Goal: Task Accomplishment & Management: Use online tool/utility

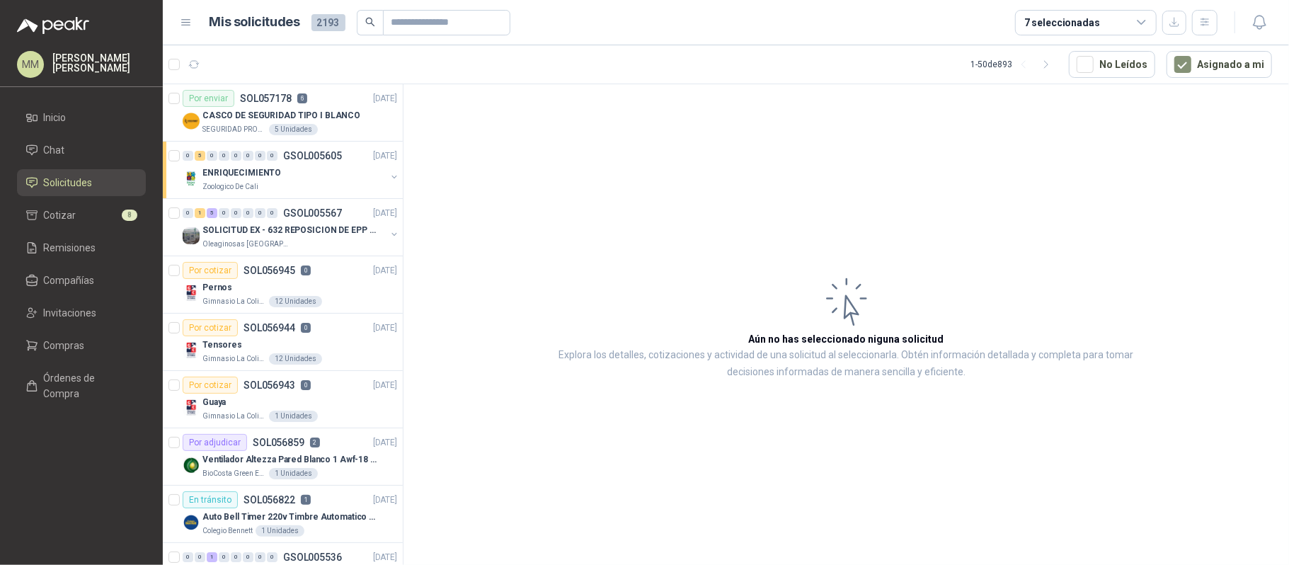
click at [860, 191] on article "Aún no has seleccionado niguna solicitud Explora los detalles, cotizaciones y a…" at bounding box center [847, 327] width 886 height 486
click at [307, 133] on div "5 Unidades" at bounding box center [293, 129] width 49 height 11
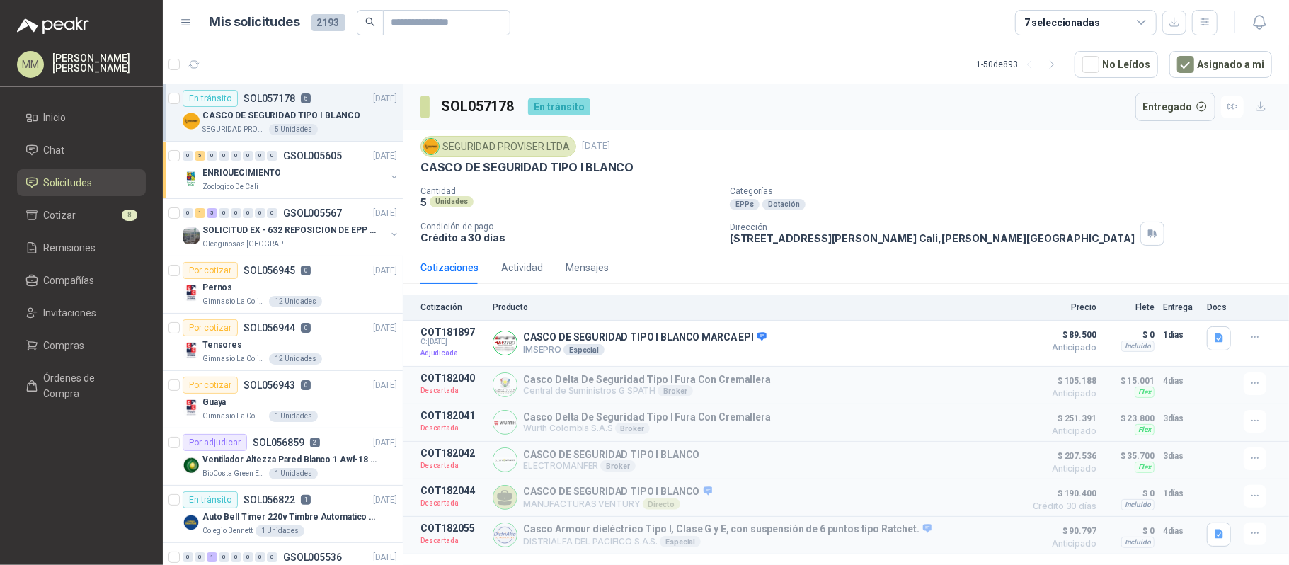
drag, startPoint x: 847, startPoint y: 183, endPoint x: 806, endPoint y: 179, distance: 41.2
click at [847, 183] on div "SEGURIDAD PROVISER LTDA 23 sept, 2025 CASCO DE SEGURIDAD TIPO I BLANCO Cantidad…" at bounding box center [847, 191] width 852 height 110
click at [970, 334] on div "Detalles" at bounding box center [984, 343] width 67 height 34
click at [976, 348] on button "Detalles" at bounding box center [984, 343] width 67 height 19
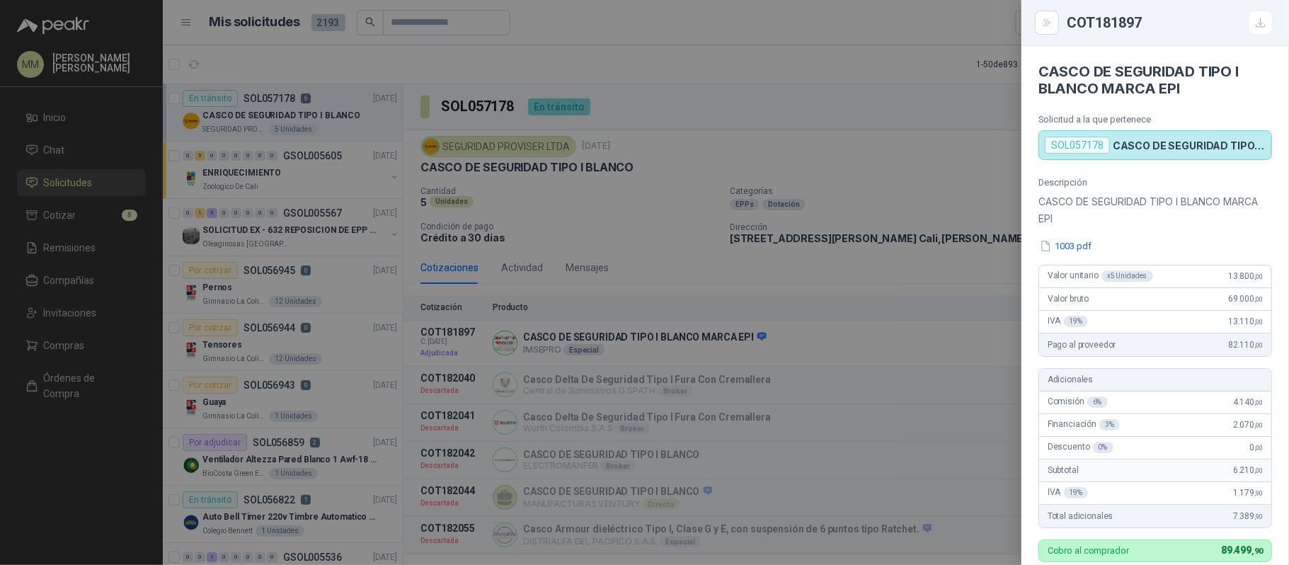
click at [858, 153] on div at bounding box center [644, 282] width 1289 height 565
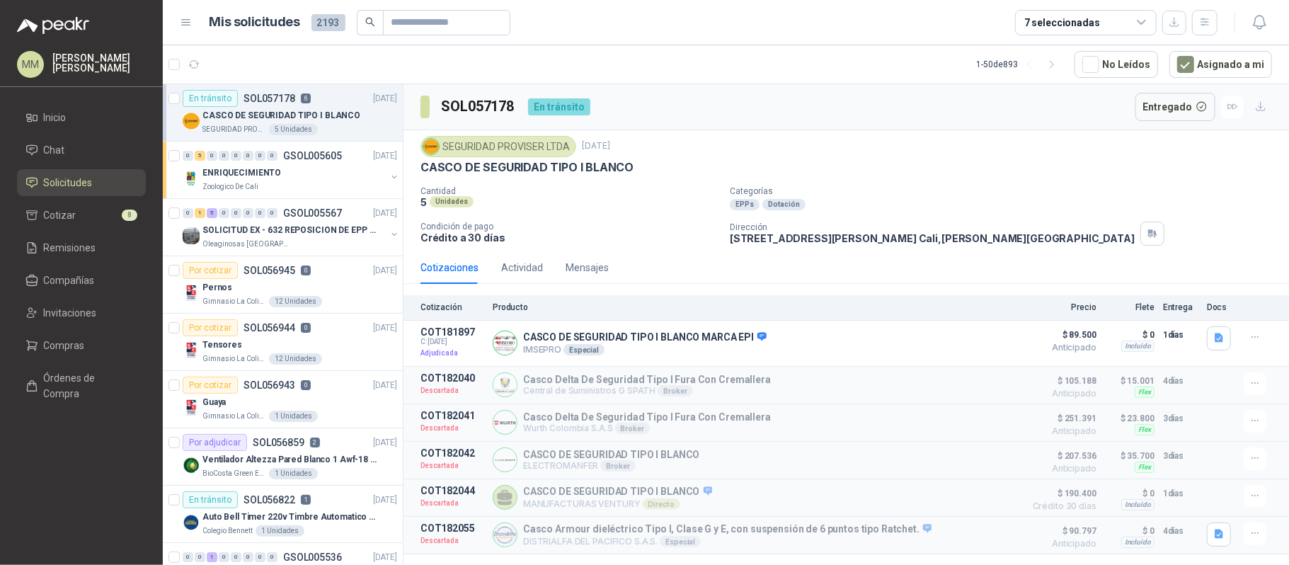
drag, startPoint x: 1030, startPoint y: 145, endPoint x: 994, endPoint y: 77, distance: 76.6
click at [1030, 145] on div "SEGURIDAD PROVISER LTDA 23 sept, 2025" at bounding box center [847, 146] width 852 height 21
click at [389, 171] on button "button" at bounding box center [394, 176] width 11 height 11
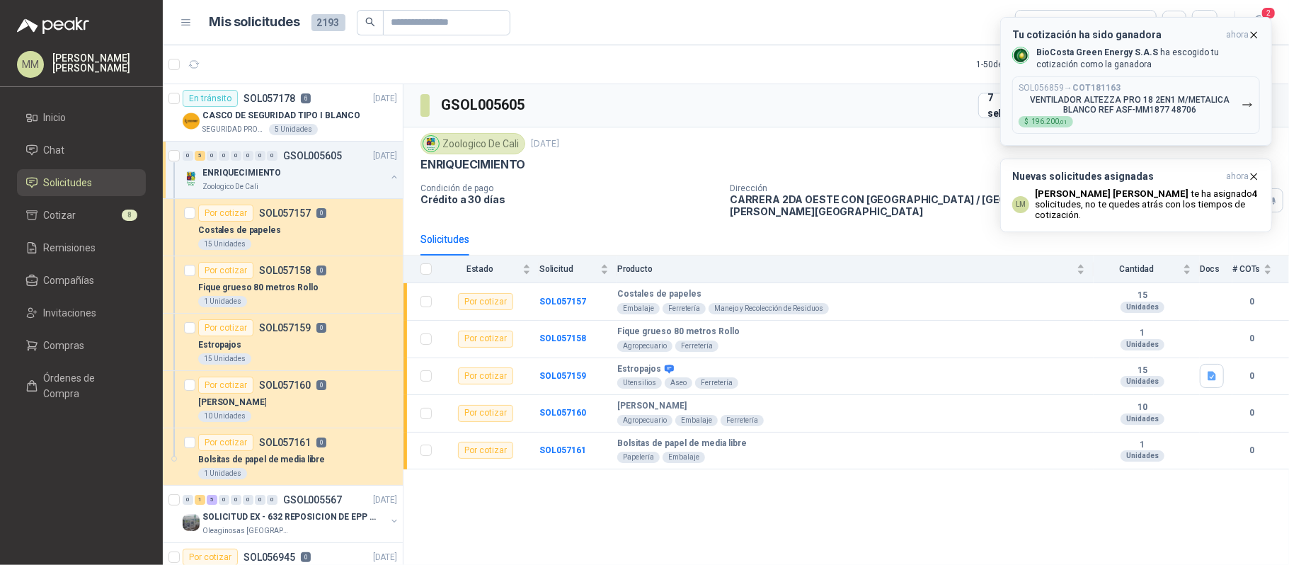
click at [1133, 114] on p "VENTILADOR ALTEZZA PRO 18 2EN1 M/METALICA BLANCO REF ASF-MM1877 48706" at bounding box center [1130, 105] width 223 height 20
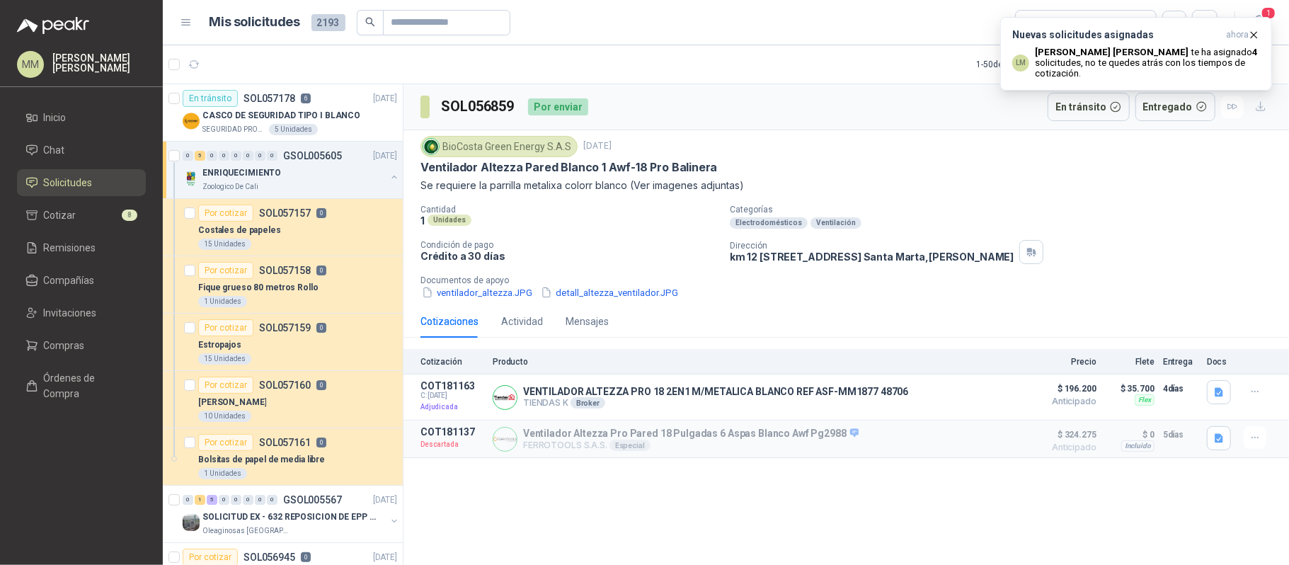
click at [952, 44] on header "Mis solicitudes 2193 7 seleccionadas 1" at bounding box center [726, 22] width 1127 height 45
drag, startPoint x: 873, startPoint y: 125, endPoint x: 873, endPoint y: 100, distance: 24.8
click at [873, 125] on div "SOL056859 Por enviar En tránsito Entregado" at bounding box center [847, 107] width 886 height 46
click at [203, 59] on button "button" at bounding box center [194, 64] width 23 height 23
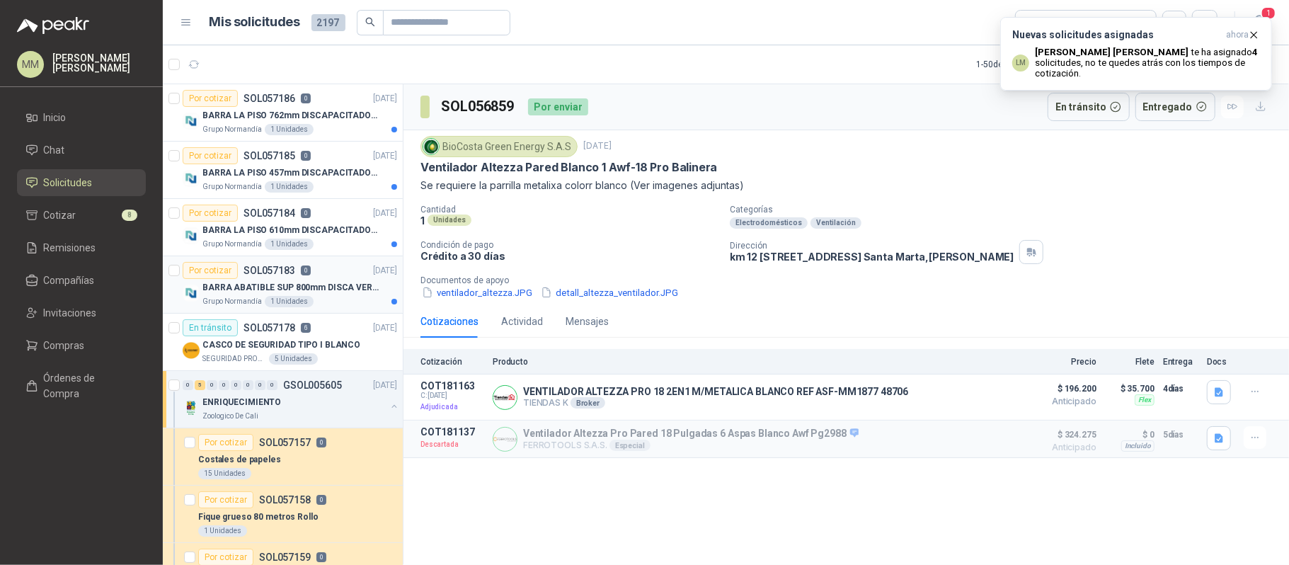
click at [353, 290] on p "BARRA ABATIBLE SUP 800mm DISCA VERT SOCO" at bounding box center [291, 287] width 176 height 13
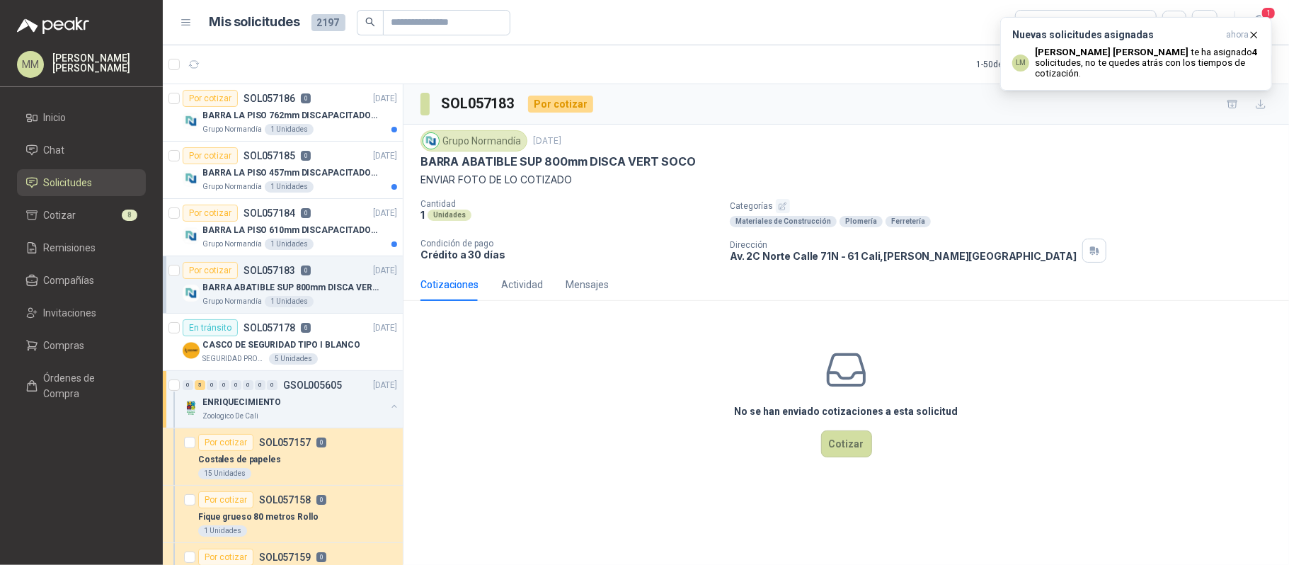
click at [619, 154] on div "Grupo Normandía 23 sept, 2025 BARRA ABATIBLE SUP 800mm DISCA VERT SOCO ENVIAR F…" at bounding box center [847, 158] width 852 height 57
click at [624, 162] on p "BARRA ABATIBLE SUP 800mm DISCA VERT SOCO" at bounding box center [558, 161] width 275 height 15
click at [309, 237] on p "BARRA LA PISO 610mm DISCAPACITADOS SOCO" at bounding box center [291, 230] width 176 height 13
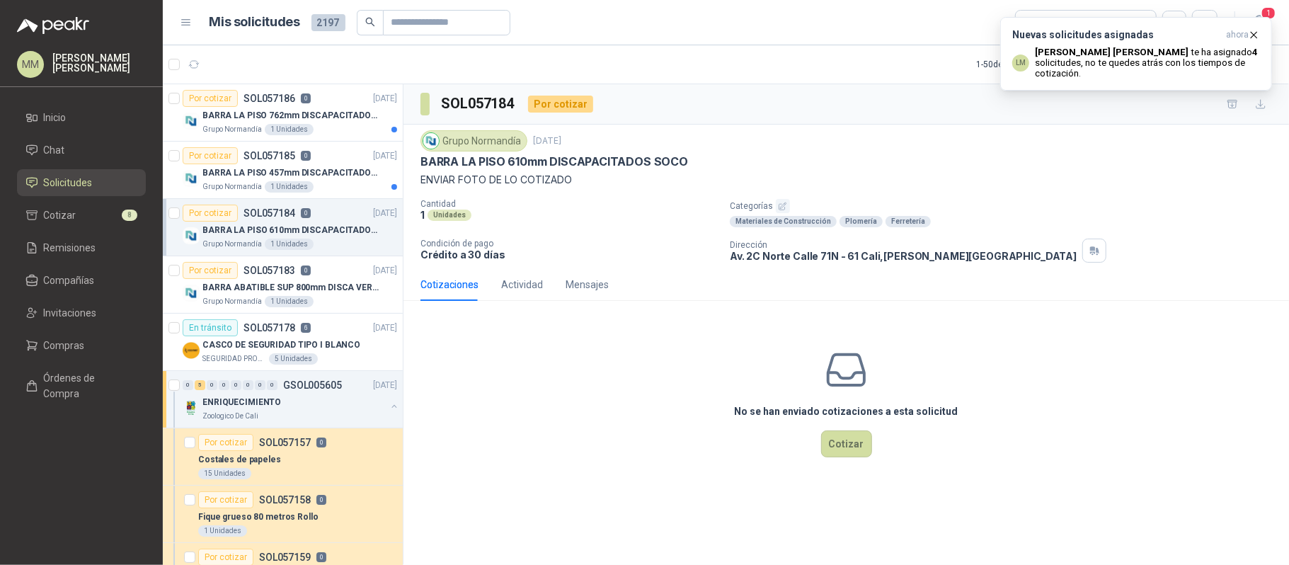
click at [593, 159] on p "BARRA LA PISO 610mm DISCAPACITADOS SOCO" at bounding box center [555, 161] width 268 height 15
copy p "BARRA LA PISO 610mm DISCAPACITADOS SOCO"
click at [335, 185] on div "Grupo Normandía 1 Unidades" at bounding box center [300, 186] width 195 height 11
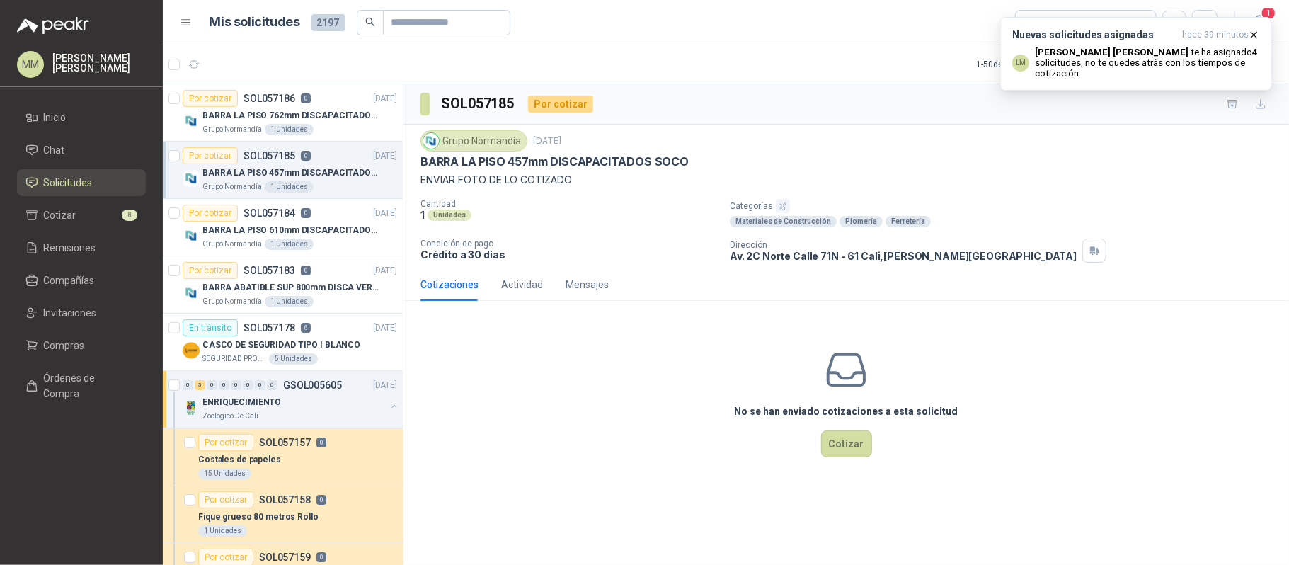
click at [516, 169] on p "BARRA LA PISO 457mm DISCAPACITADOS SOCO" at bounding box center [555, 161] width 268 height 15
copy p "BARRA LA PISO 457mm DISCAPACITADOS SOCO"
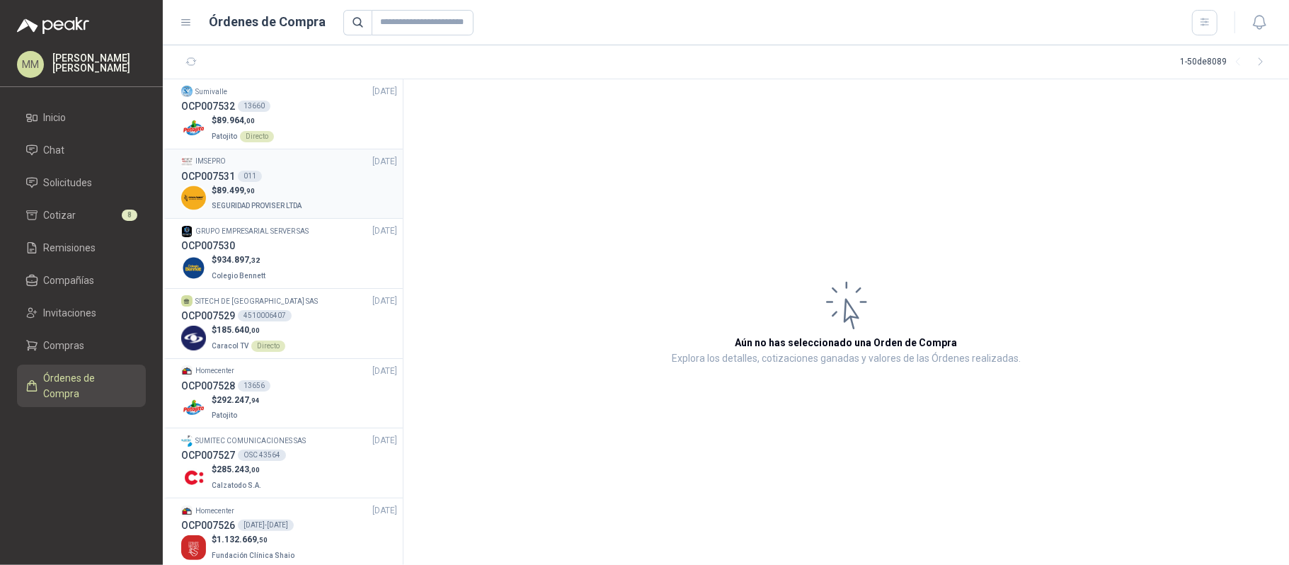
click at [304, 169] on div "OCP007531 011" at bounding box center [289, 177] width 216 height 16
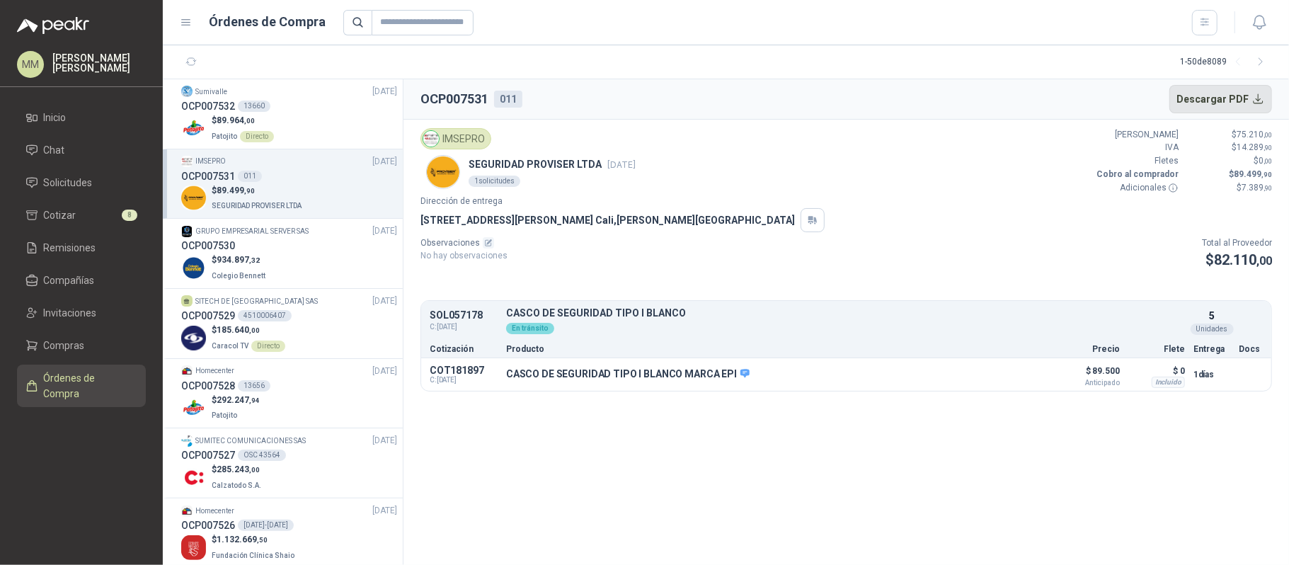
click at [1207, 105] on button "Descargar PDF" at bounding box center [1221, 99] width 103 height 28
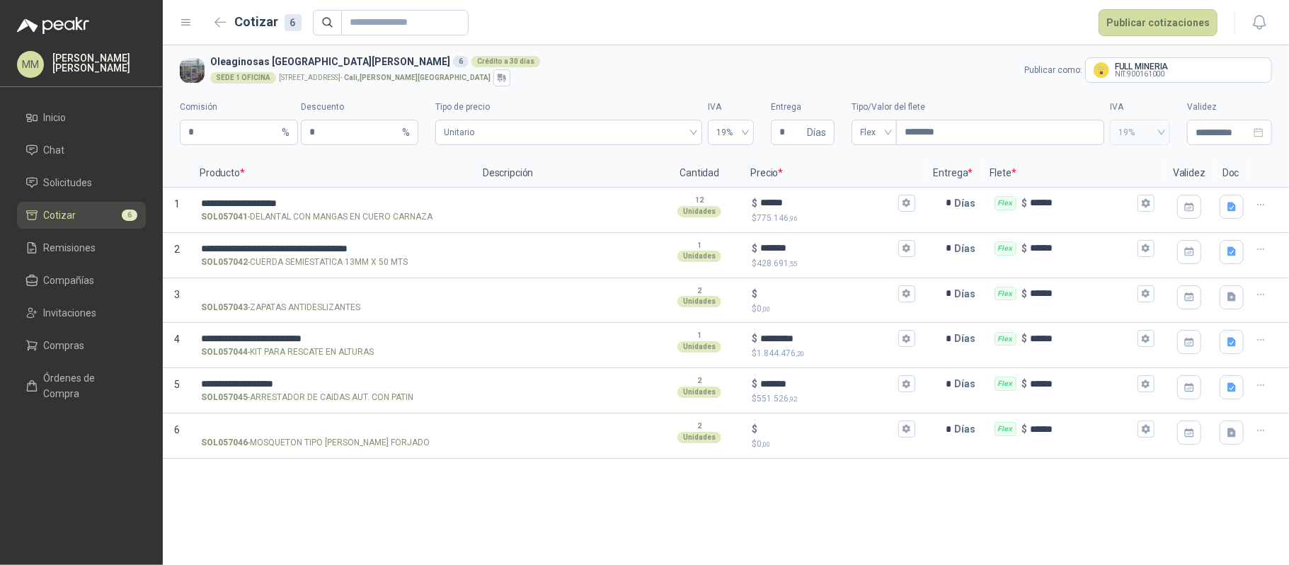
click at [899, 46] on section "**********" at bounding box center [726, 102] width 1127 height 114
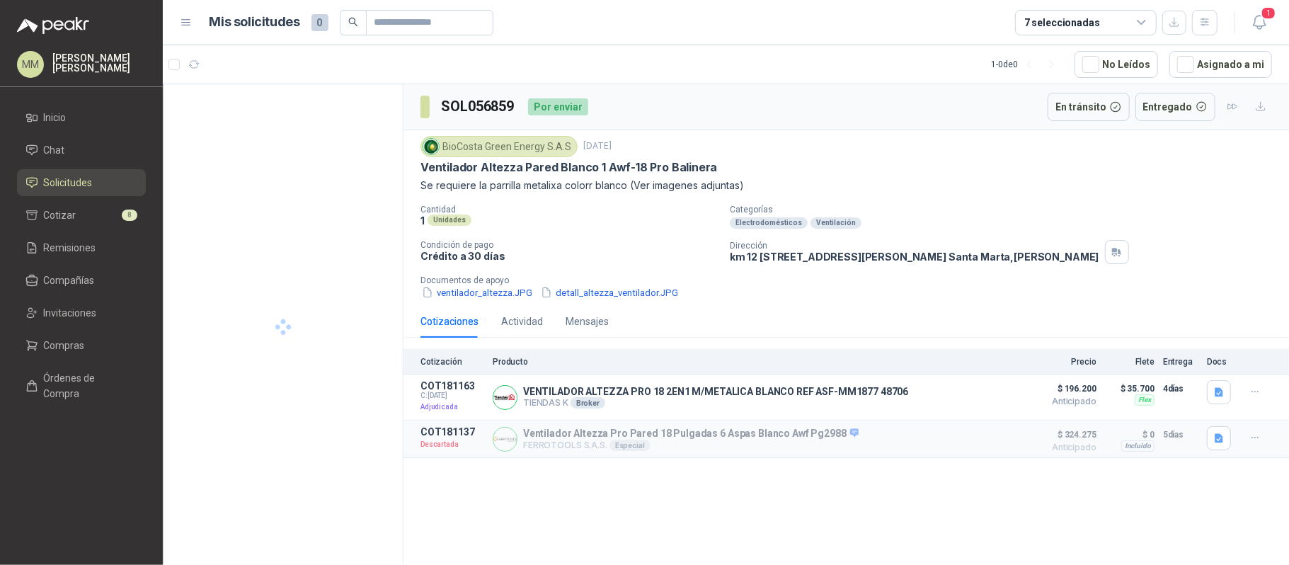
click at [508, 98] on h3 "SOL056859" at bounding box center [479, 107] width 76 height 22
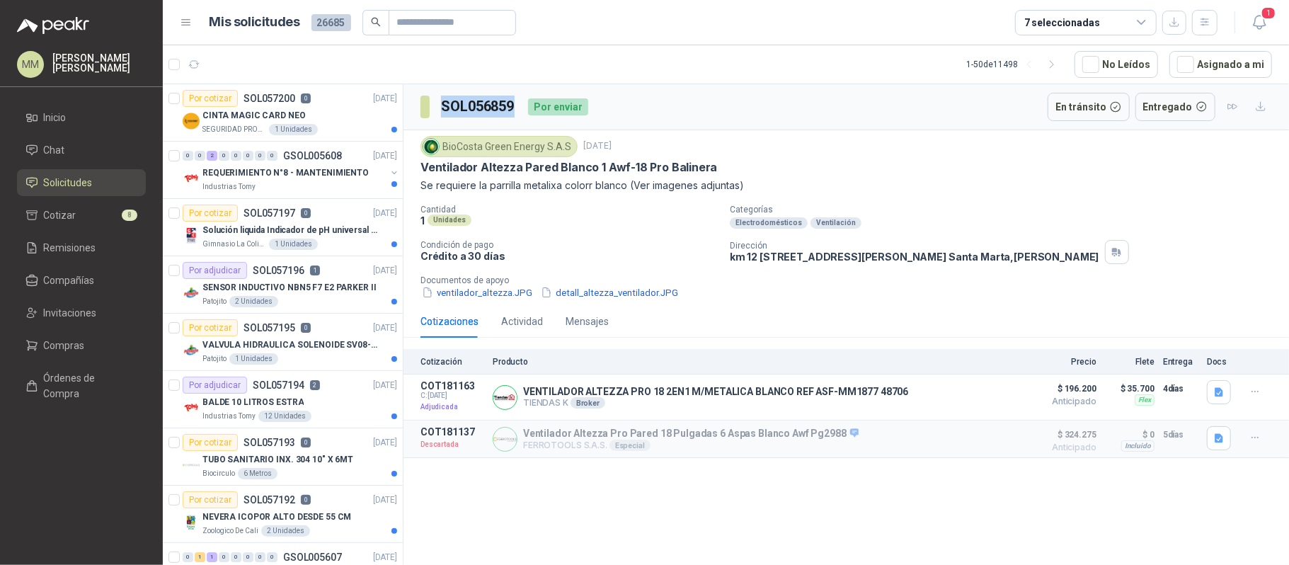
click at [508, 98] on h3 "SOL056859" at bounding box center [479, 107] width 76 height 22
copy h3 "SOL056859"
click at [591, 397] on p "VENTILADOR ALTEZZA PRO 18 2EN1 M/METALICA BLANCO REF ASF-MM1877 48706" at bounding box center [715, 391] width 385 height 11
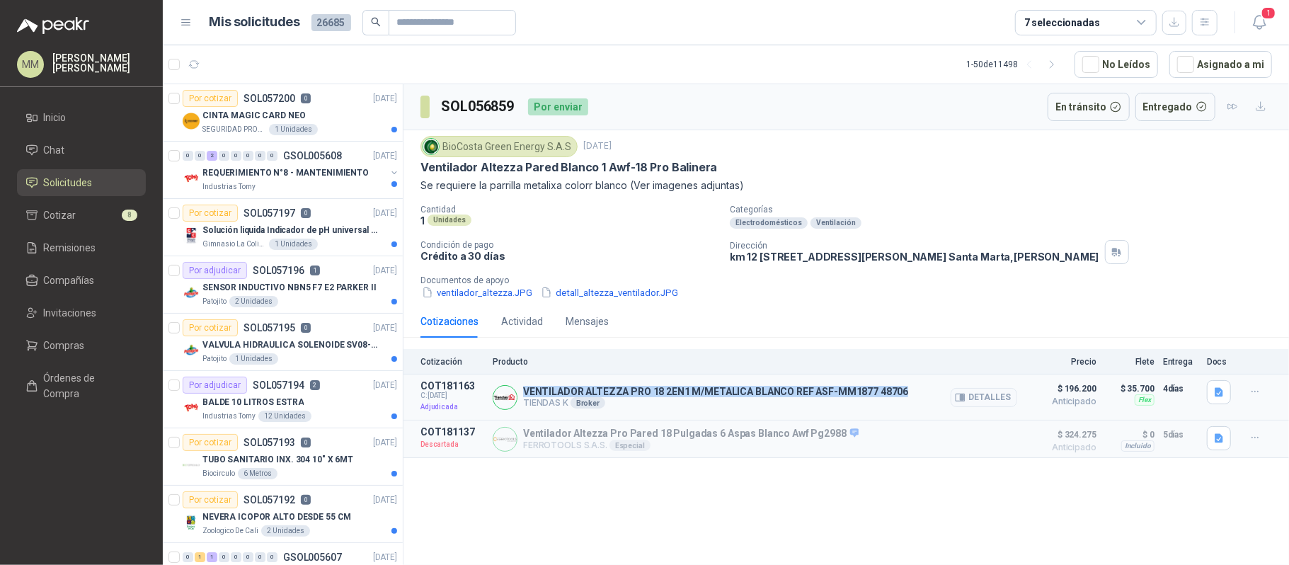
click at [591, 397] on p "VENTILADOR ALTEZZA PRO 18 2EN1 M/METALICA BLANCO REF ASF-MM1877 48706" at bounding box center [715, 391] width 385 height 11
copy p "VENTILADOR ALTEZZA PRO 18 2EN1 M/METALICA BLANCO REF ASF-MM1877 48706"
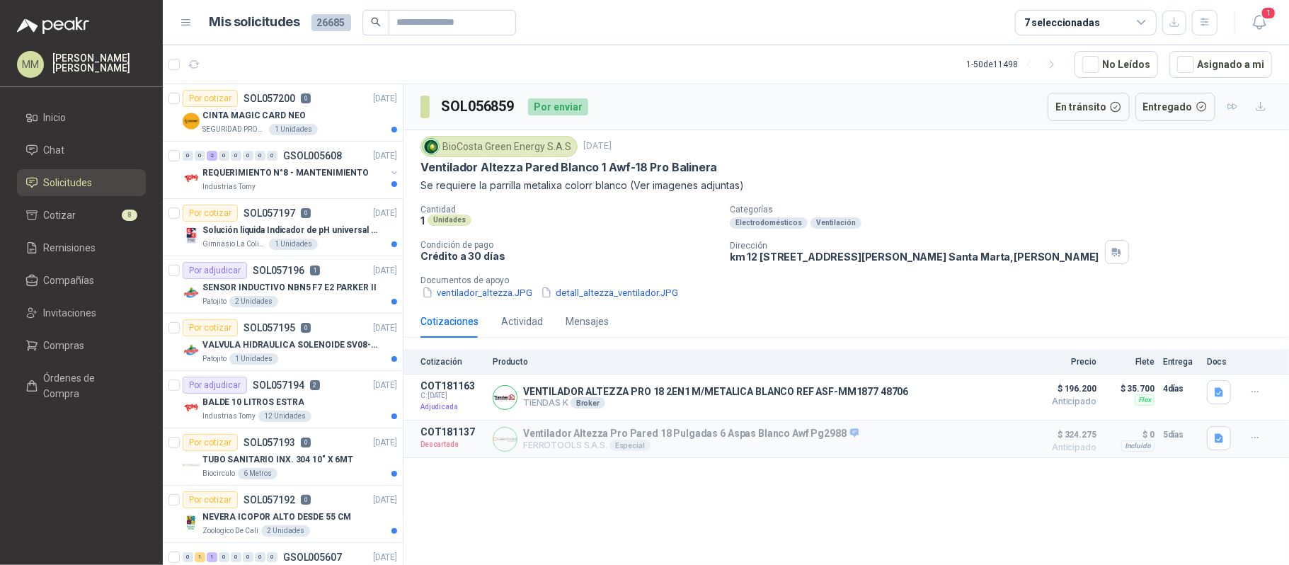
click at [811, 219] on div "Ventilación" at bounding box center [836, 222] width 51 height 11
click at [807, 262] on p "km 12 via alterna zona franca tayrona lote 40 Santa Marta , Magdalena" at bounding box center [915, 257] width 370 height 12
copy div "km 12 via alterna zona franca tayrona lote 40 Santa Marta , Magdalena"
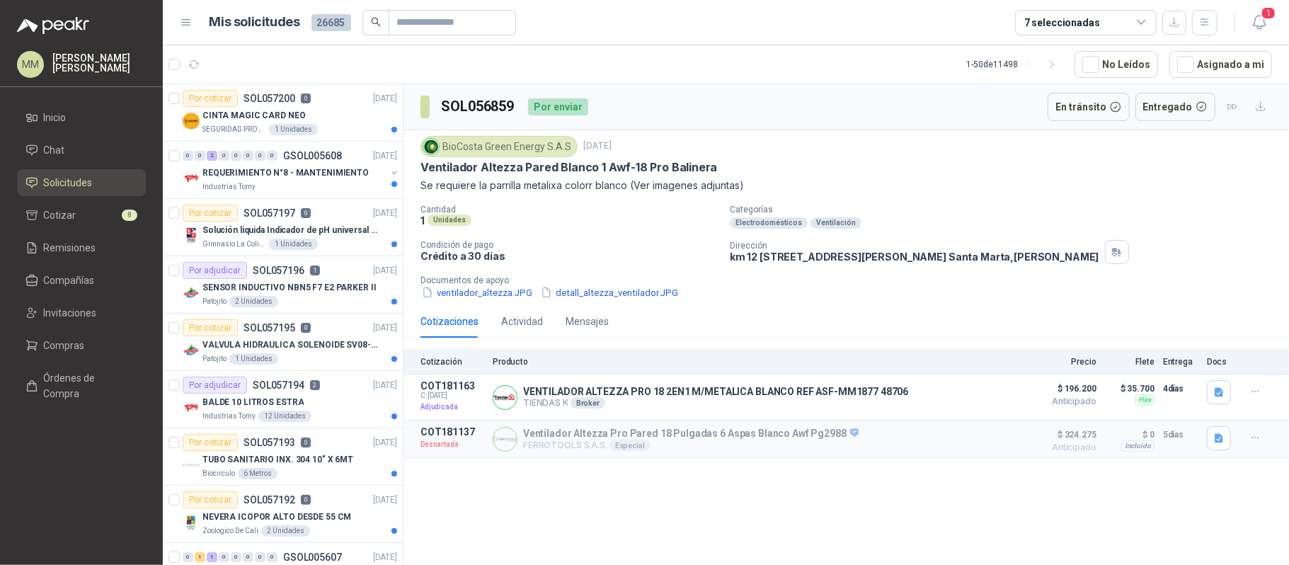
click at [518, 148] on div "BioCosta Green Energy S.A.S" at bounding box center [499, 146] width 157 height 21
copy div "BioCosta Green Energy S.A.S"
click at [616, 229] on div "Cantidad 1 Unidades" at bounding box center [570, 217] width 298 height 24
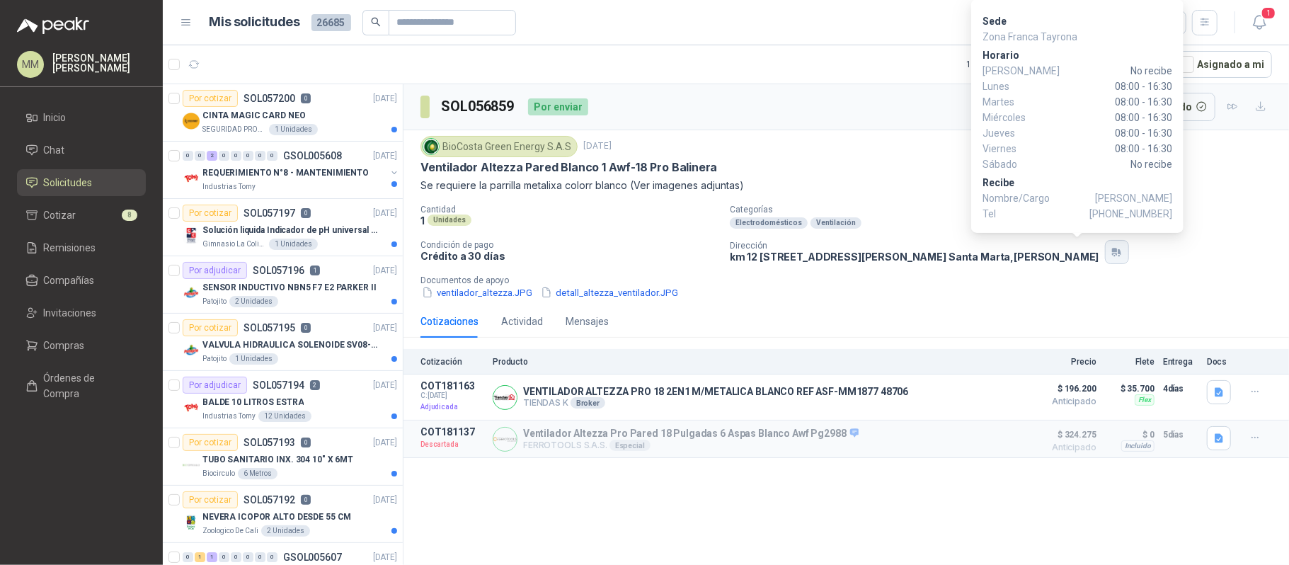
click at [1105, 246] on button "button" at bounding box center [1117, 252] width 24 height 24
click at [1127, 212] on span "+57 3213408046" at bounding box center [1131, 214] width 83 height 16
copy span "3213408046"
click at [1112, 252] on icon "button" at bounding box center [1114, 250] width 5 height 4
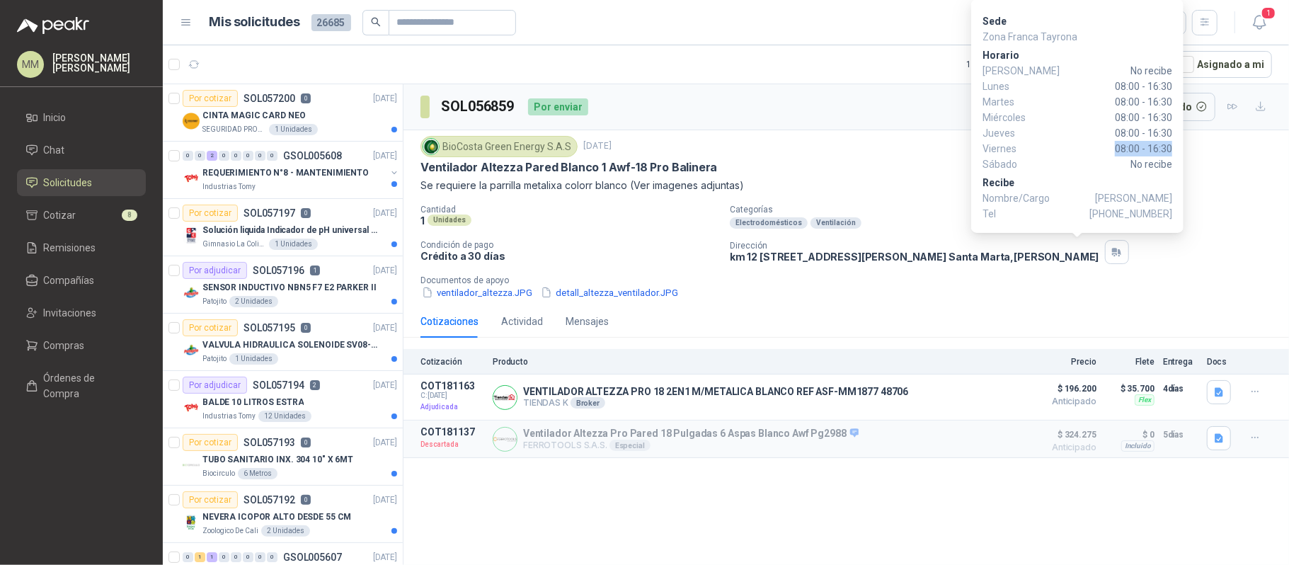
drag, startPoint x: 1113, startPoint y: 144, endPoint x: 1170, endPoint y: 150, distance: 57.6
click at [1170, 150] on span "08:00 - 16:30" at bounding box center [1105, 149] width 133 height 16
copy span "08:00 - 16:30"
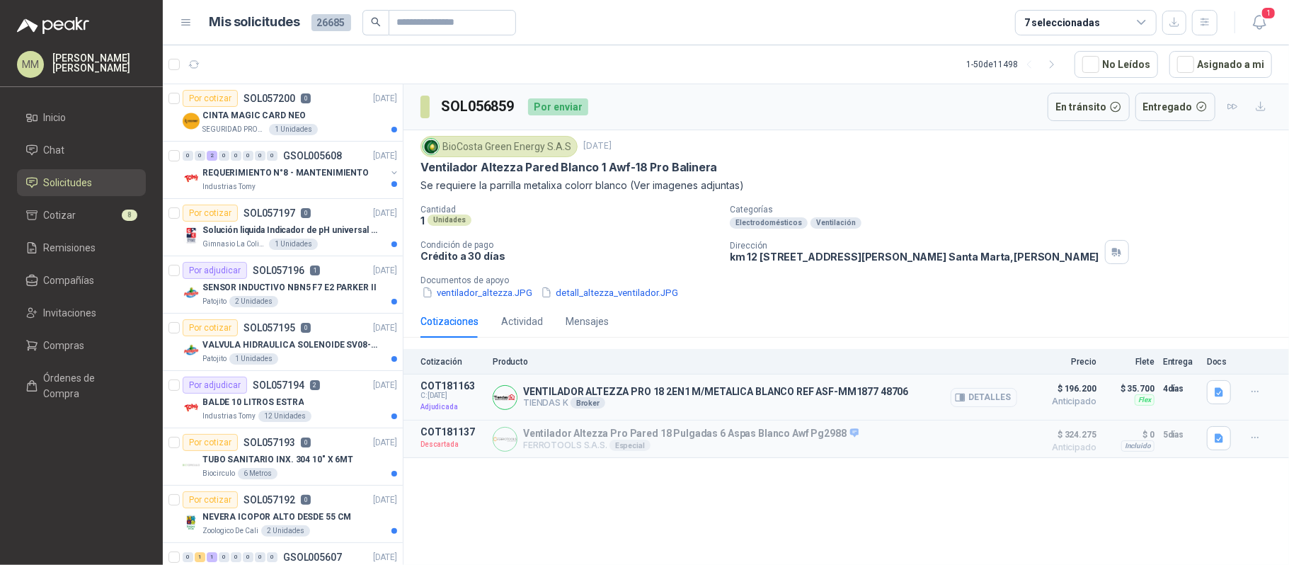
click at [966, 397] on icon "button" at bounding box center [960, 397] width 11 height 11
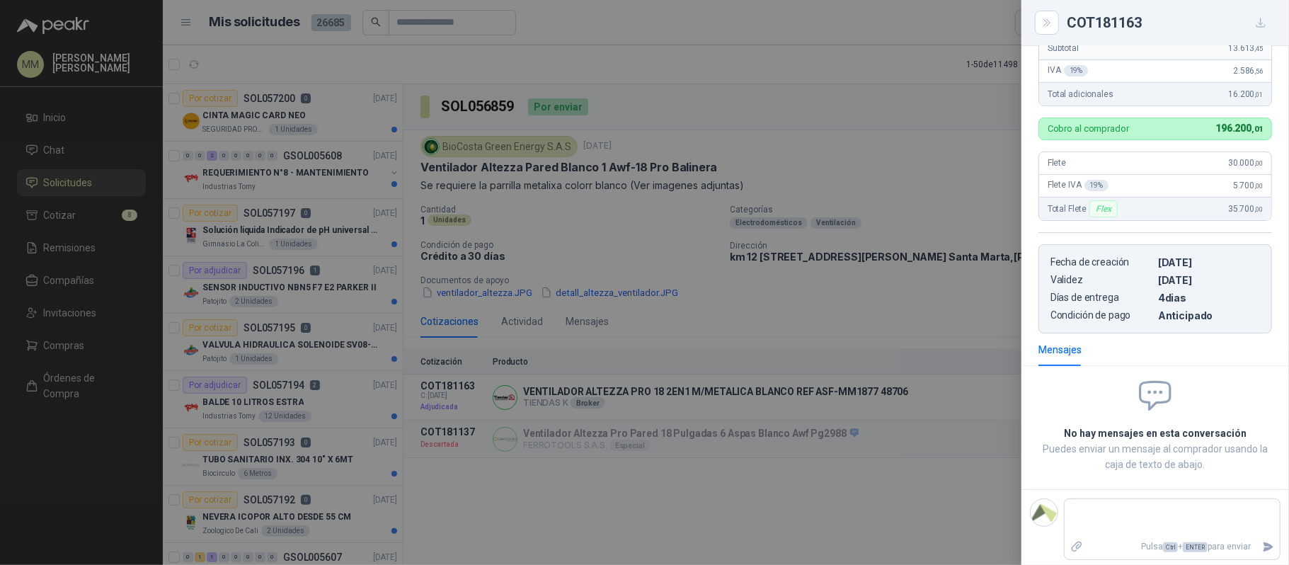
scroll to position [283, 0]
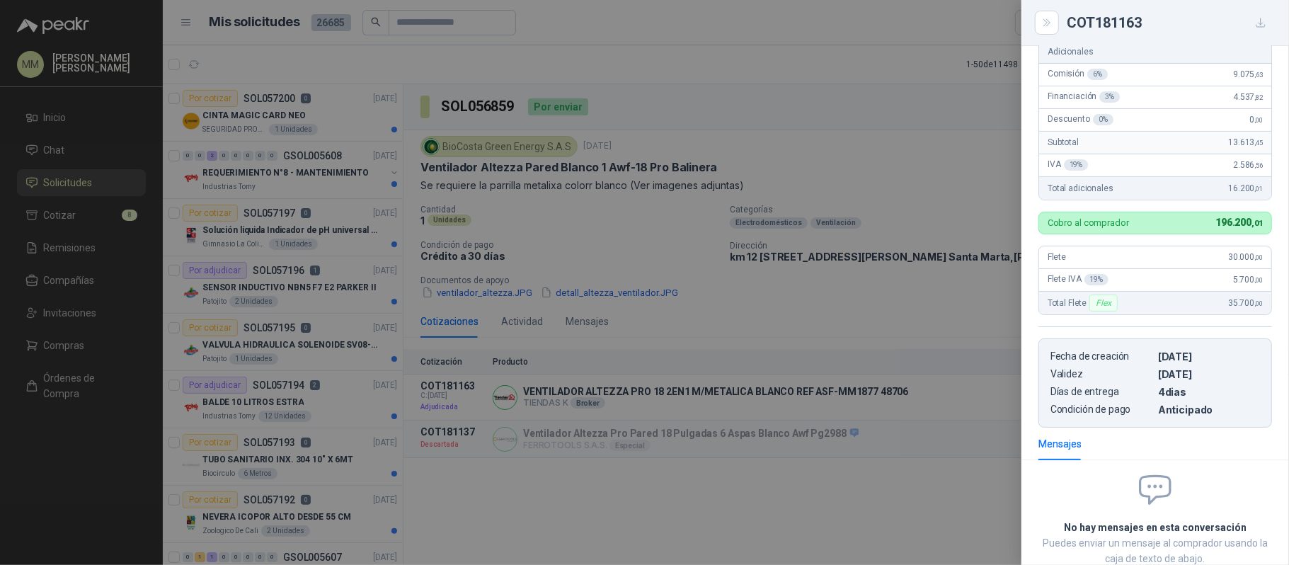
click at [867, 101] on div at bounding box center [644, 282] width 1289 height 565
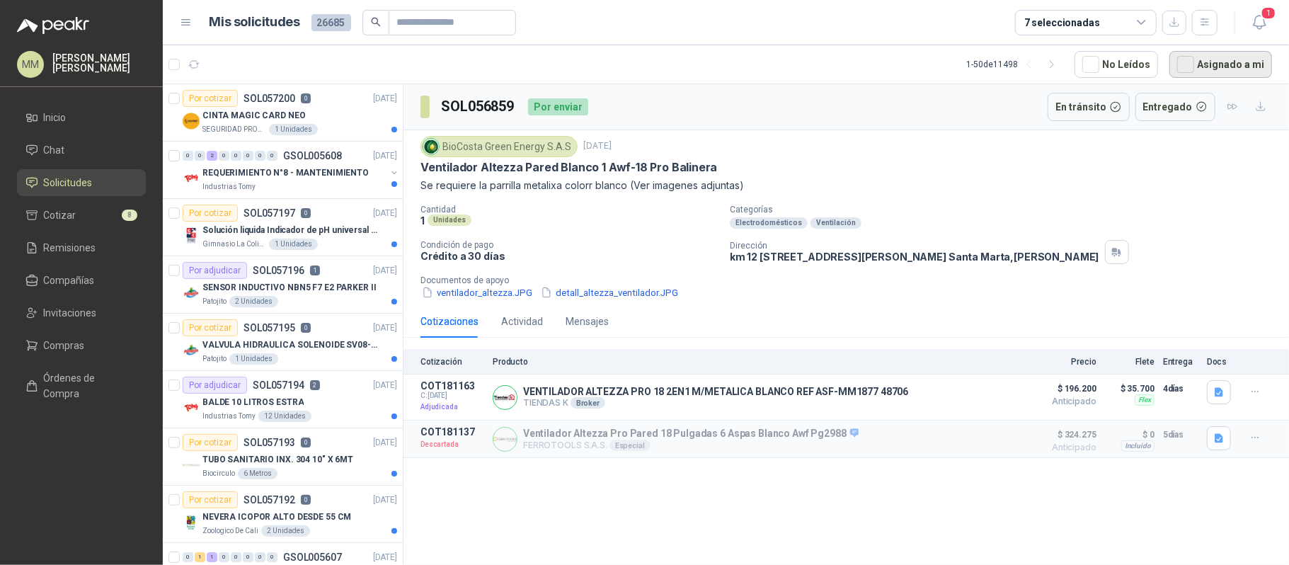
click at [1227, 71] on button "Asignado a mi" at bounding box center [1221, 64] width 103 height 27
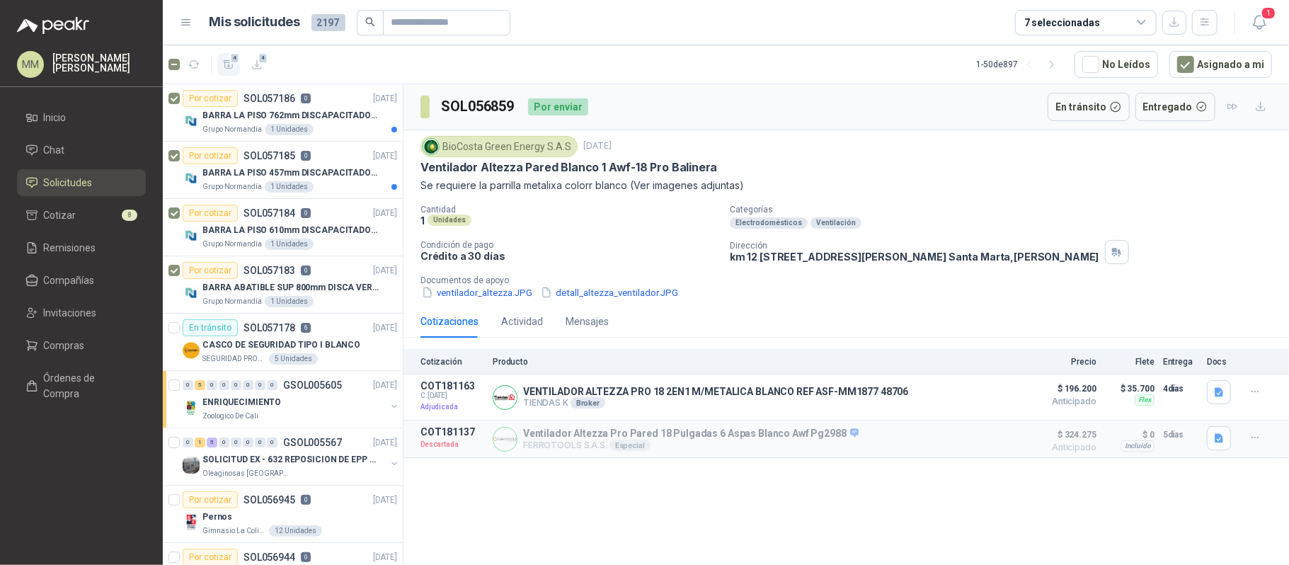
click at [233, 59] on span "4" at bounding box center [235, 57] width 10 height 11
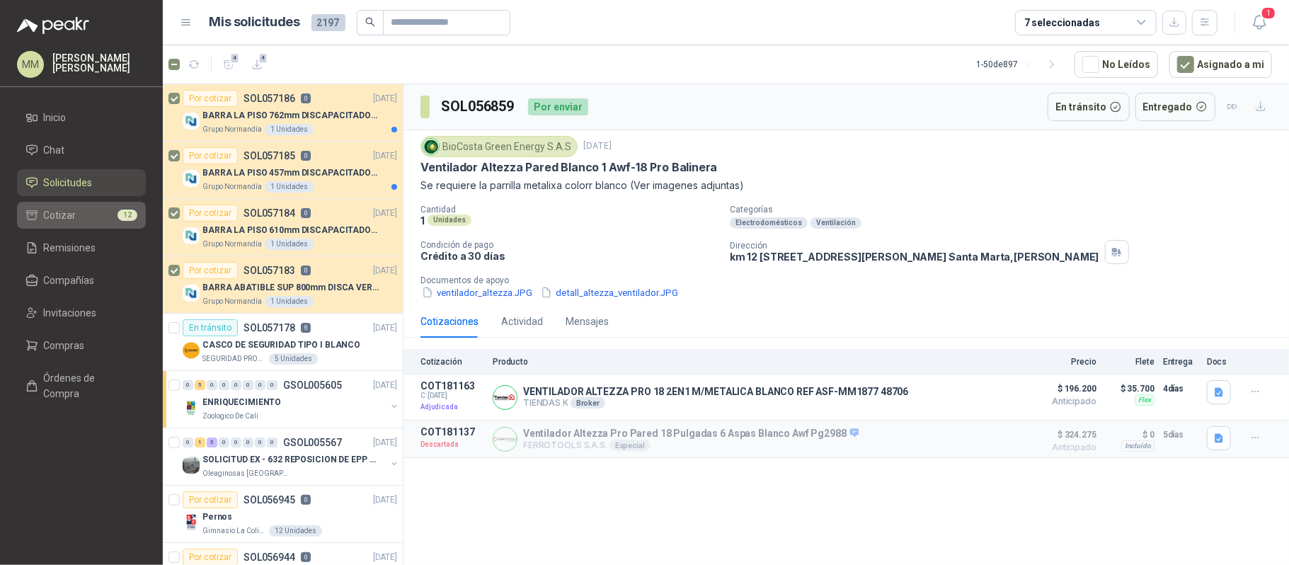
click at [86, 205] on link "Cotizar 12" at bounding box center [81, 215] width 129 height 27
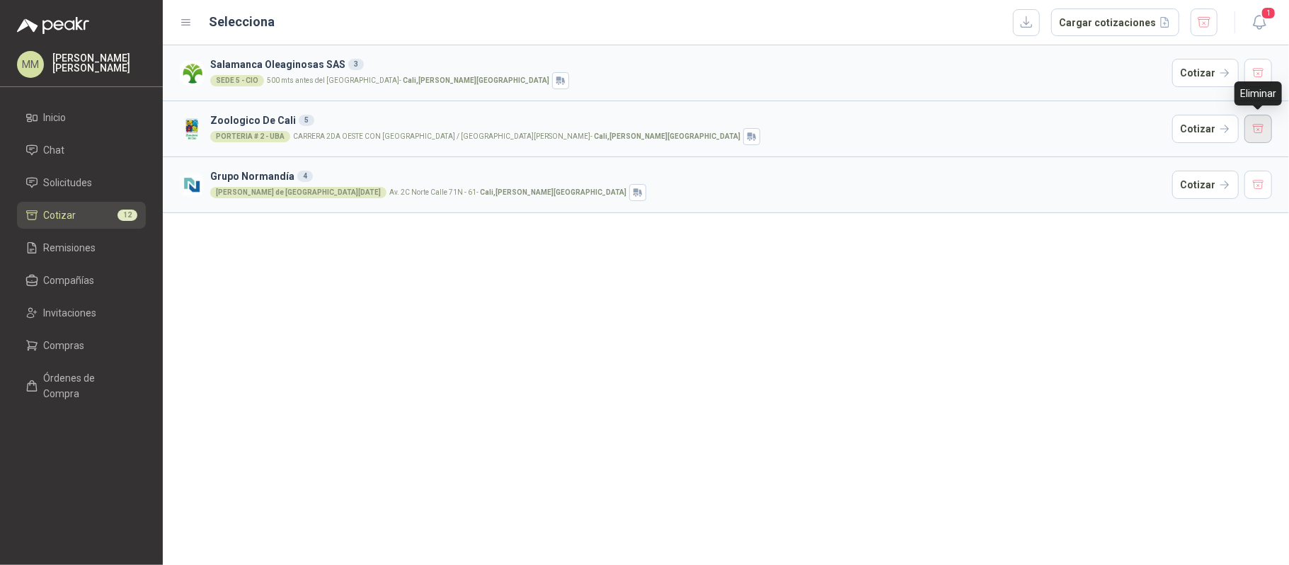
click at [1262, 134] on button "button" at bounding box center [1259, 129] width 28 height 28
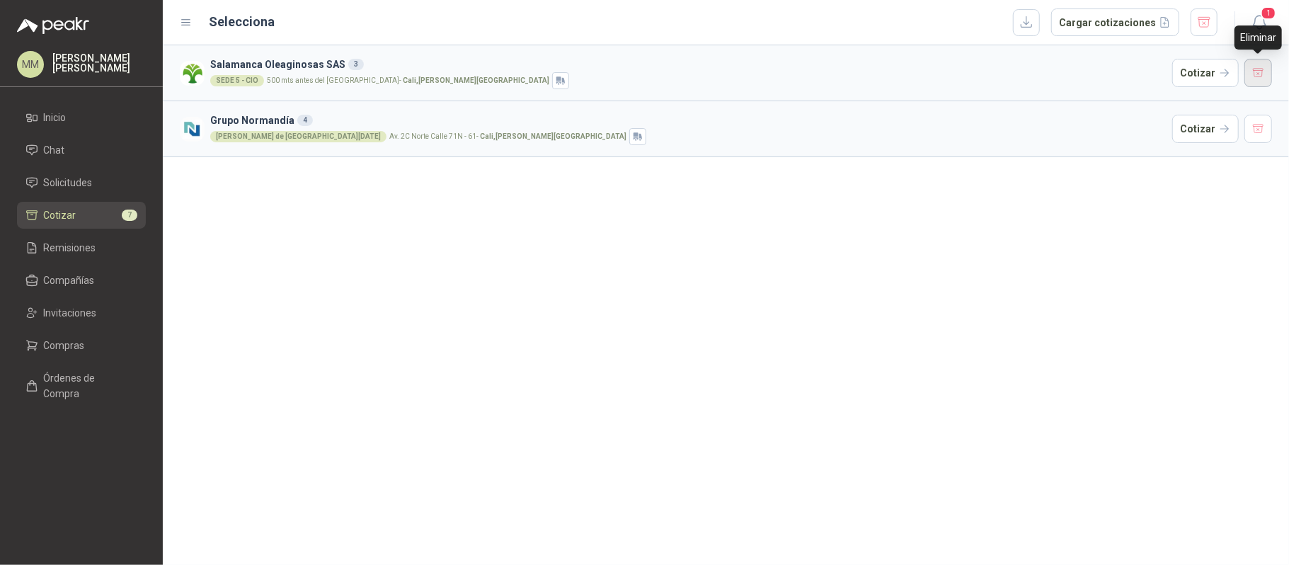
click at [1259, 84] on button "button" at bounding box center [1259, 73] width 28 height 28
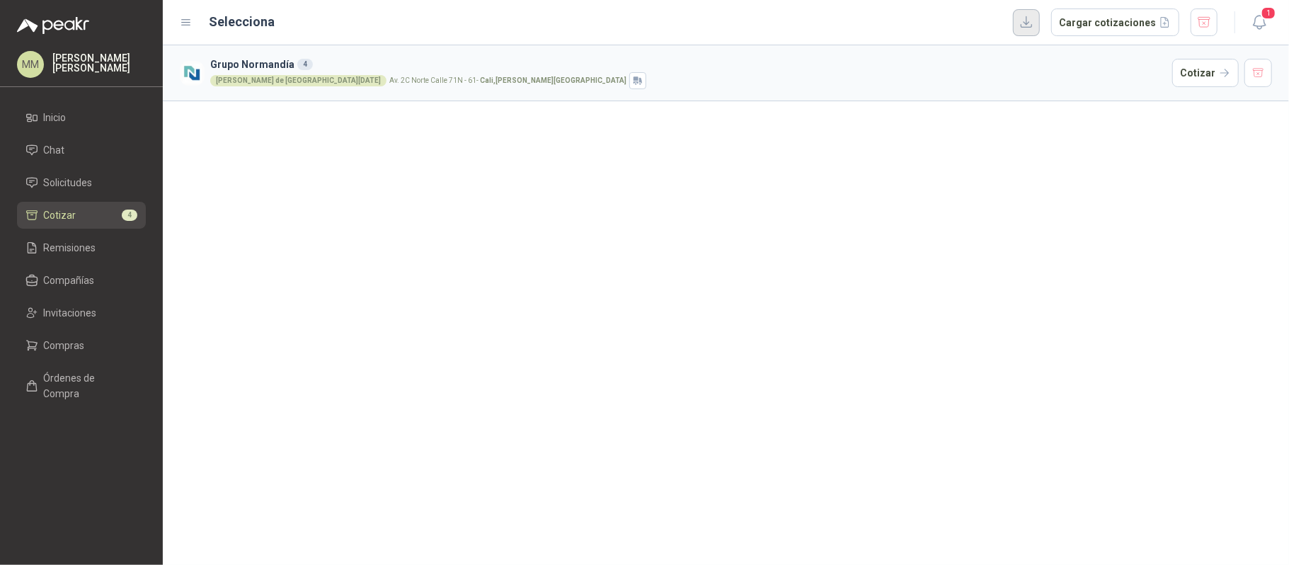
click at [1040, 32] on button "button" at bounding box center [1026, 22] width 27 height 27
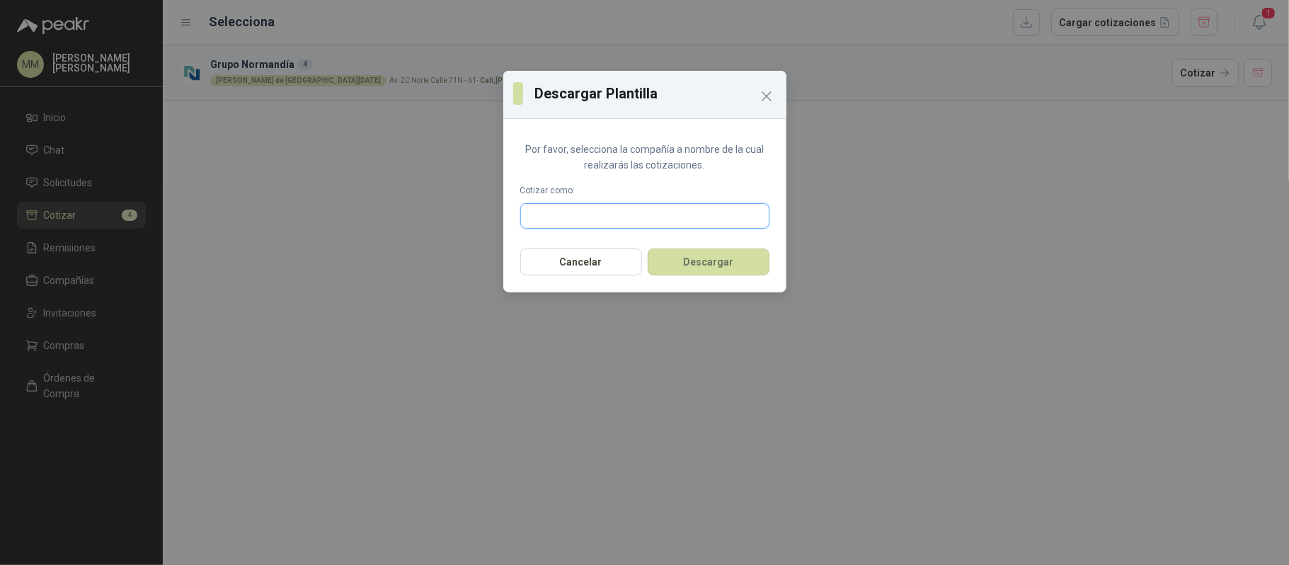
click at [663, 205] on input "text" at bounding box center [645, 216] width 248 height 24
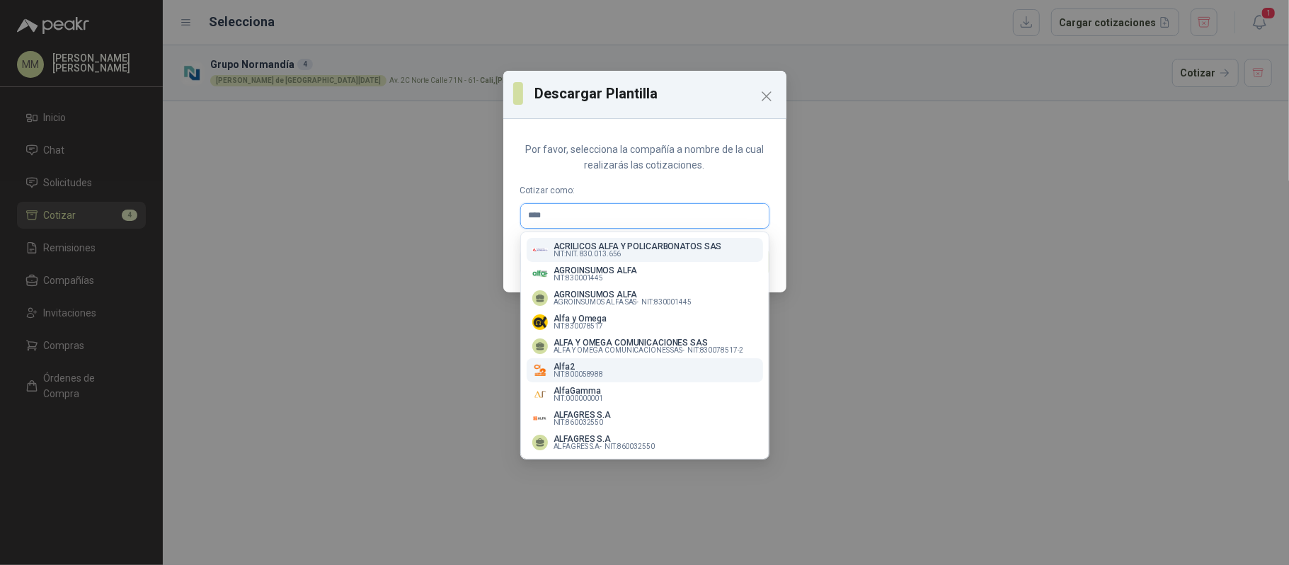
type input "****"
click at [615, 361] on button "Alfa2 NIT : 800058988" at bounding box center [645, 370] width 237 height 24
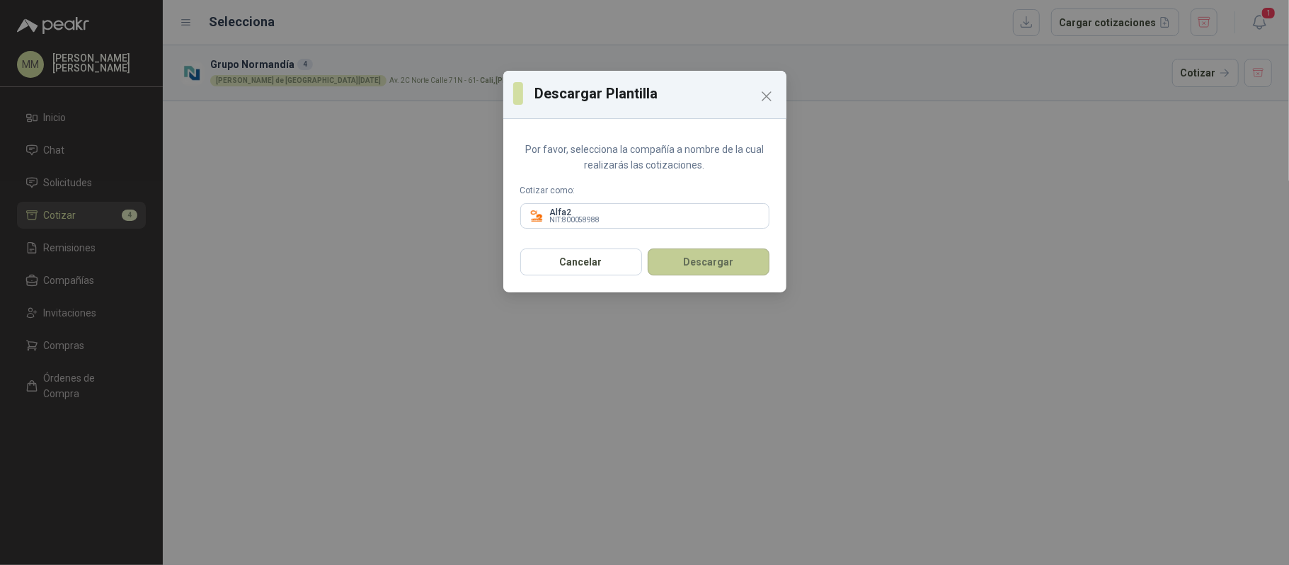
click at [692, 262] on button "Descargar" at bounding box center [709, 262] width 122 height 27
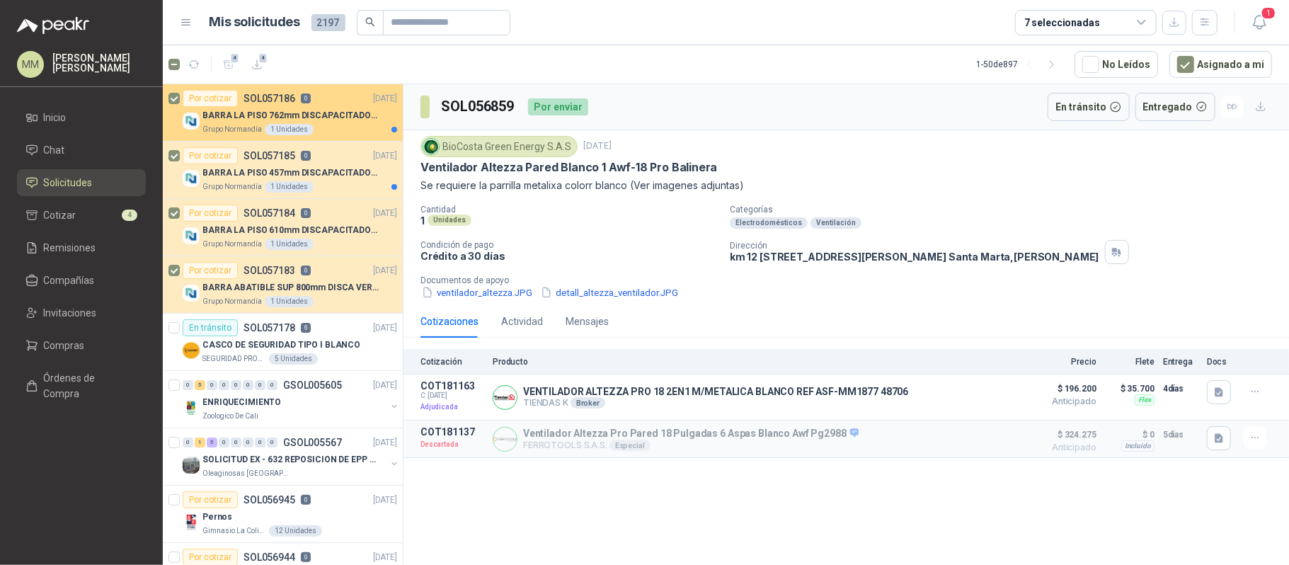
click at [360, 126] on div "Grupo Normandía 1 Unidades" at bounding box center [300, 129] width 195 height 11
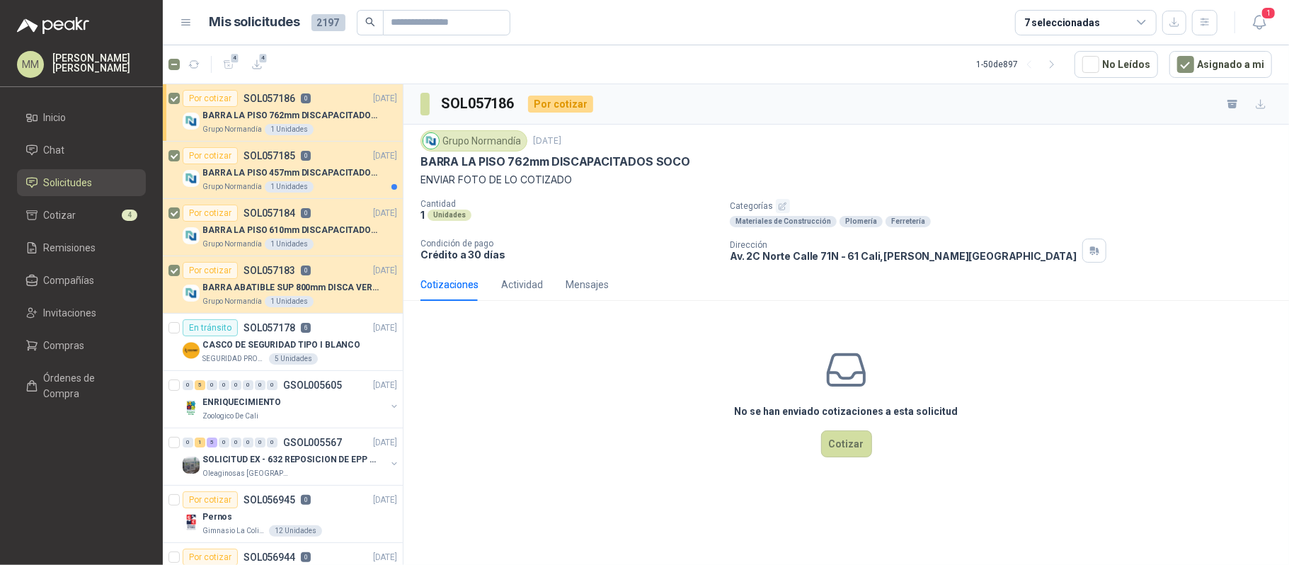
click at [437, 161] on p "BARRA LA PISO 762mm DISCAPACITADOS SOCO" at bounding box center [556, 161] width 270 height 15
drag, startPoint x: 437, startPoint y: 161, endPoint x: 697, endPoint y: 162, distance: 259.9
click at [697, 162] on div "BARRA LA PISO 762mm DISCAPACITADOS SOCO" at bounding box center [847, 161] width 852 height 15
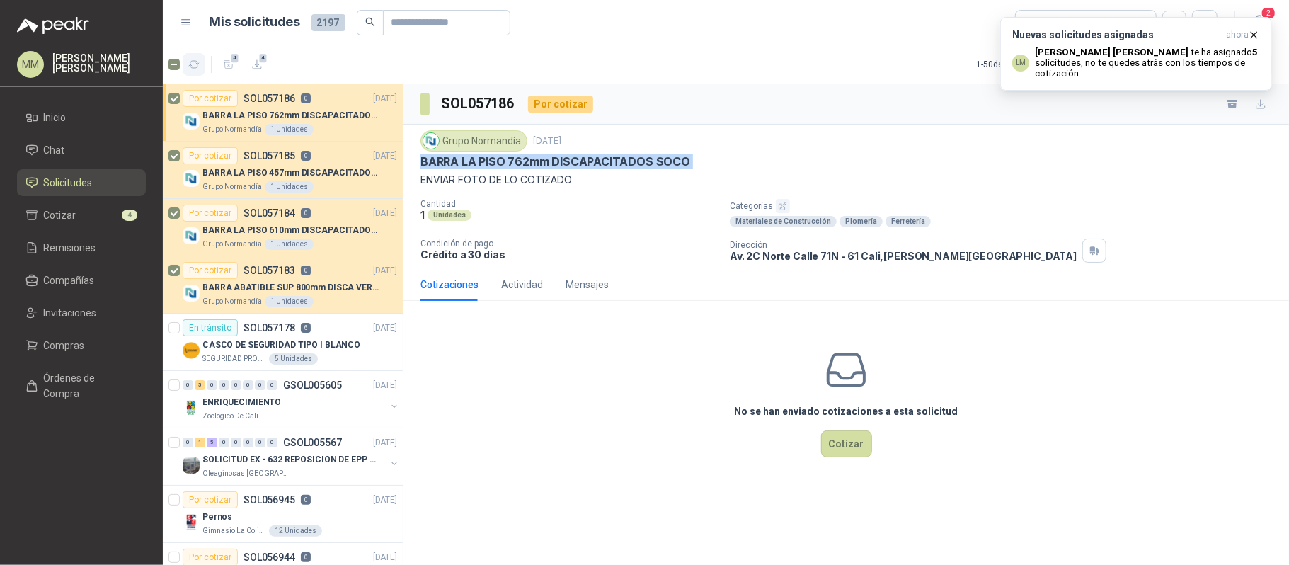
click at [202, 64] on button "button" at bounding box center [194, 64] width 23 height 23
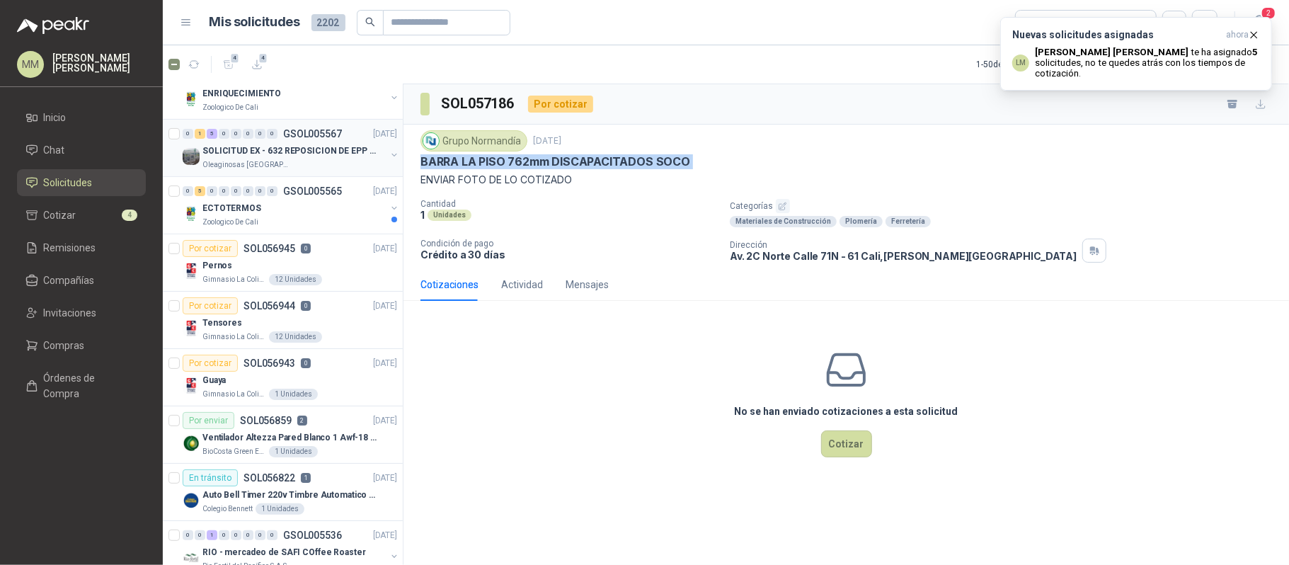
scroll to position [283, 0]
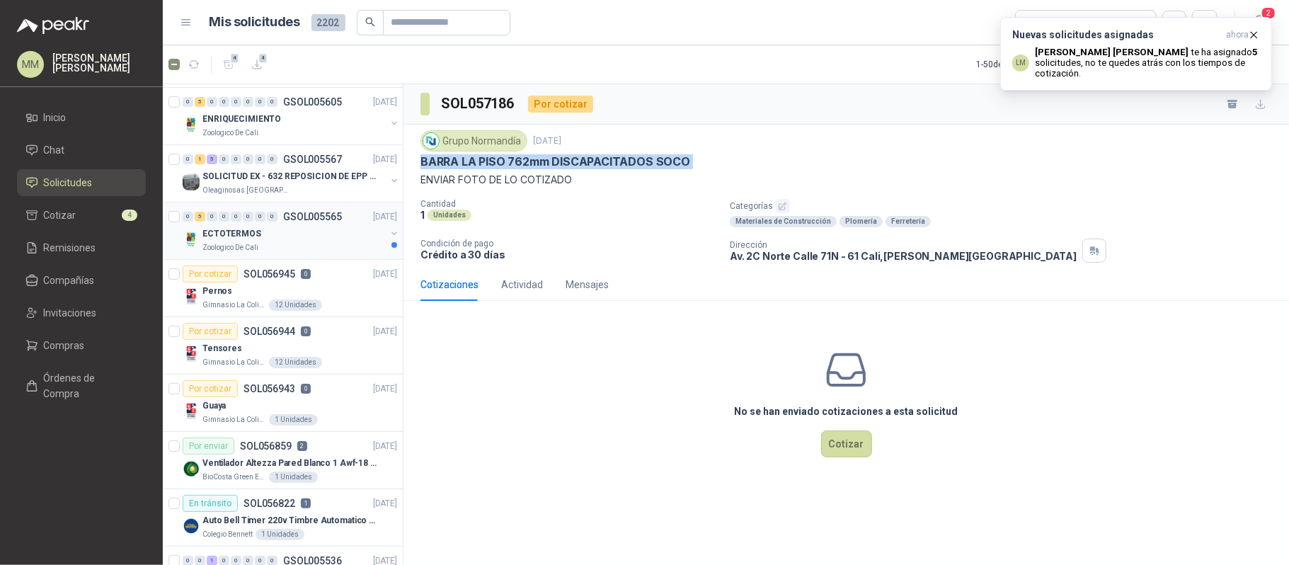
click at [389, 235] on button "button" at bounding box center [394, 233] width 11 height 11
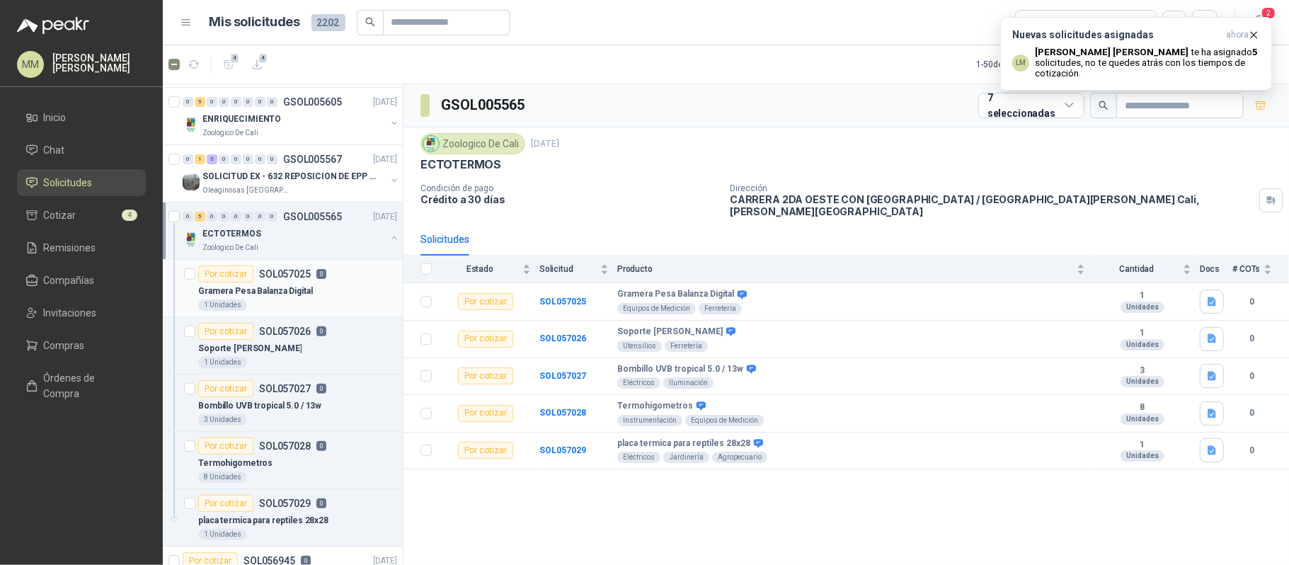
click at [360, 289] on div "Gramera Pesa Balanza Digital" at bounding box center [297, 291] width 199 height 17
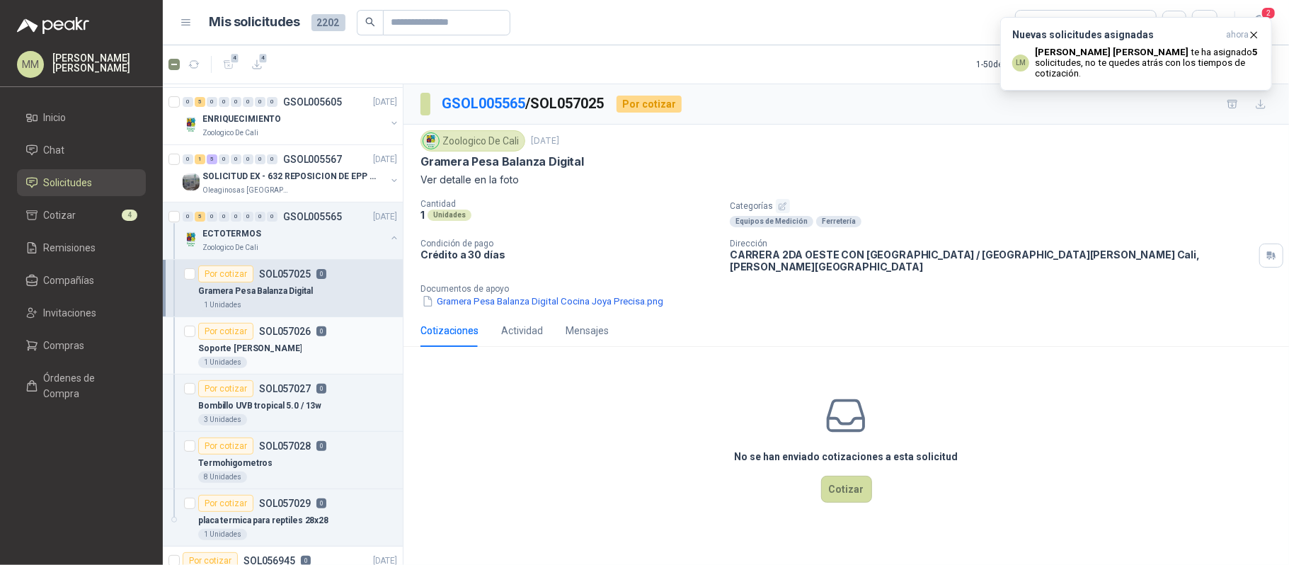
click at [352, 361] on div "1 Unidades" at bounding box center [297, 362] width 199 height 11
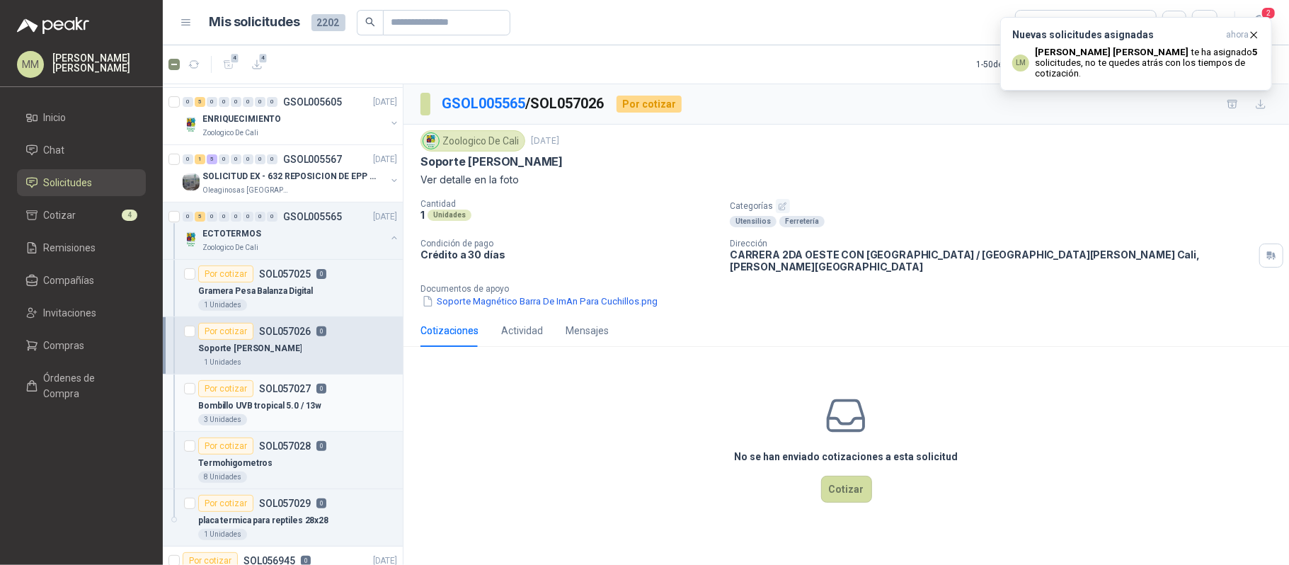
click at [340, 414] on div "Bombillo UVB tropical 5.0 / 13w" at bounding box center [297, 405] width 199 height 17
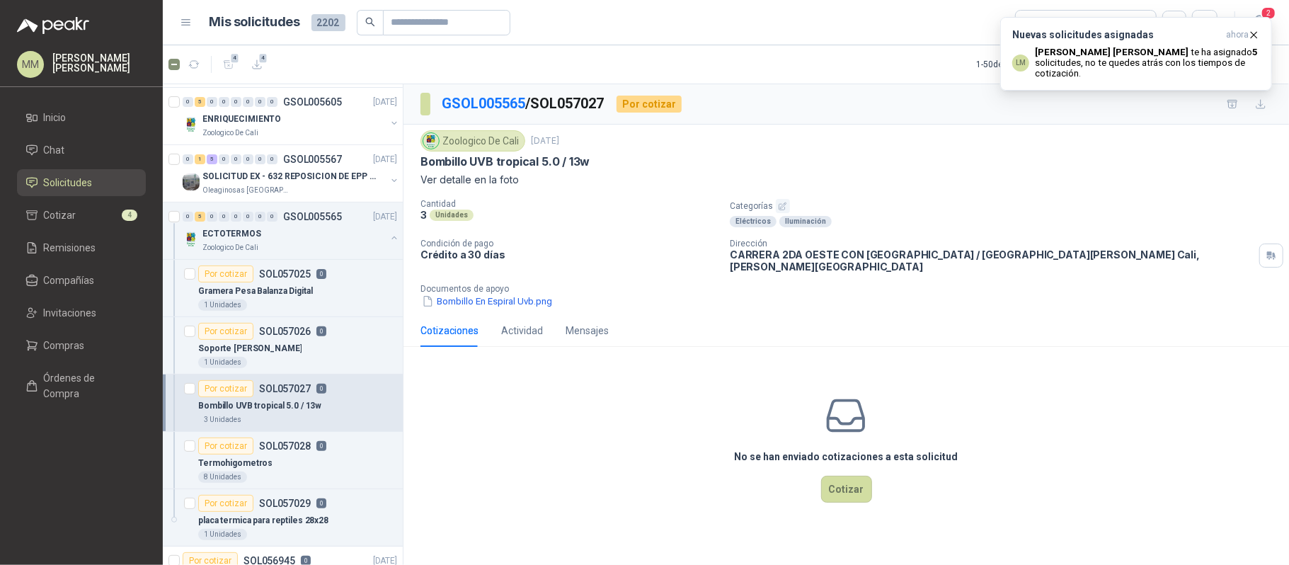
scroll to position [377, 0]
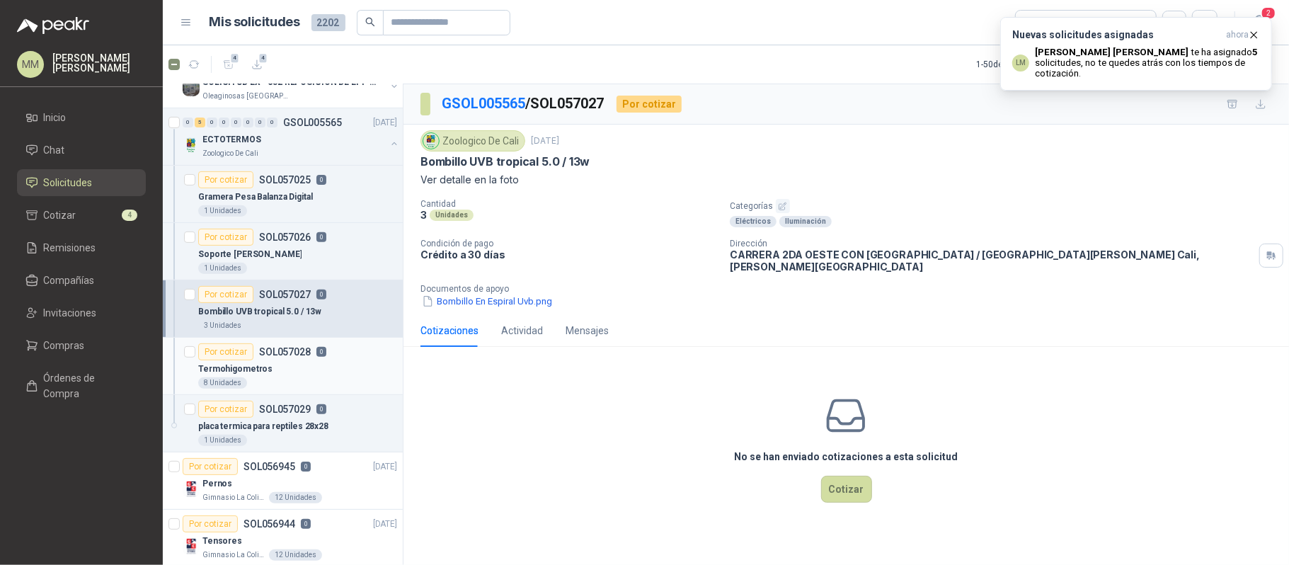
click at [326, 355] on div "Por cotizar SOL057028 0" at bounding box center [297, 351] width 199 height 17
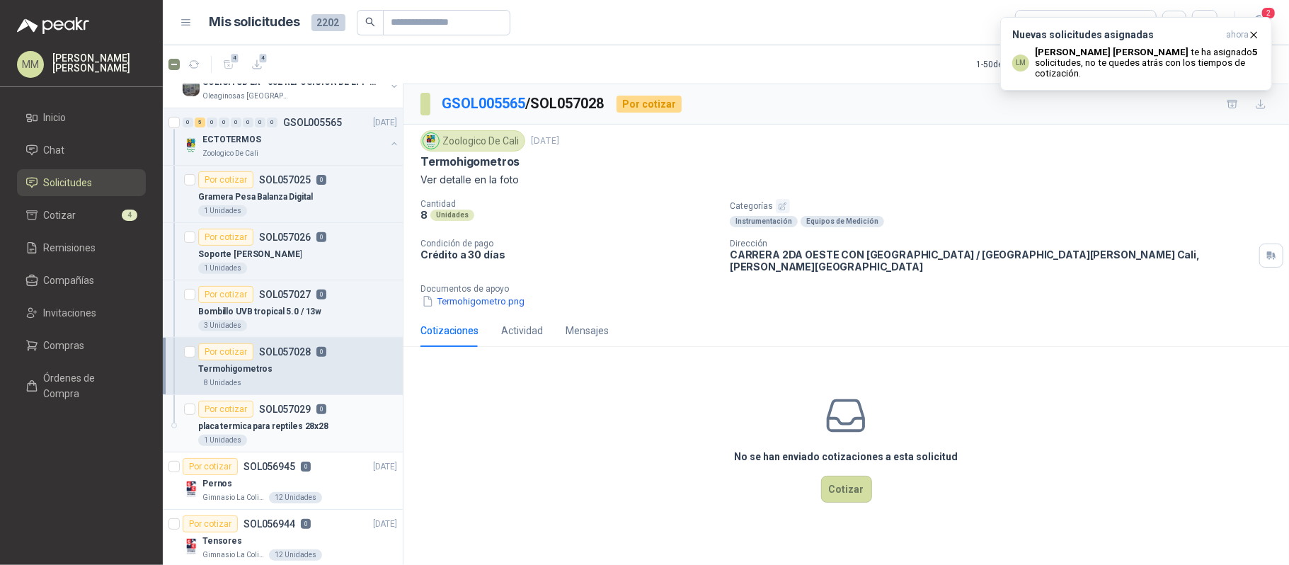
click at [332, 418] on div "Por cotizar SOL057029 0" at bounding box center [297, 409] width 199 height 17
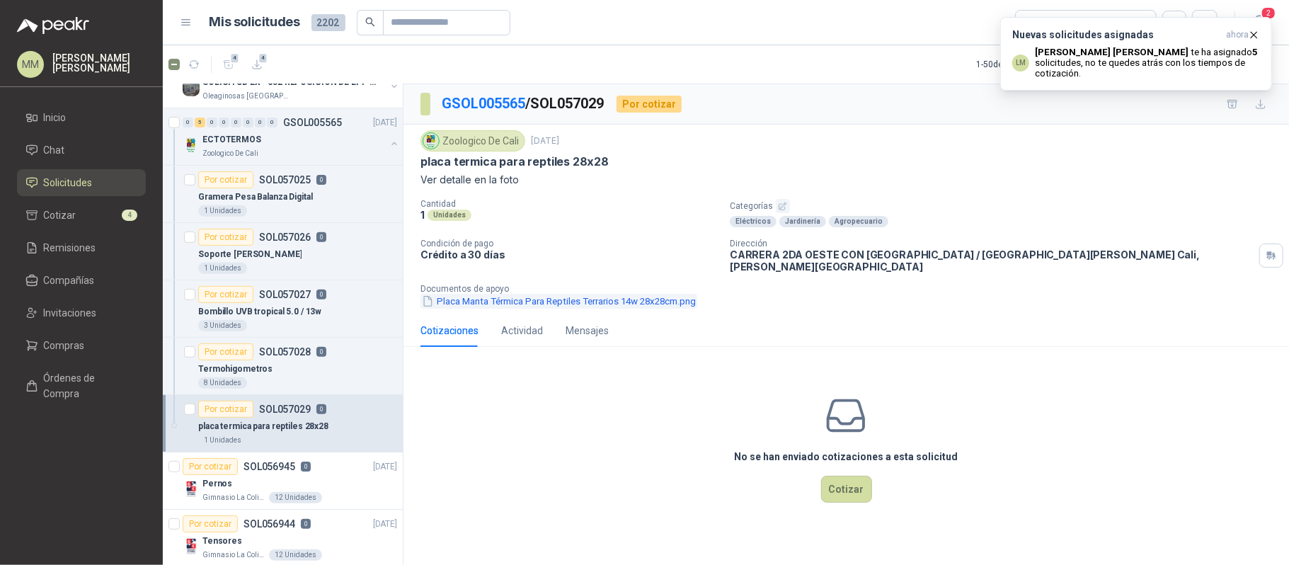
click at [460, 294] on button "Placa Manta Térmica Para Reptiles Terrarios 14w 28x28cm.png" at bounding box center [559, 301] width 277 height 15
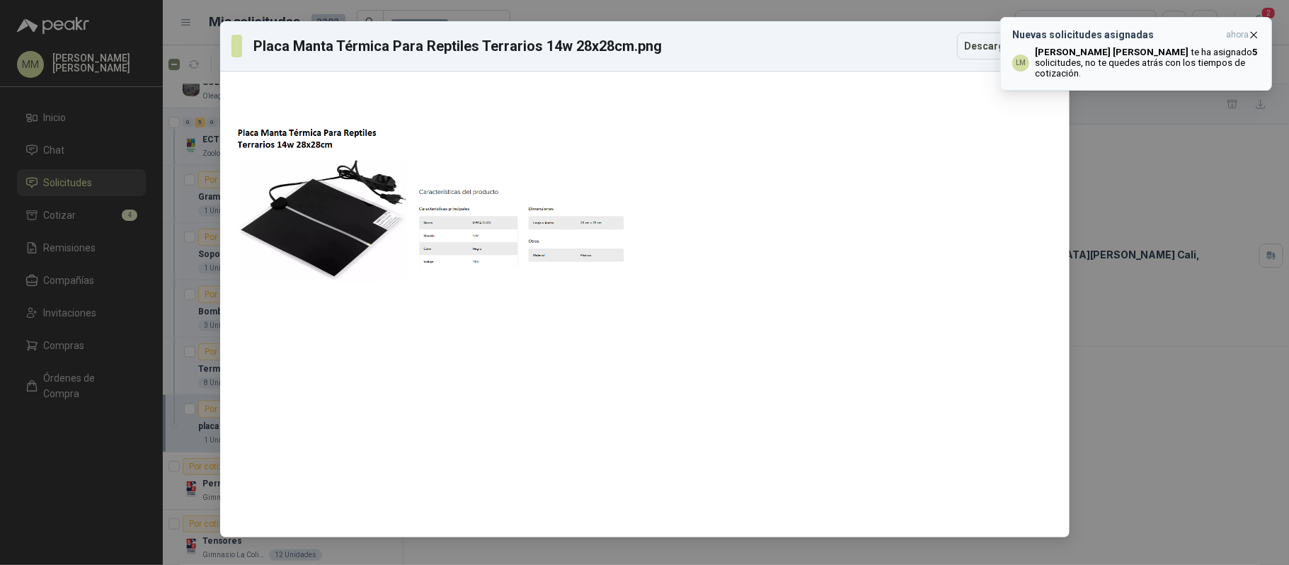
click at [1253, 32] on icon "button" at bounding box center [1254, 35] width 12 height 12
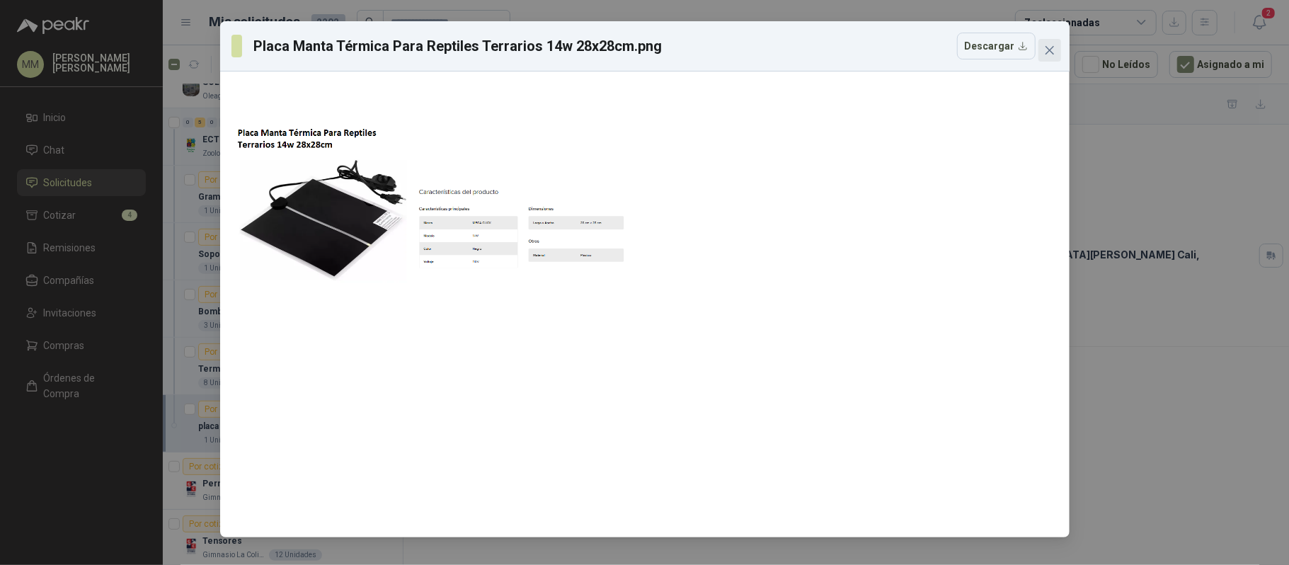
click at [1047, 47] on icon "close" at bounding box center [1049, 50] width 8 height 8
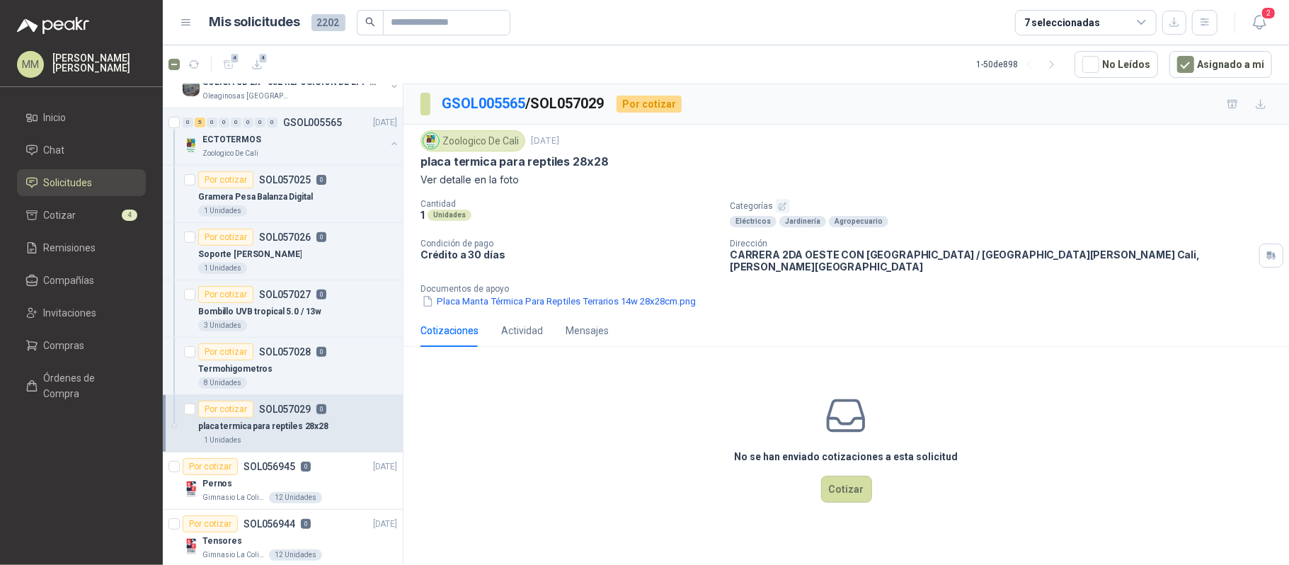
click at [855, 130] on div "Zoologico De Cali 23 sept, 2025 placa termica para reptiles 28x28 Ver detalle e…" at bounding box center [847, 220] width 886 height 190
click at [1258, 25] on icon "button" at bounding box center [1259, 22] width 12 height 13
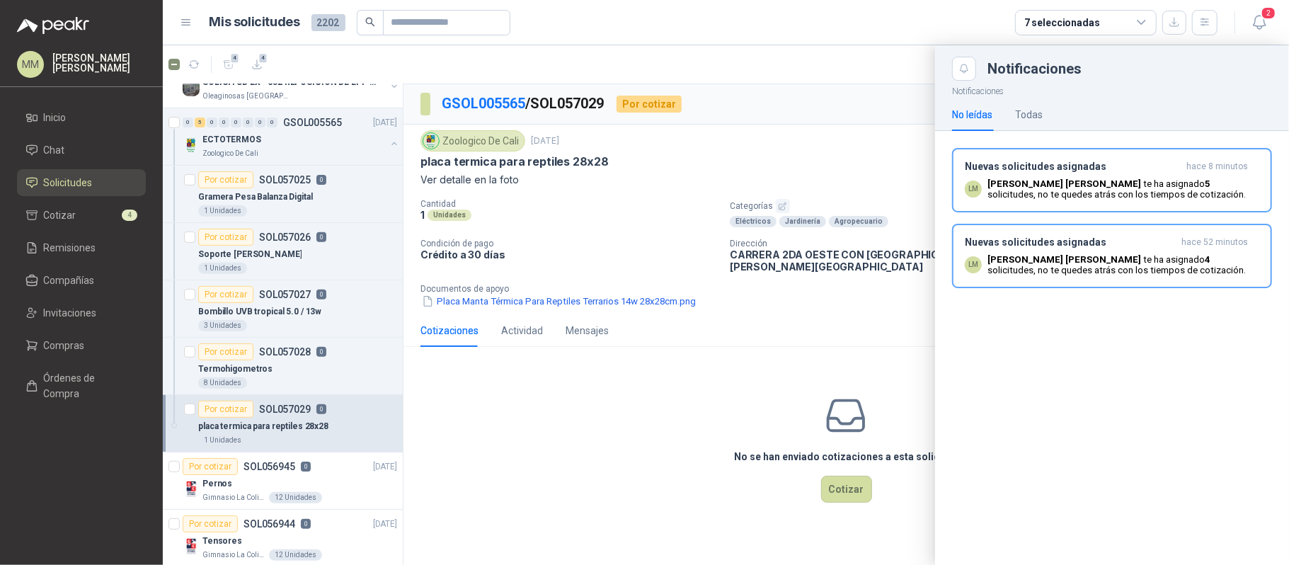
click at [1123, 174] on div "Nuevas solicitudes asignadas hace 8 minutos LM Luis Miguel Martinez te ha asign…" at bounding box center [1112, 180] width 295 height 39
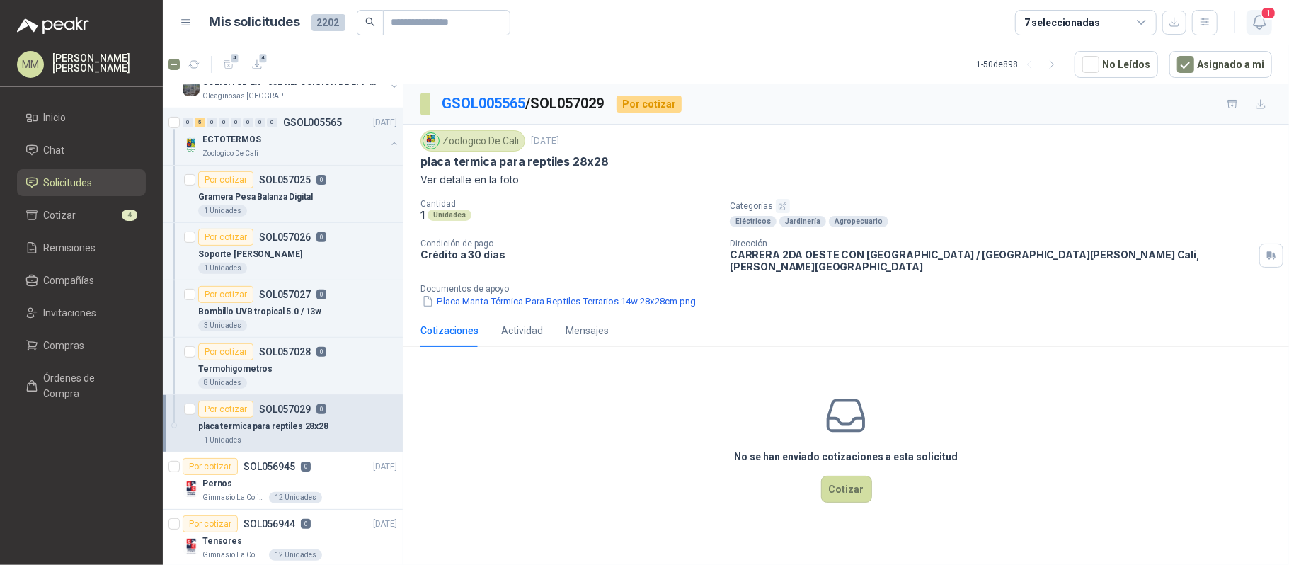
click at [1260, 25] on icon "button" at bounding box center [1260, 22] width 18 height 18
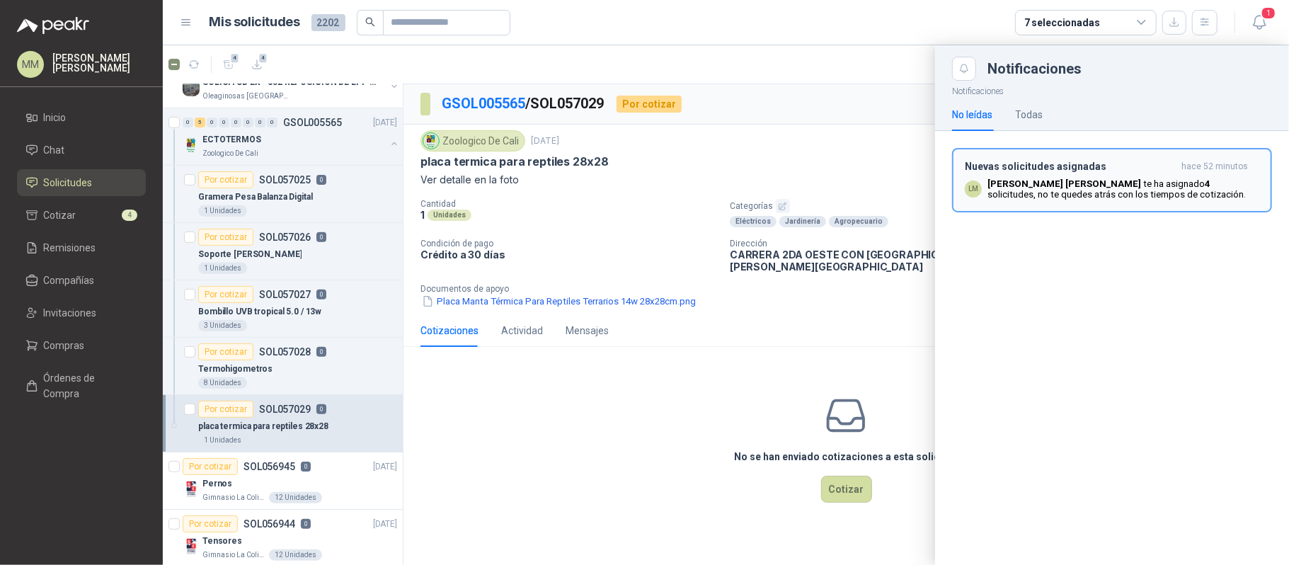
click at [1149, 177] on div "Nuevas solicitudes asignadas hace 52 minutos LM Luis Miguel Martinez te ha asig…" at bounding box center [1112, 180] width 295 height 39
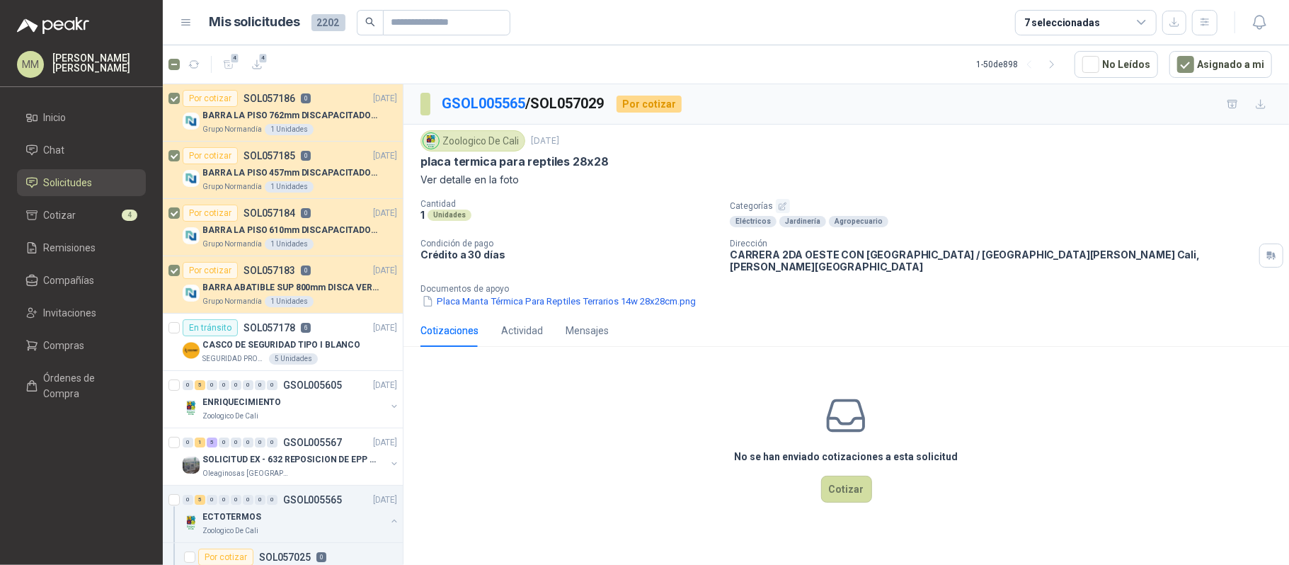
drag, startPoint x: 964, startPoint y: 129, endPoint x: 953, endPoint y: 130, distance: 11.4
click at [964, 129] on div "Zoologico De Cali 23 sept, 2025 placa termica para reptiles 28x28 Ver detalle e…" at bounding box center [847, 220] width 886 height 190
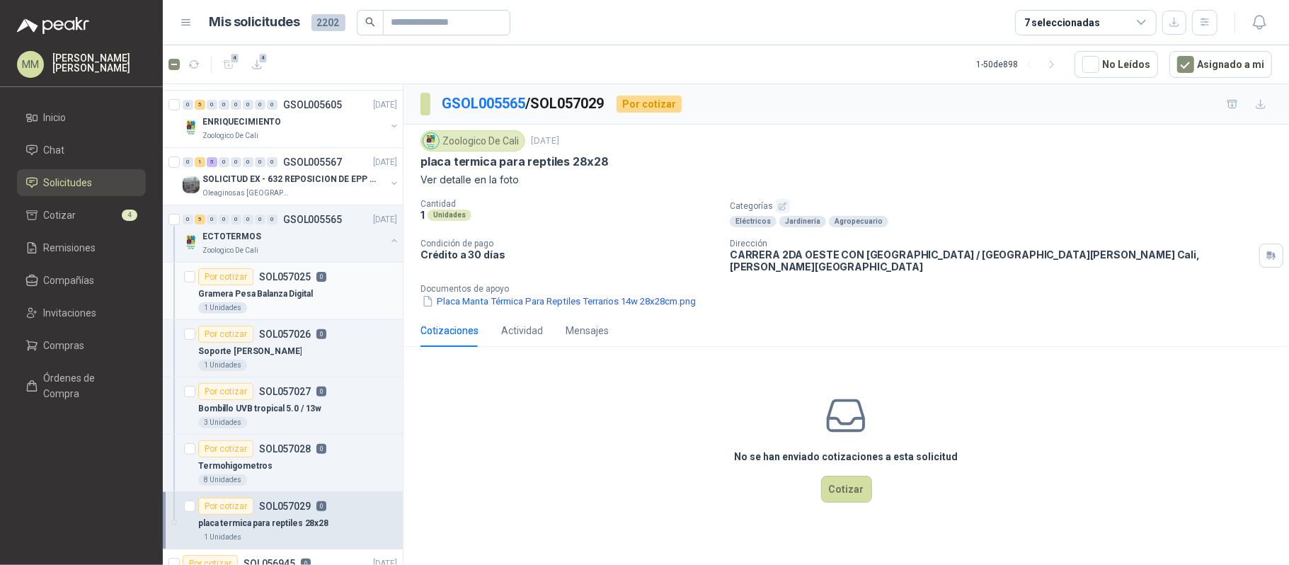
scroll to position [283, 0]
click at [353, 282] on div "Por cotizar SOL057025 0" at bounding box center [297, 274] width 199 height 17
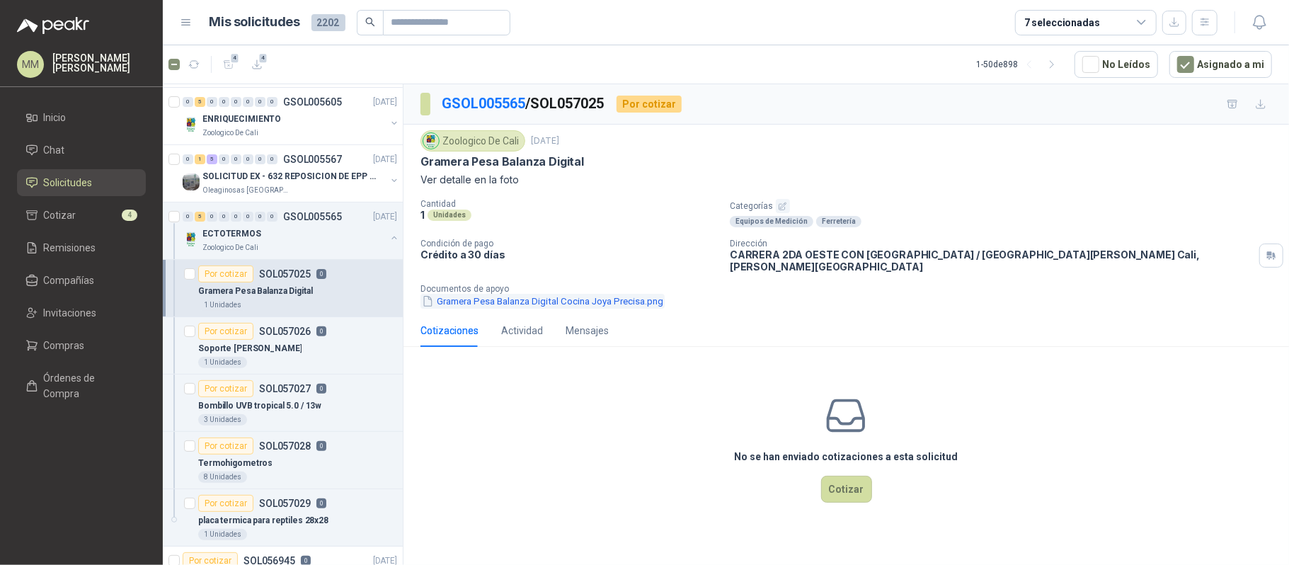
click at [500, 294] on button "Gramera Pesa Balanza Digital Cocina Joya Precisa.png" at bounding box center [543, 301] width 244 height 15
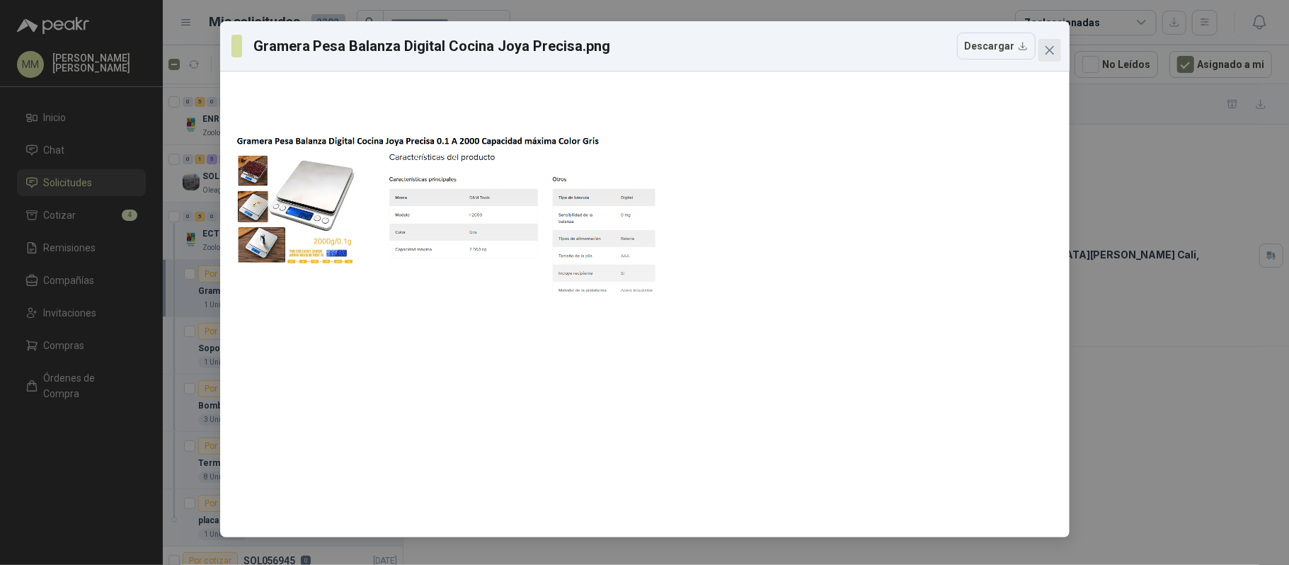
click at [1049, 45] on icon "close" at bounding box center [1049, 50] width 11 height 11
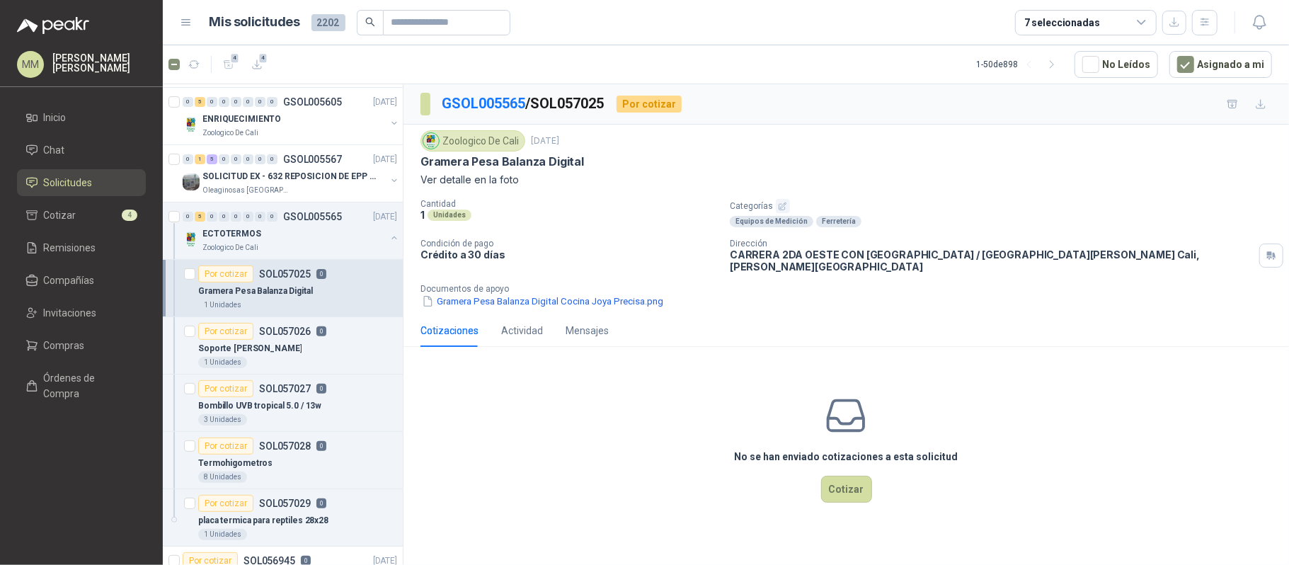
click at [528, 162] on p "Gramera Pesa Balanza Digital" at bounding box center [503, 161] width 164 height 15
copy p "Gramera Pesa Balanza Digital"
click at [838, 476] on button "Cotizar" at bounding box center [846, 489] width 51 height 27
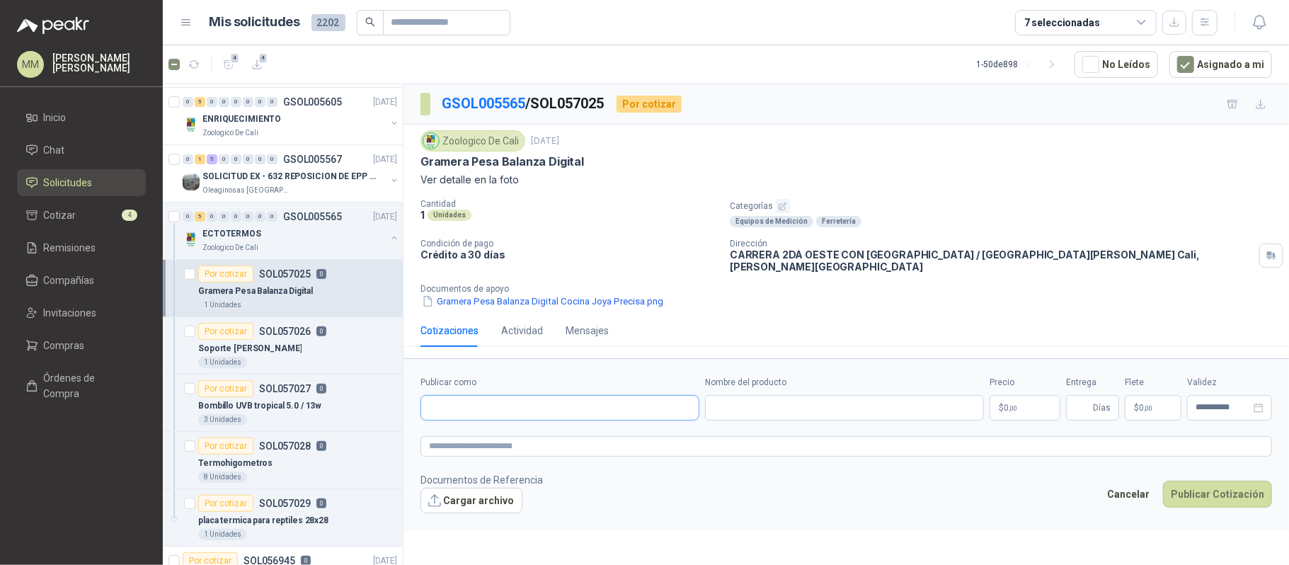
click at [554, 406] on input "Publicar como" at bounding box center [560, 408] width 278 height 24
type input "*******"
click at [565, 448] on div "Homecenter NIT : 800242106" at bounding box center [560, 434] width 278 height 35
click at [545, 428] on div "Homecenter NIT : 800242106" at bounding box center [560, 435] width 255 height 16
type input "**********"
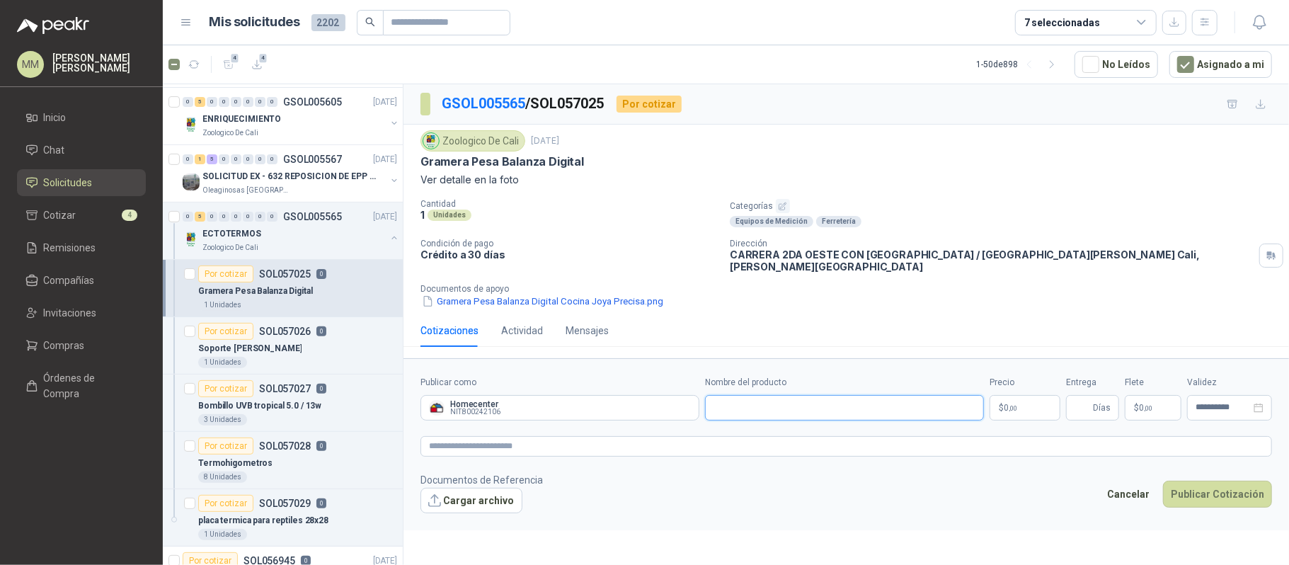
click at [761, 408] on input "Nombre del producto" at bounding box center [844, 407] width 279 height 25
paste input "**********"
click at [456, 294] on button "Gramera Pesa Balanza Digital Cocina Joya Precisa.png" at bounding box center [543, 301] width 244 height 15
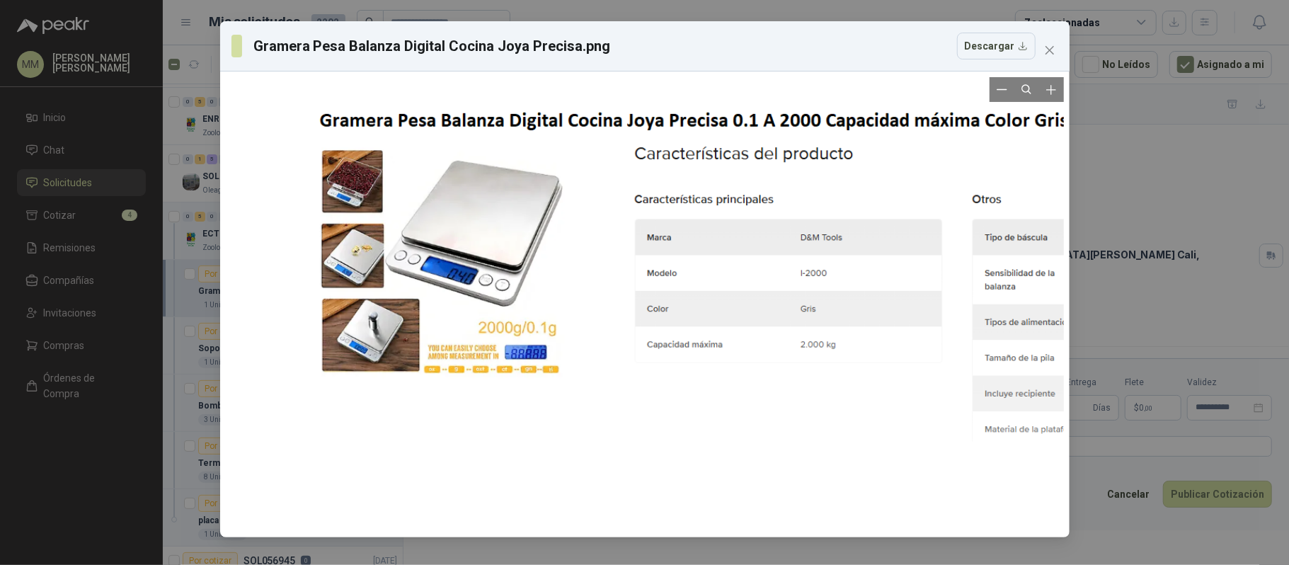
drag, startPoint x: 625, startPoint y: 193, endPoint x: 921, endPoint y: 239, distance: 299.4
click at [921, 239] on div at bounding box center [1164, 458] width 1734 height 940
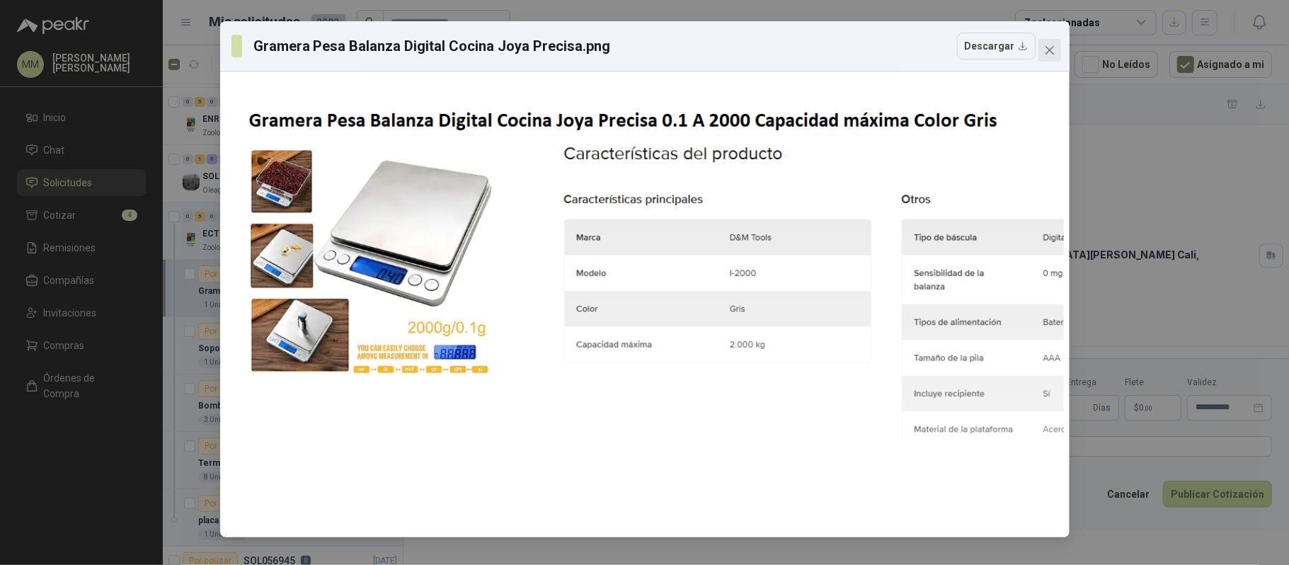
drag, startPoint x: 862, startPoint y: 69, endPoint x: 1047, endPoint y: 50, distance: 185.8
click at [862, 69] on div "Gramera Pesa Balanza Digital Cocina Joya Precisa.png Descargar" at bounding box center [645, 46] width 850 height 50
click at [1049, 50] on icon "close" at bounding box center [1049, 50] width 8 height 8
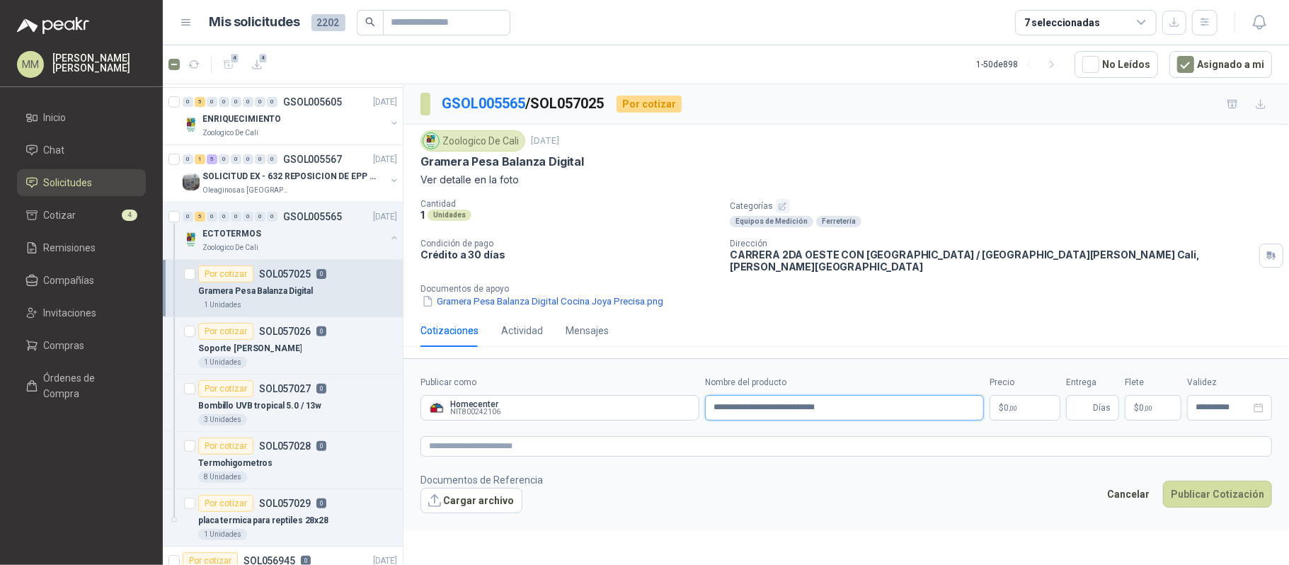
click at [796, 403] on input "**********" at bounding box center [844, 407] width 279 height 25
paste input "**********"
type input "**********"
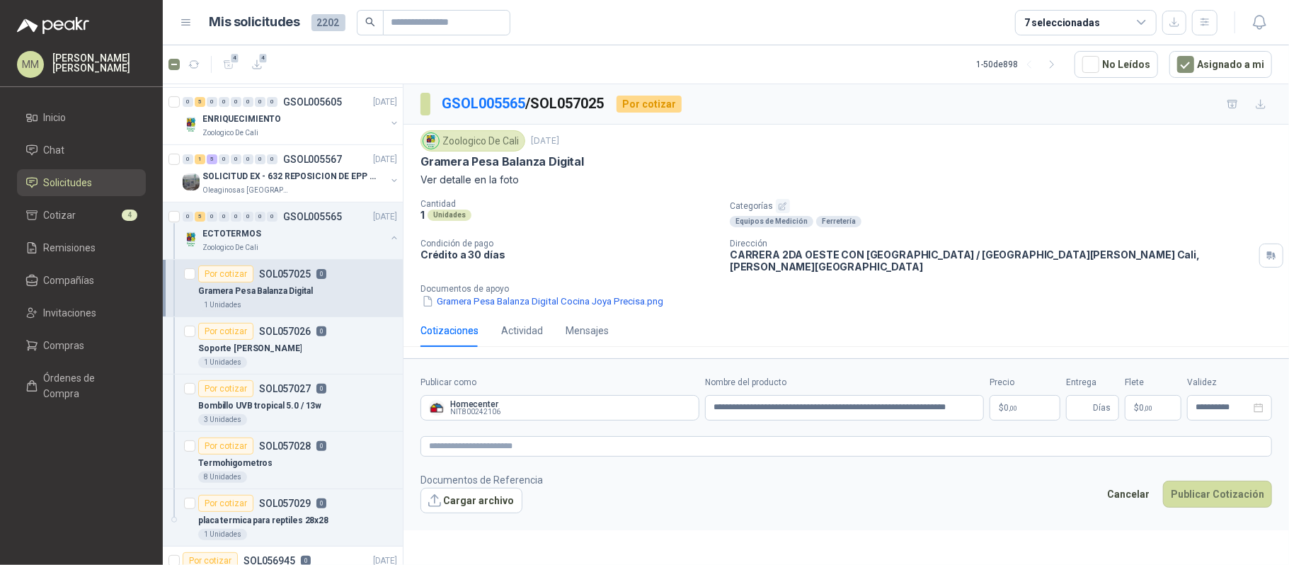
click at [1004, 404] on span "0 ,00" at bounding box center [1010, 408] width 13 height 8
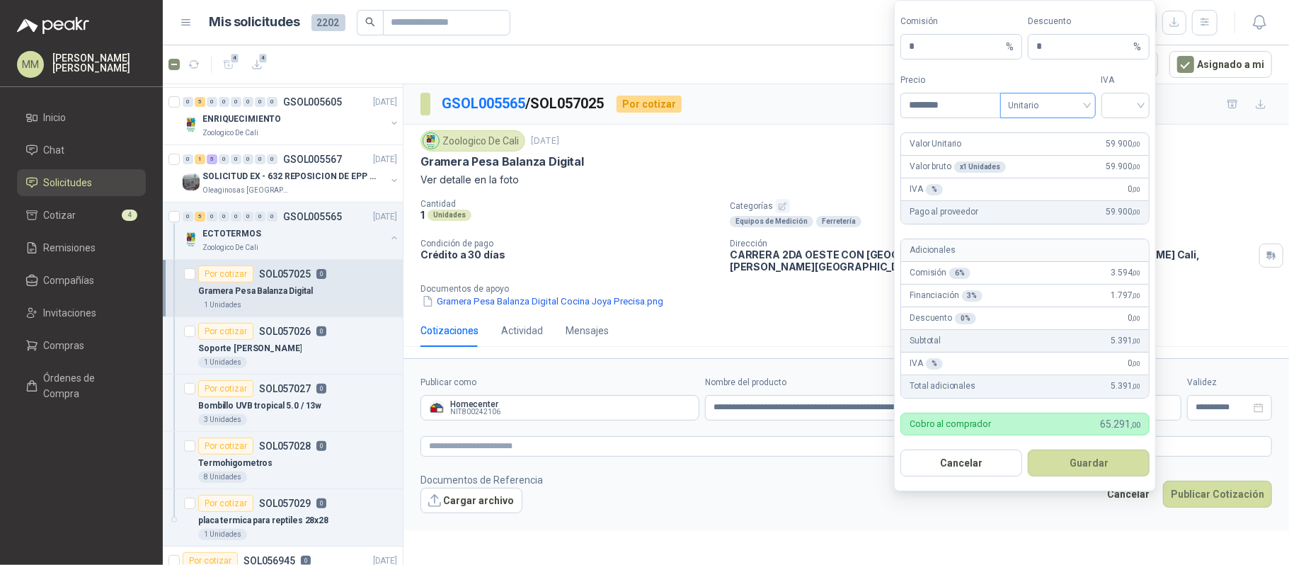
click at [1072, 101] on span "Unitario" at bounding box center [1048, 105] width 79 height 21
type input "********"
click at [1071, 145] on div "Unitario con IVA" at bounding box center [1048, 155] width 90 height 23
click at [1142, 97] on div at bounding box center [1126, 105] width 49 height 25
click at [1127, 131] on div "19%" at bounding box center [1125, 133] width 26 height 16
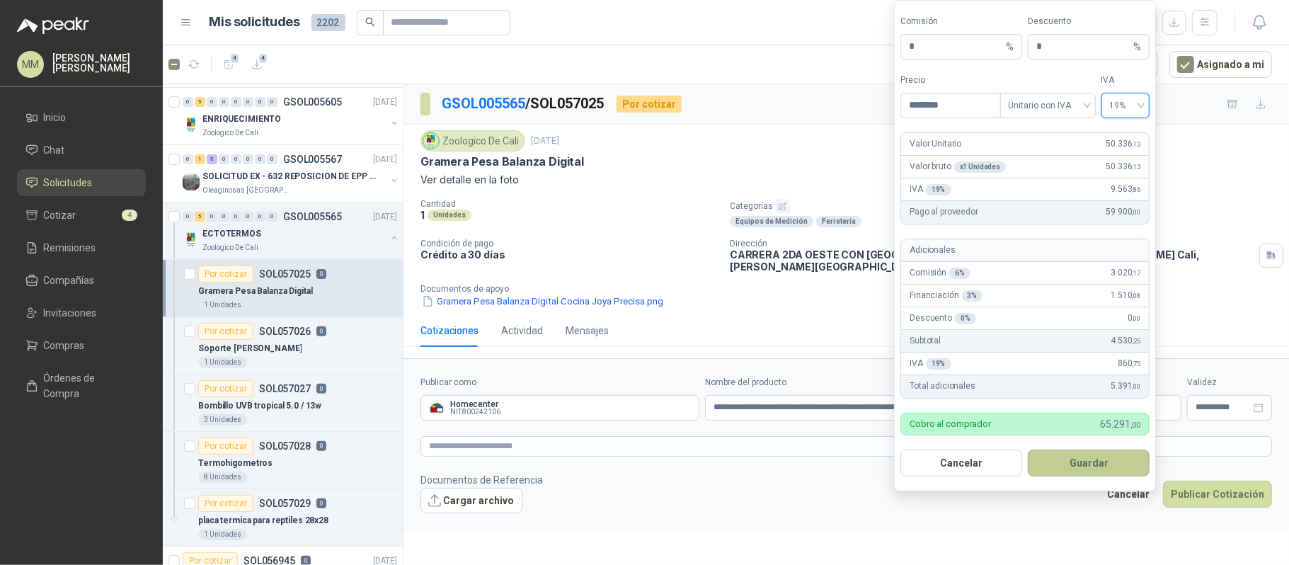
click at [1103, 450] on button "Guardar" at bounding box center [1089, 463] width 122 height 27
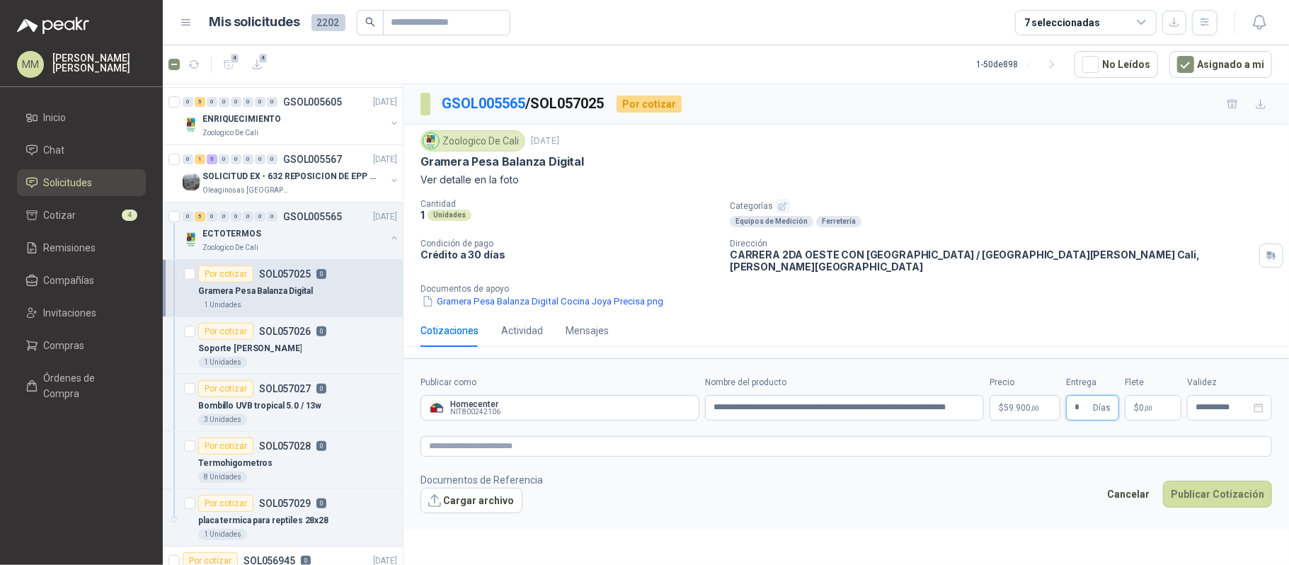
type input "*"
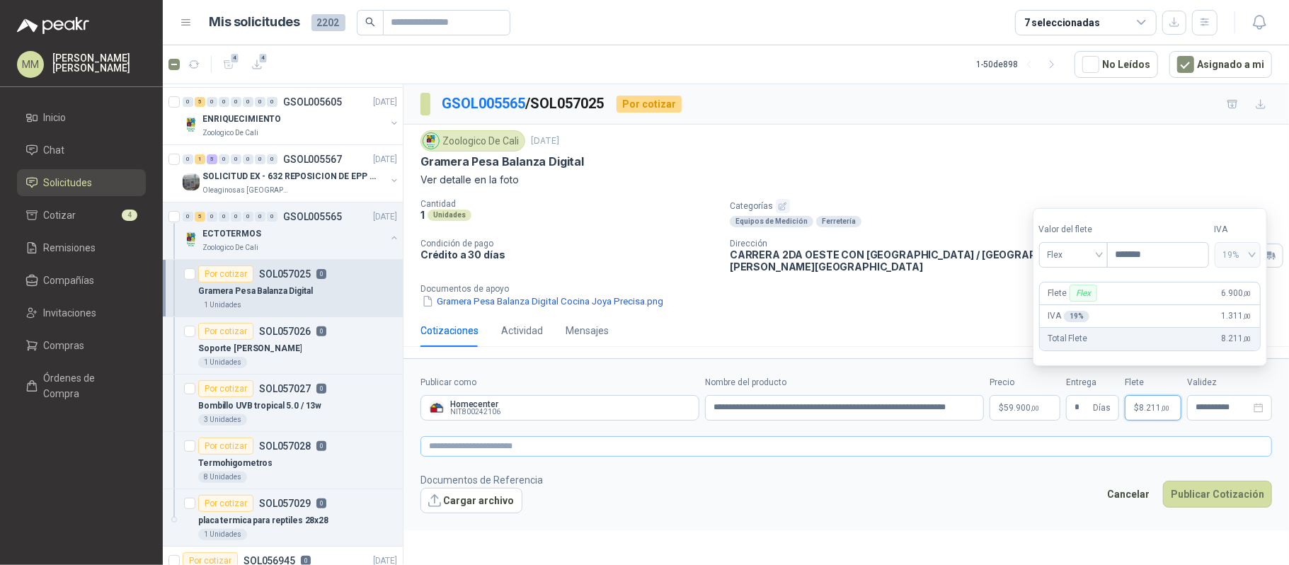
type input "*******"
click at [958, 442] on textarea at bounding box center [847, 446] width 852 height 21
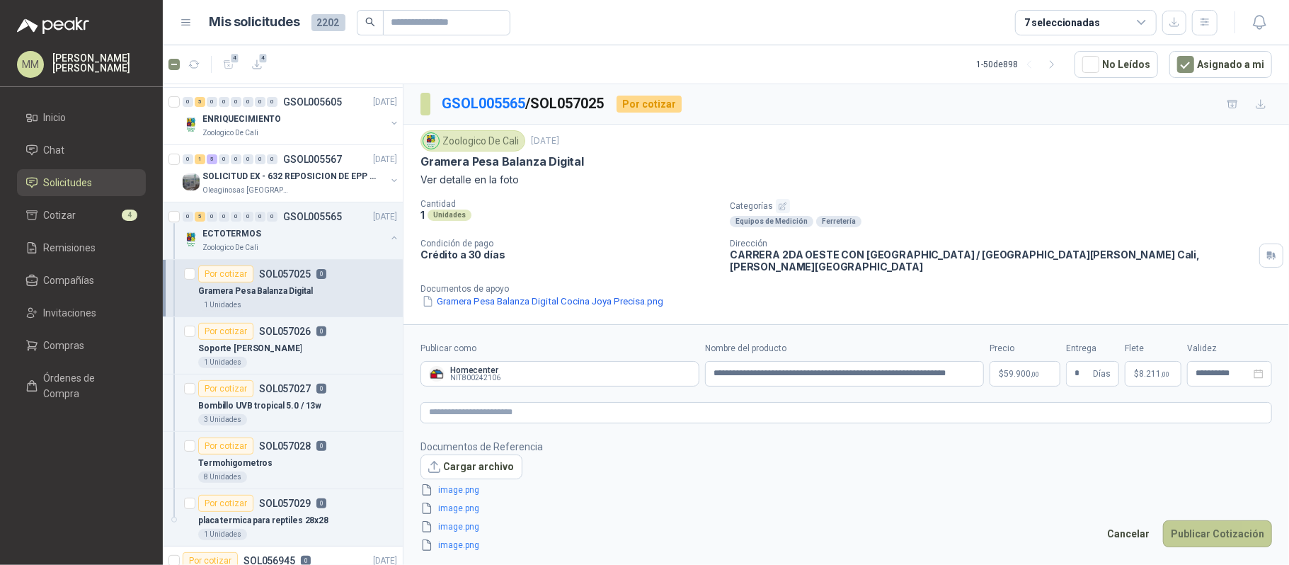
click at [1212, 535] on button "Publicar Cotización" at bounding box center [1217, 533] width 109 height 27
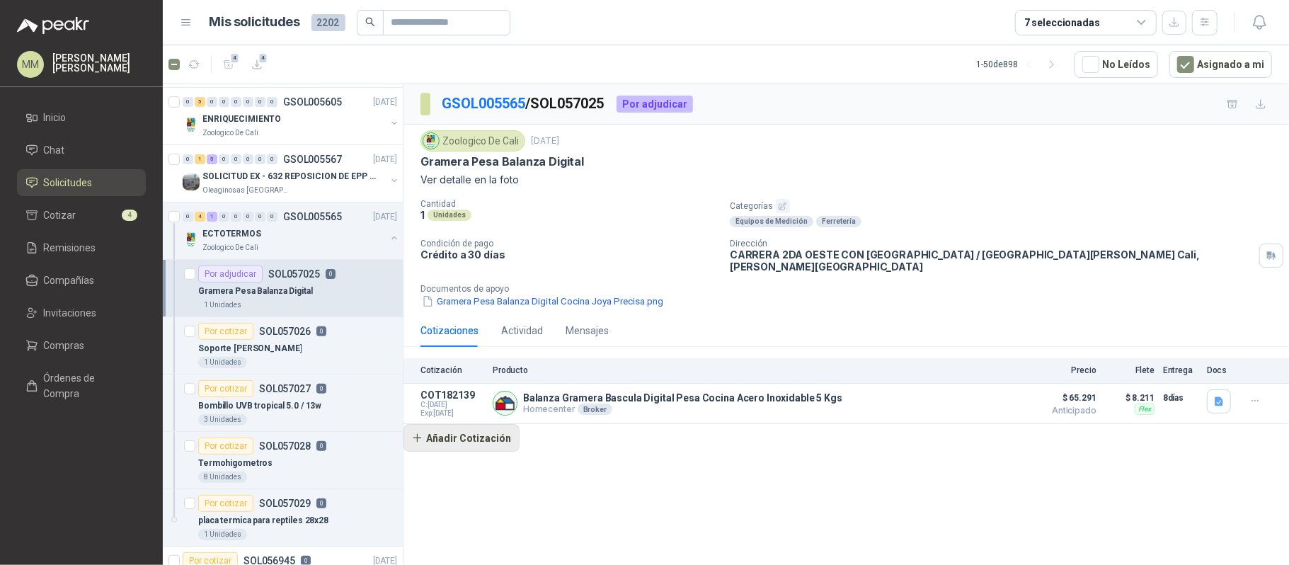
click at [494, 431] on button "Añadir Cotización" at bounding box center [462, 438] width 116 height 28
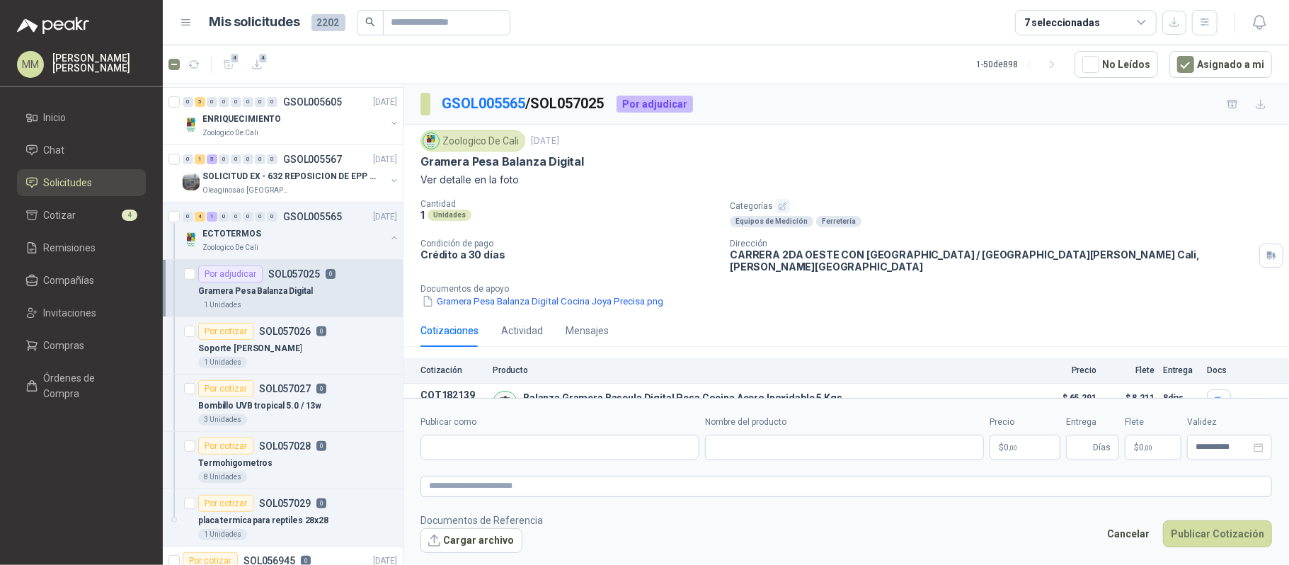
click at [514, 462] on form "**********" at bounding box center [847, 484] width 886 height 172
click at [519, 448] on input "Publicar como" at bounding box center [560, 447] width 278 height 24
type input "*******"
click at [612, 476] on div "Homecenter NIT : 800242106" at bounding box center [560, 482] width 255 height 16
type input "**********"
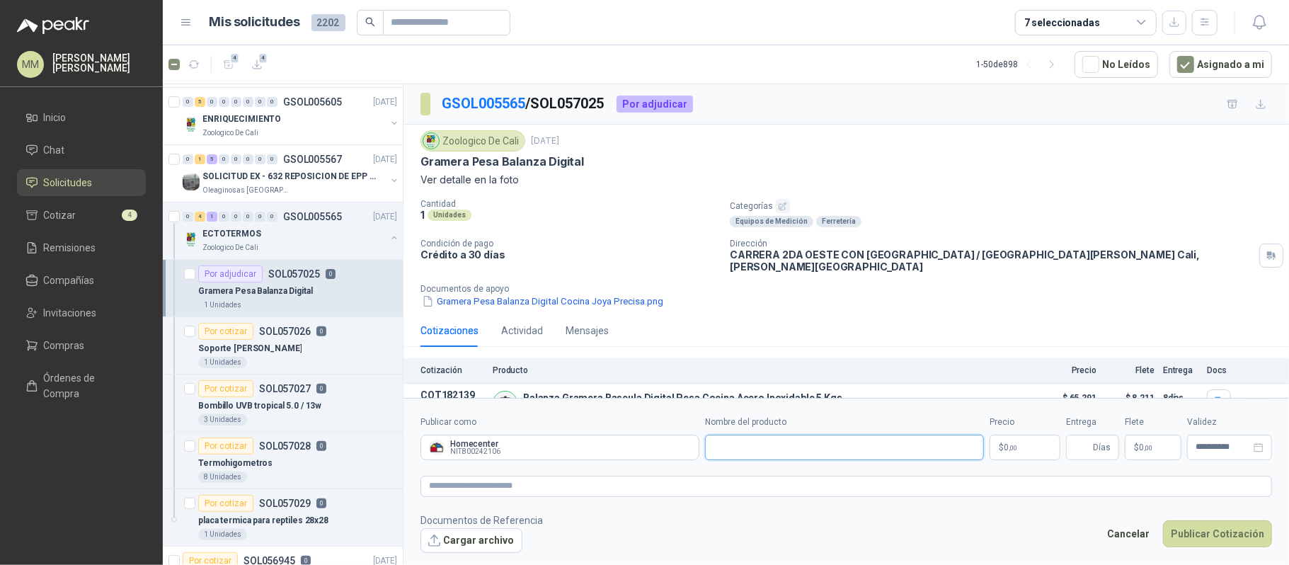
click at [867, 440] on input "Nombre del producto" at bounding box center [844, 447] width 279 height 25
paste input "**********"
type input "**********"
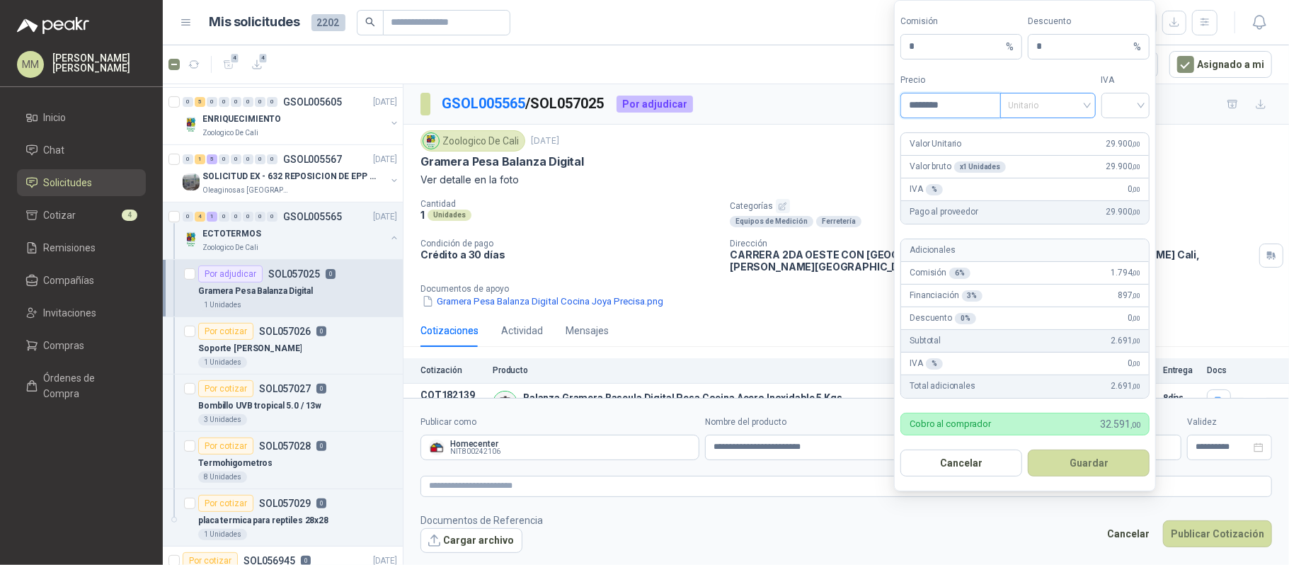
click at [1047, 97] on span "Unitario" at bounding box center [1048, 105] width 79 height 21
type input "********"
click at [1068, 167] on div "Valor bruto" at bounding box center [1048, 178] width 90 height 23
click at [1071, 111] on span "Valor bruto" at bounding box center [1048, 105] width 79 height 21
click at [1074, 153] on div "Unitario con IVA" at bounding box center [1047, 156] width 73 height 16
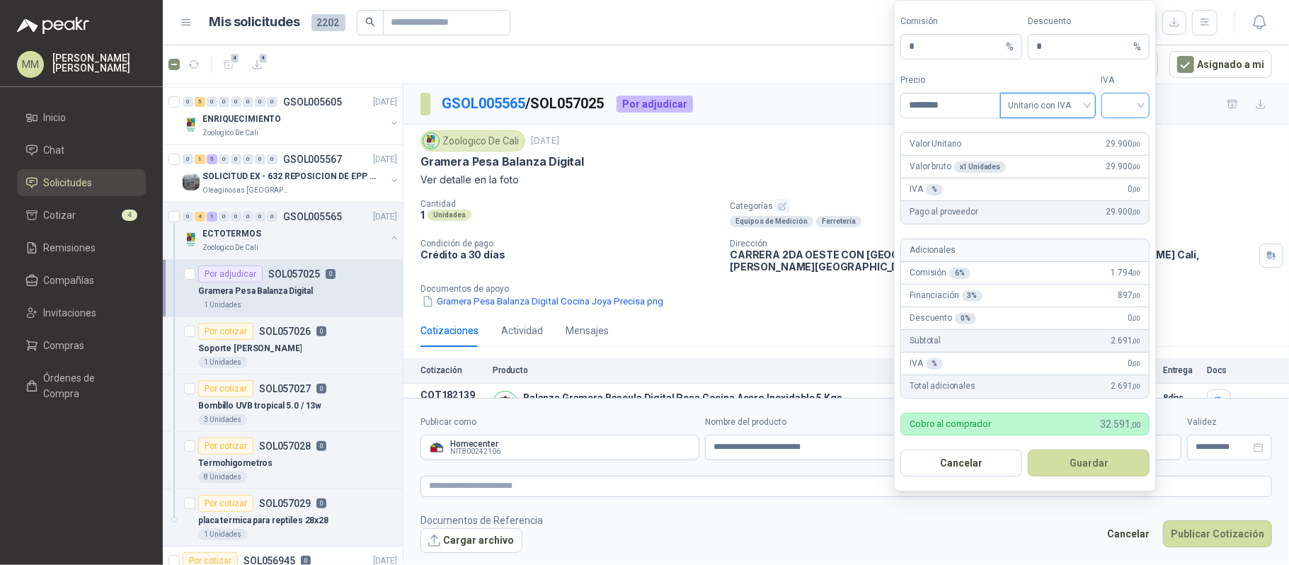
click at [1122, 108] on input "search" at bounding box center [1126, 103] width 32 height 21
click at [1126, 137] on div "19%" at bounding box center [1125, 133] width 26 height 16
click at [1069, 463] on button "Guardar" at bounding box center [1089, 463] width 122 height 27
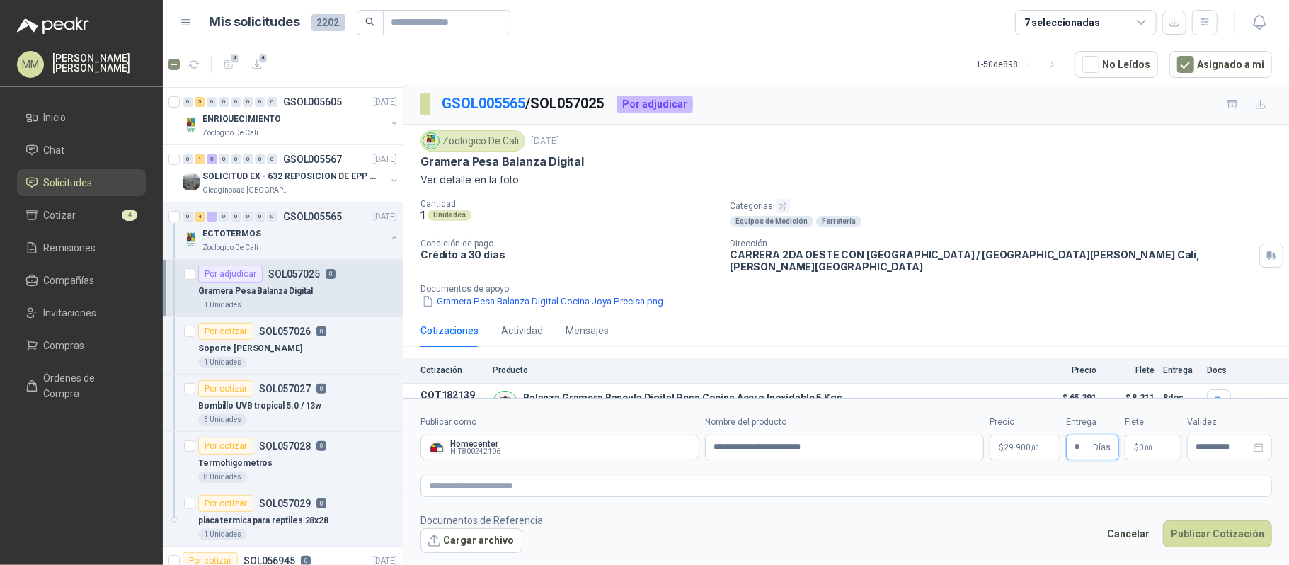
type input "*"
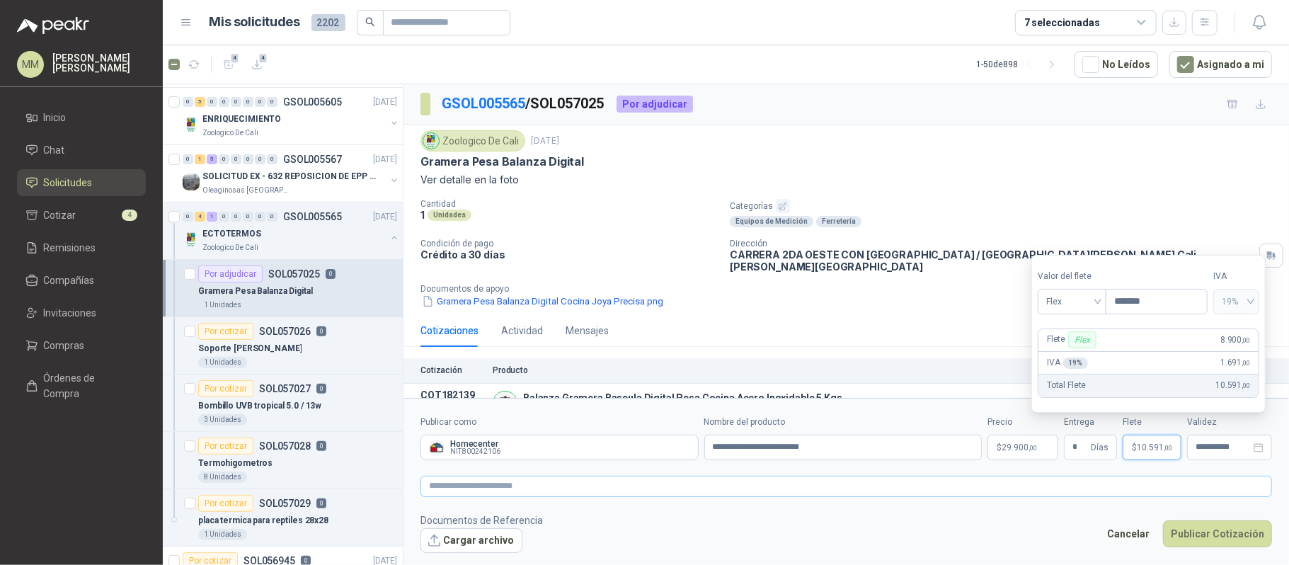
type input "*******"
click at [1001, 494] on textarea at bounding box center [847, 486] width 852 height 21
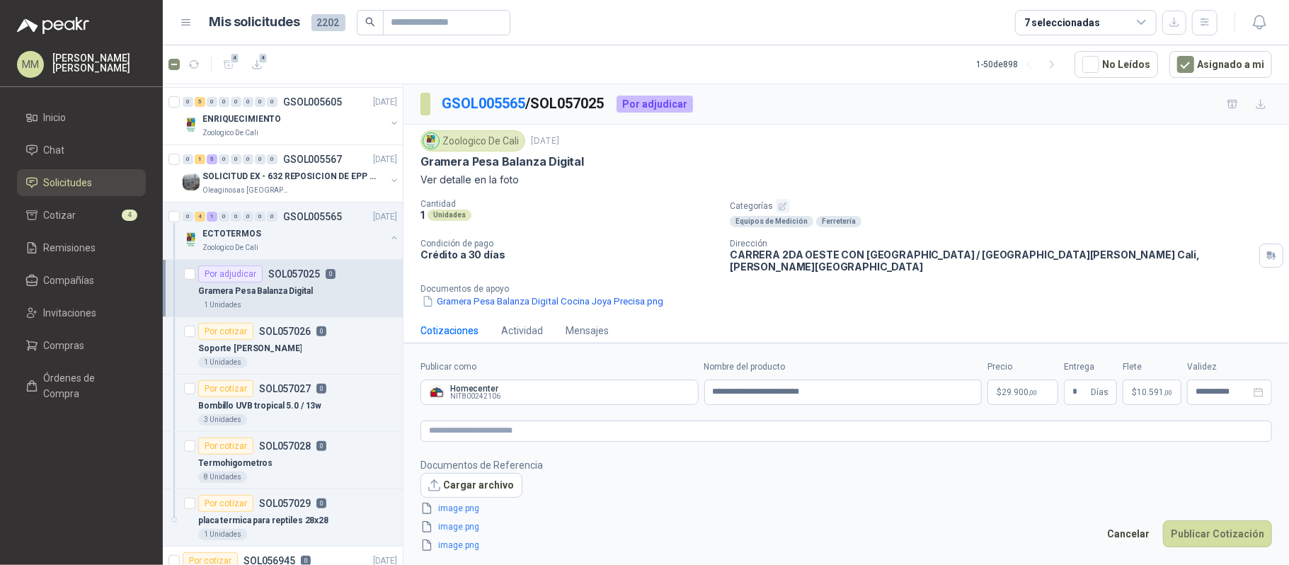
click at [901, 462] on footer "Documentos de Referencia Cargar archivo image.png image.png image.png Cancelar …" at bounding box center [847, 505] width 852 height 96
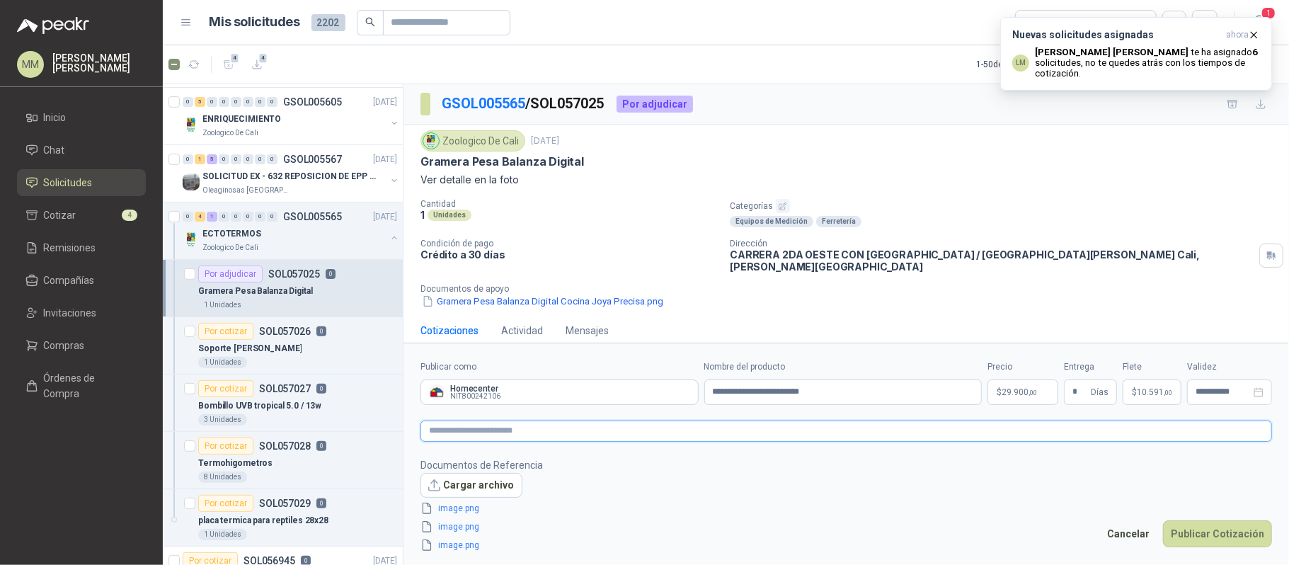
click at [627, 438] on textarea at bounding box center [847, 431] width 852 height 21
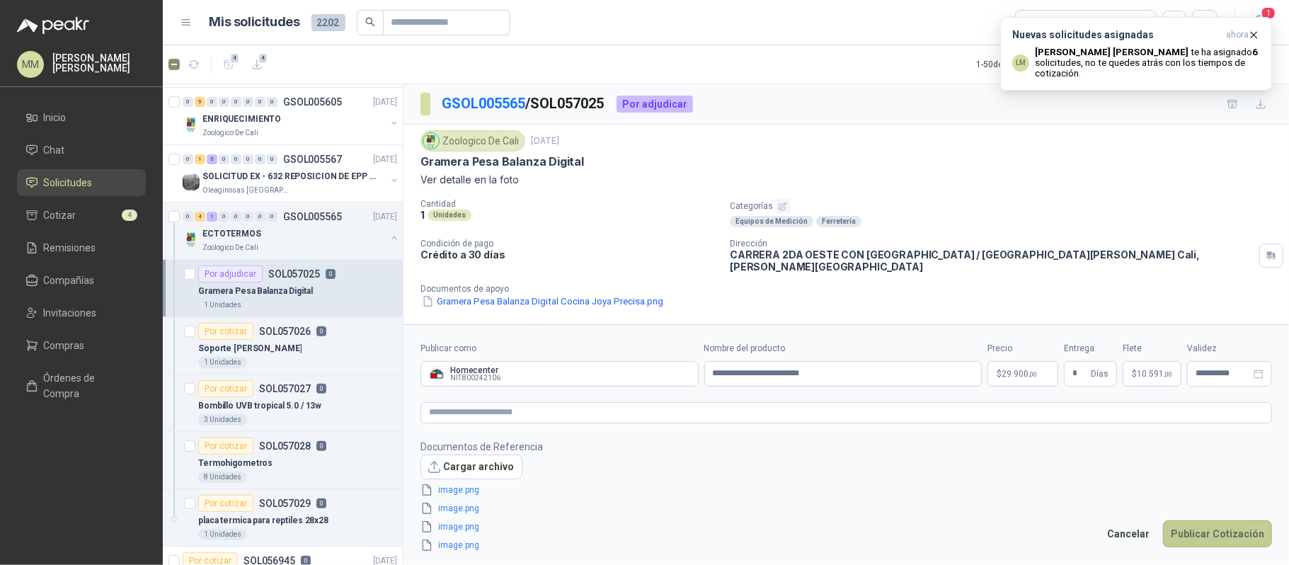
click at [1241, 530] on button "Publicar Cotización" at bounding box center [1217, 533] width 109 height 27
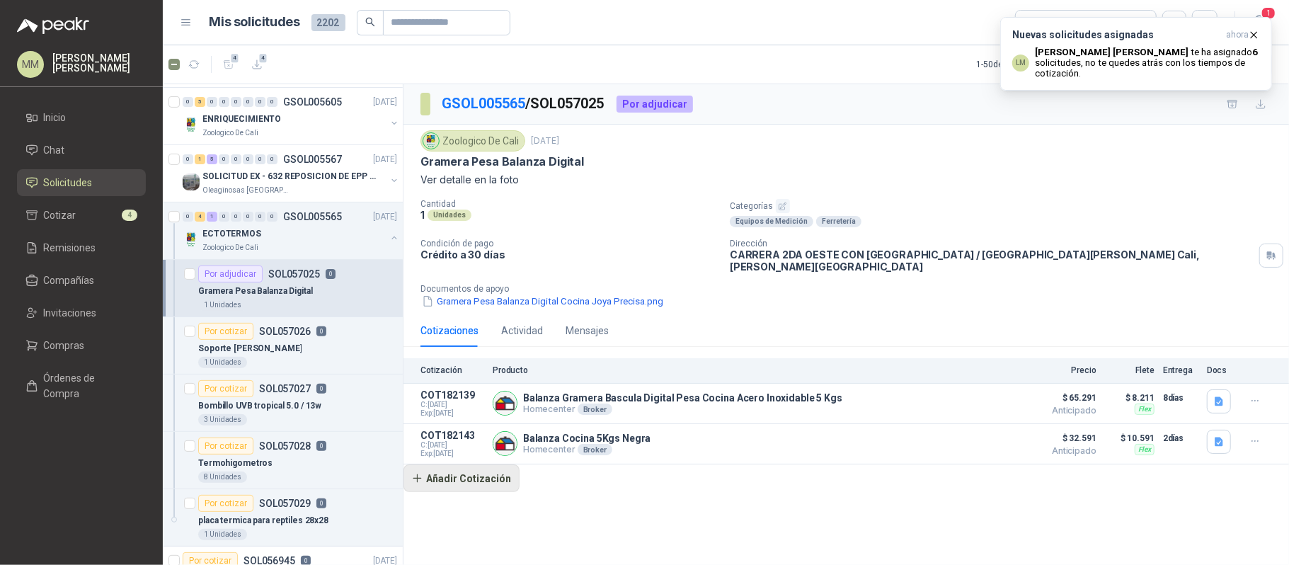
click at [500, 484] on button "Añadir Cotización" at bounding box center [462, 479] width 116 height 28
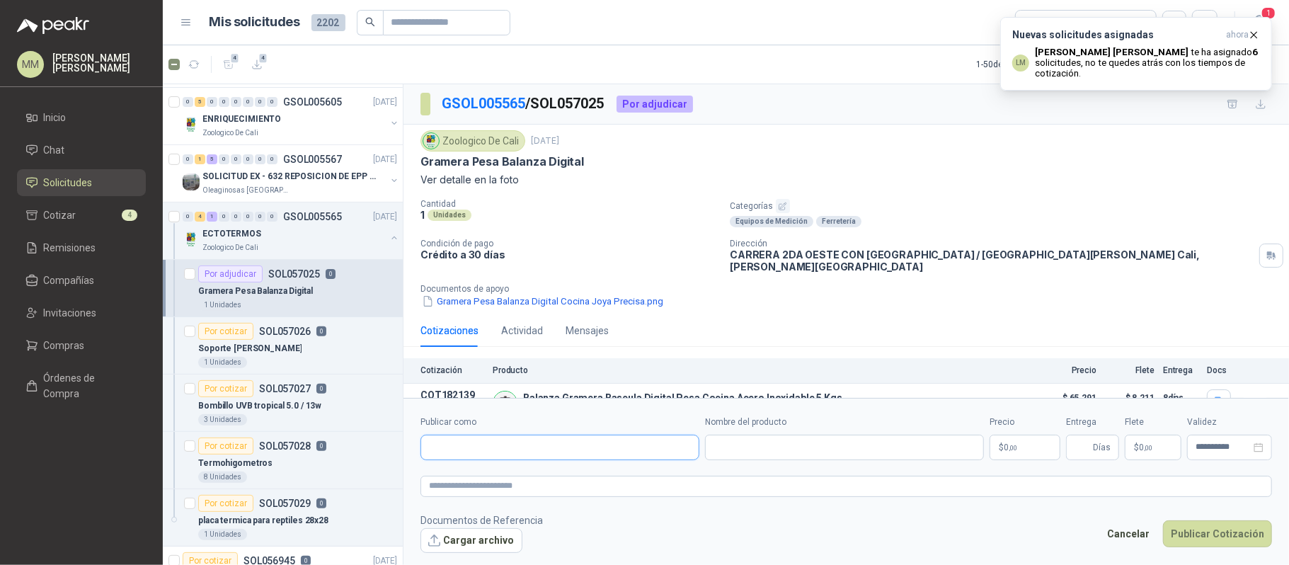
click at [505, 456] on input "Publicar como" at bounding box center [560, 447] width 278 height 24
type input "*******"
click at [527, 473] on button "Badecol NIT : 805023451" at bounding box center [560, 481] width 266 height 24
type input "**********"
click at [723, 445] on input "Nombre del producto" at bounding box center [844, 447] width 279 height 25
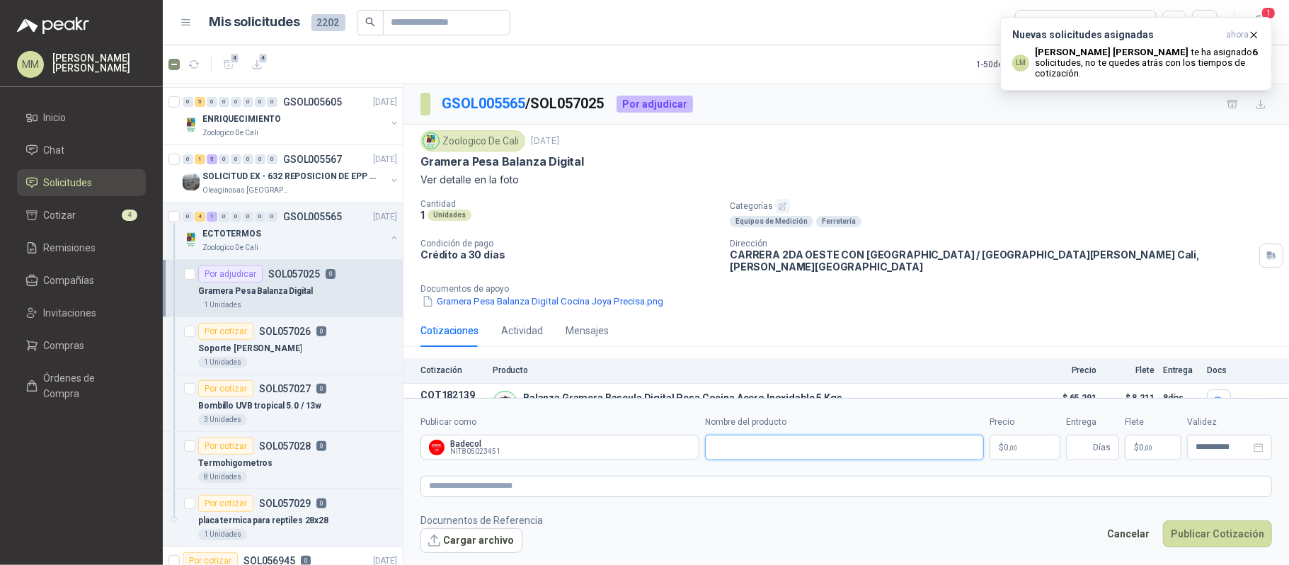
paste input "**********"
type input "**********"
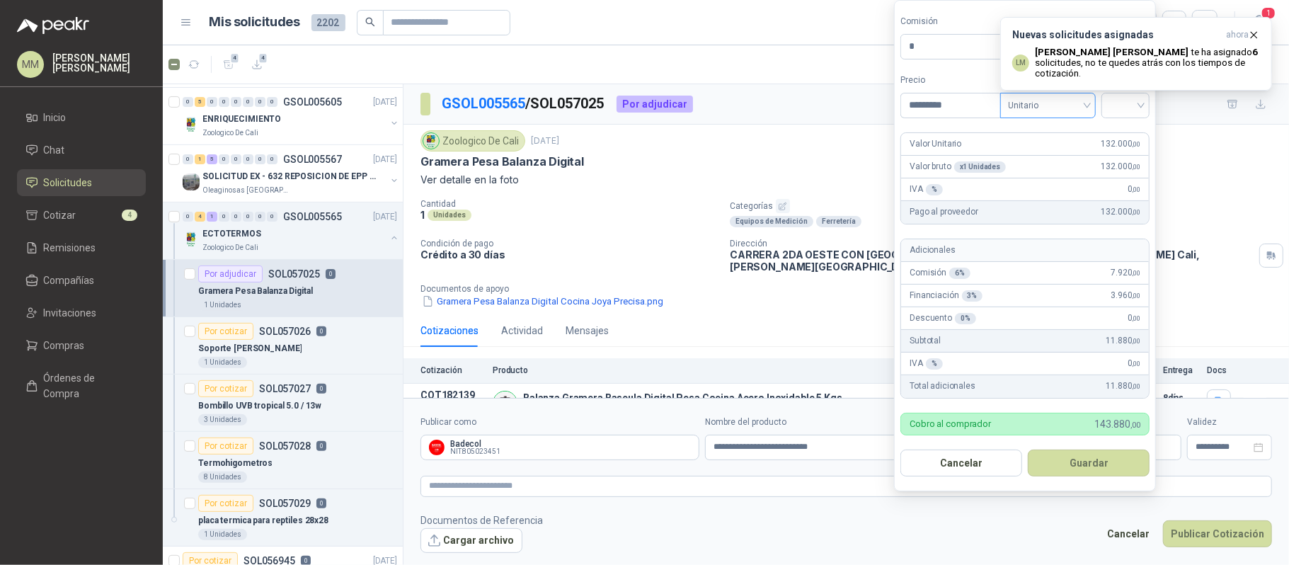
click at [1017, 109] on span "Unitario" at bounding box center [1048, 105] width 79 height 21
type input "*********"
click at [1024, 148] on div "Unitario con IVA" at bounding box center [1047, 156] width 73 height 16
click at [1119, 110] on input "search" at bounding box center [1126, 103] width 32 height 21
click at [1120, 132] on div "19%" at bounding box center [1125, 133] width 26 height 16
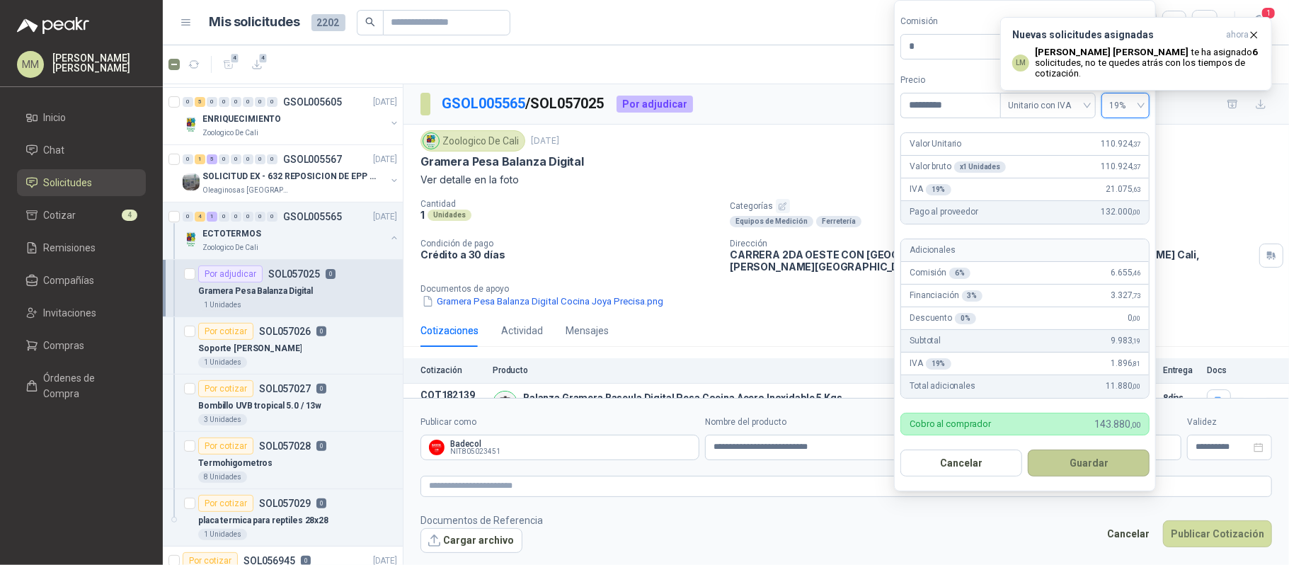
click at [1108, 468] on button "Guardar" at bounding box center [1089, 463] width 122 height 27
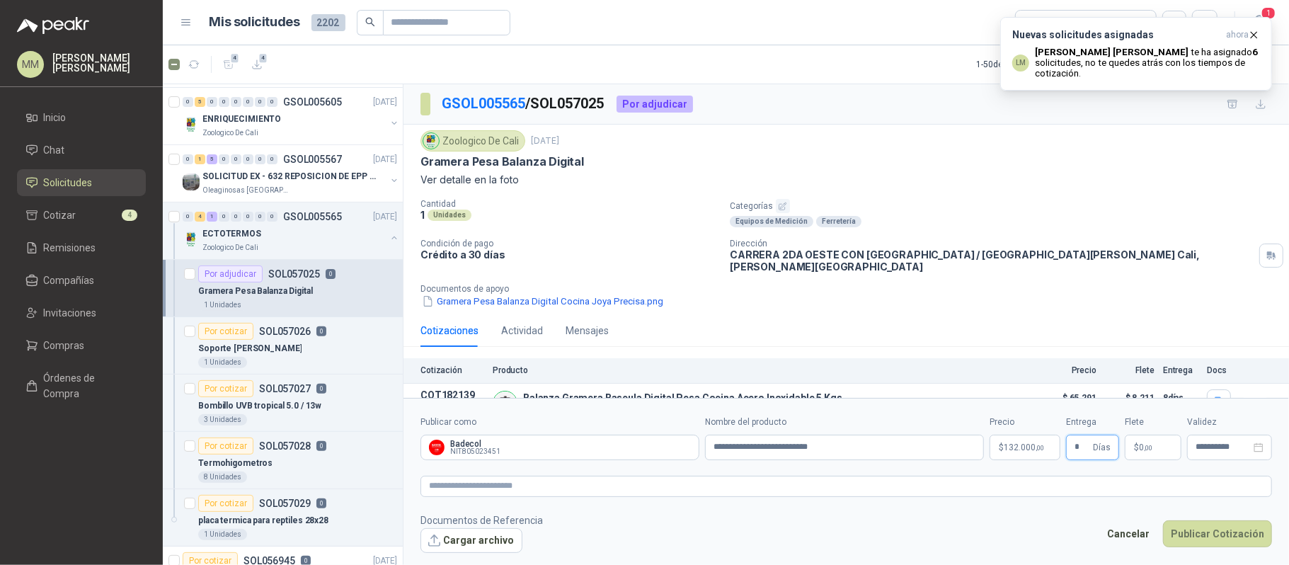
type input "*"
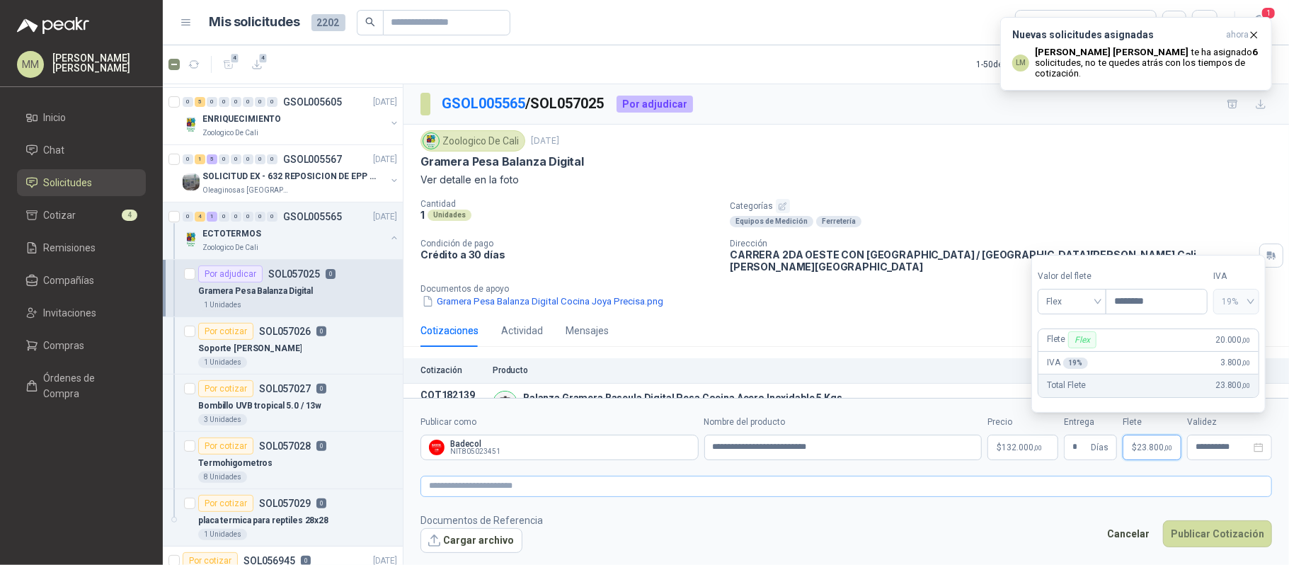
type input "********"
click at [1074, 477] on textarea at bounding box center [847, 486] width 852 height 21
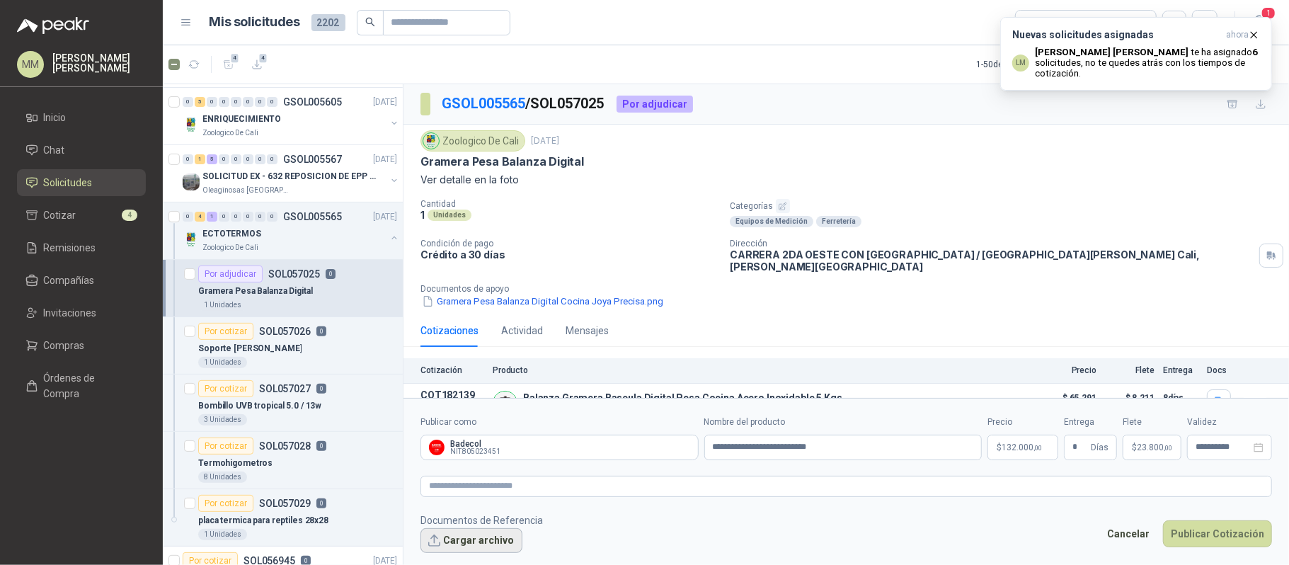
click at [470, 535] on button "Cargar archivo" at bounding box center [472, 540] width 102 height 25
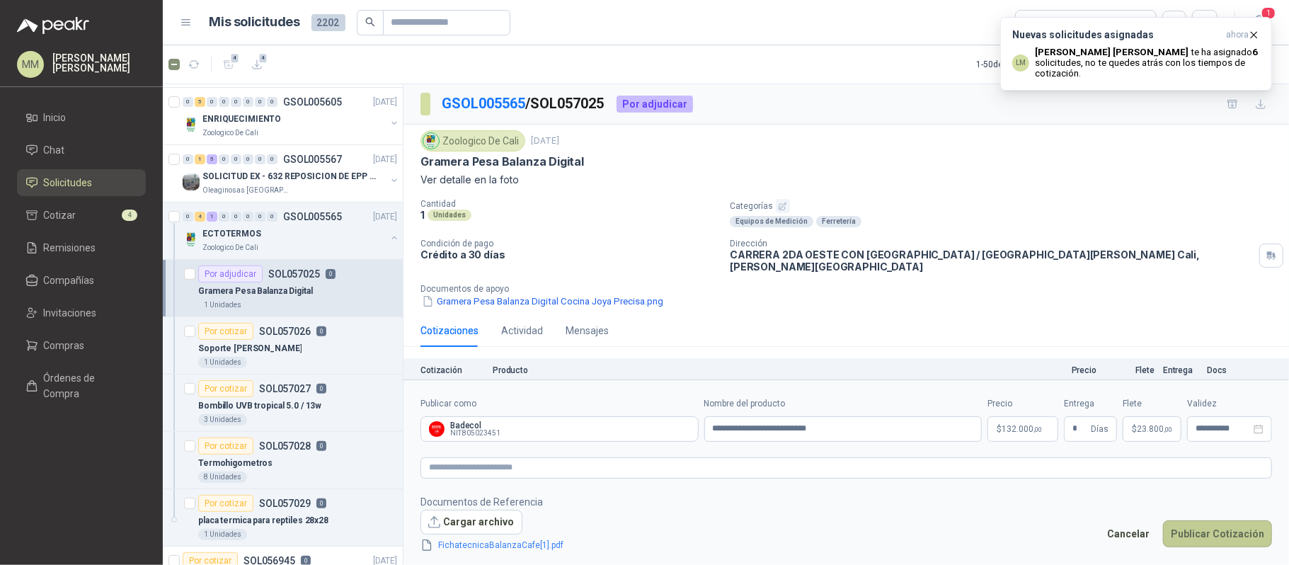
click at [1227, 541] on button "Publicar Cotización" at bounding box center [1217, 533] width 109 height 27
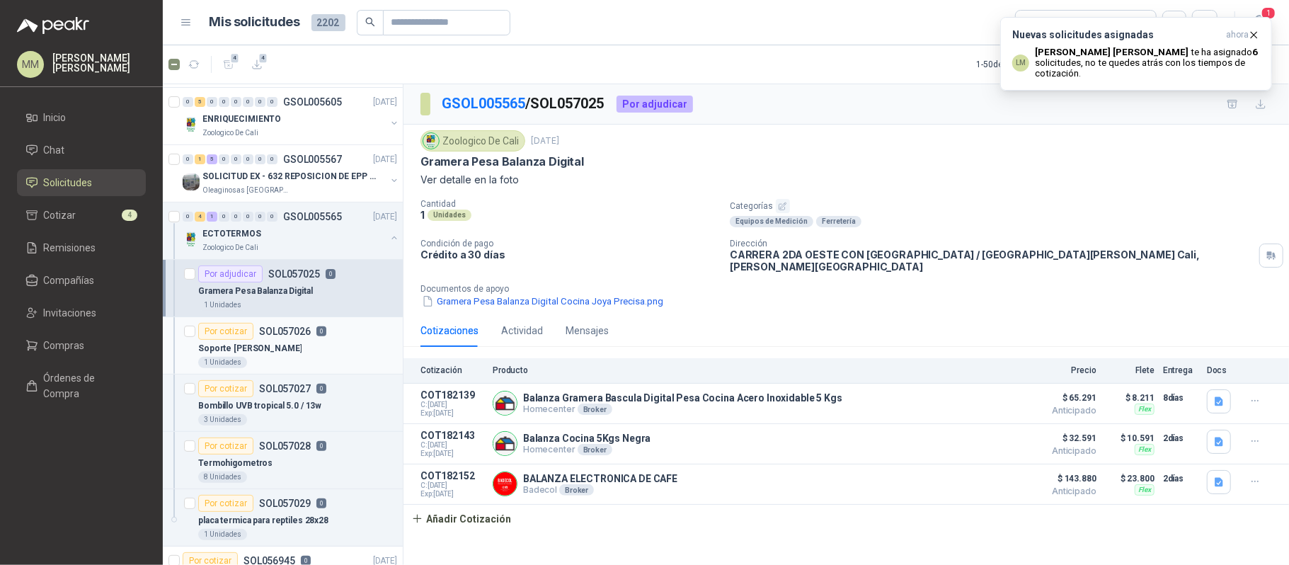
click at [333, 329] on div "Por cotizar SOL057026 0" at bounding box center [297, 331] width 199 height 17
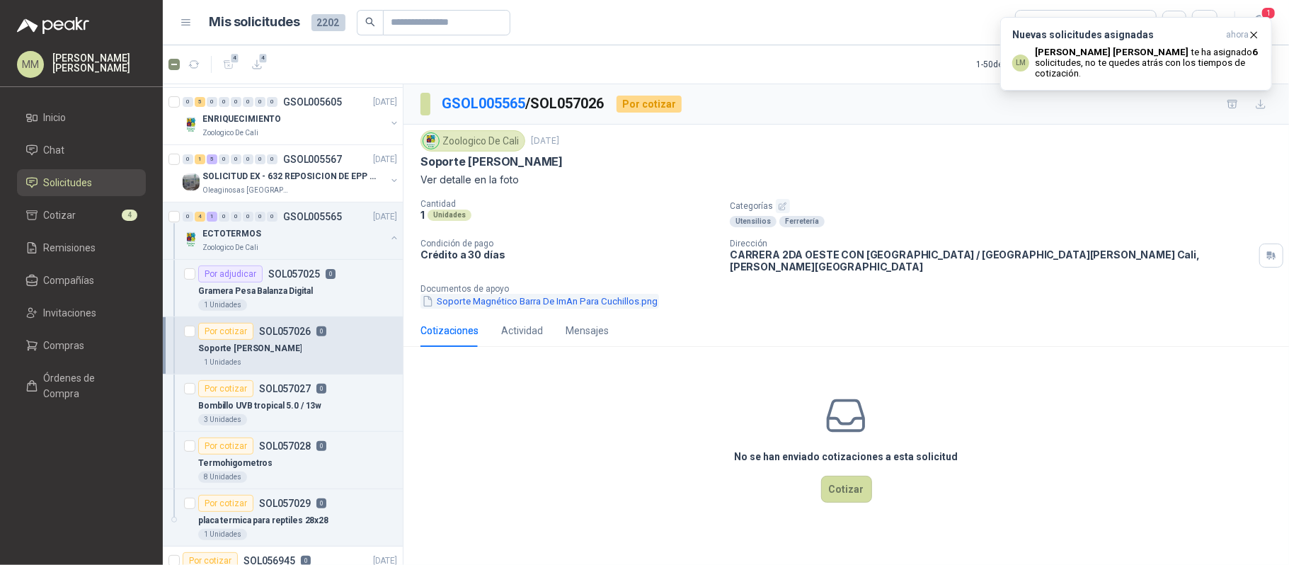
click at [538, 294] on button "Soporte Magnético Barra De ImAn Para Cuchillos.png" at bounding box center [540, 301] width 239 height 15
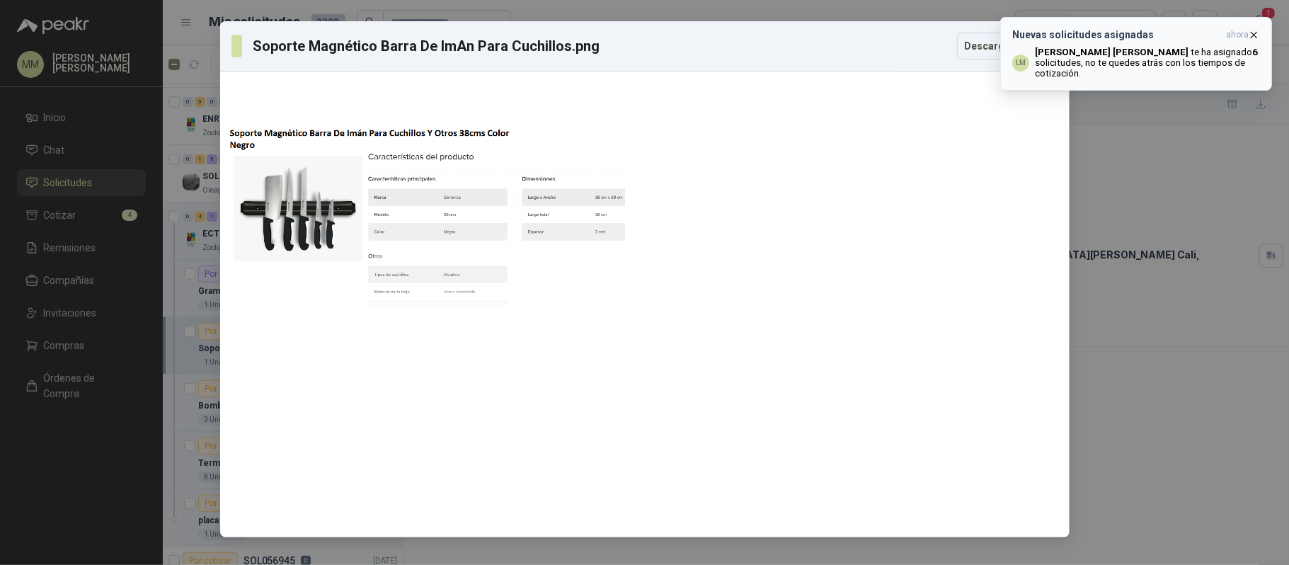
click at [1153, 58] on p "[PERSON_NAME] te ha asignado 6 solicitudes , no te quedes atrás con los tiempos…" at bounding box center [1147, 63] width 225 height 32
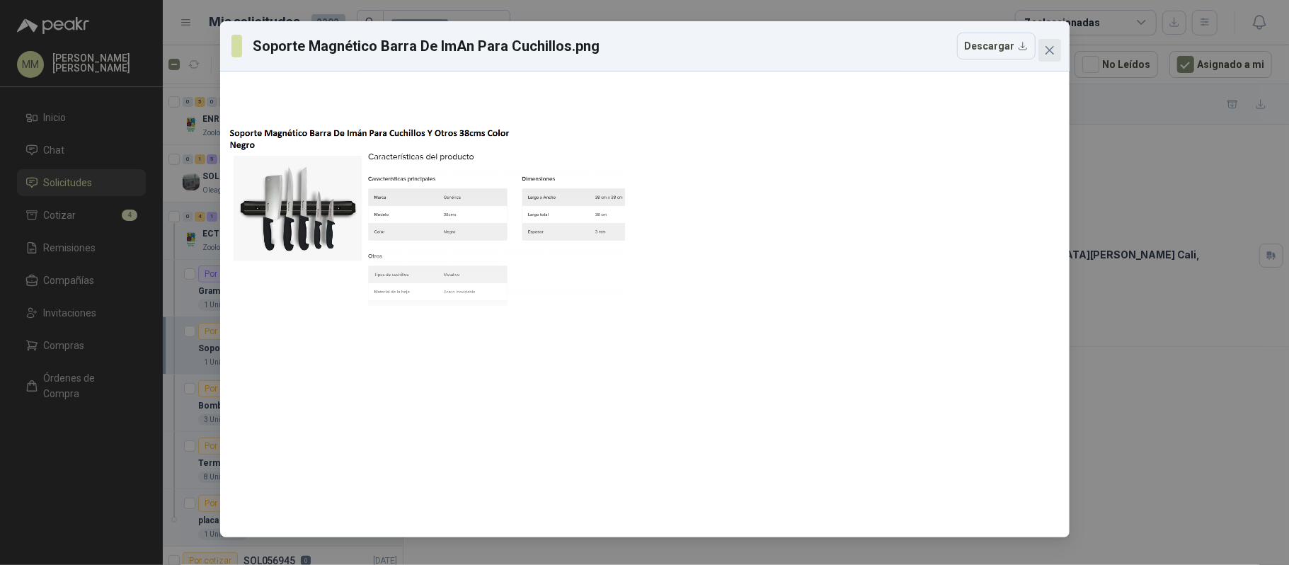
click at [1047, 51] on icon "close" at bounding box center [1049, 50] width 11 height 11
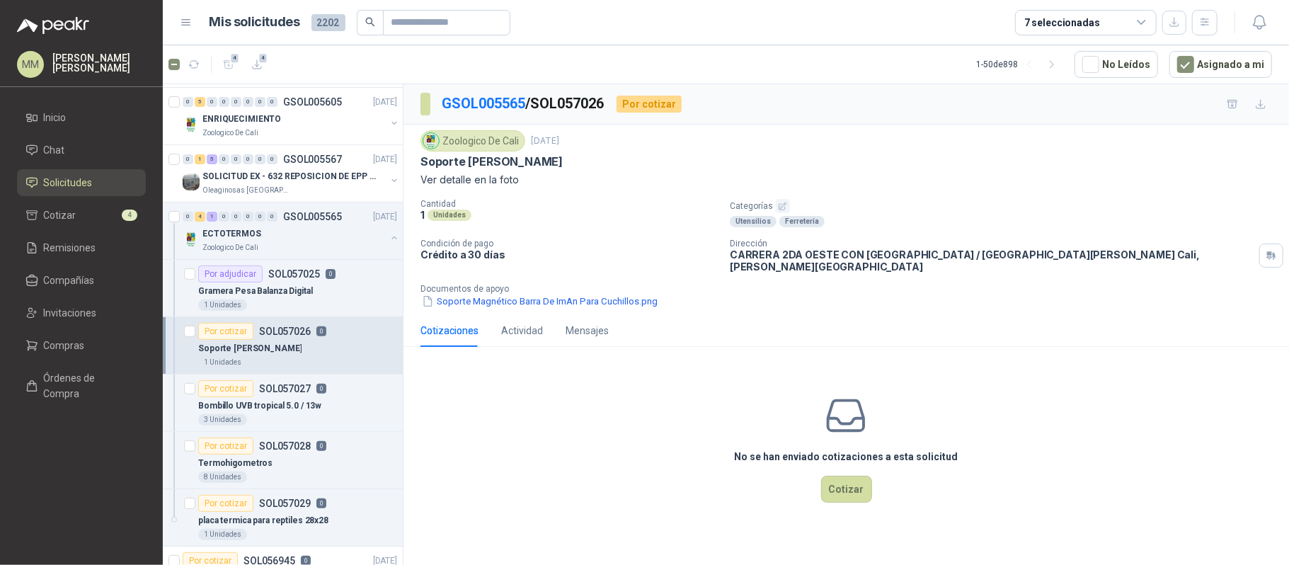
click at [507, 168] on p "Soporte [PERSON_NAME]" at bounding box center [492, 161] width 142 height 15
click at [1252, 28] on button "button" at bounding box center [1259, 22] width 25 height 25
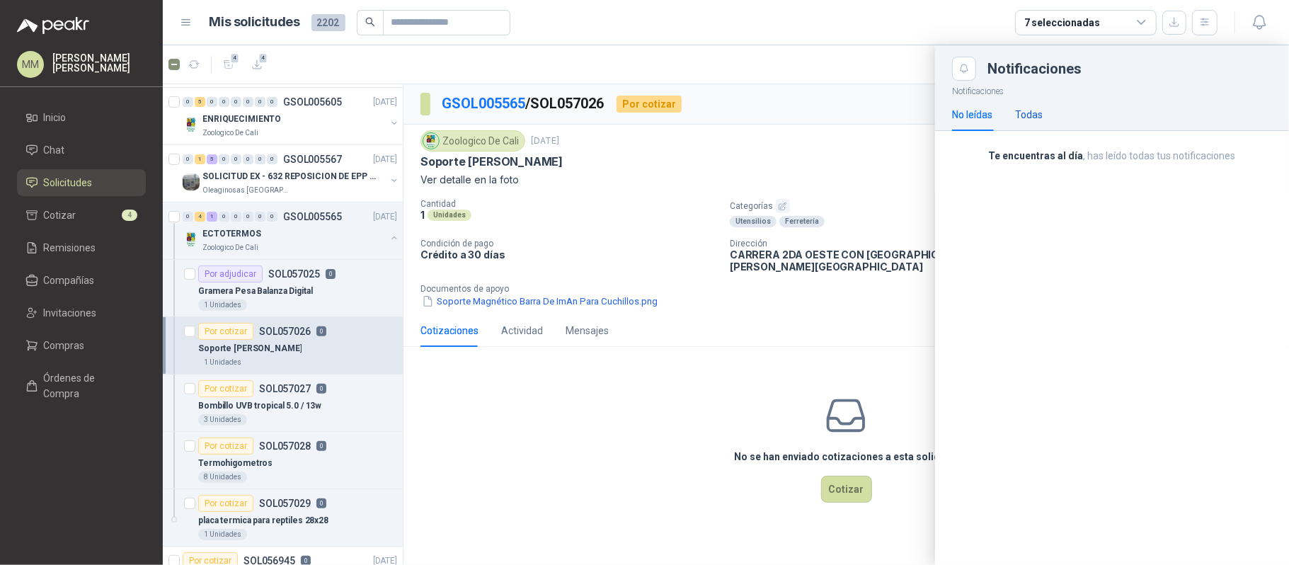
click at [1039, 111] on div "Todas" at bounding box center [1029, 115] width 28 height 16
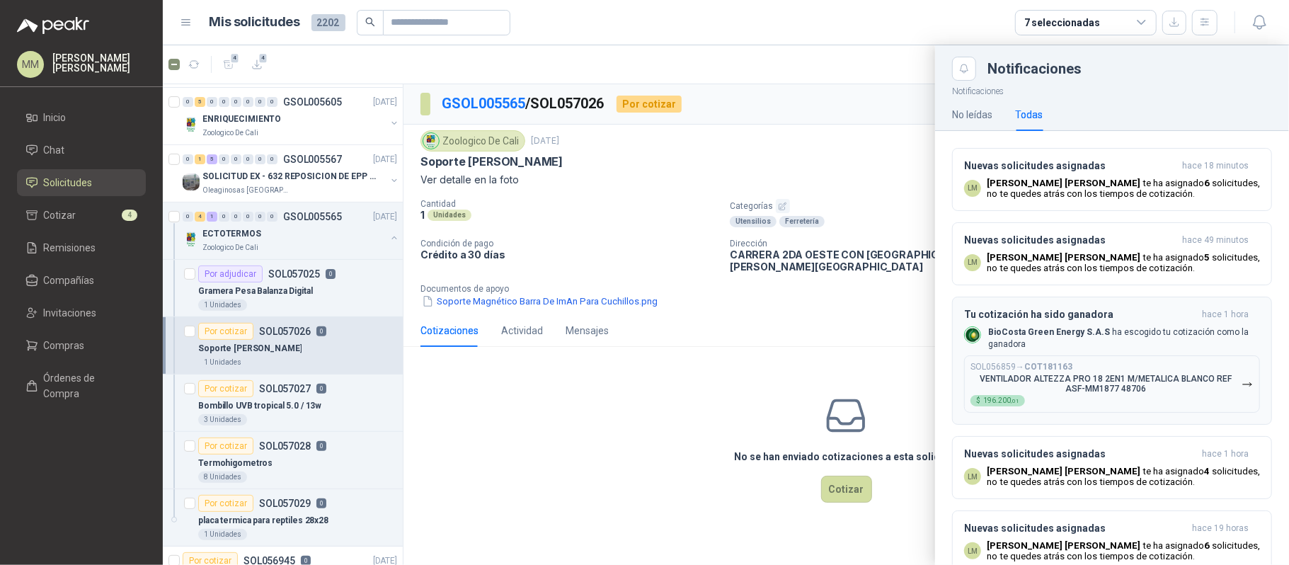
click at [1125, 380] on div "SOL056859 → COT181163 VENTILADOR ALTEZZA PRO 18 2EN1 M/METALICA BLANCO REF ASF-…" at bounding box center [1106, 384] width 271 height 45
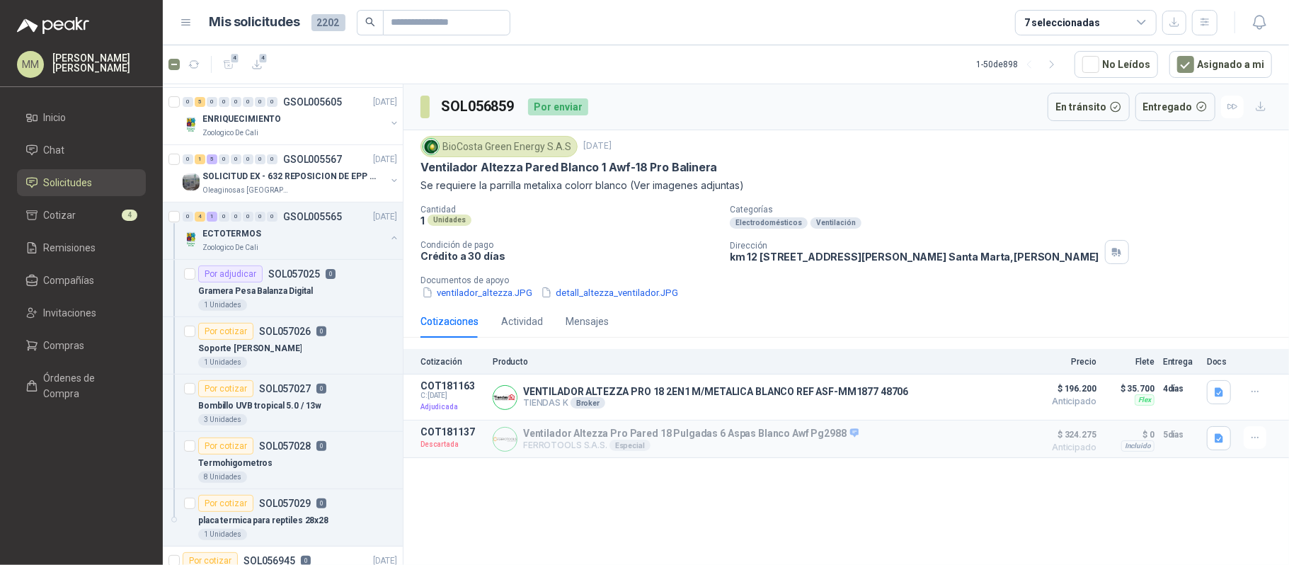
click at [494, 103] on h3 "SOL056859" at bounding box center [479, 107] width 76 height 22
copy h3 "SOL056859"
click at [314, 354] on div "Soporte [PERSON_NAME]" at bounding box center [297, 348] width 199 height 17
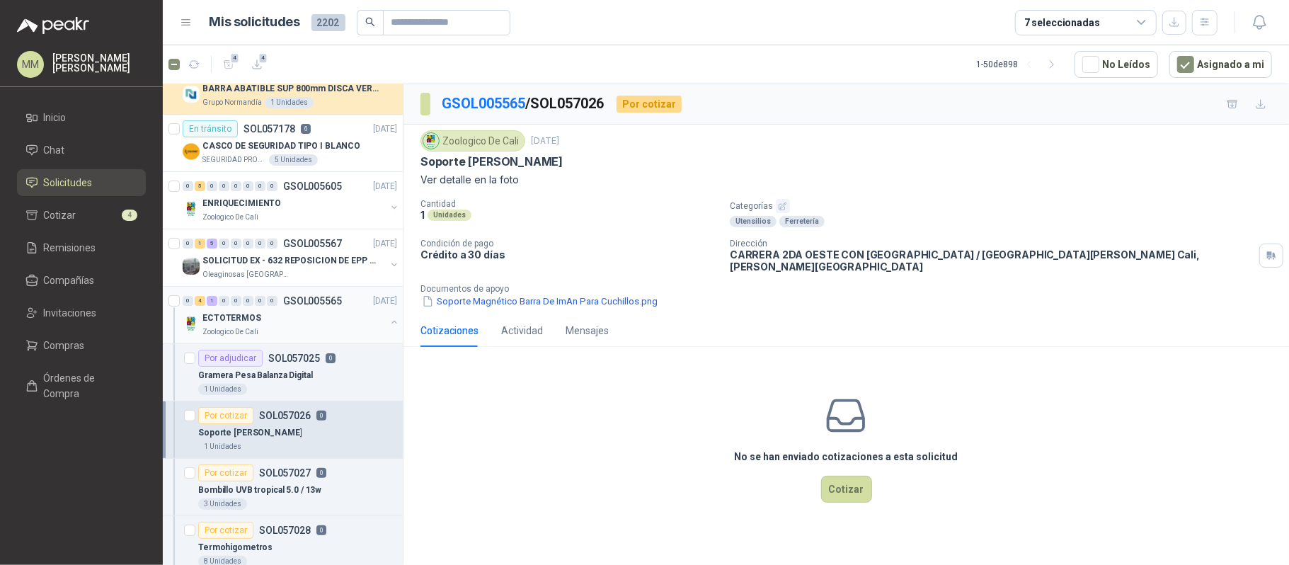
scroll to position [94, 0]
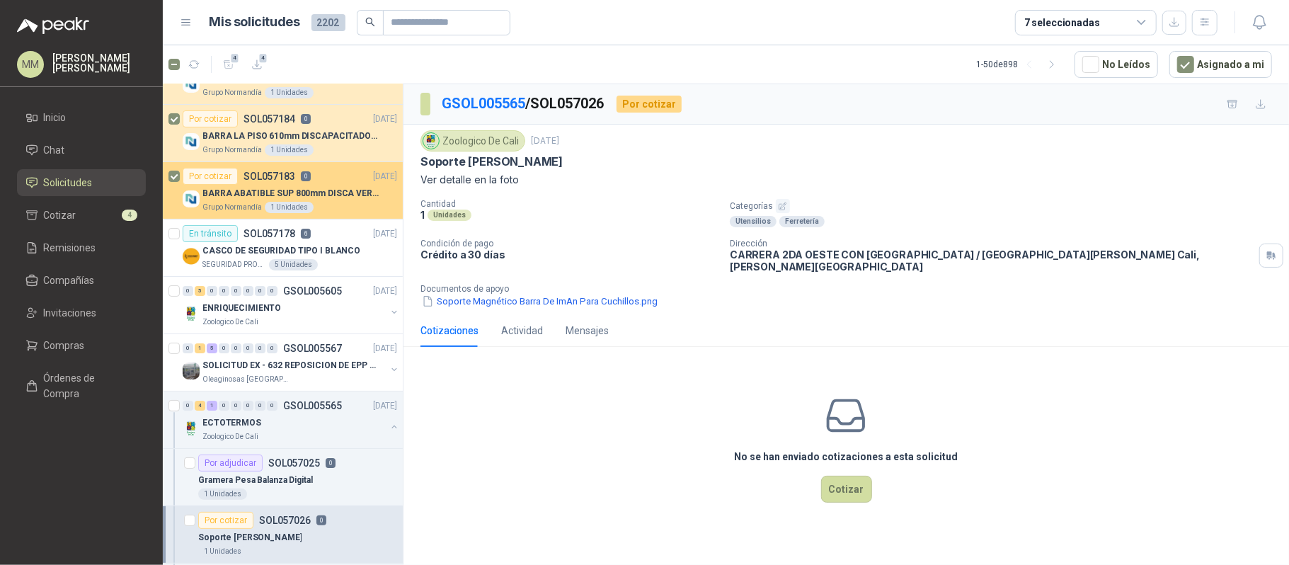
click at [358, 199] on p "BARRA ABATIBLE SUP 800mm DISCA VERT SOCO" at bounding box center [291, 193] width 176 height 13
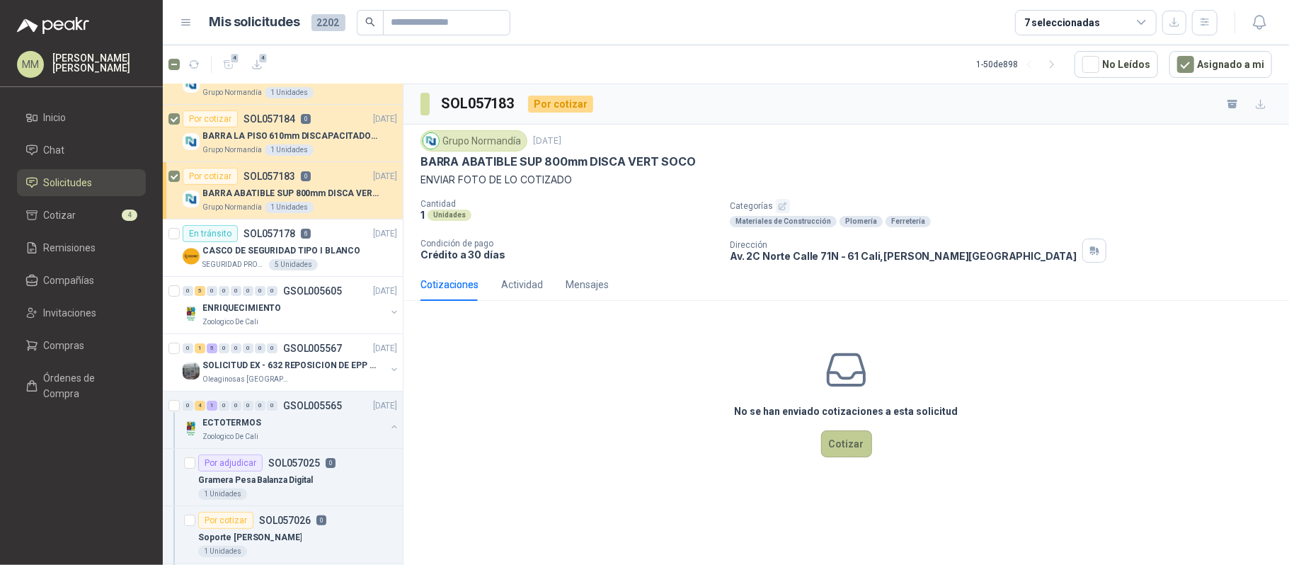
click at [842, 453] on button "Cotizar" at bounding box center [846, 444] width 51 height 27
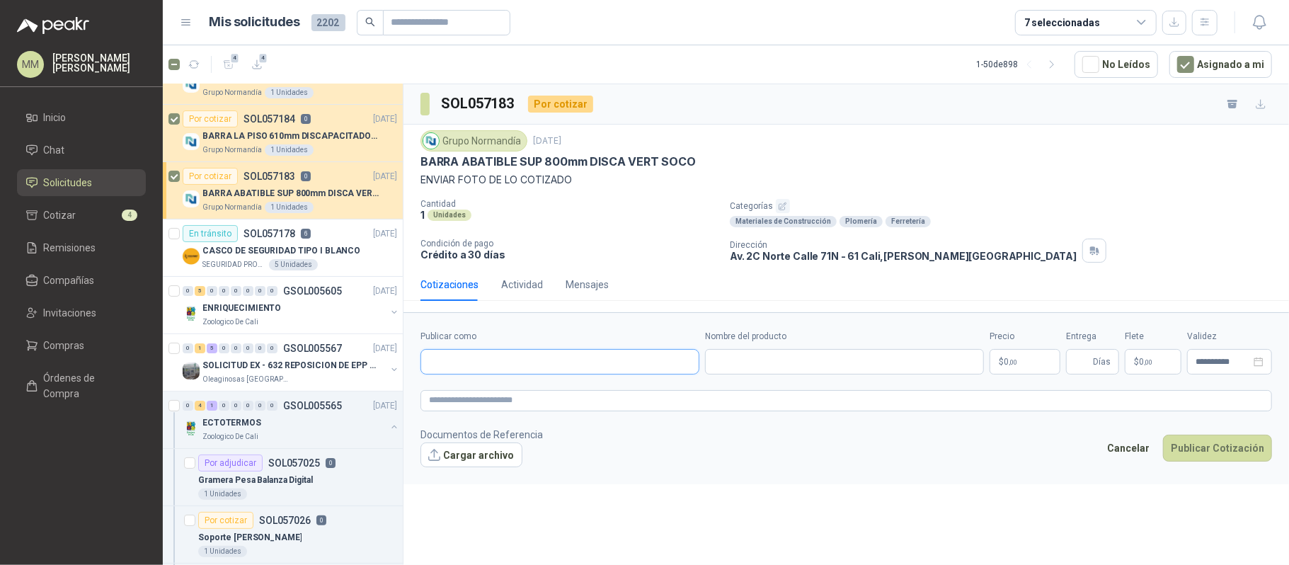
click at [552, 364] on input "Publicar como" at bounding box center [560, 362] width 278 height 24
type input "*******"
click at [530, 411] on div "Homecenter NIT : 800242106" at bounding box center [560, 397] width 278 height 35
click at [541, 400] on div "Homecenter NIT : 800242106" at bounding box center [560, 398] width 255 height 16
type input "**********"
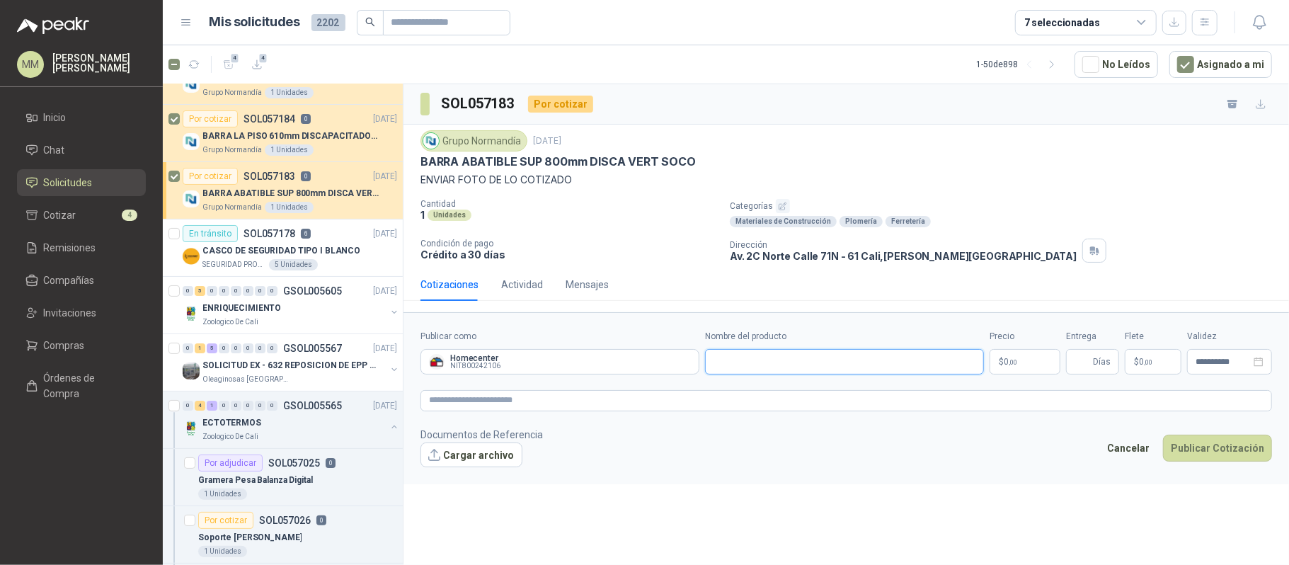
click at [734, 361] on input "Nombre del producto" at bounding box center [844, 361] width 279 height 25
paste input "**********"
type input "**********"
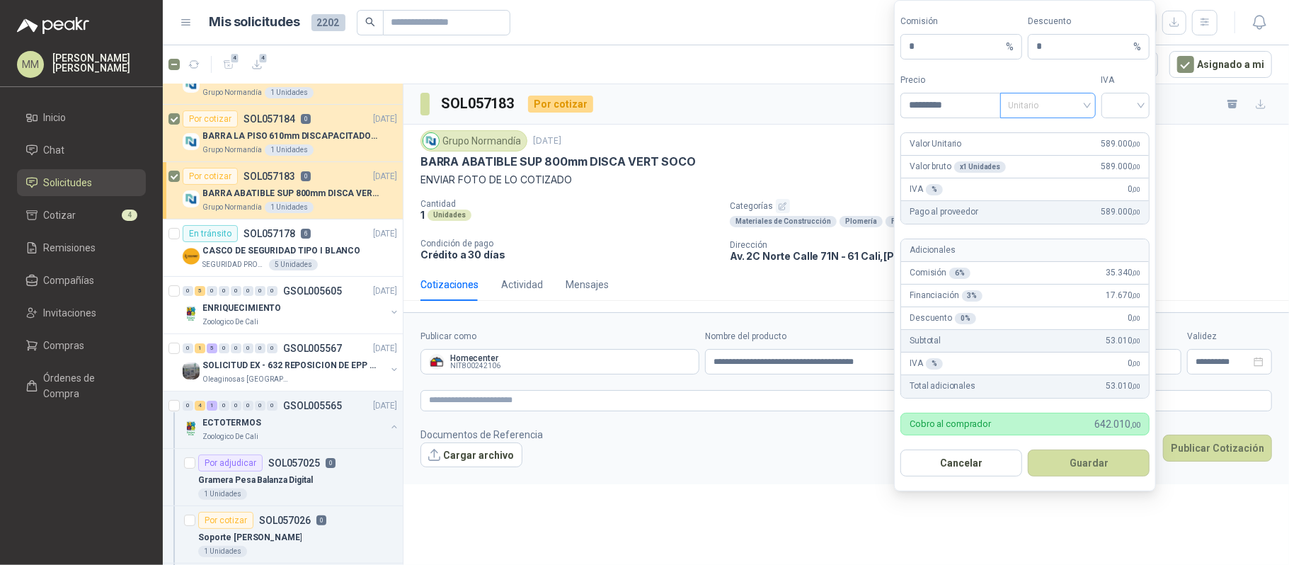
click at [1056, 114] on span at bounding box center [1048, 105] width 79 height 24
type input "*********"
click at [1039, 146] on div "Unitario con IVA" at bounding box center [1048, 155] width 90 height 23
click at [1113, 116] on form "Comisión * % Descuento * % Precio ********* Tipo Unitario con IVA Unitario con …" at bounding box center [1025, 245] width 262 height 491
click at [1115, 108] on input "search" at bounding box center [1126, 103] width 32 height 21
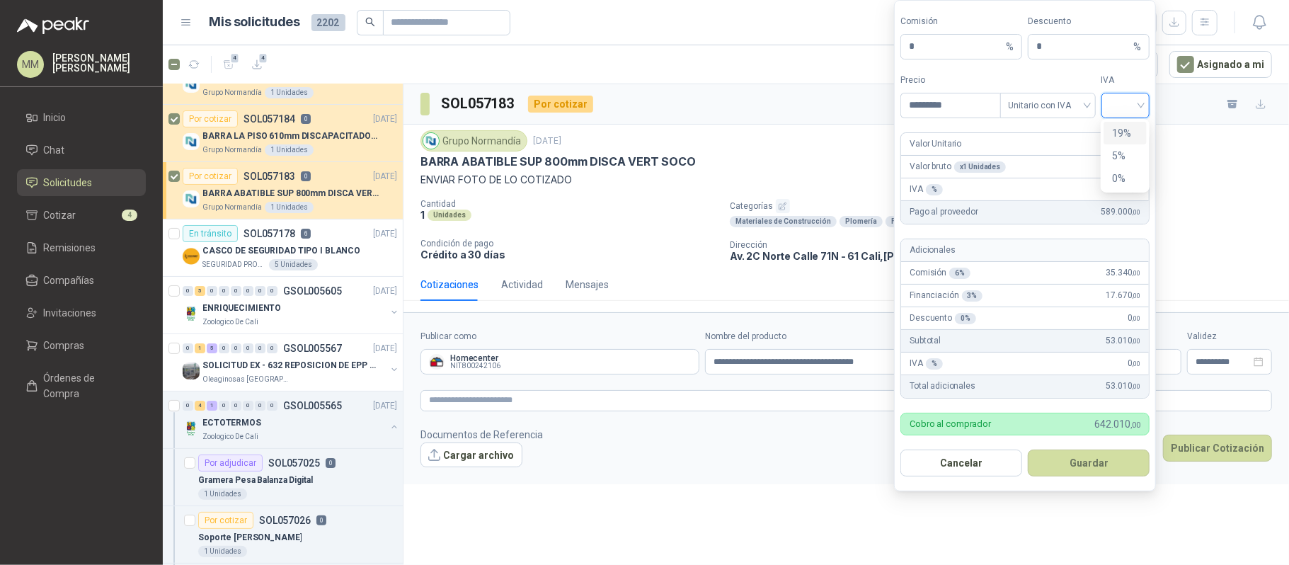
click at [1116, 125] on div "19%" at bounding box center [1125, 133] width 26 height 16
click at [1078, 451] on button "Guardar" at bounding box center [1089, 463] width 122 height 27
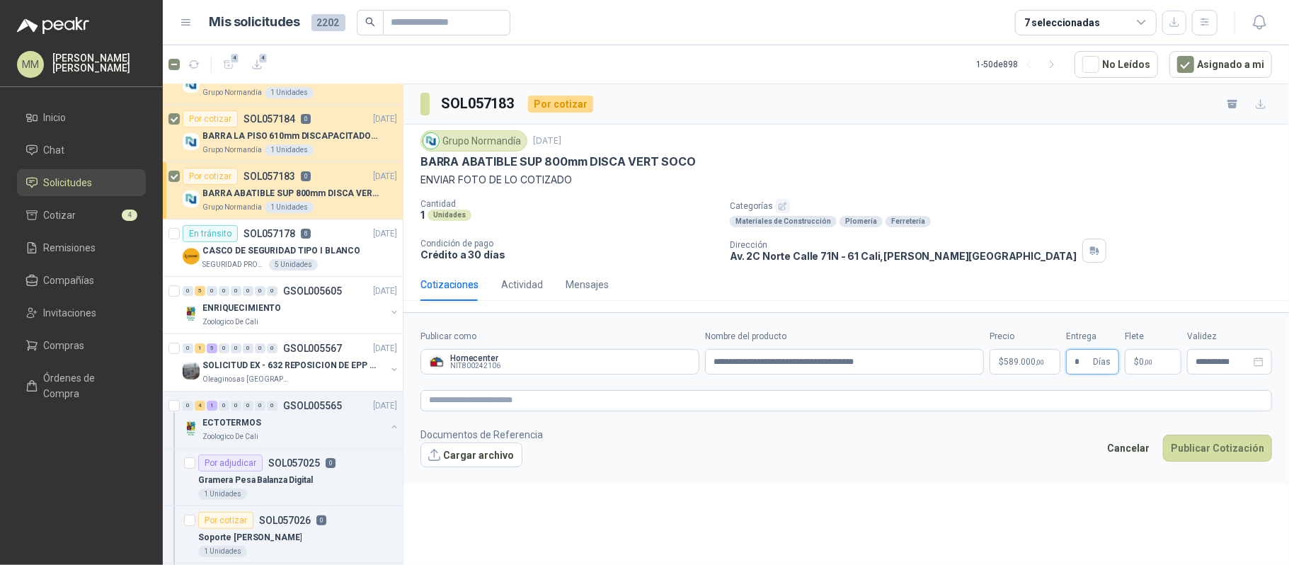
type input "*"
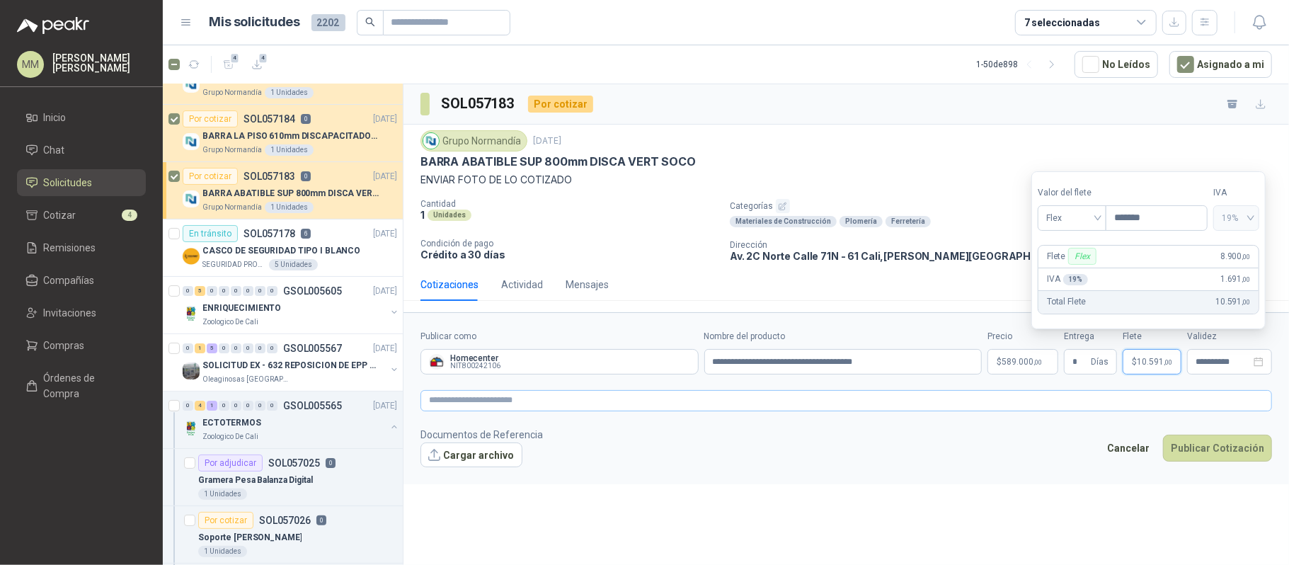
type input "*******"
click at [1115, 405] on textarea at bounding box center [847, 400] width 852 height 21
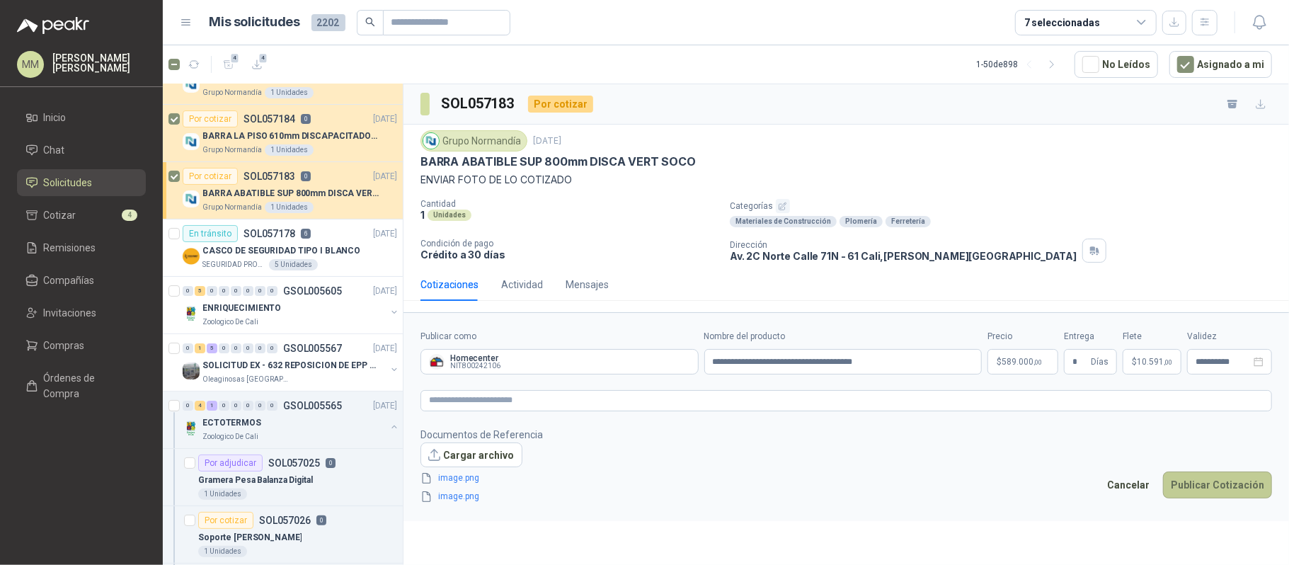
click at [1207, 496] on button "Publicar Cotización" at bounding box center [1217, 485] width 109 height 27
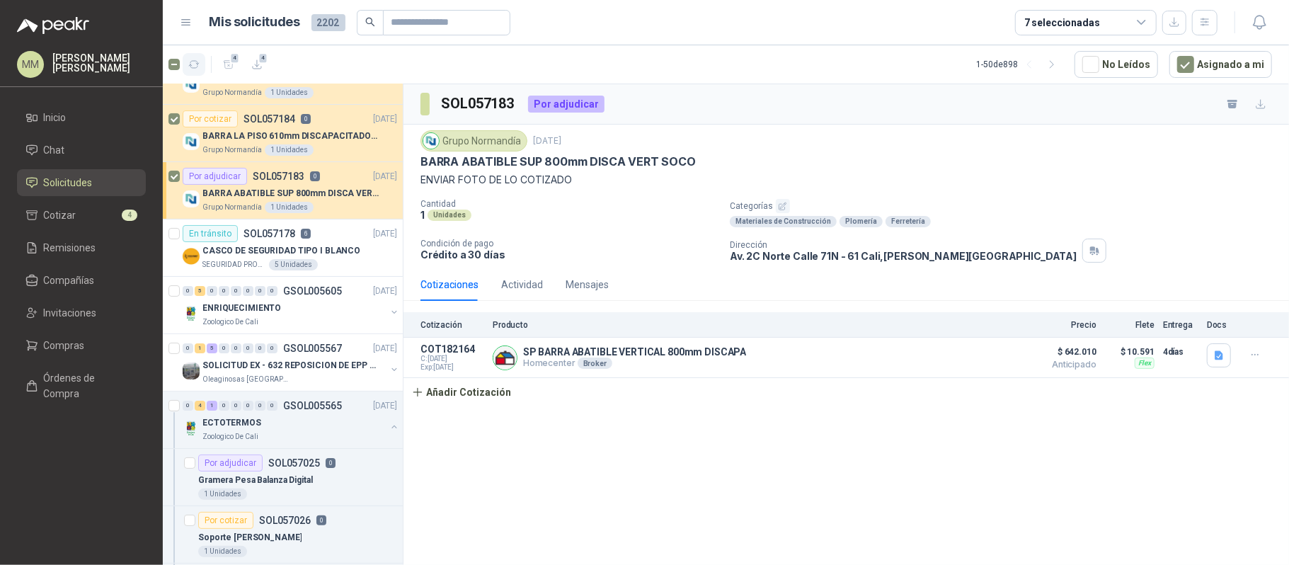
click at [200, 63] on button "button" at bounding box center [194, 64] width 23 height 23
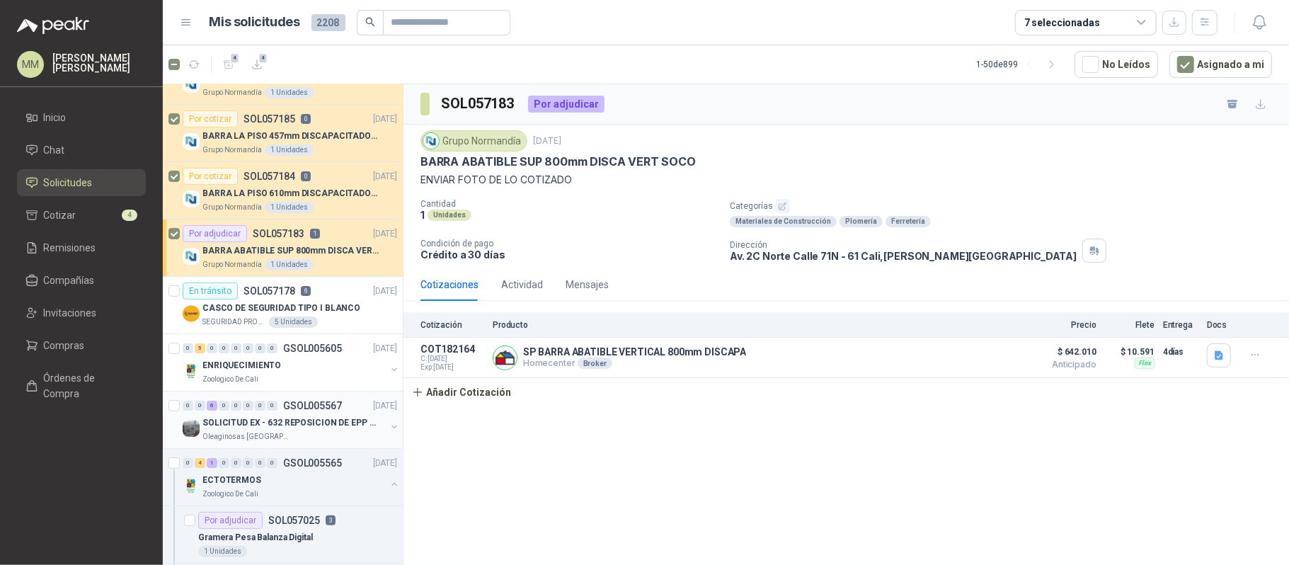
scroll to position [152, 0]
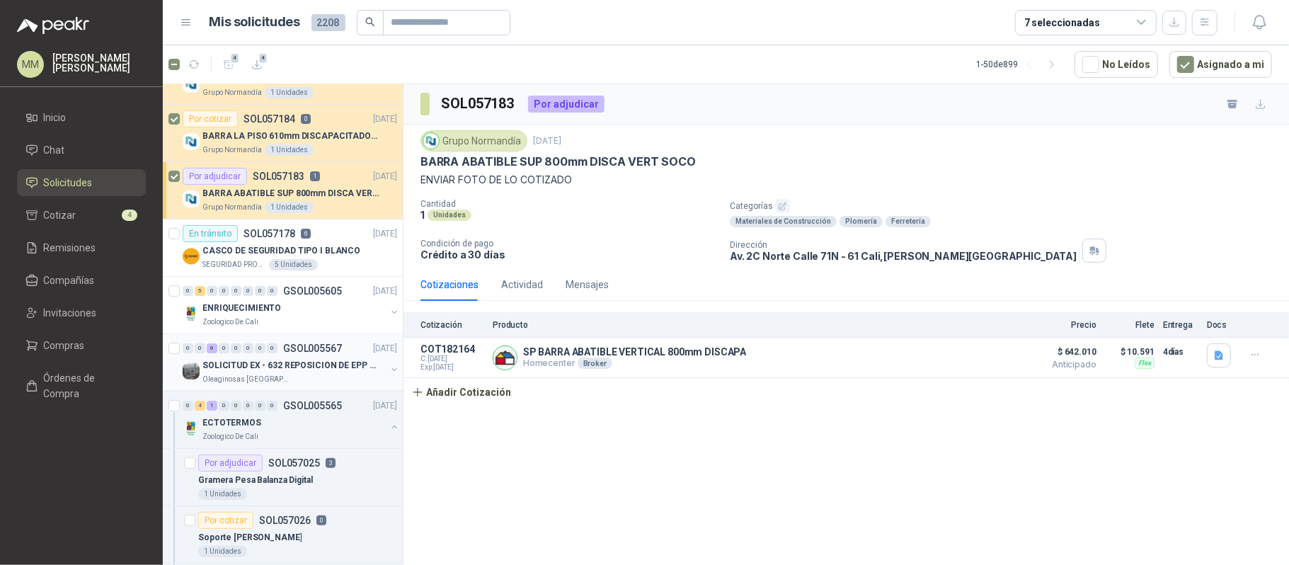
click at [389, 371] on button "button" at bounding box center [394, 369] width 11 height 11
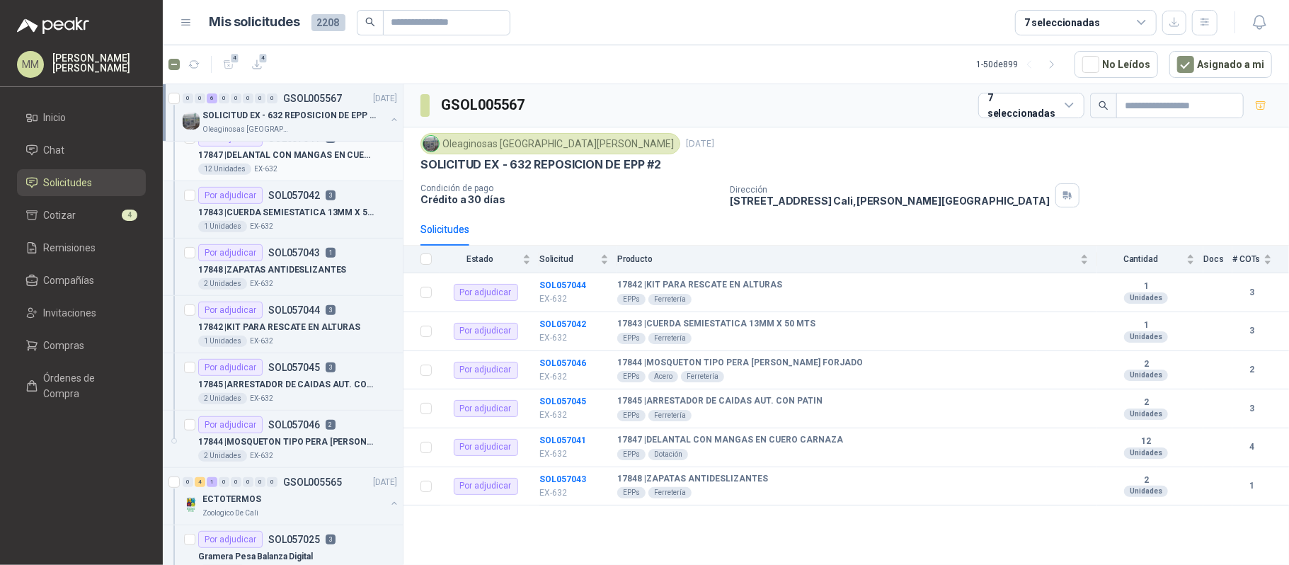
scroll to position [530, 0]
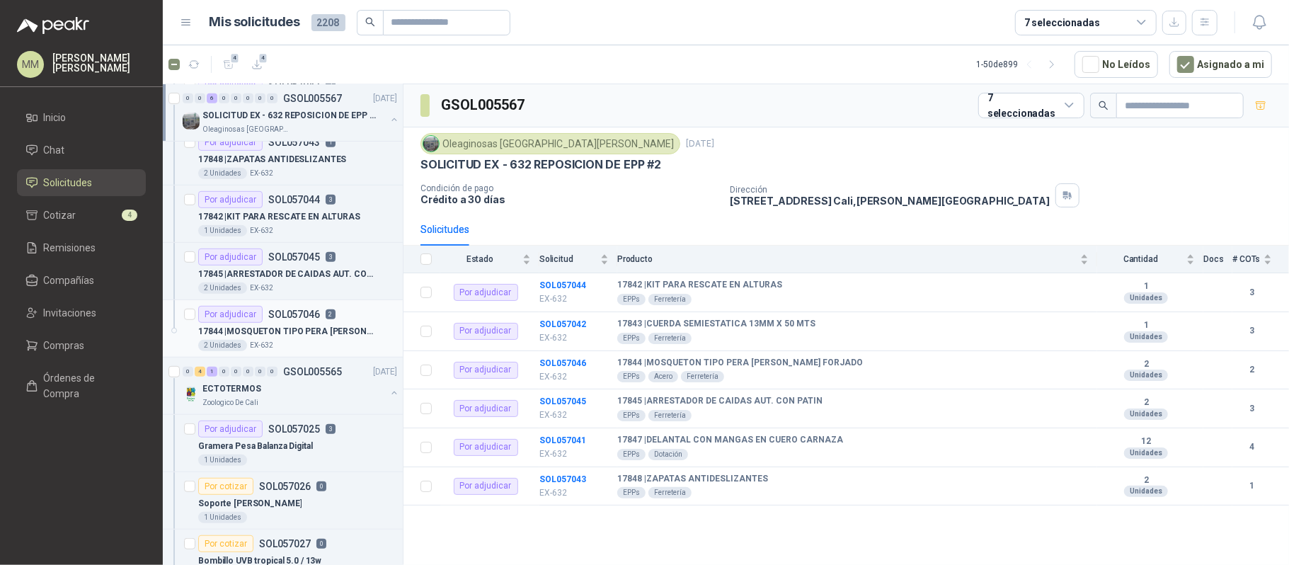
click at [337, 338] on p "17844 | MOSQUETON TIPO PERA DE ACERO FORJADO" at bounding box center [286, 331] width 176 height 13
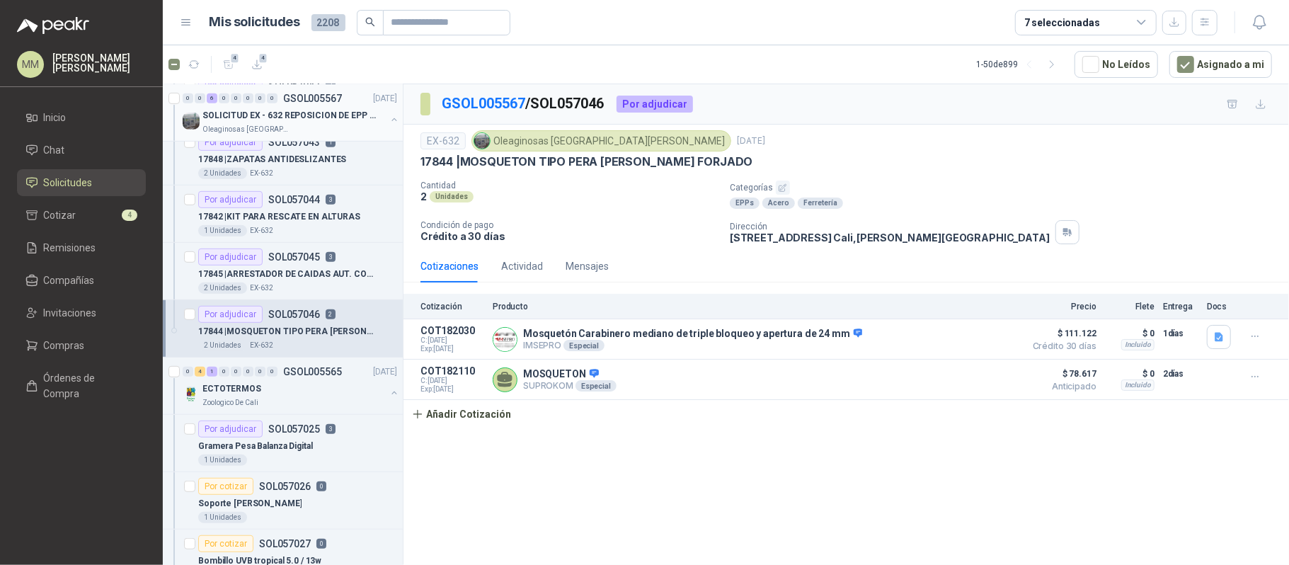
click at [389, 118] on button "button" at bounding box center [394, 119] width 11 height 11
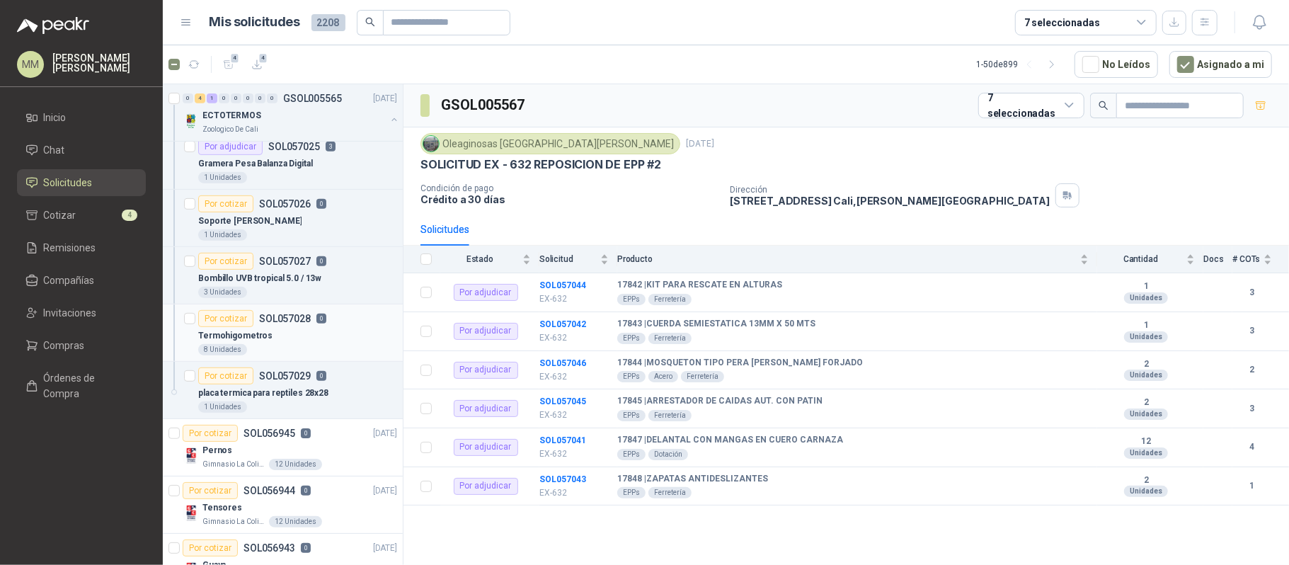
scroll to position [435, 0]
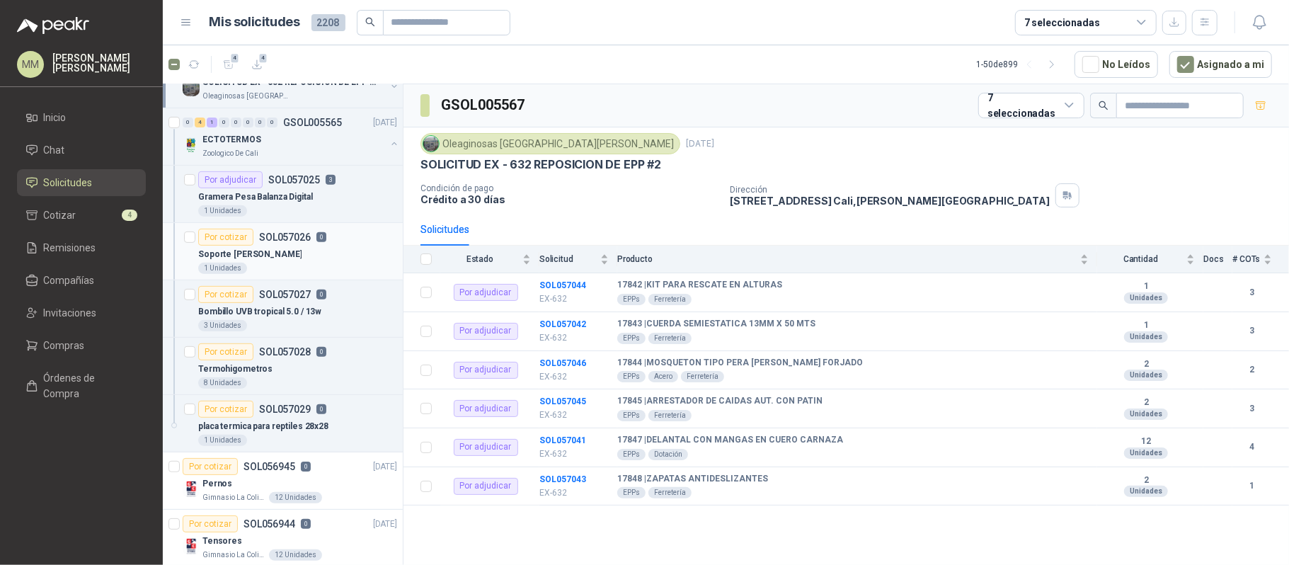
click at [321, 249] on div "Soporte [PERSON_NAME]" at bounding box center [297, 254] width 199 height 17
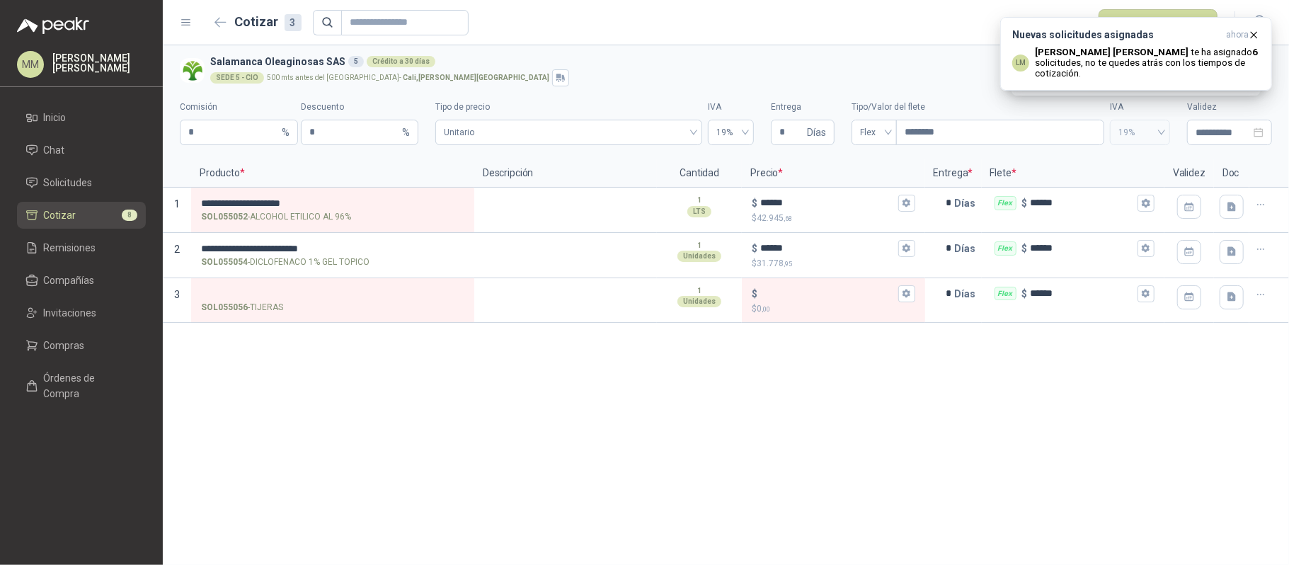
click at [859, 377] on div "**********" at bounding box center [726, 305] width 1127 height 520
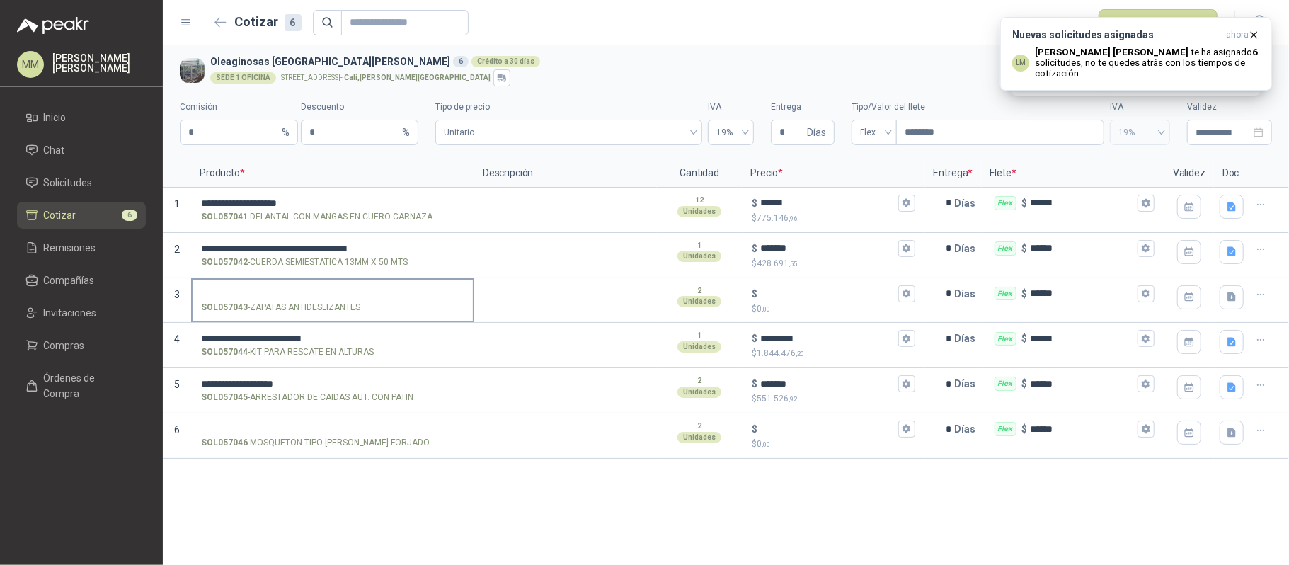
click at [321, 296] on input "SOL057043 - ZAPATAS ANTIDESLIZANTES" at bounding box center [332, 294] width 263 height 11
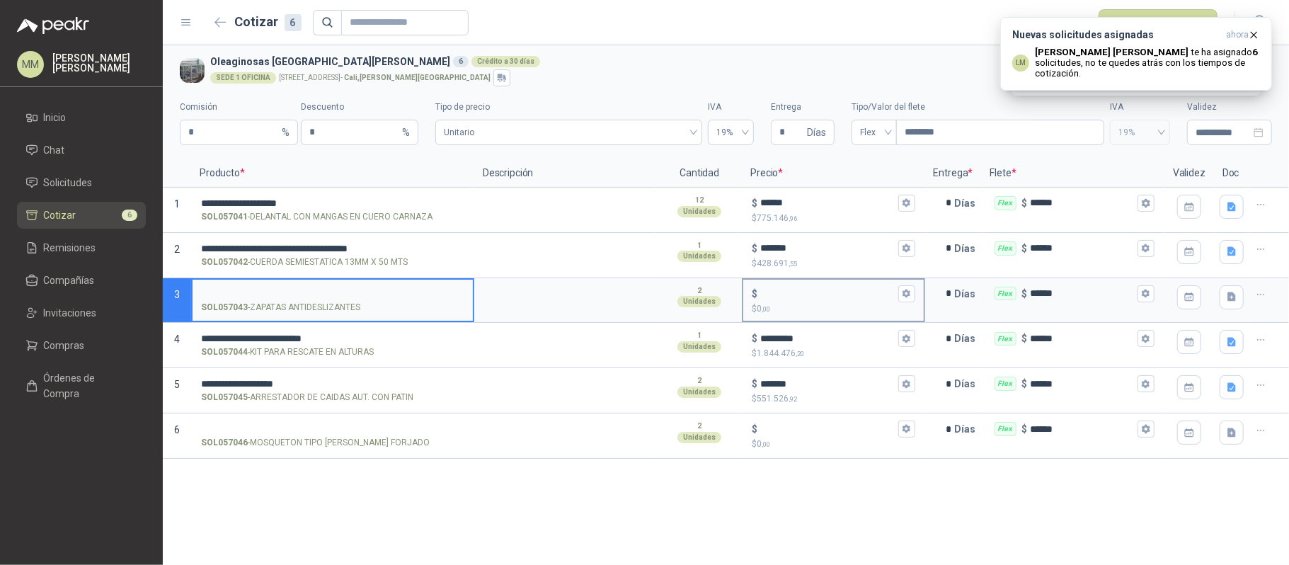
click at [811, 290] on input "$ $ 0 ,00" at bounding box center [828, 293] width 135 height 11
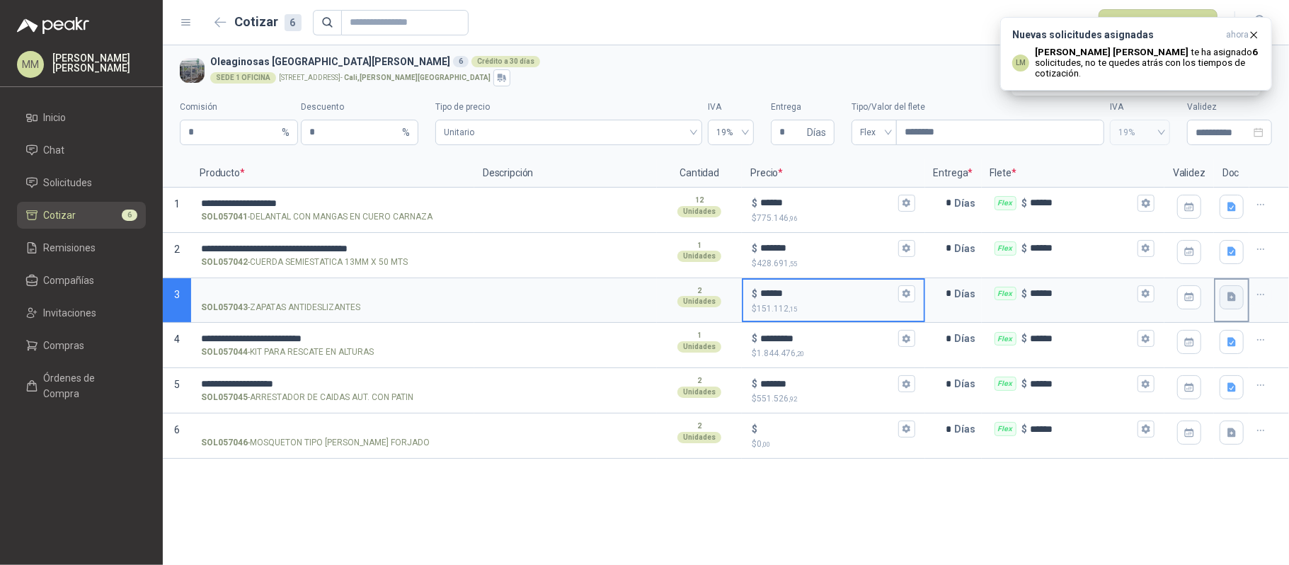
type input "******"
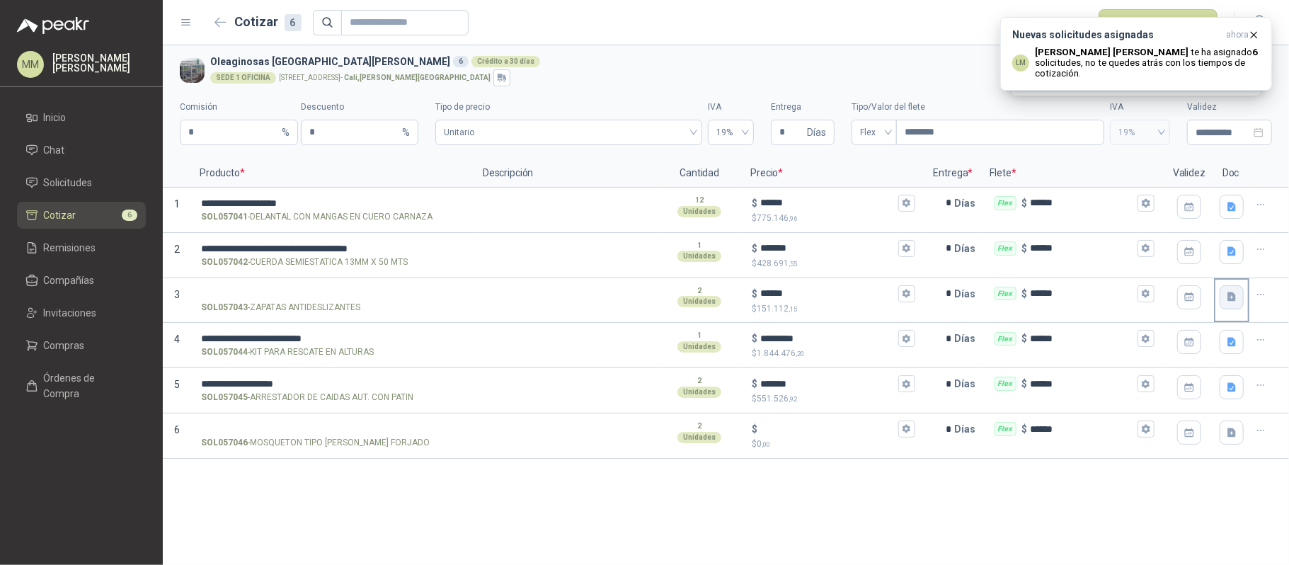
click at [1226, 295] on icon "button" at bounding box center [1232, 297] width 12 height 12
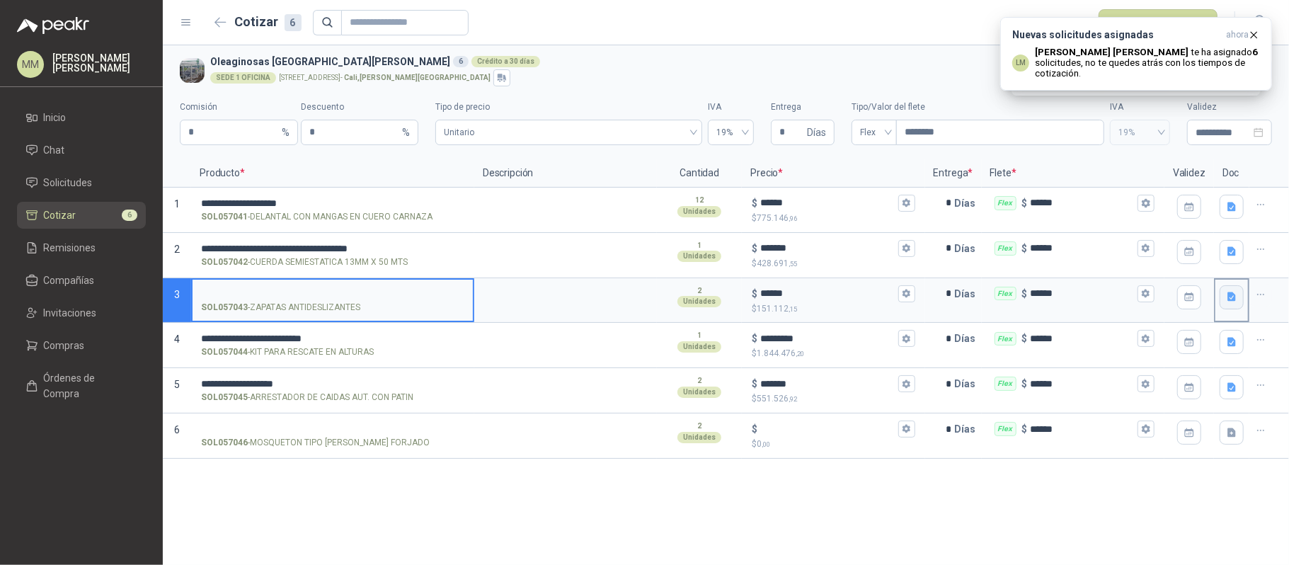
click at [299, 289] on input "SOL057043 - ZAPATAS ANTIDESLIZANTES" at bounding box center [332, 294] width 263 height 11
click at [930, 142] on input "********" at bounding box center [1000, 132] width 207 height 24
type input "****"
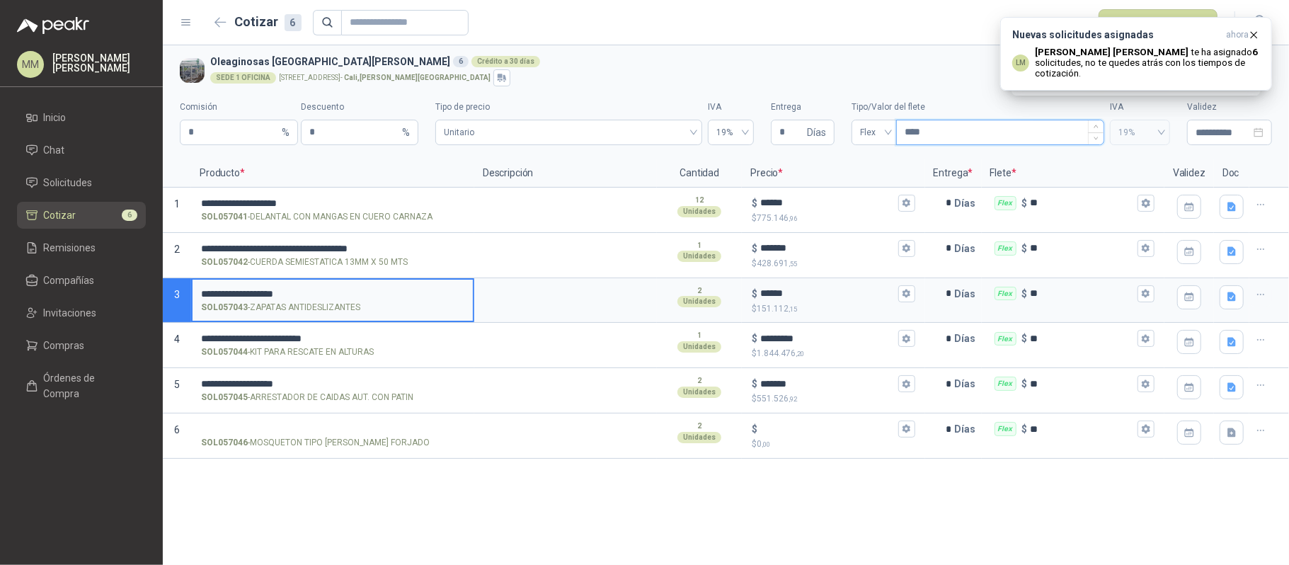
type input "*****"
type input "*******"
type input "********"
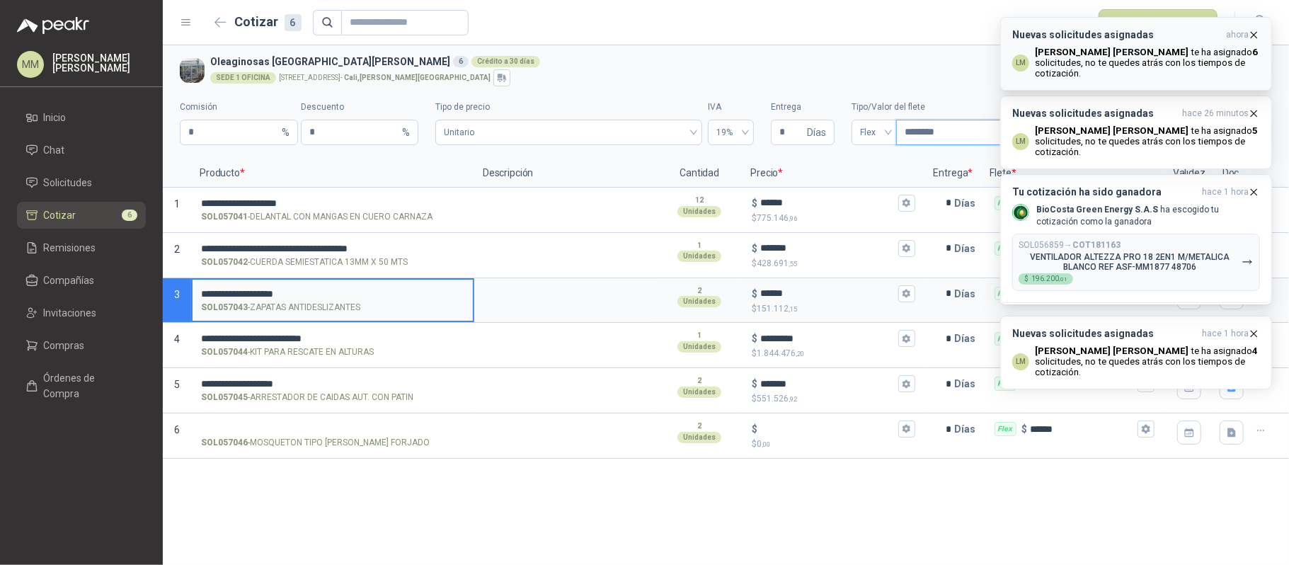
type input "********"
click at [1249, 33] on icon "button" at bounding box center [1254, 35] width 12 height 12
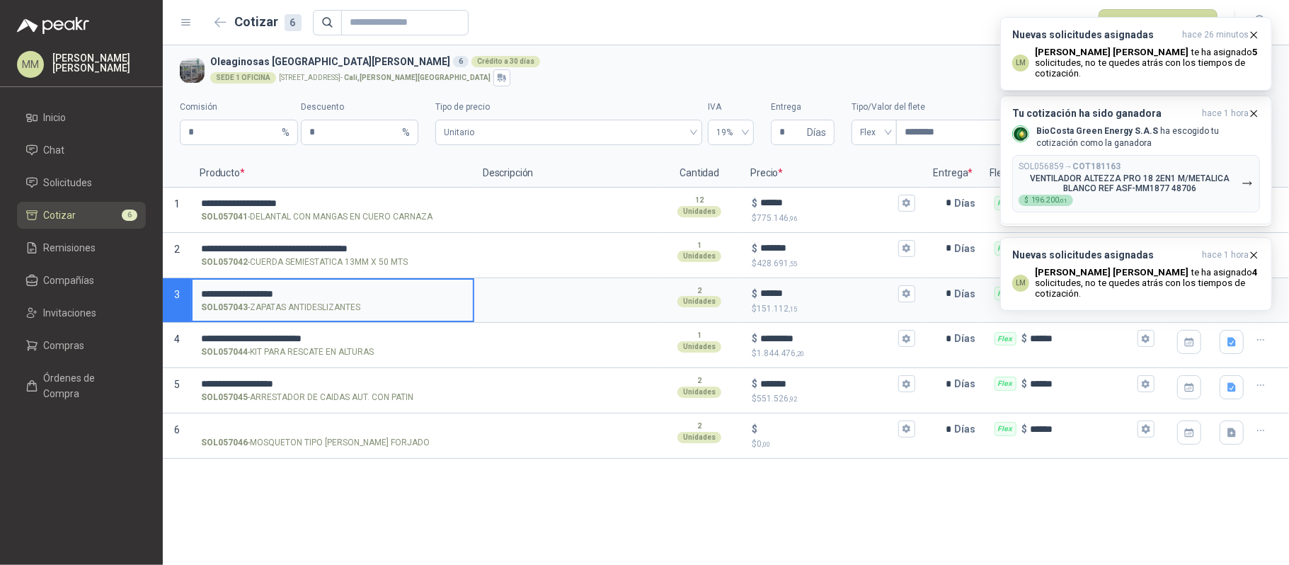
click at [1249, 33] on icon "button" at bounding box center [1254, 35] width 12 height 12
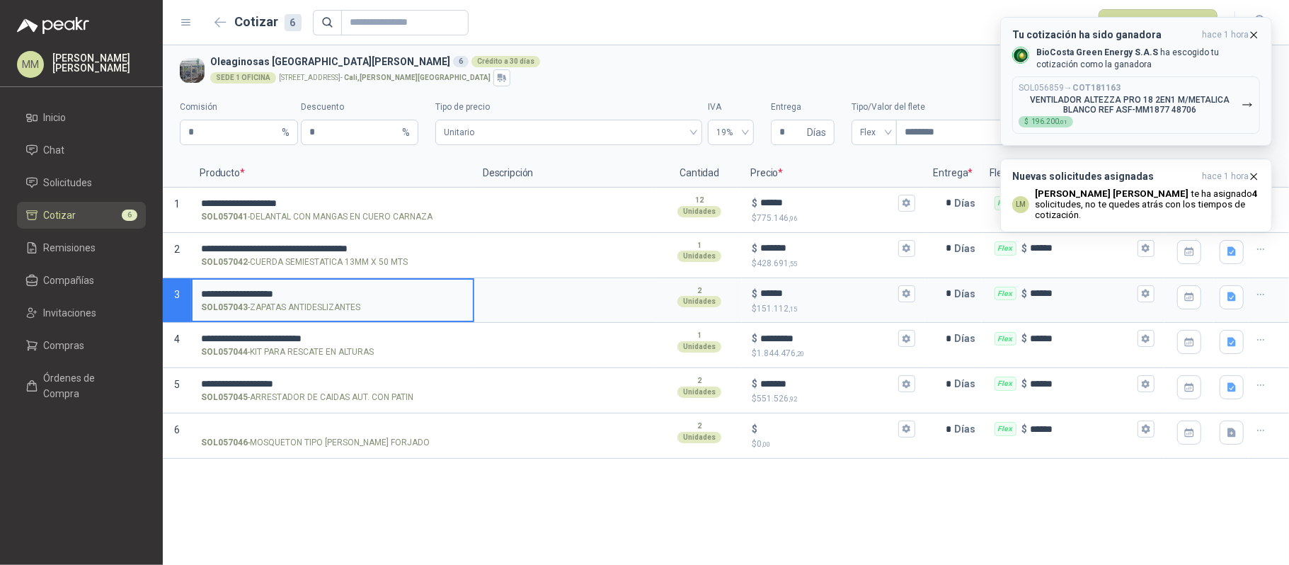
click at [1253, 32] on icon "button" at bounding box center [1254, 35] width 12 height 12
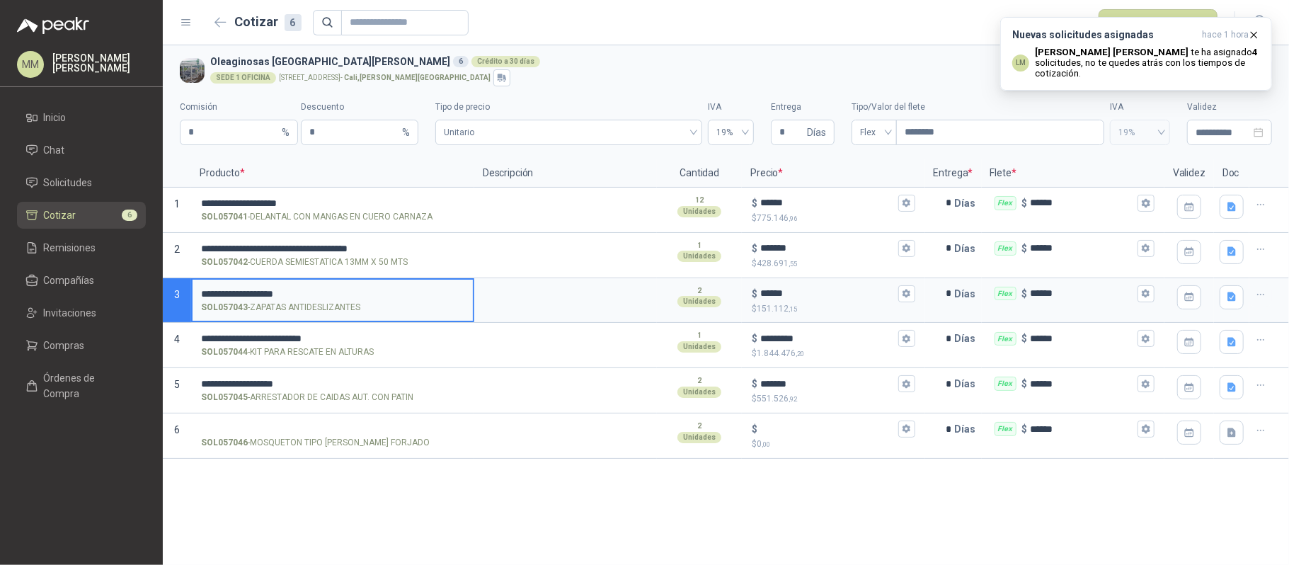
click at [1253, 32] on icon "button" at bounding box center [1254, 35] width 12 height 12
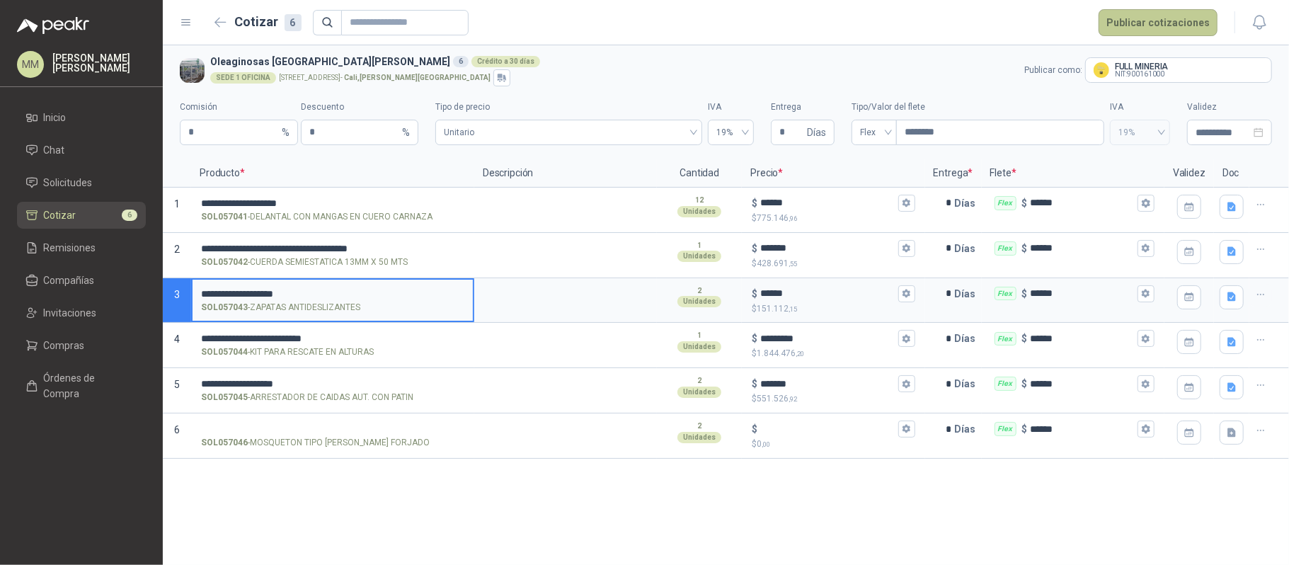
click at [1167, 16] on button "Publicar cotizaciones" at bounding box center [1158, 22] width 119 height 27
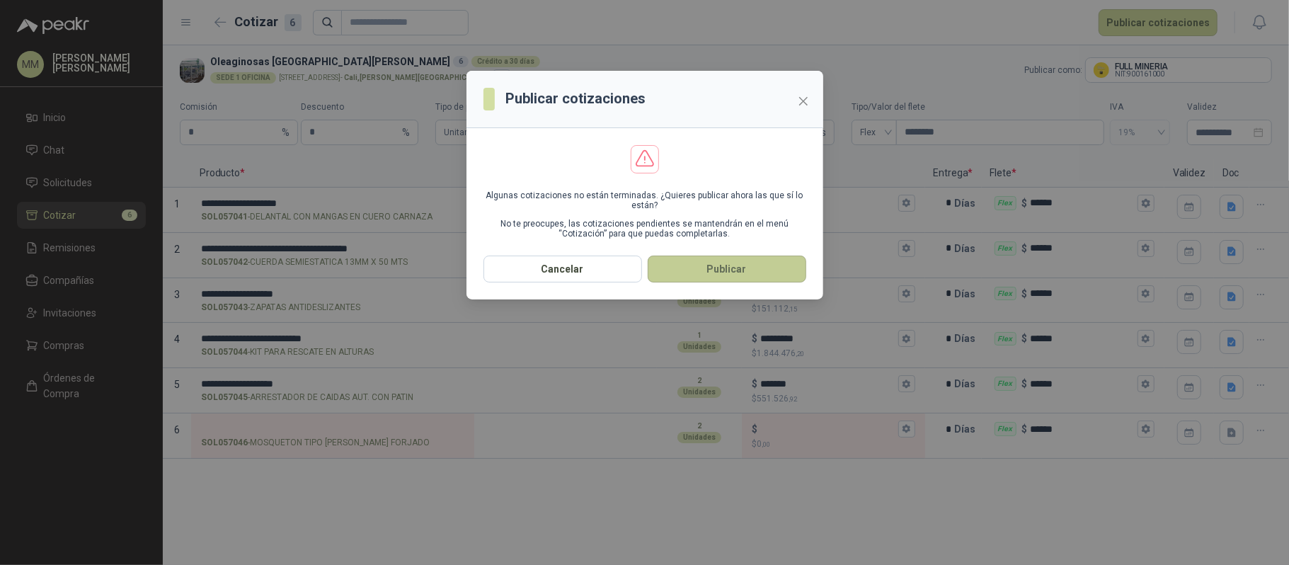
click at [727, 261] on button "Publicar" at bounding box center [727, 269] width 159 height 27
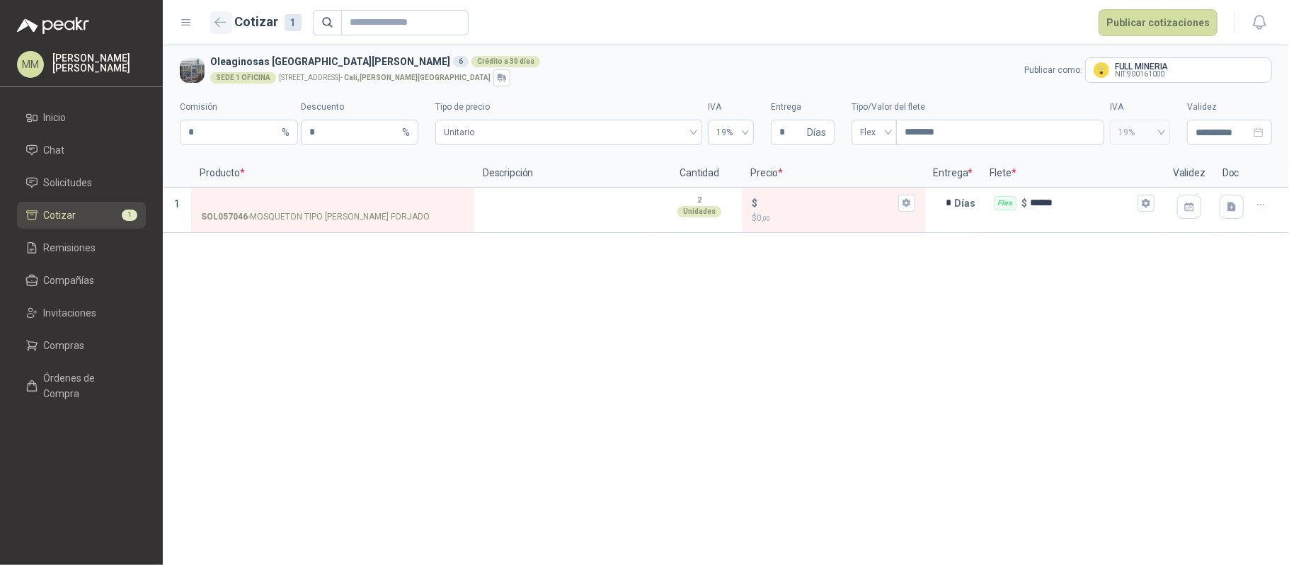
click at [225, 13] on button "button" at bounding box center [221, 22] width 23 height 23
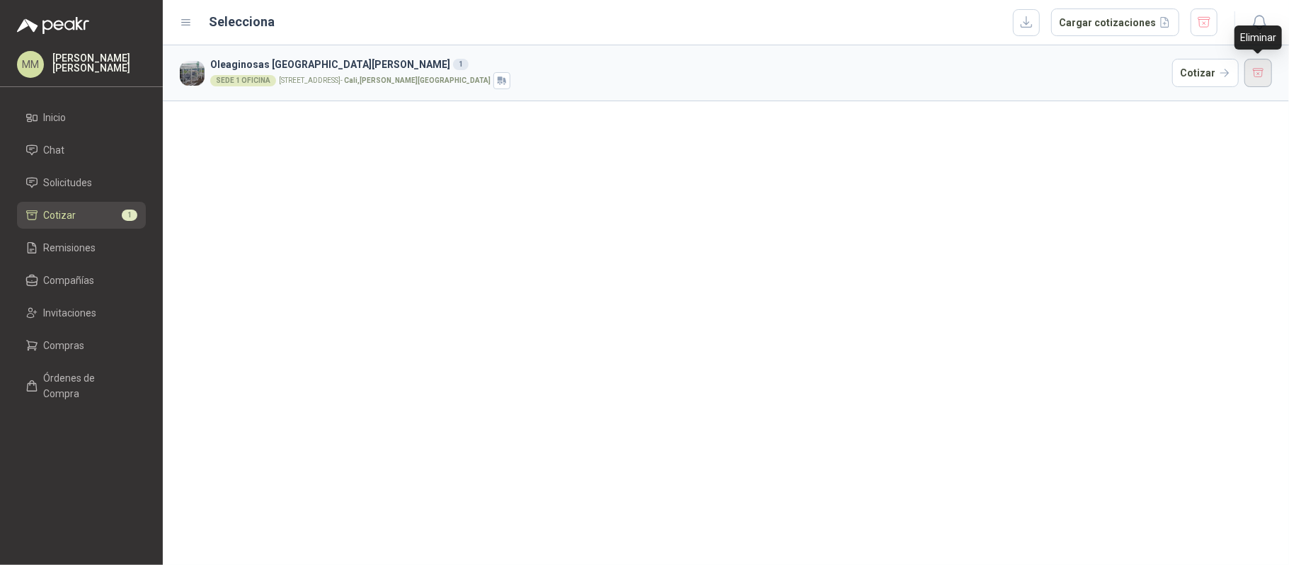
click at [1263, 79] on button "button" at bounding box center [1259, 73] width 28 height 28
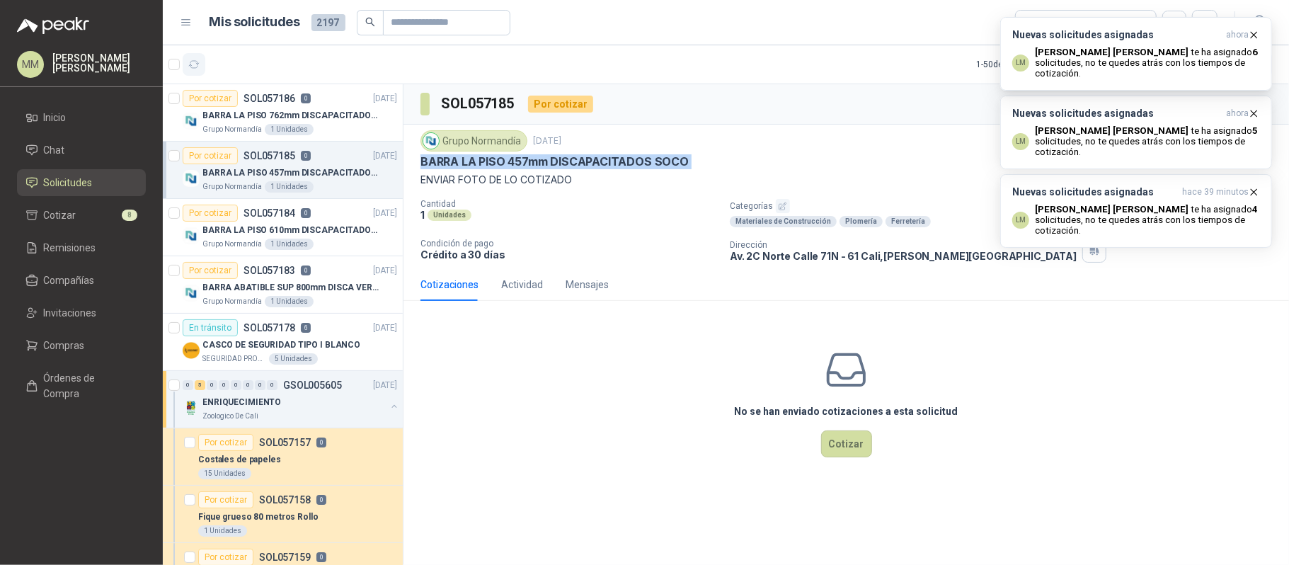
click at [200, 64] on button "button" at bounding box center [194, 64] width 23 height 23
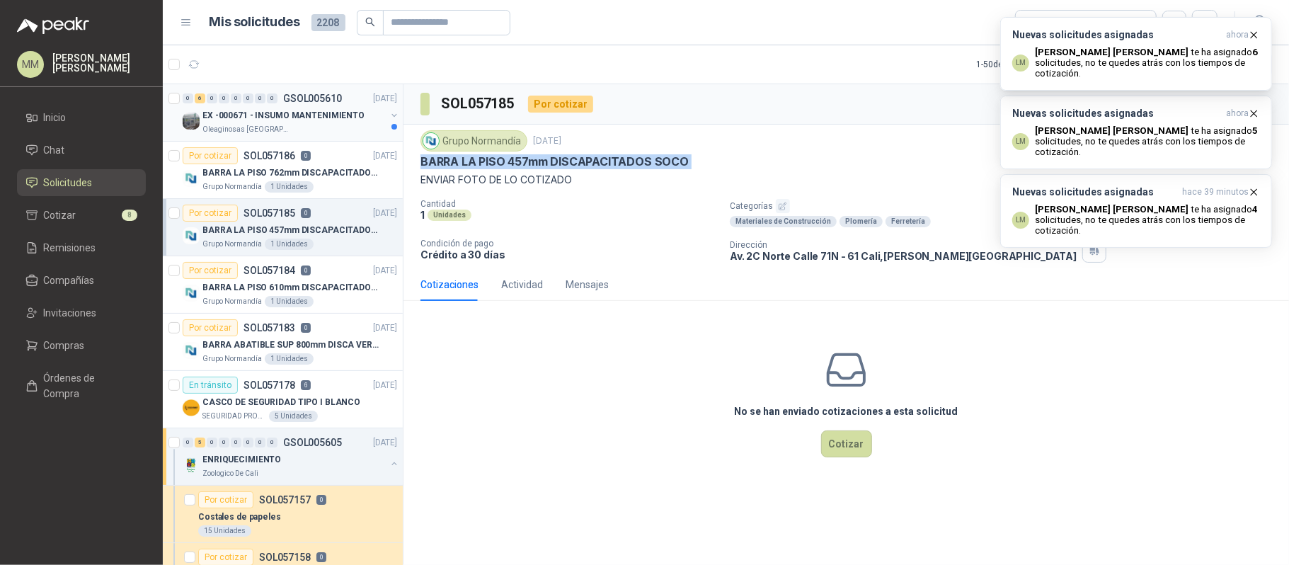
click at [389, 115] on button "button" at bounding box center [394, 115] width 11 height 11
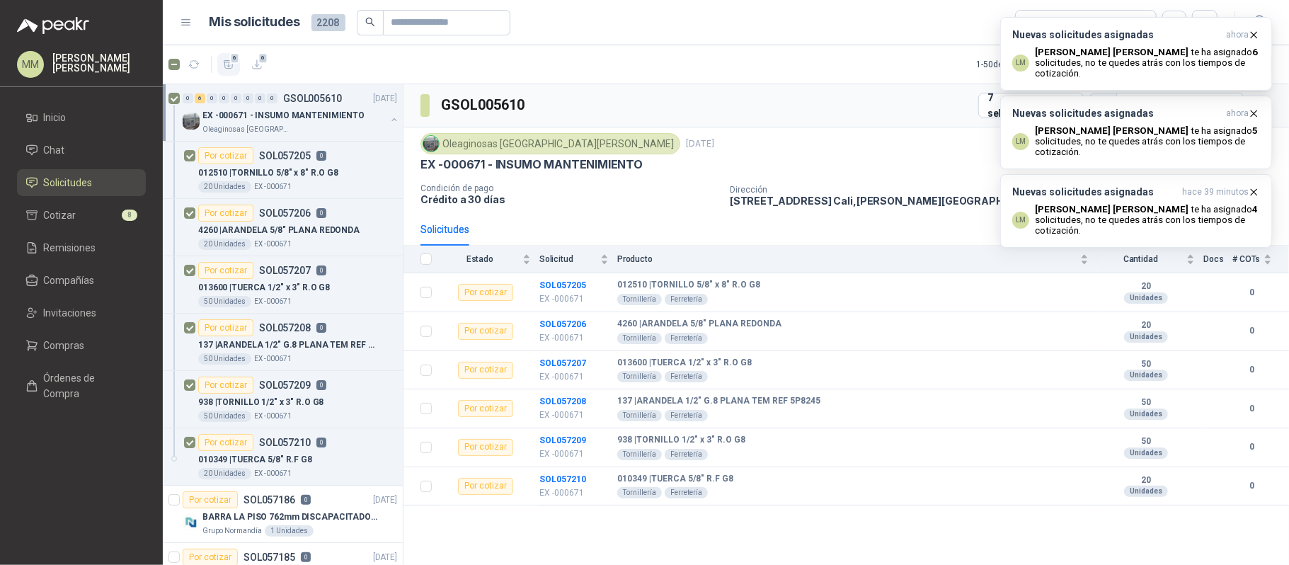
click at [233, 68] on icon "button" at bounding box center [229, 65] width 12 height 12
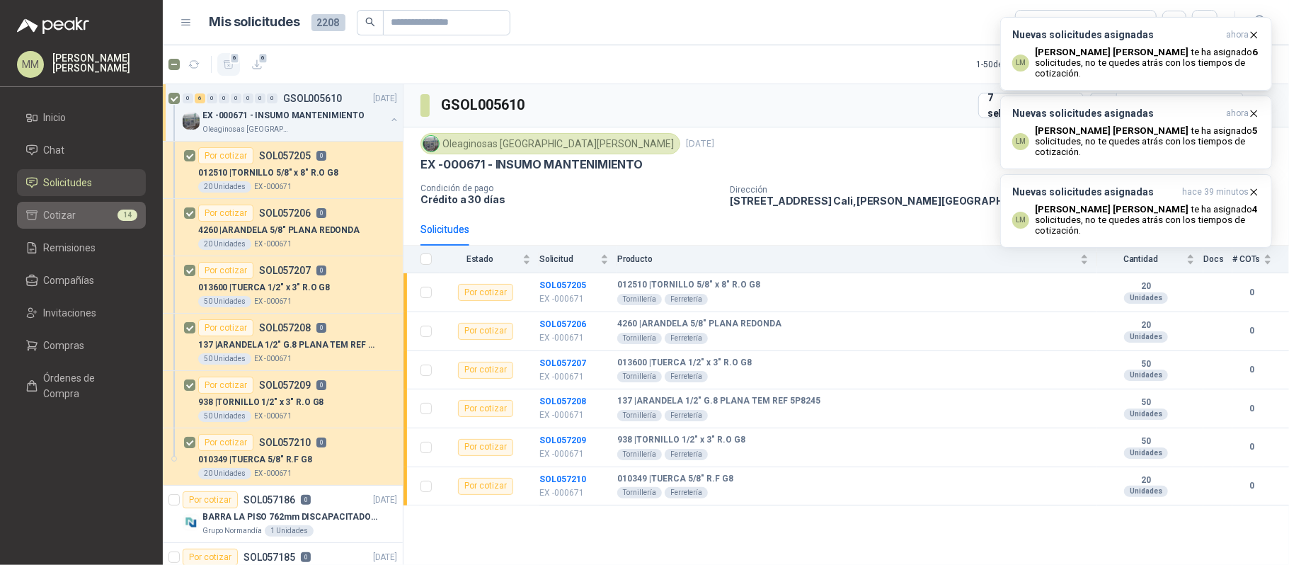
click at [106, 219] on li "Cotizar 14" at bounding box center [81, 215] width 112 height 16
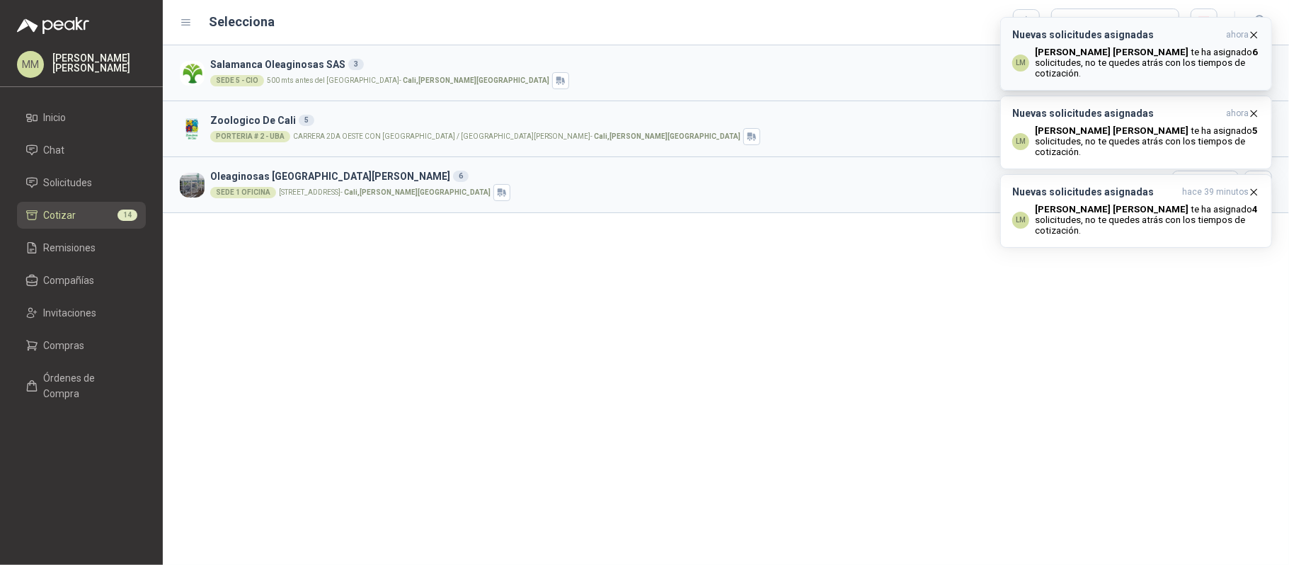
click at [1131, 48] on p "[PERSON_NAME] te ha asignado 6 solicitudes , no te quedes atrás con los tiempos…" at bounding box center [1147, 63] width 225 height 32
click at [1131, 48] on p "[PERSON_NAME] te ha asignado 5 solicitudes , no te quedes atrás con los tiempos…" at bounding box center [1147, 63] width 225 height 32
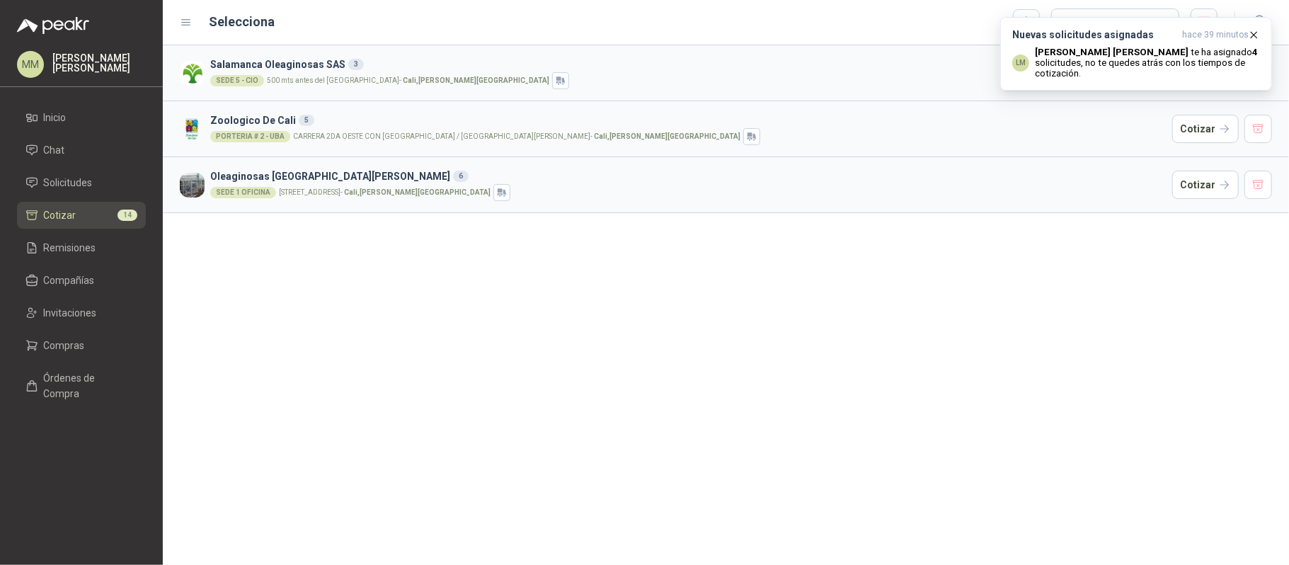
click at [1131, 48] on p "[PERSON_NAME] te ha asignado 4 solicitudes , no te quedes atrás con los tiempos…" at bounding box center [1147, 63] width 225 height 32
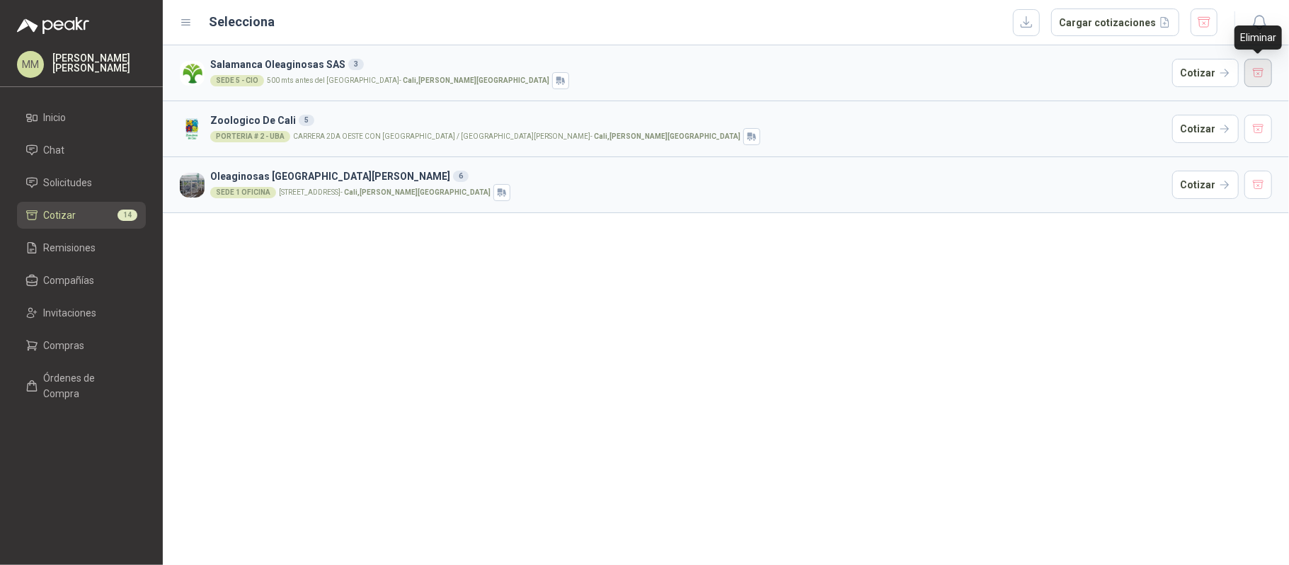
click at [1253, 74] on button "button" at bounding box center [1259, 73] width 28 height 28
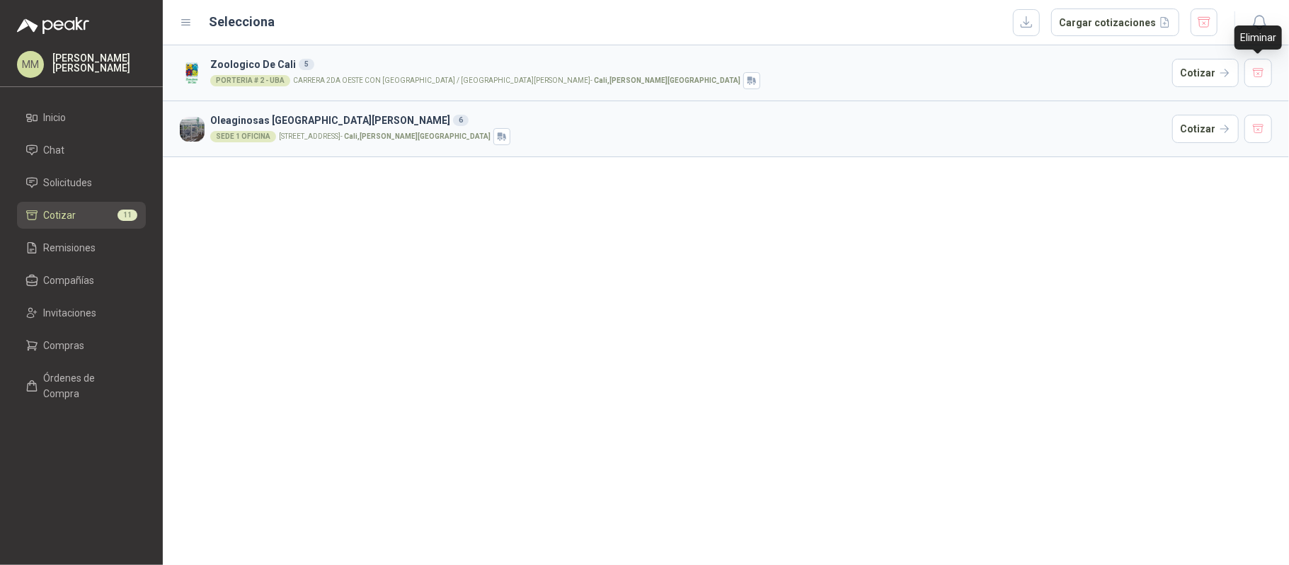
click at [1253, 74] on button "button" at bounding box center [1259, 73] width 28 height 28
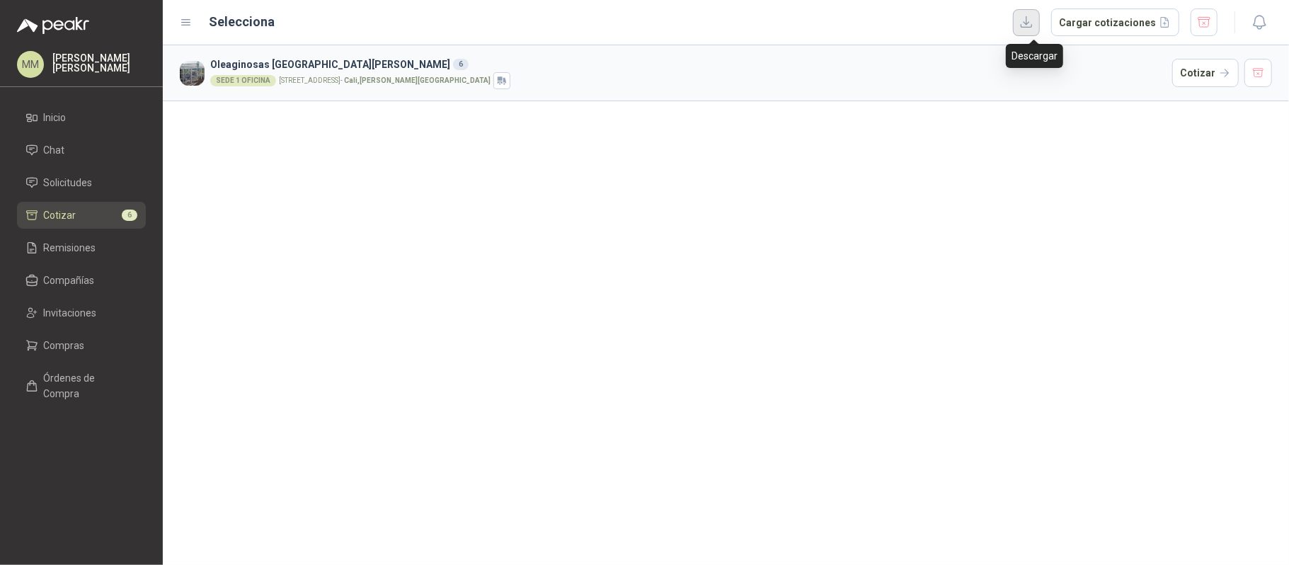
click at [1037, 31] on button "button" at bounding box center [1026, 22] width 27 height 27
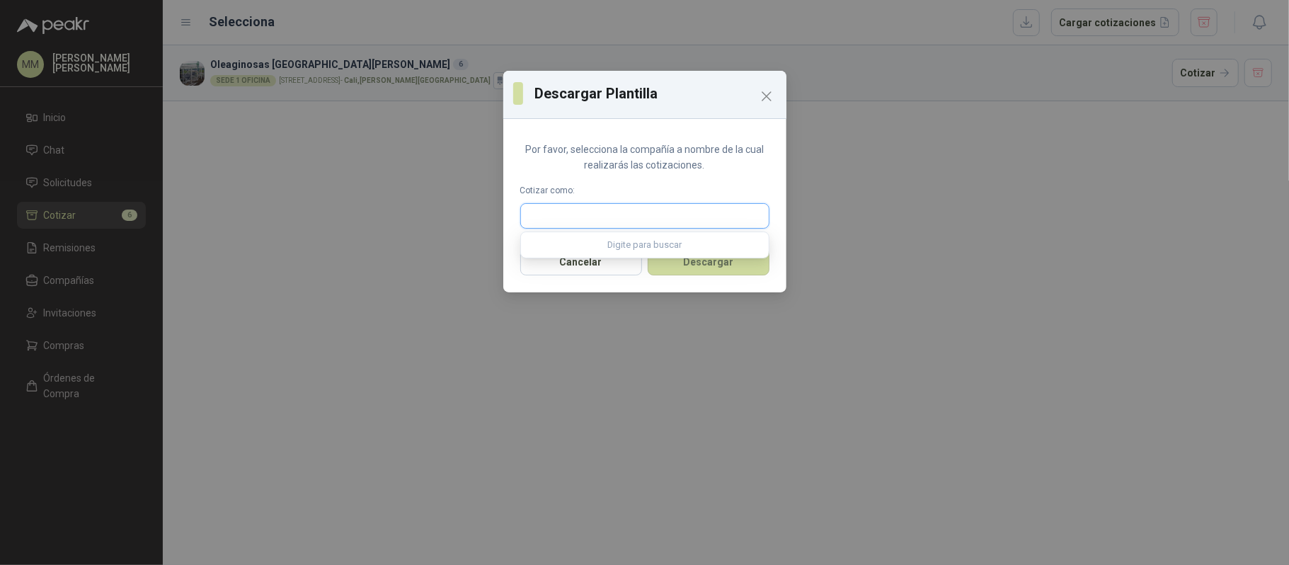
click at [633, 207] on input "text" at bounding box center [645, 216] width 248 height 24
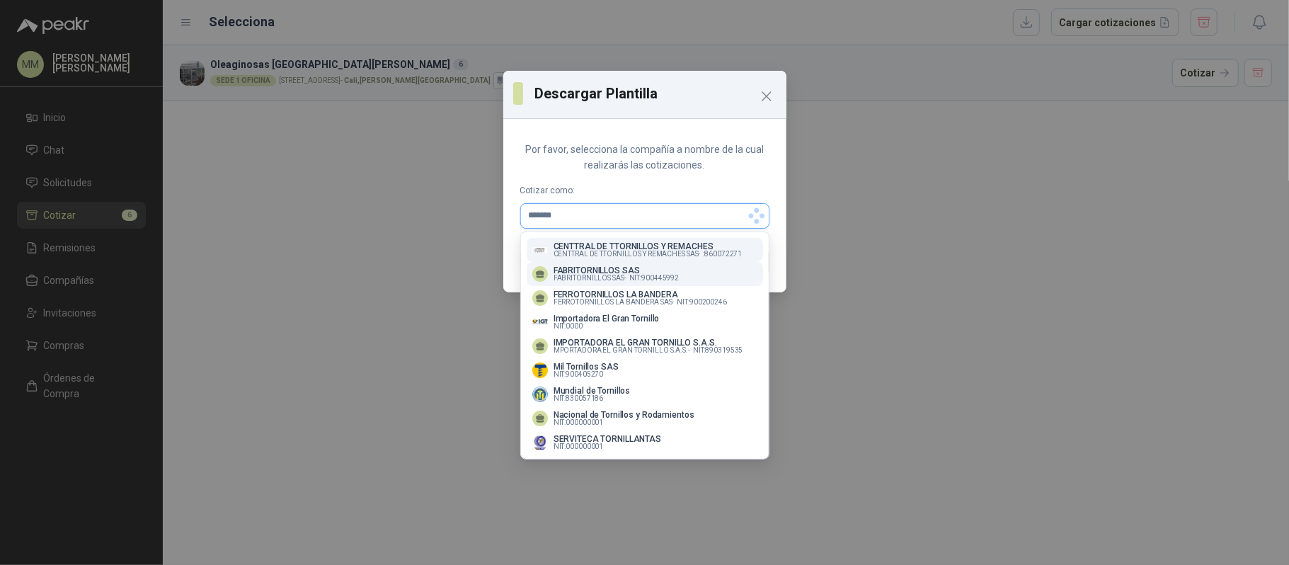
type input "********"
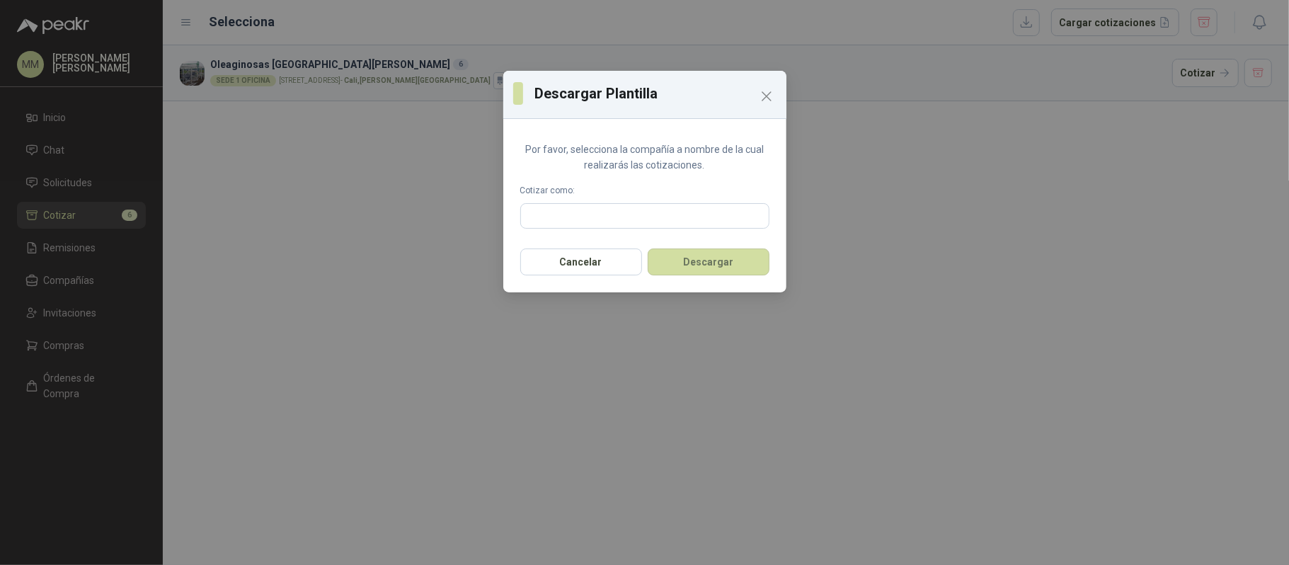
click at [643, 259] on div "Cancelar Descargar" at bounding box center [644, 266] width 283 height 52
click at [621, 213] on input "text" at bounding box center [645, 216] width 248 height 24
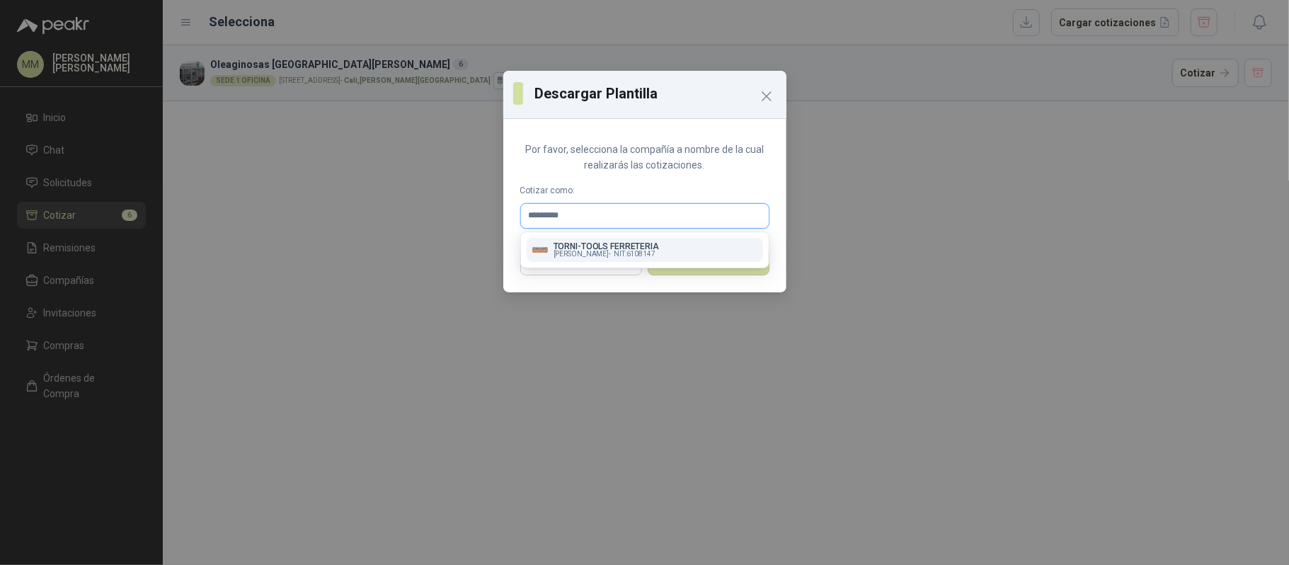
type input "*********"
click at [606, 245] on p "TORNI-TOOLS FERRETERIA" at bounding box center [607, 246] width 106 height 8
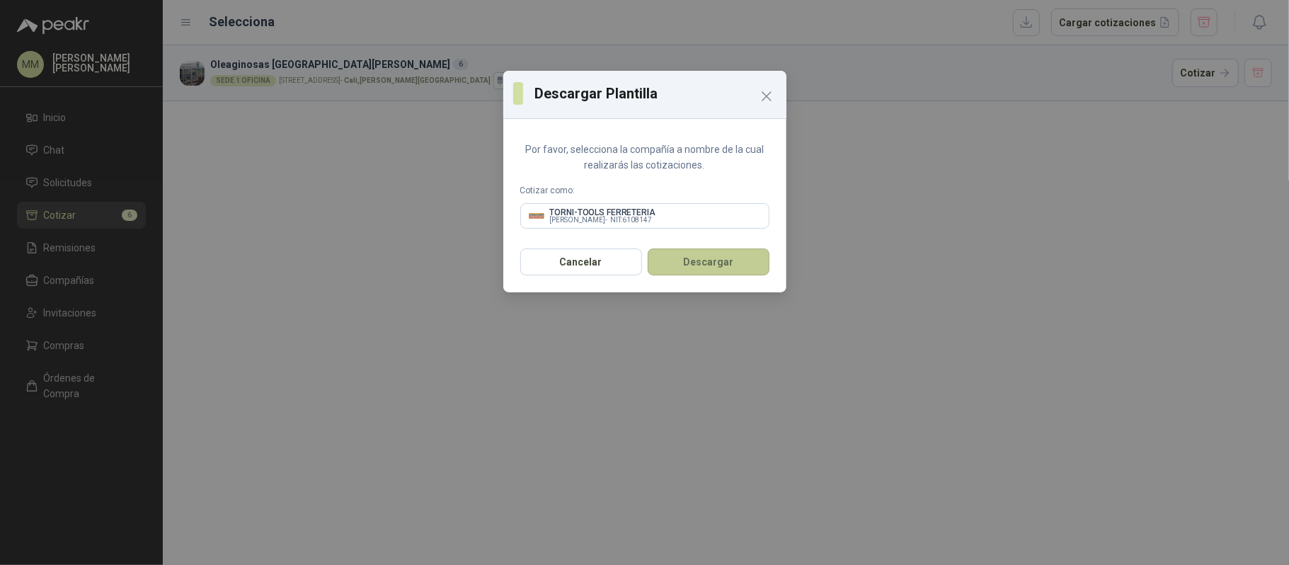
click at [717, 262] on button "Descargar" at bounding box center [709, 262] width 122 height 27
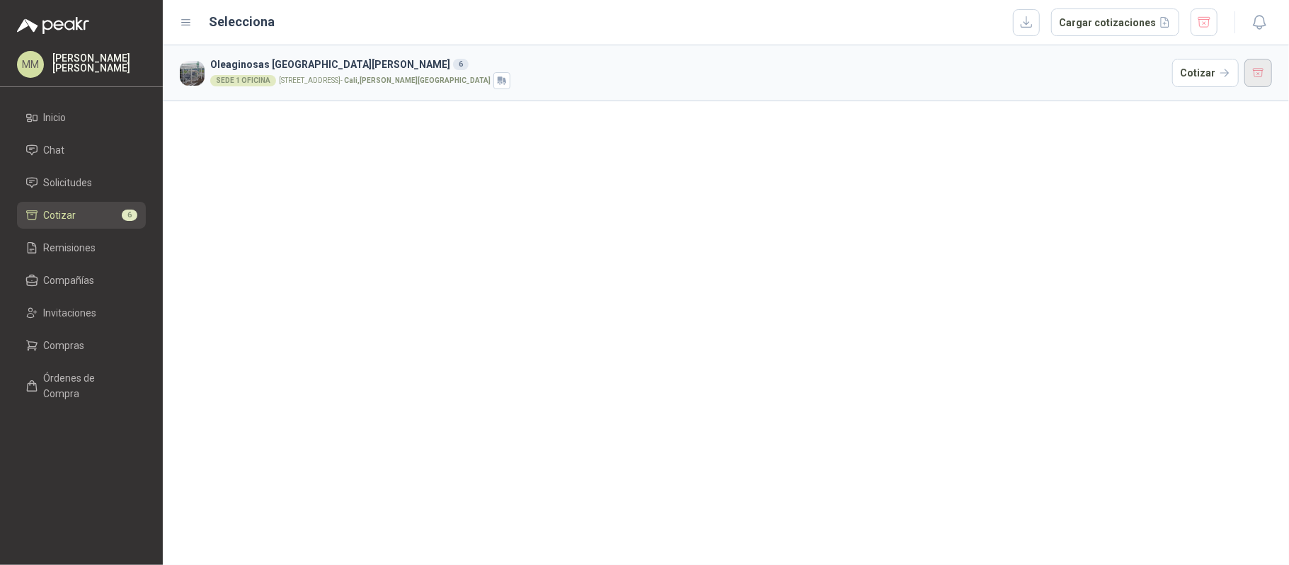
click at [1258, 71] on button "button" at bounding box center [1259, 73] width 28 height 28
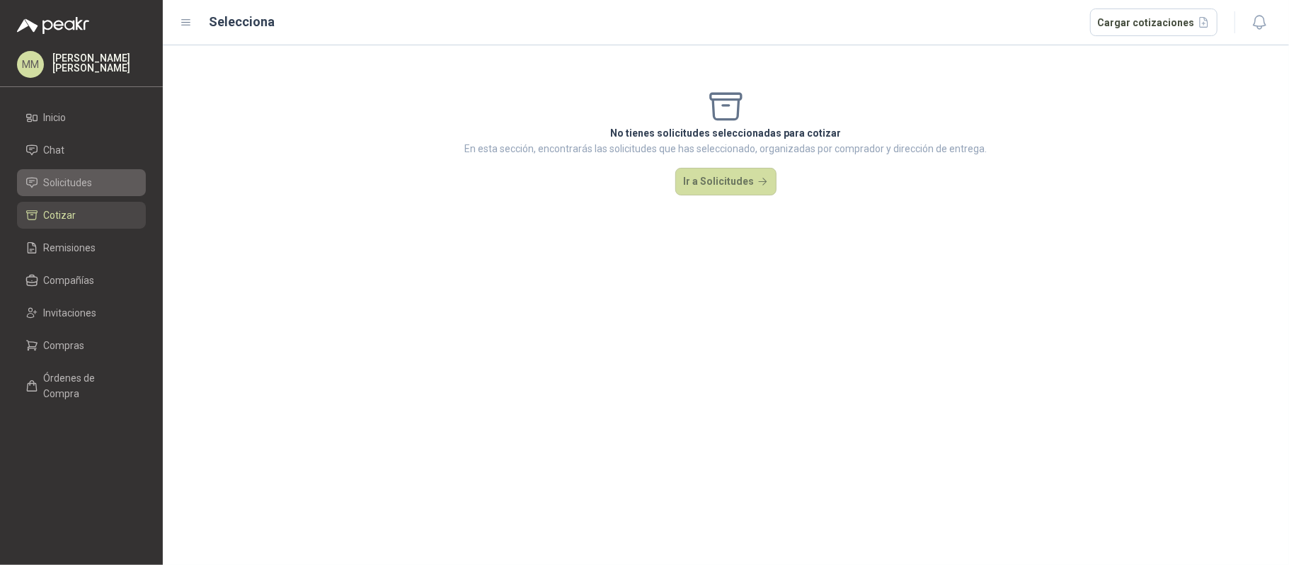
click at [89, 182] on span "Solicitudes" at bounding box center [68, 183] width 49 height 16
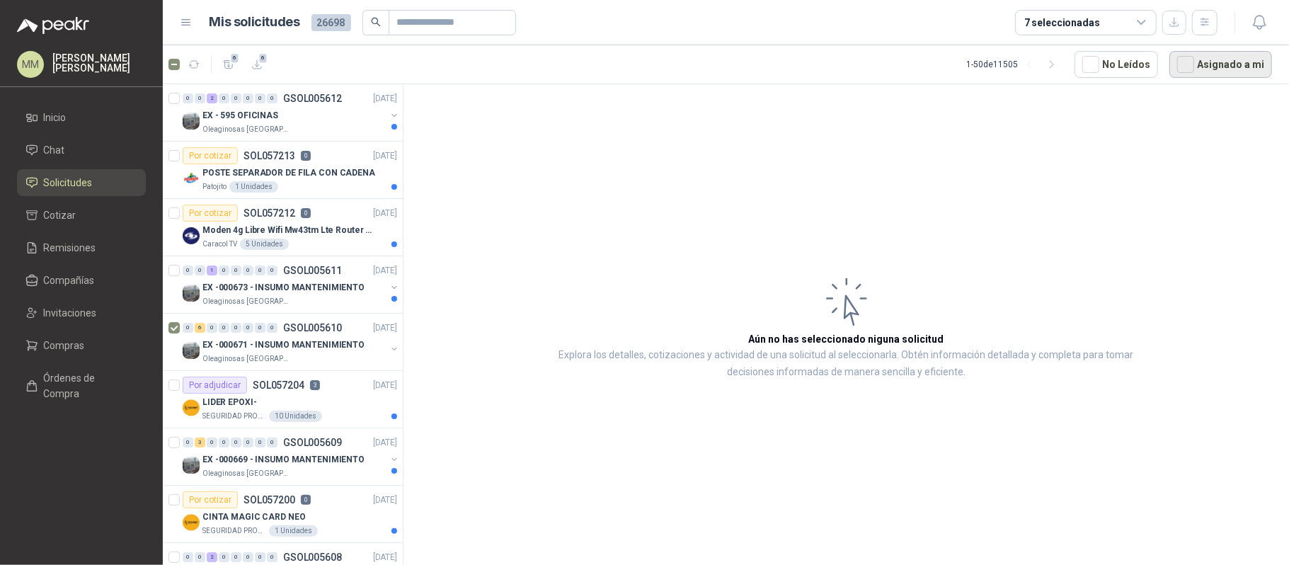
drag, startPoint x: 1205, startPoint y: 59, endPoint x: 1176, endPoint y: 68, distance: 30.3
click at [1205, 59] on button "Asignado a mi" at bounding box center [1221, 64] width 103 height 27
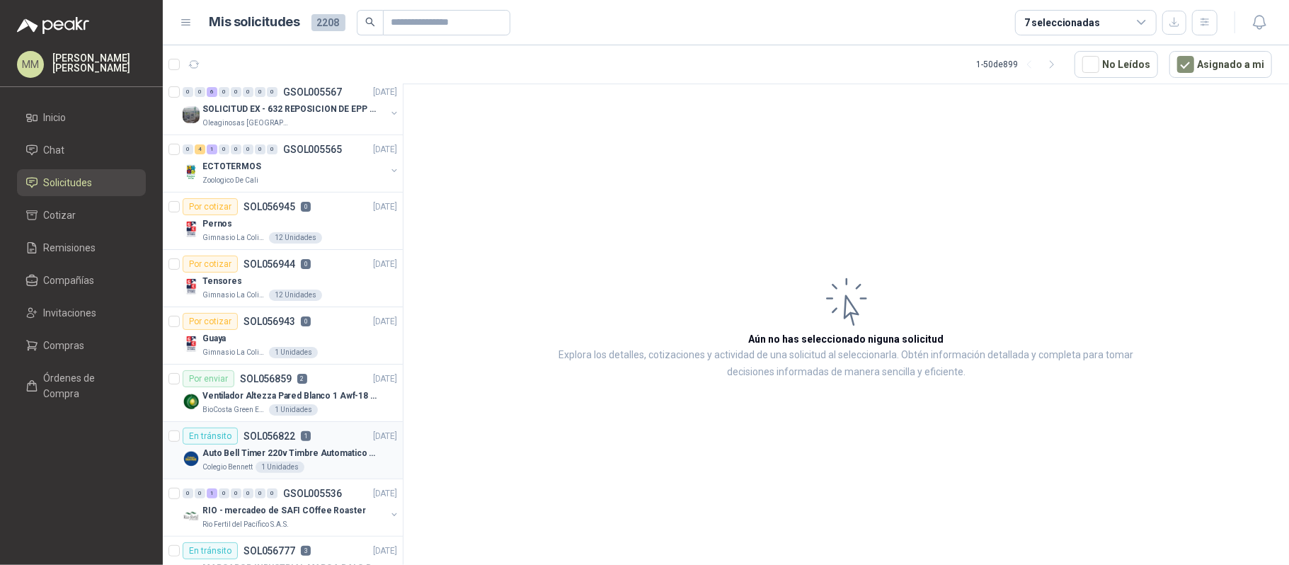
scroll to position [377, 0]
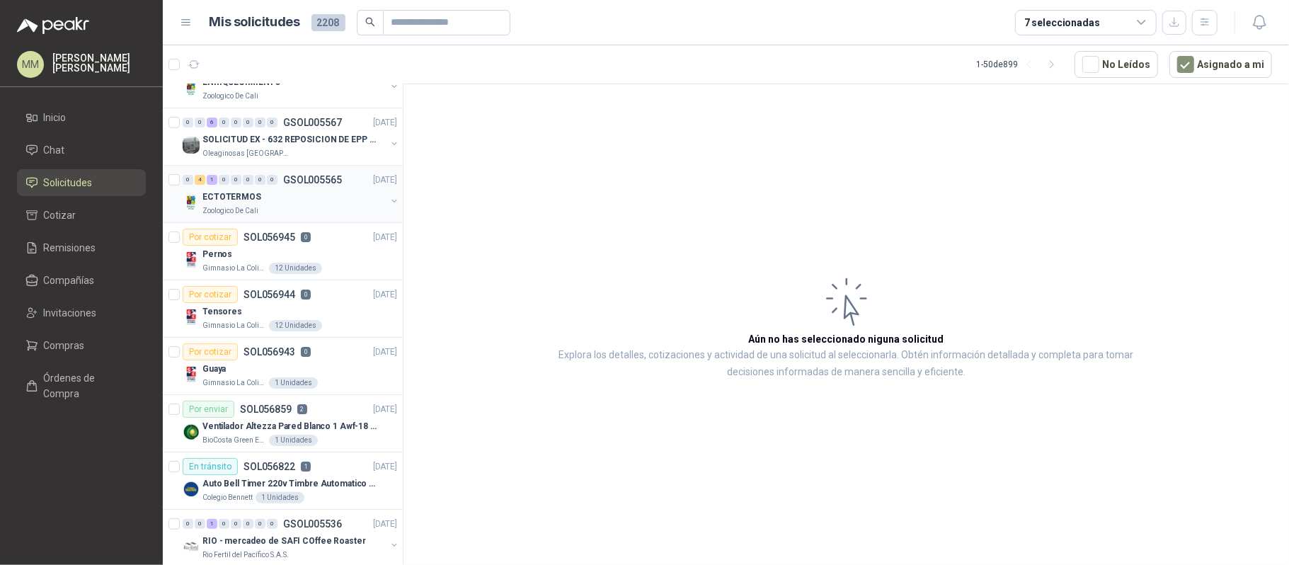
click at [384, 196] on div "ECTOTERMOS Zoologico De Cali" at bounding box center [291, 202] width 217 height 28
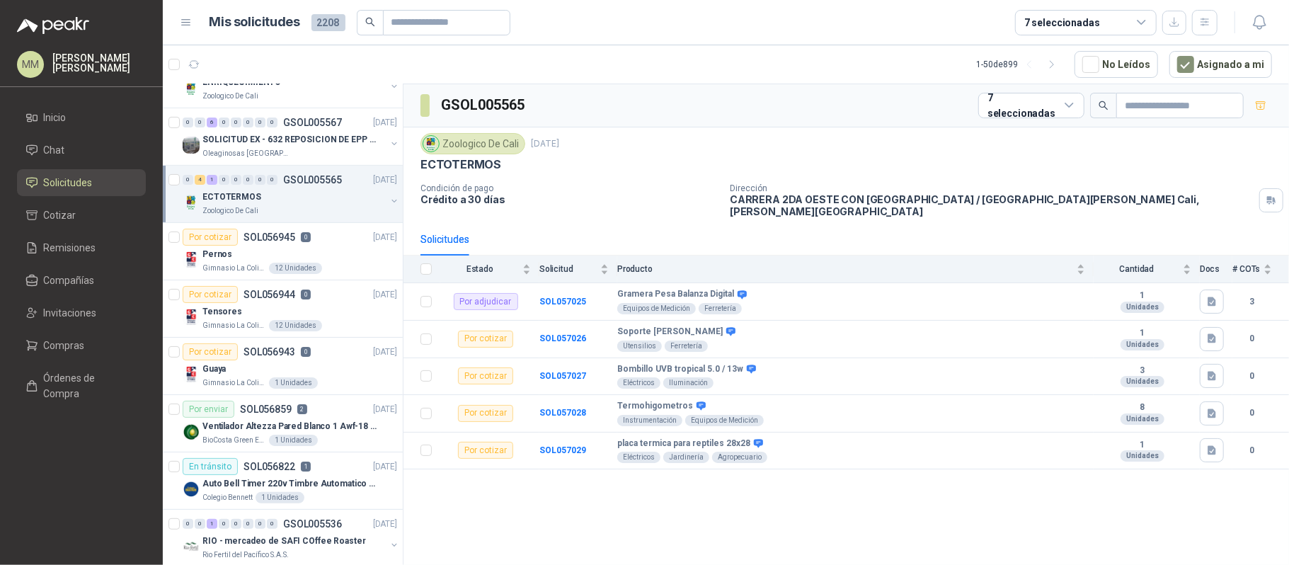
click at [389, 203] on button "button" at bounding box center [394, 200] width 11 height 11
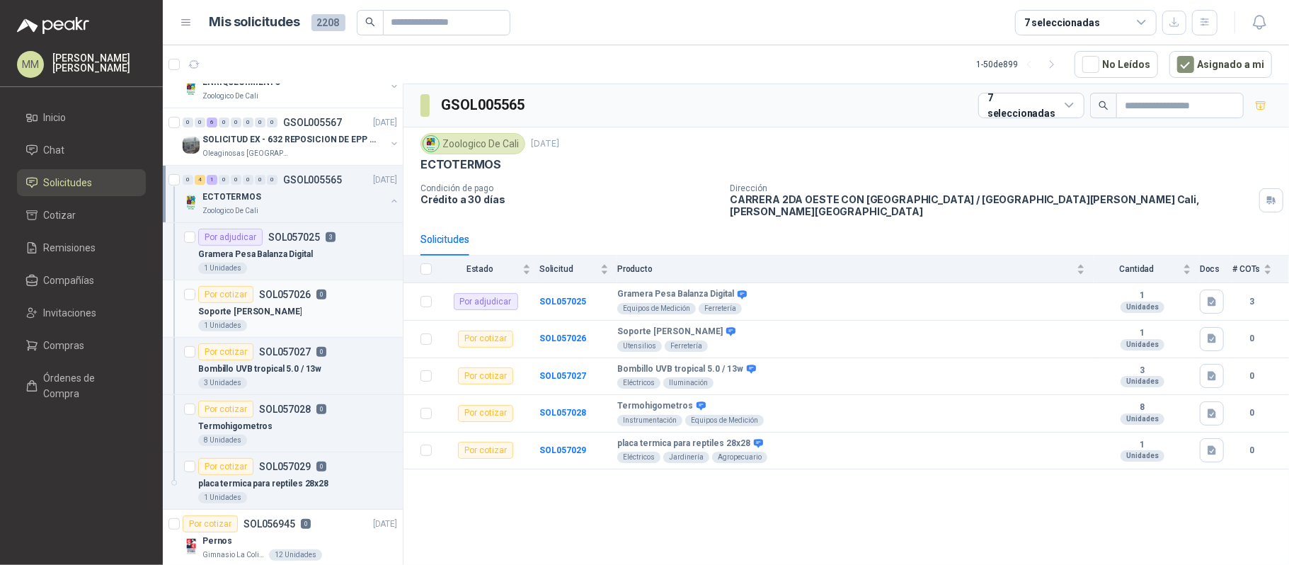
click at [317, 300] on p "0" at bounding box center [322, 295] width 10 height 10
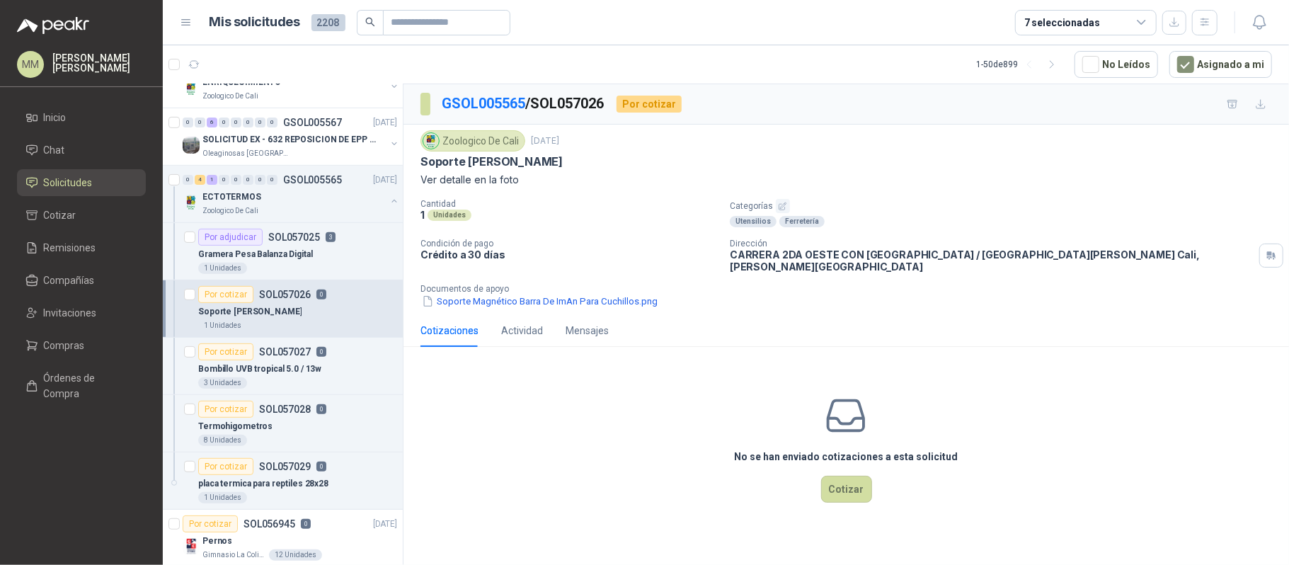
click at [504, 163] on p "Soporte [PERSON_NAME]" at bounding box center [492, 161] width 142 height 15
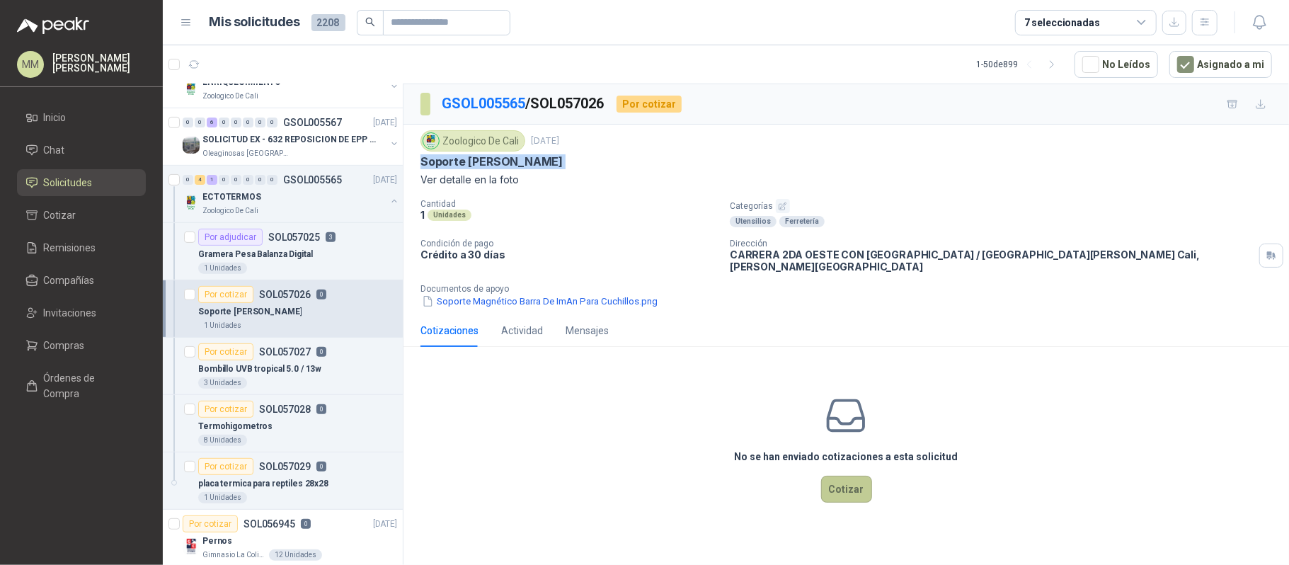
click at [854, 482] on button "Cotizar" at bounding box center [846, 489] width 51 height 27
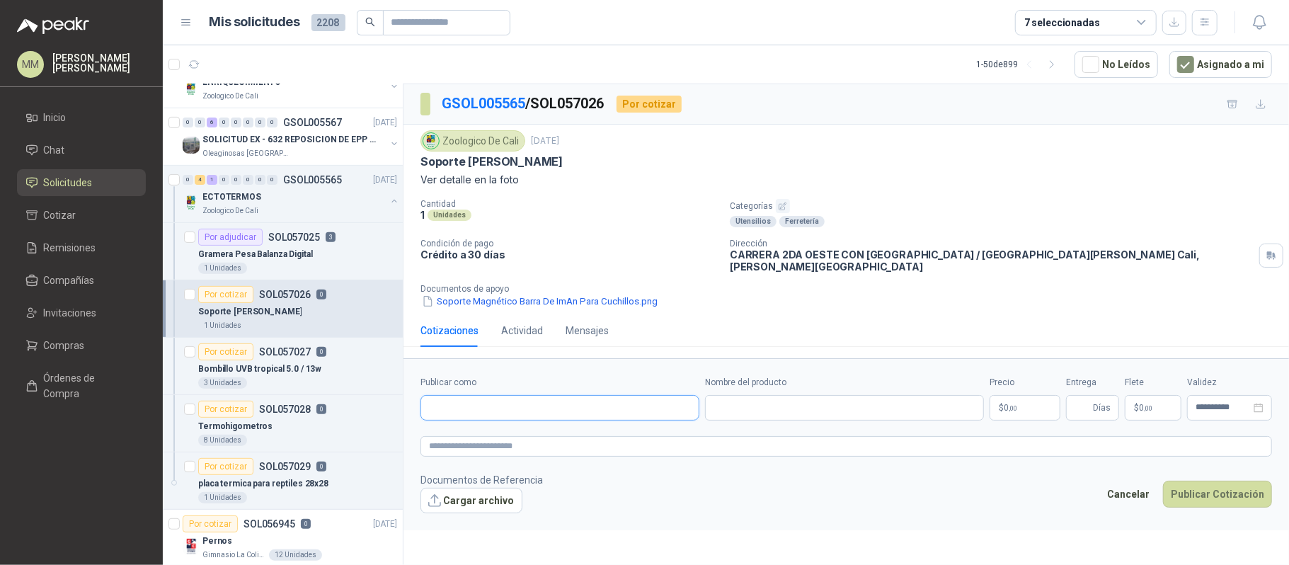
click at [506, 409] on input "Publicar como" at bounding box center [560, 408] width 278 height 24
type input "*******"
click at [489, 428] on p "Homecenter" at bounding box center [479, 431] width 50 height 8
type input "**********"
click at [731, 400] on input "Nombre del producto" at bounding box center [844, 407] width 279 height 25
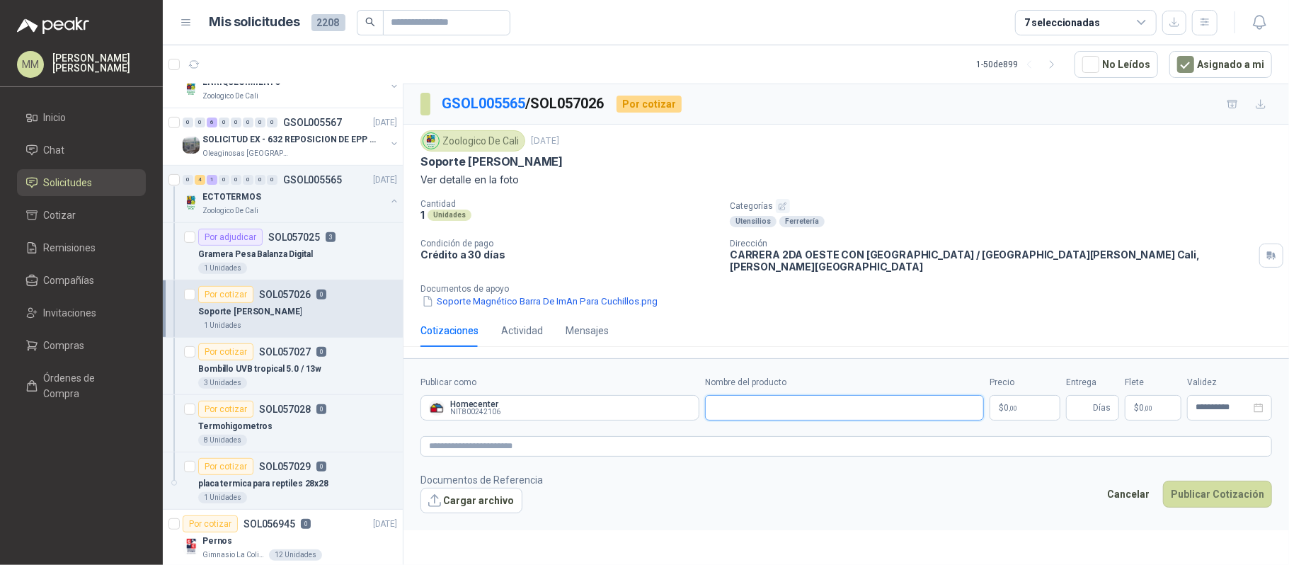
paste input "**********"
type input "**********"
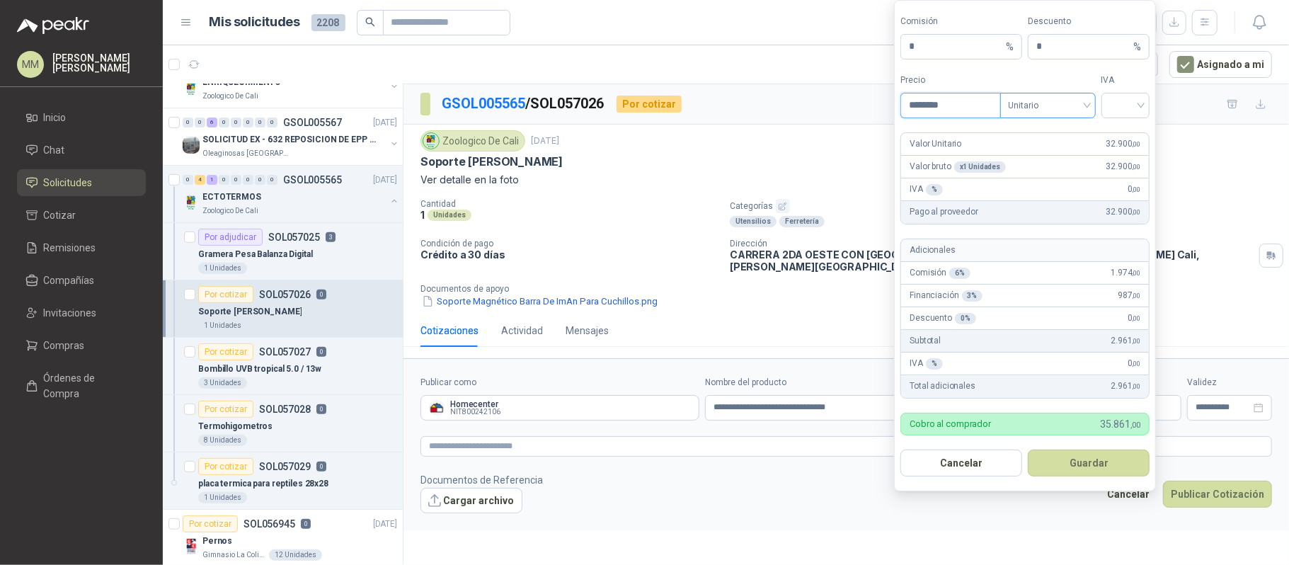
click at [1023, 95] on span "Unitario" at bounding box center [1048, 105] width 79 height 21
type input "********"
click at [1031, 149] on div "Unitario con IVA" at bounding box center [1047, 156] width 73 height 16
click at [1129, 96] on input "search" at bounding box center [1126, 103] width 32 height 21
click at [1125, 125] on div "19%" at bounding box center [1125, 133] width 26 height 16
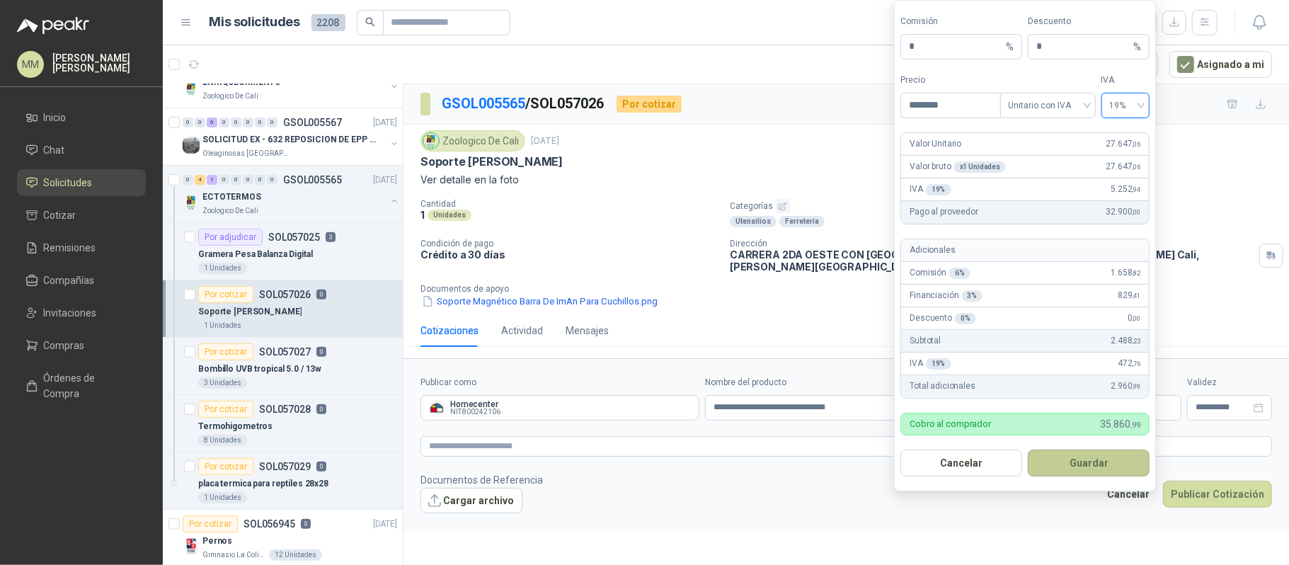
click at [1103, 455] on button "Guardar" at bounding box center [1089, 463] width 122 height 27
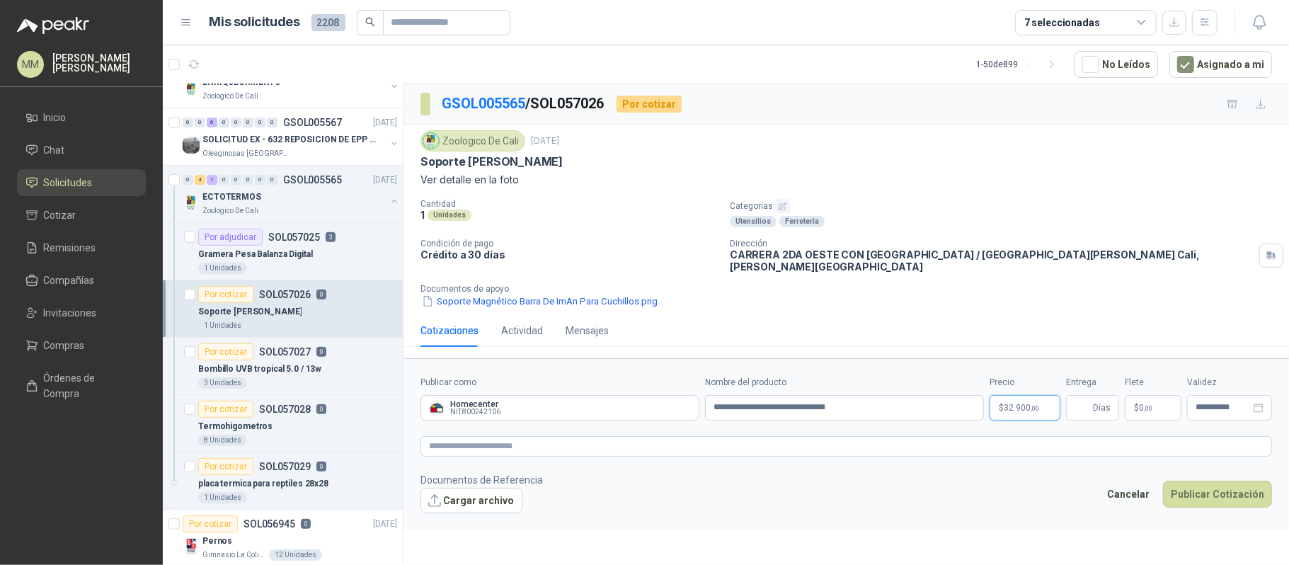
click at [1041, 399] on body "MM [PERSON_NAME] Inicio Chat Solicitudes Cotizar Remisiones Compañías Invitacio…" at bounding box center [644, 282] width 1289 height 565
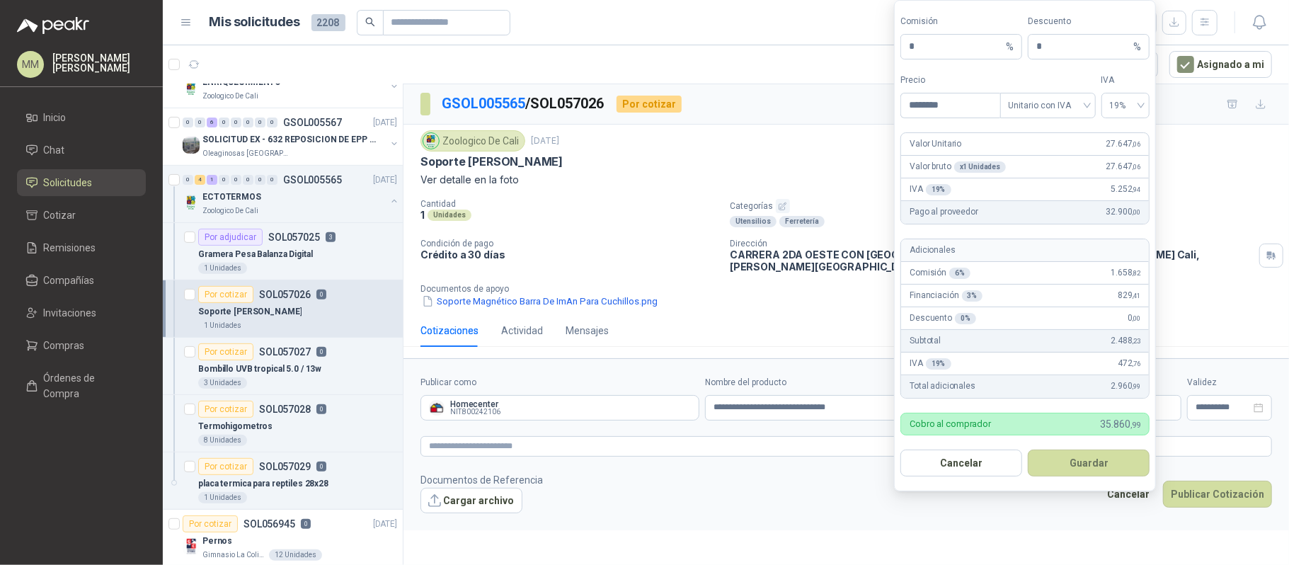
click at [939, 30] on div "Comisión * %" at bounding box center [962, 37] width 122 height 45
click at [941, 47] on input "*" at bounding box center [956, 47] width 94 height 24
type input "**"
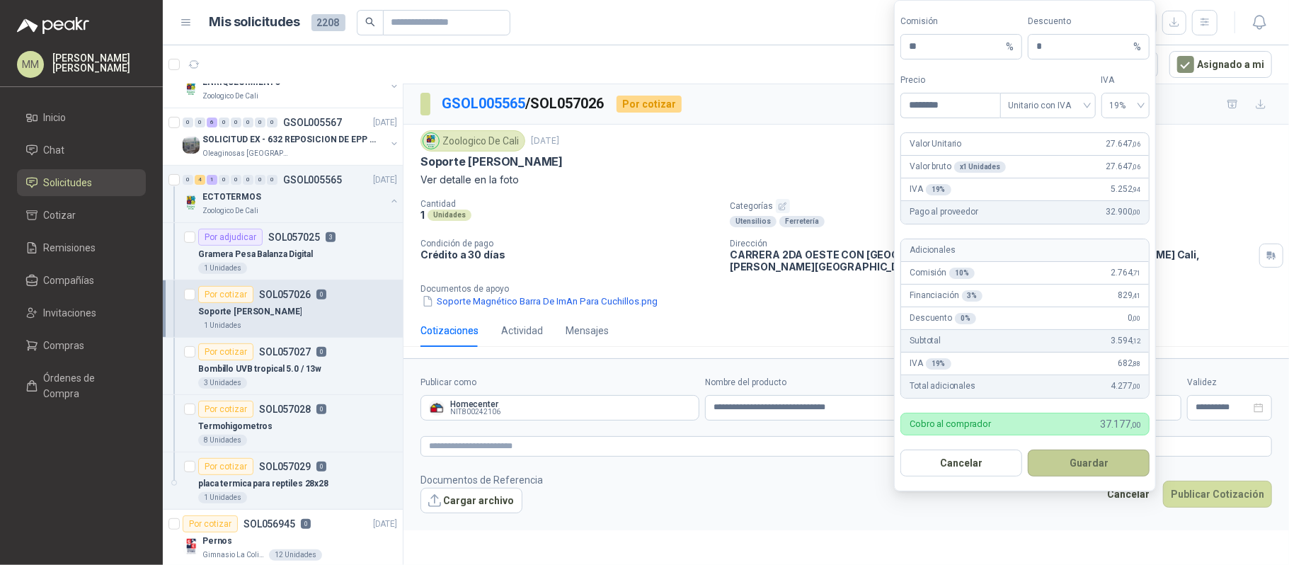
click at [1112, 474] on button "Guardar" at bounding box center [1089, 463] width 122 height 27
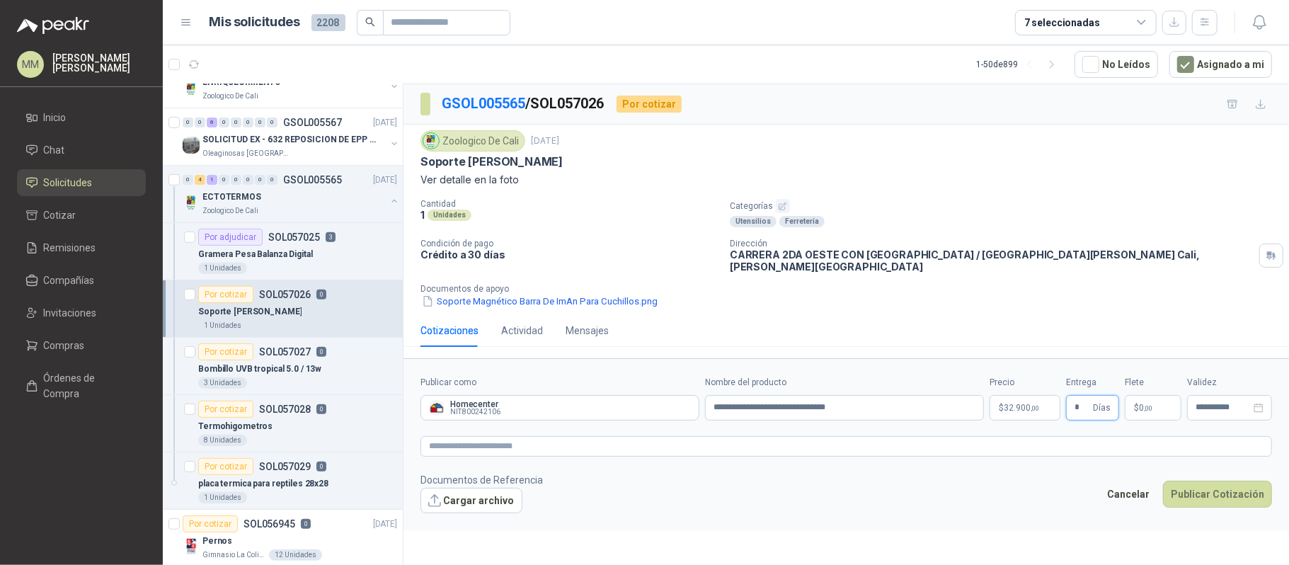
type input "*"
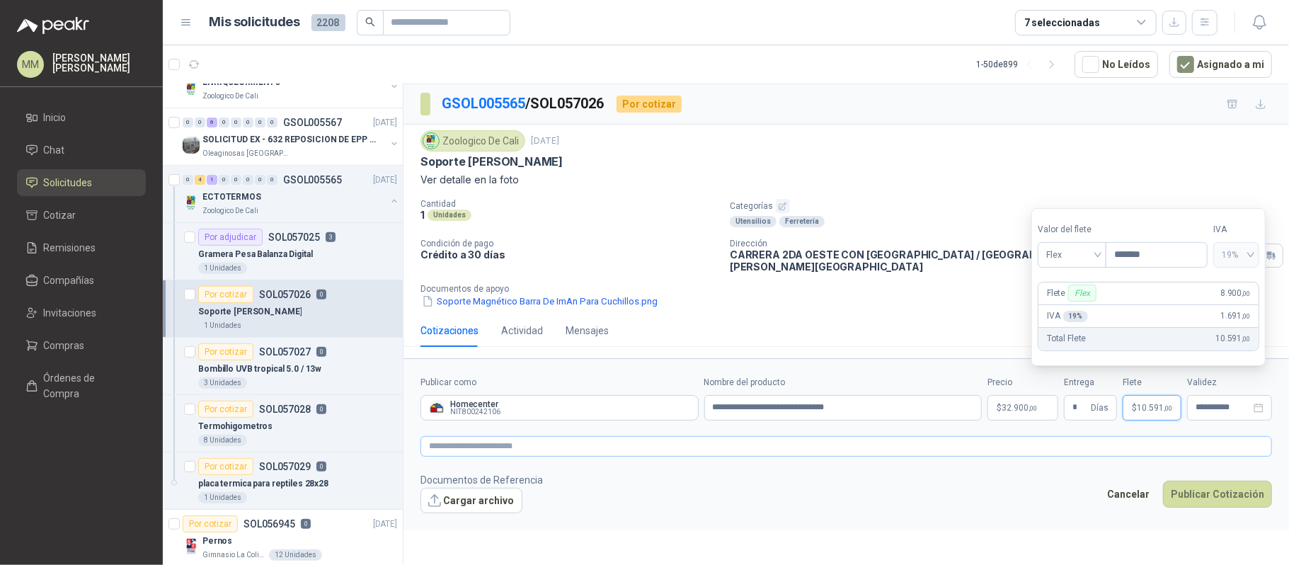
type input "*******"
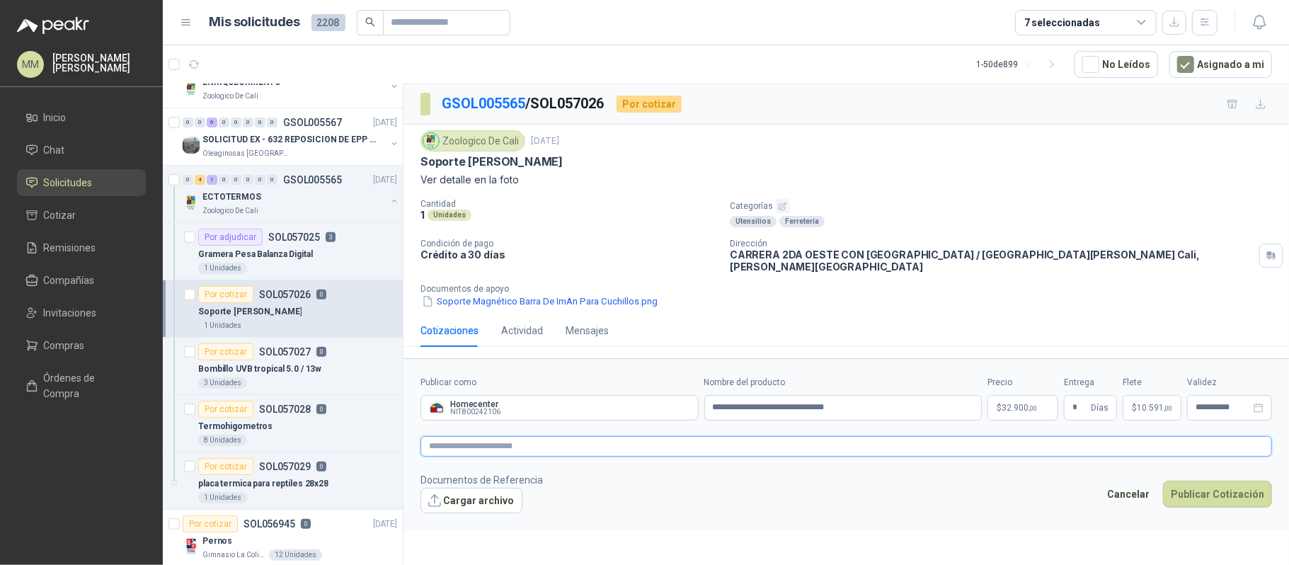
click at [977, 448] on textarea at bounding box center [847, 446] width 852 height 21
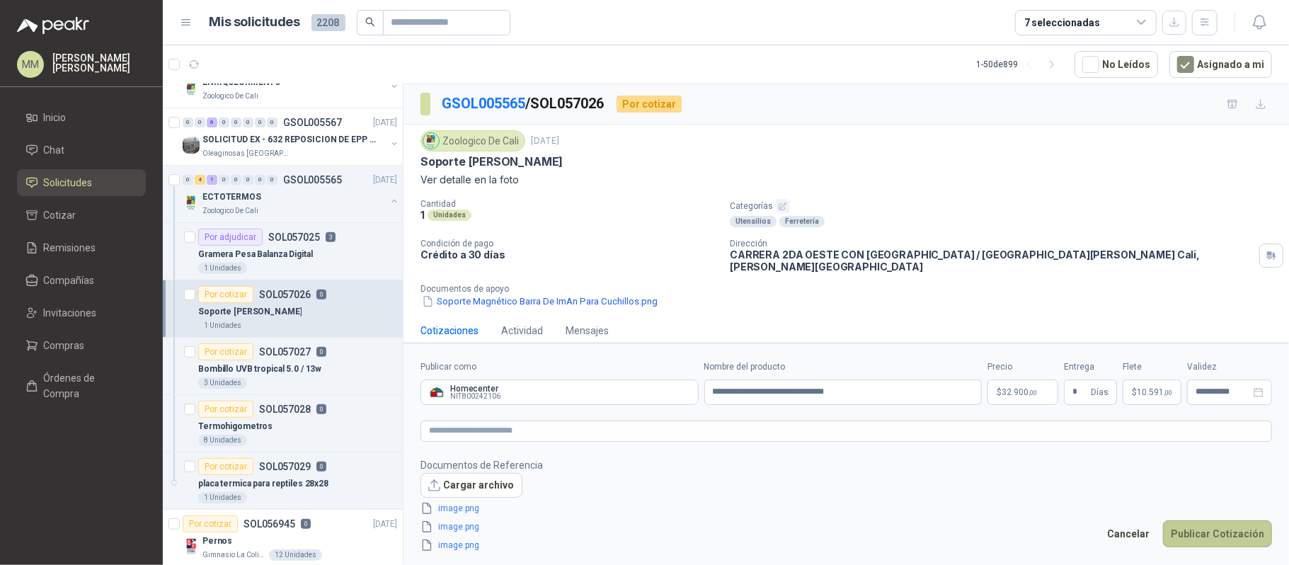
click at [1225, 530] on button "Publicar Cotización" at bounding box center [1217, 533] width 109 height 27
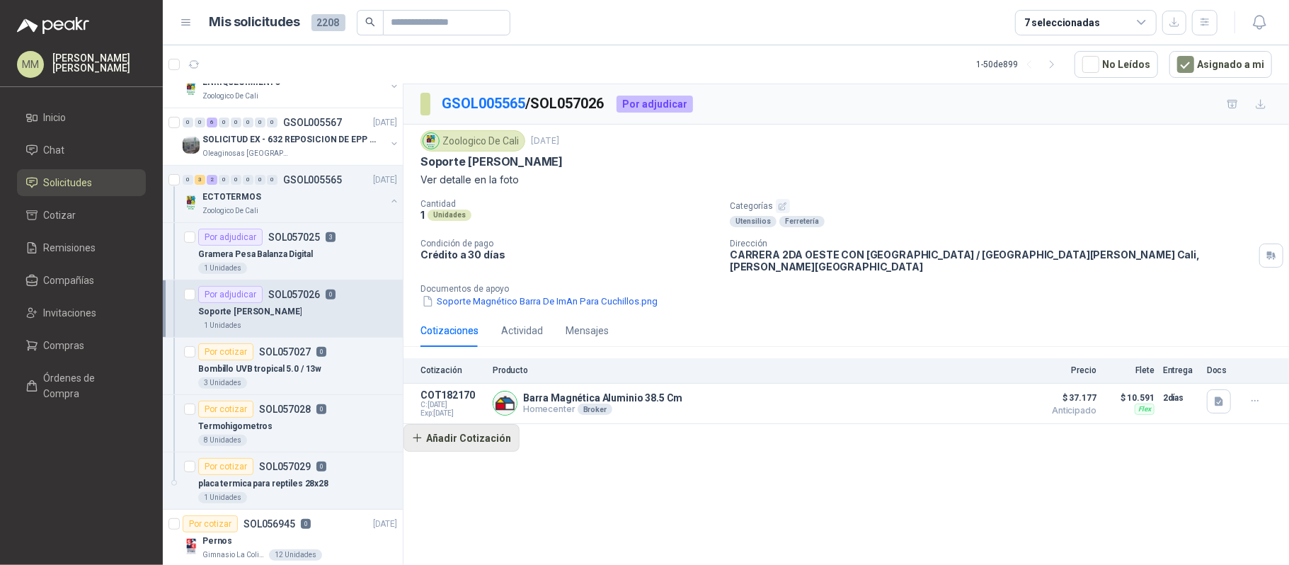
click at [491, 443] on button "Añadir Cotización" at bounding box center [462, 438] width 116 height 28
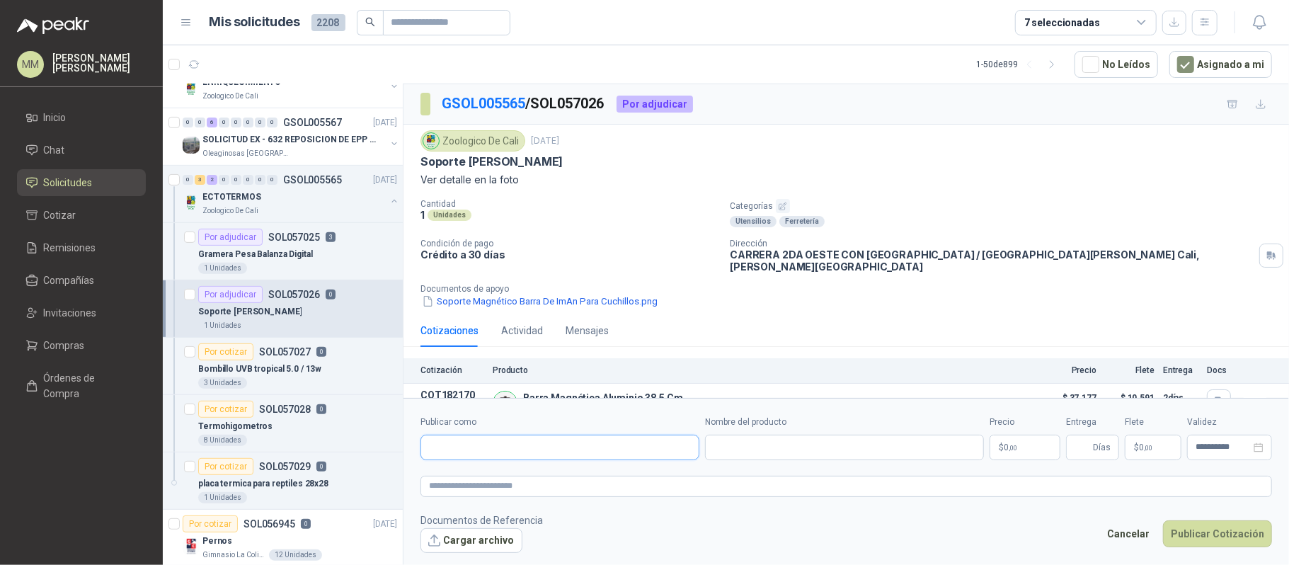
click at [506, 446] on input "Publicar como" at bounding box center [560, 447] width 278 height 24
type input "*******"
click at [555, 487] on div "Homecenter NIT : 800242106" at bounding box center [560, 482] width 255 height 16
type input "**********"
click at [867, 451] on input "Nombre del producto" at bounding box center [844, 447] width 279 height 25
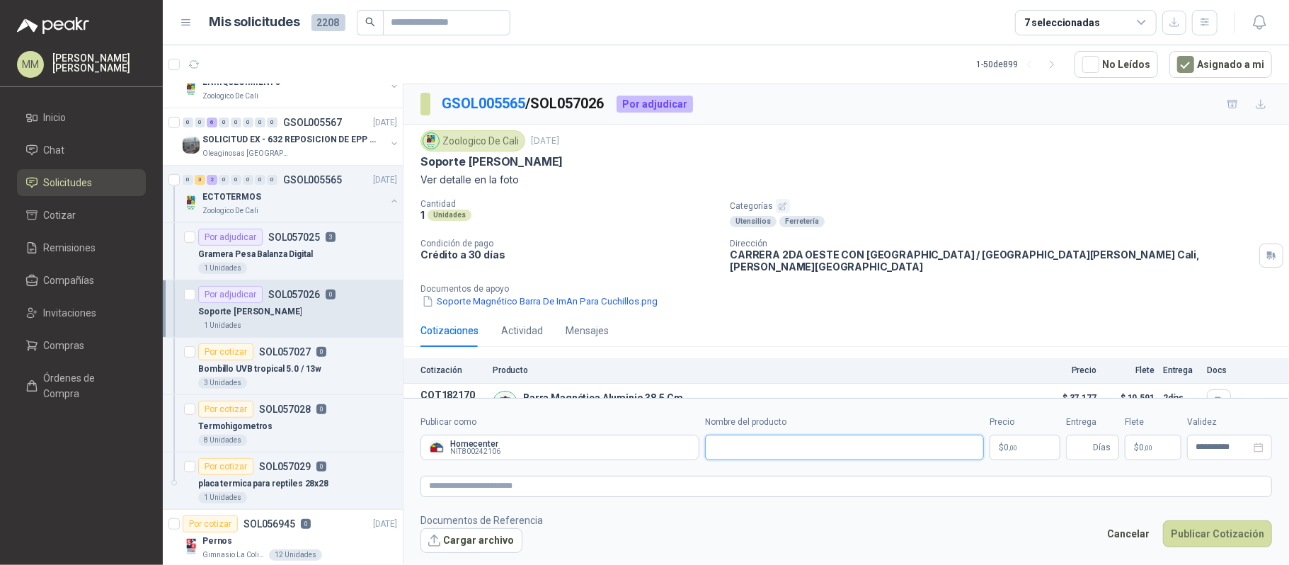
paste input "**********"
type input "**********"
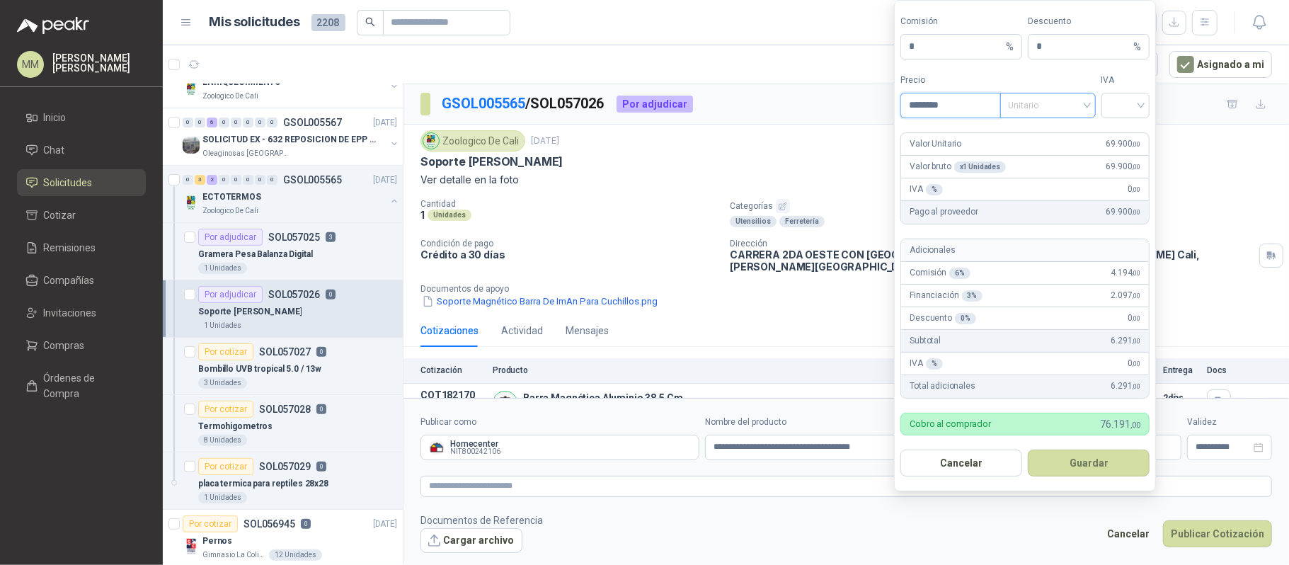
click at [1054, 106] on span "Unitario" at bounding box center [1048, 105] width 79 height 21
type input "********"
click at [1056, 154] on div "Unitario con IVA" at bounding box center [1047, 156] width 73 height 16
click at [1105, 98] on div at bounding box center [1126, 105] width 49 height 25
drag, startPoint x: 1117, startPoint y: 123, endPoint x: 1120, endPoint y: 190, distance: 67.3
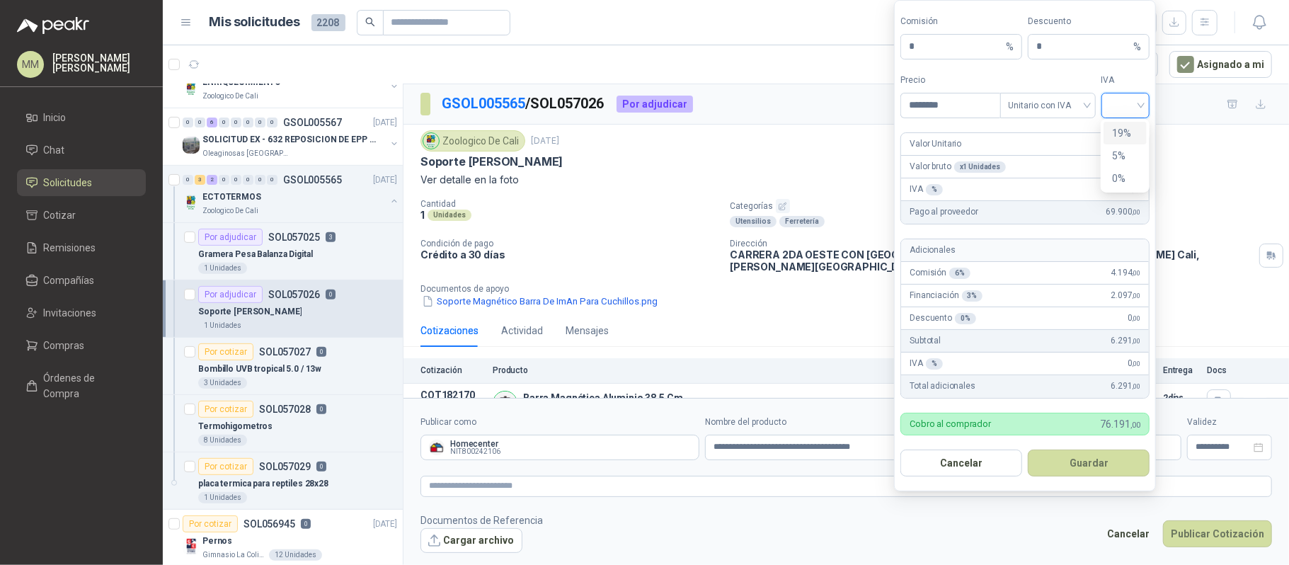
click at [1120, 123] on div "19%" at bounding box center [1125, 133] width 43 height 23
click at [1115, 466] on button "Guardar" at bounding box center [1089, 463] width 122 height 27
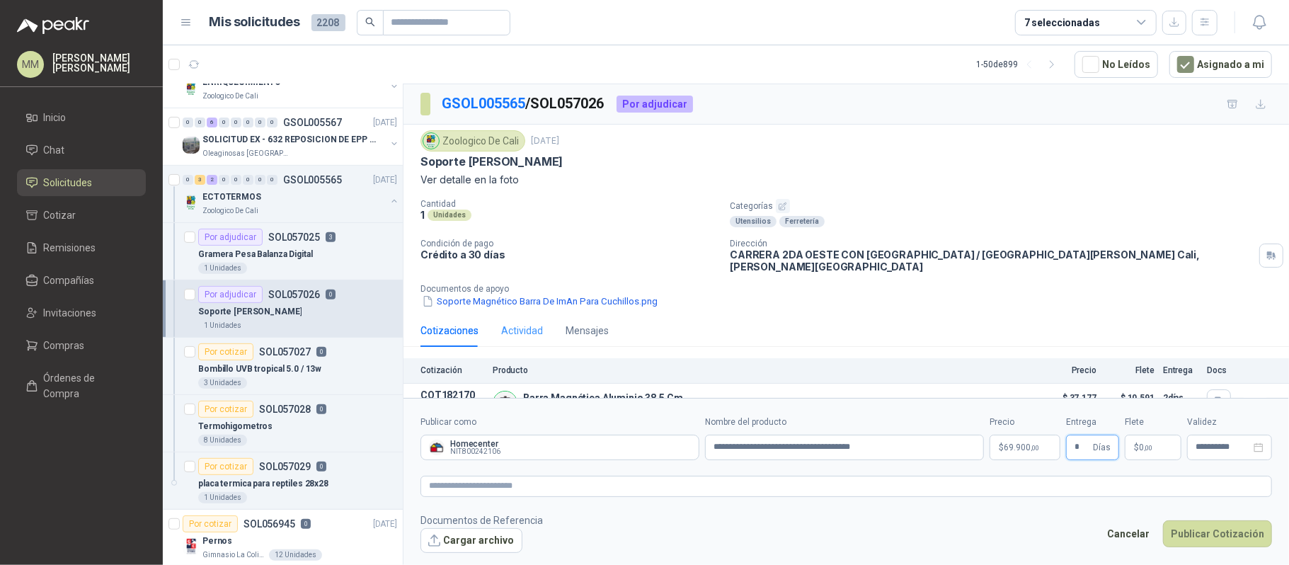
type input "*"
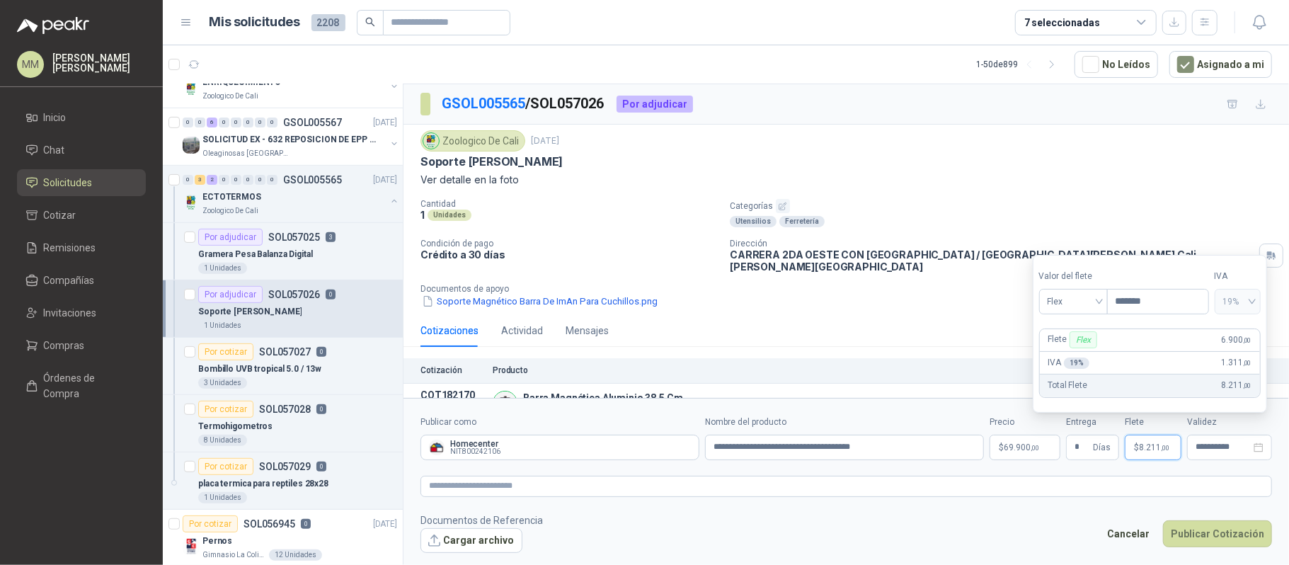
type input "*******"
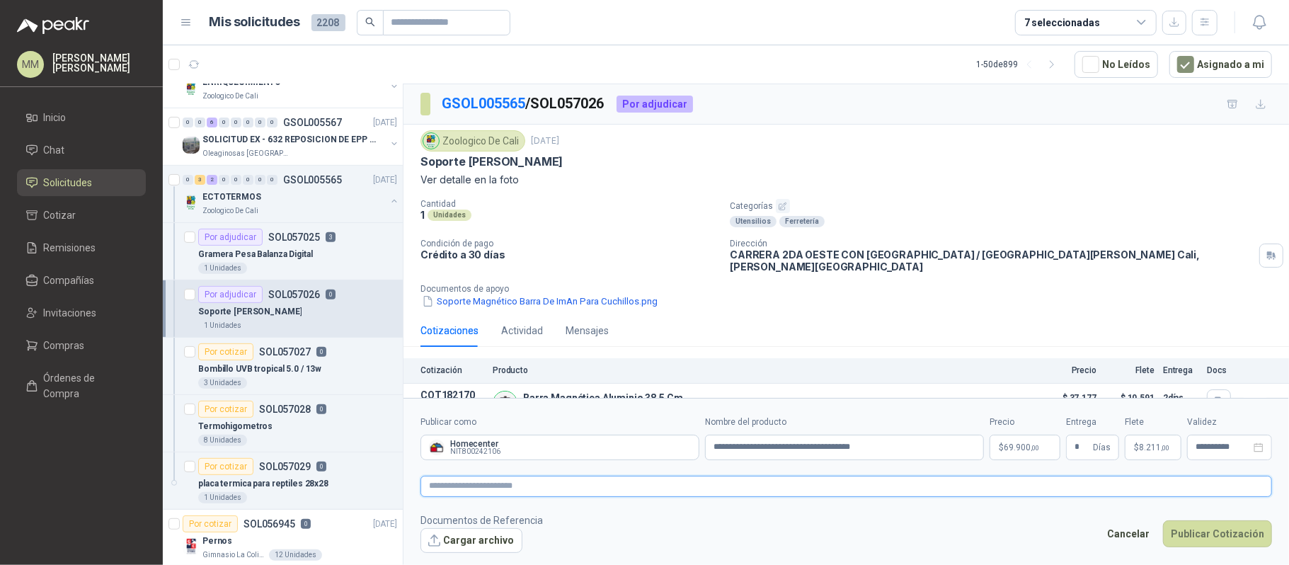
click at [850, 490] on textarea at bounding box center [847, 486] width 852 height 21
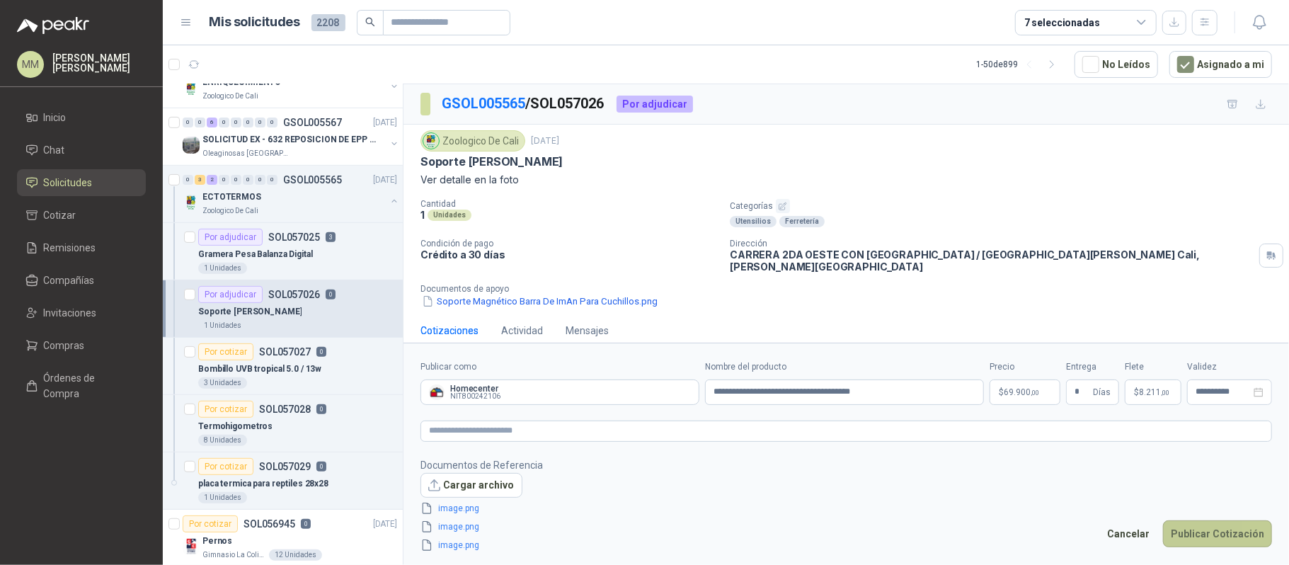
click at [1221, 534] on button "Publicar Cotización" at bounding box center [1217, 533] width 109 height 27
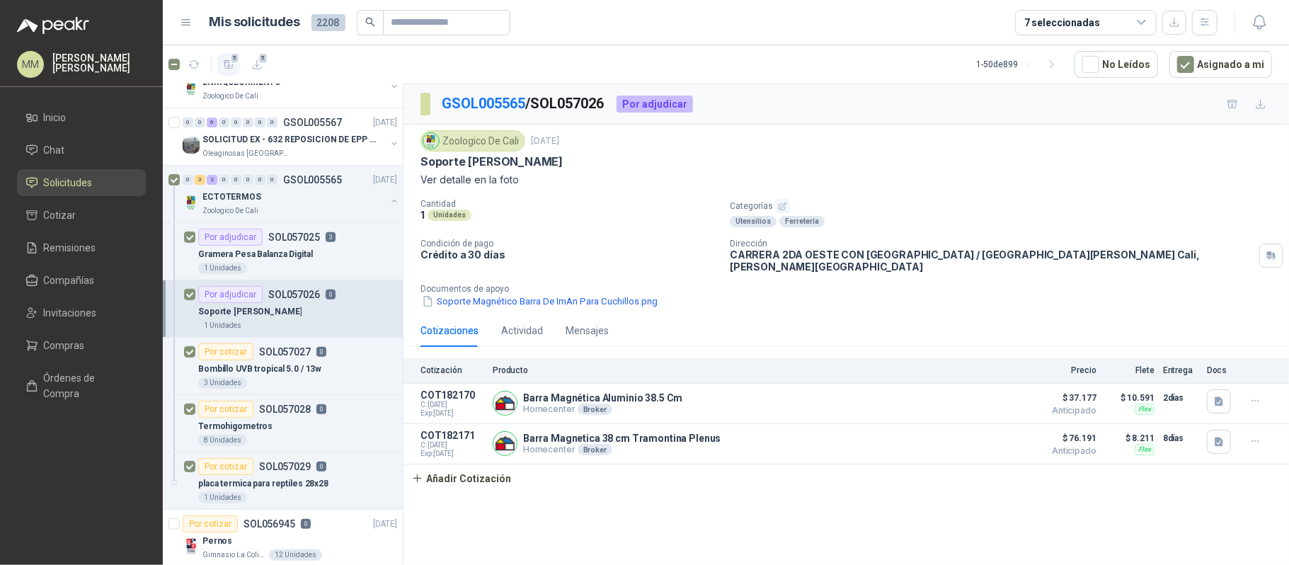
click at [230, 64] on icon "button" at bounding box center [229, 65] width 12 height 12
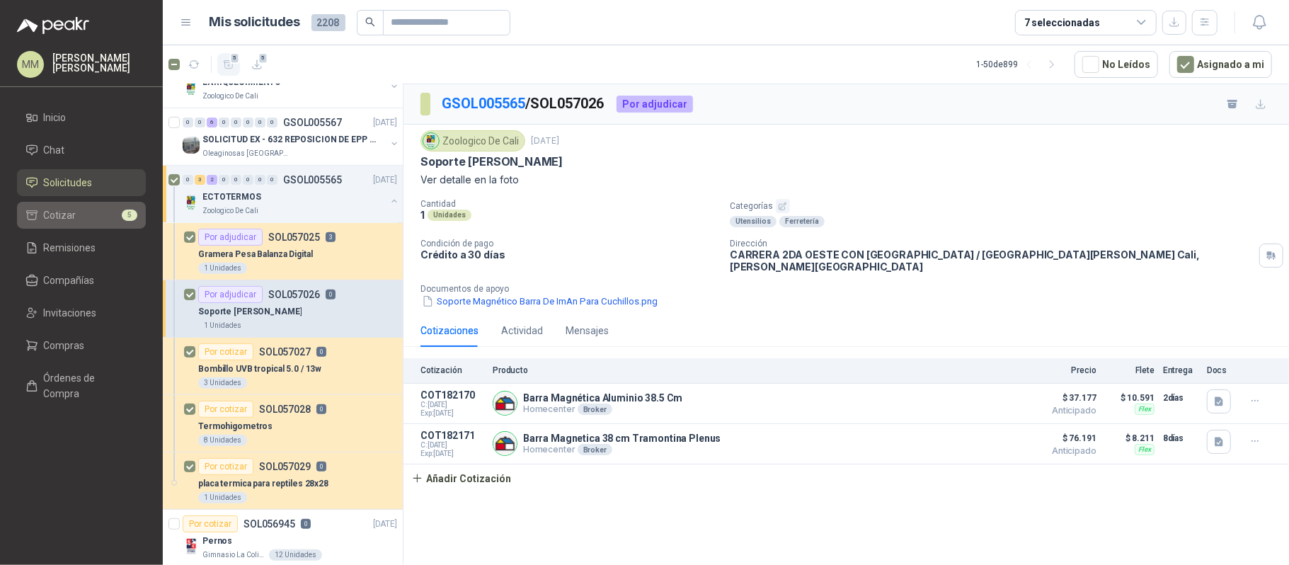
click at [88, 210] on li "Cotizar 5" at bounding box center [81, 215] width 112 height 16
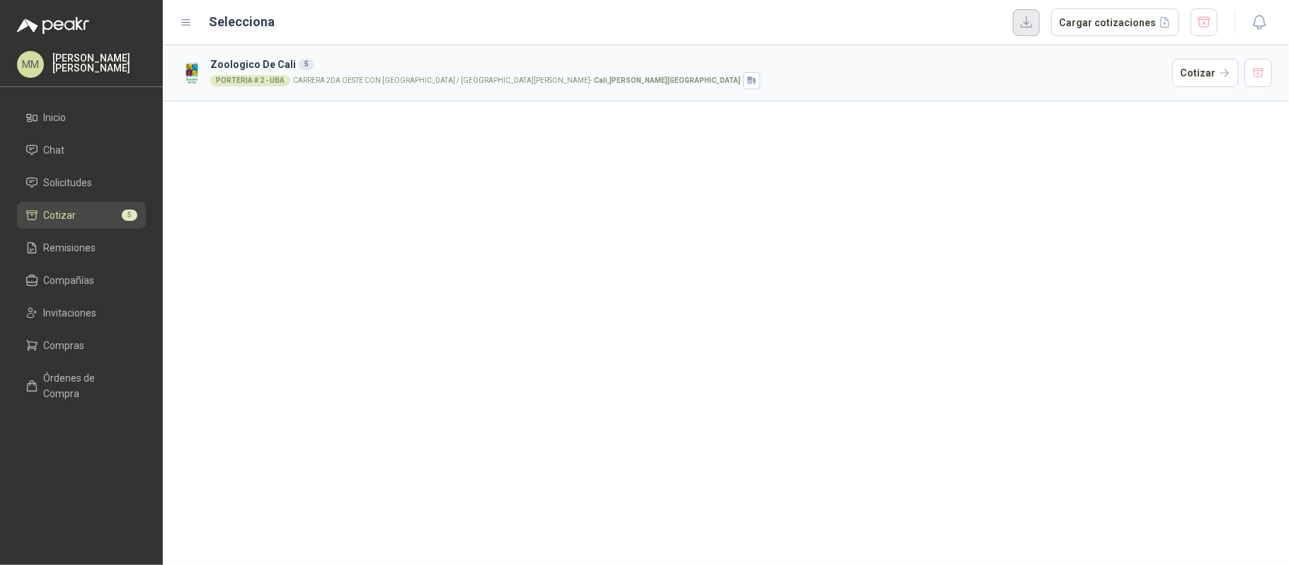
click at [1040, 21] on button "button" at bounding box center [1026, 22] width 27 height 27
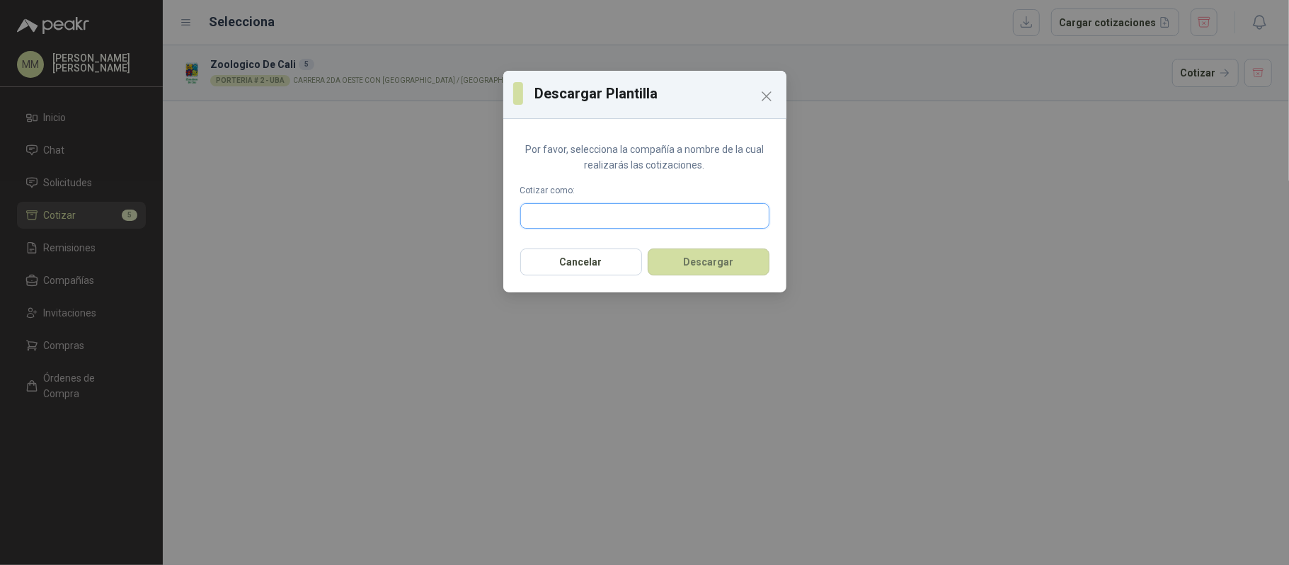
click at [633, 218] on input "text" at bounding box center [645, 216] width 248 height 24
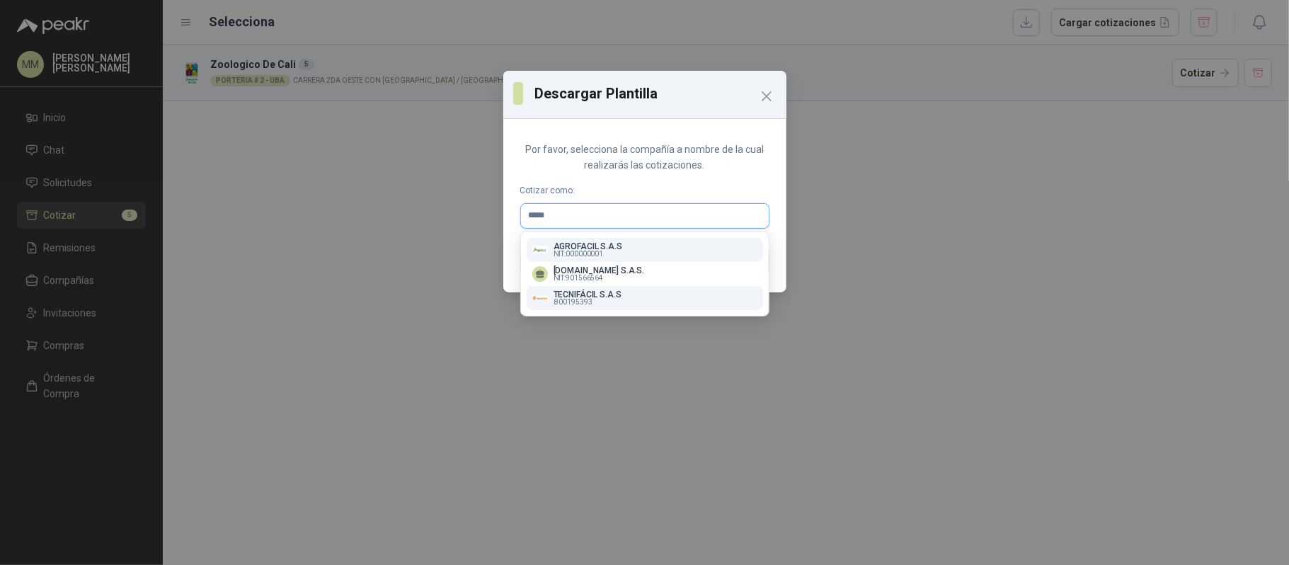
type input "*****"
click at [646, 303] on div "TECNIFÁCIL S.A.S : 800195393" at bounding box center [644, 298] width 225 height 16
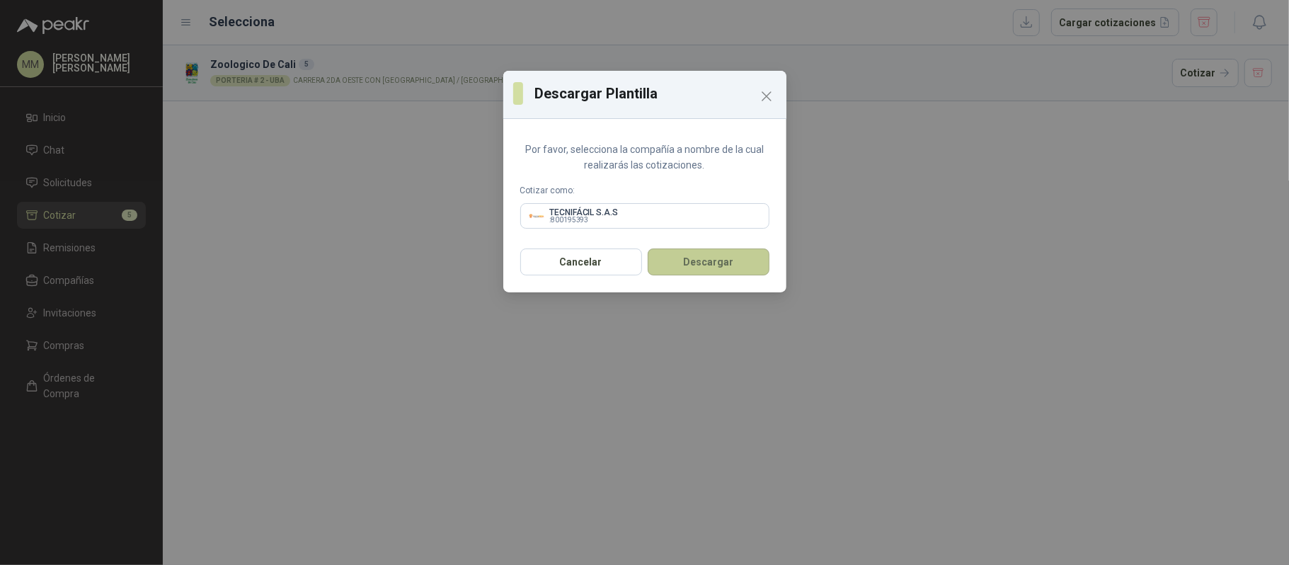
click at [731, 256] on button "Descargar" at bounding box center [709, 262] width 122 height 27
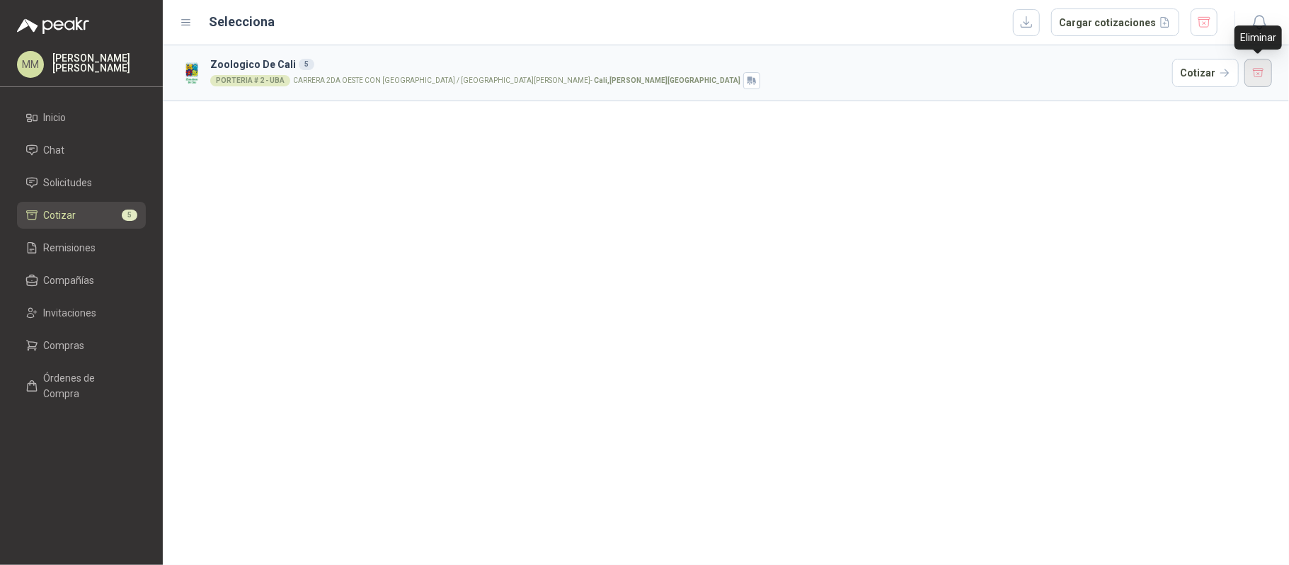
click at [1272, 74] on button "button" at bounding box center [1259, 73] width 28 height 28
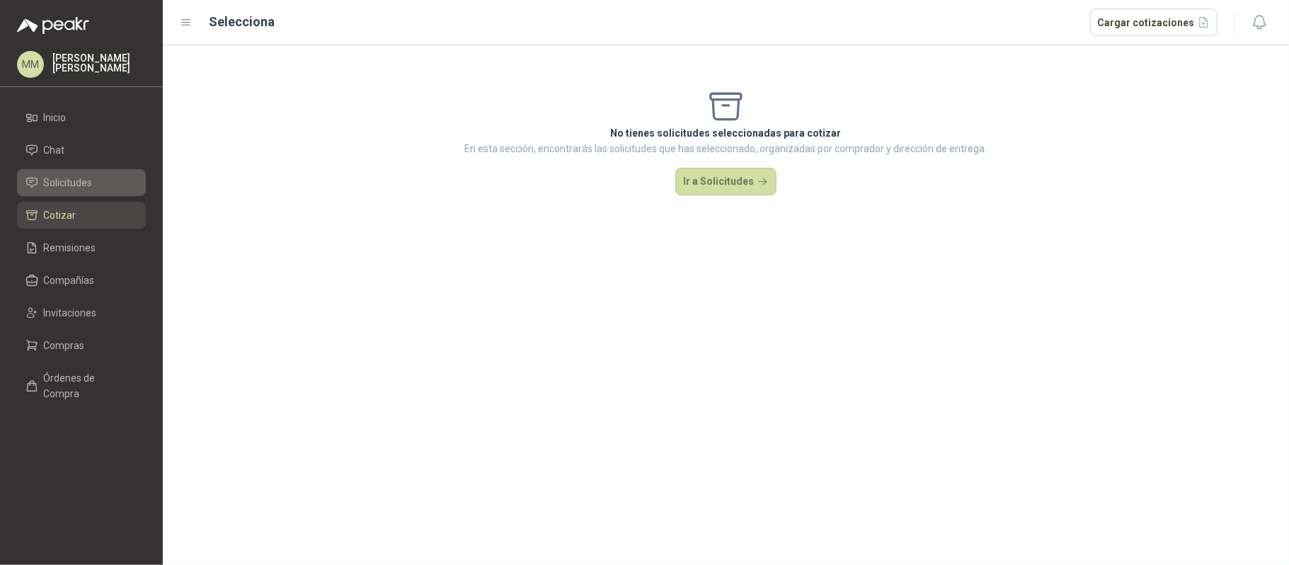
click at [57, 183] on span "Solicitudes" at bounding box center [68, 183] width 49 height 16
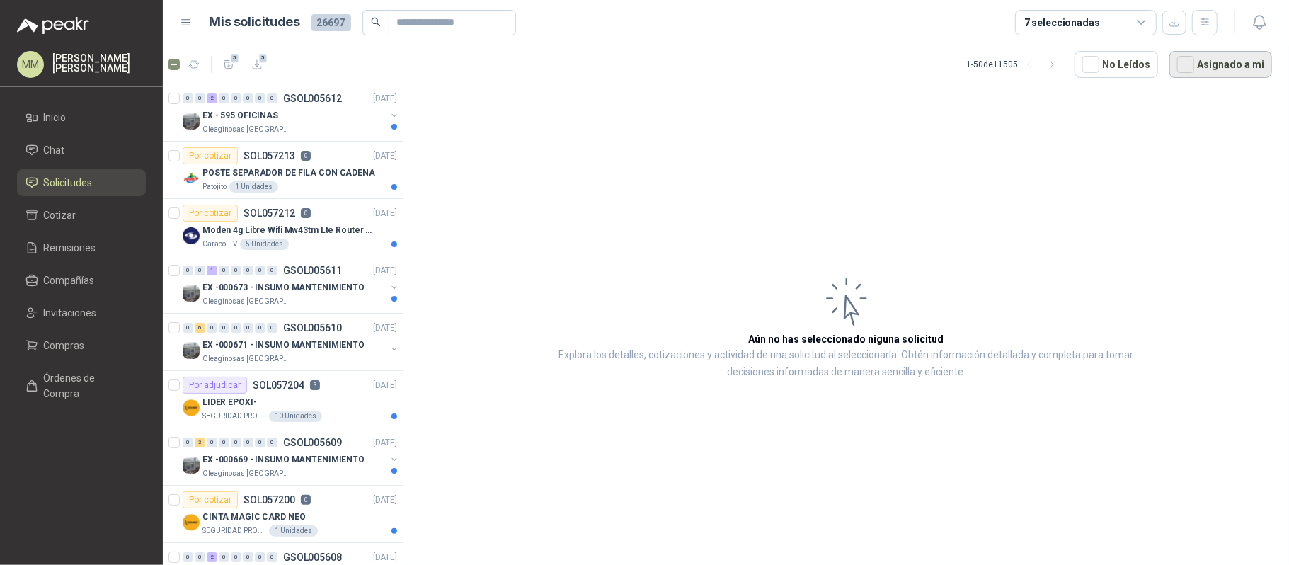
click at [1219, 66] on button "Asignado a mi" at bounding box center [1221, 64] width 103 height 27
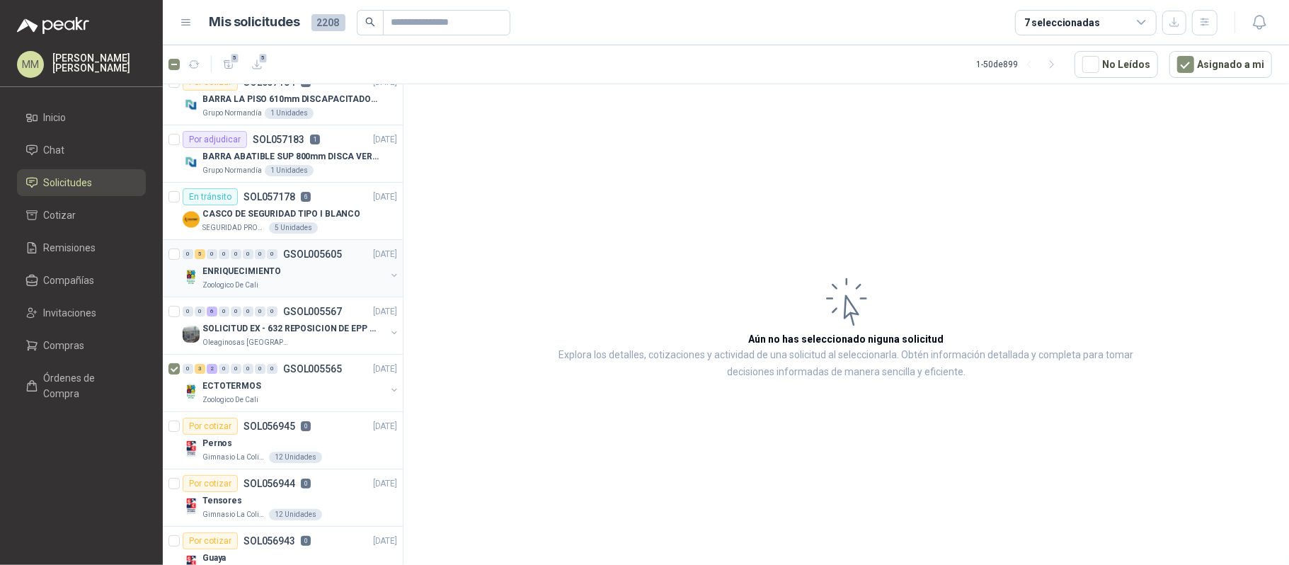
scroll to position [283, 0]
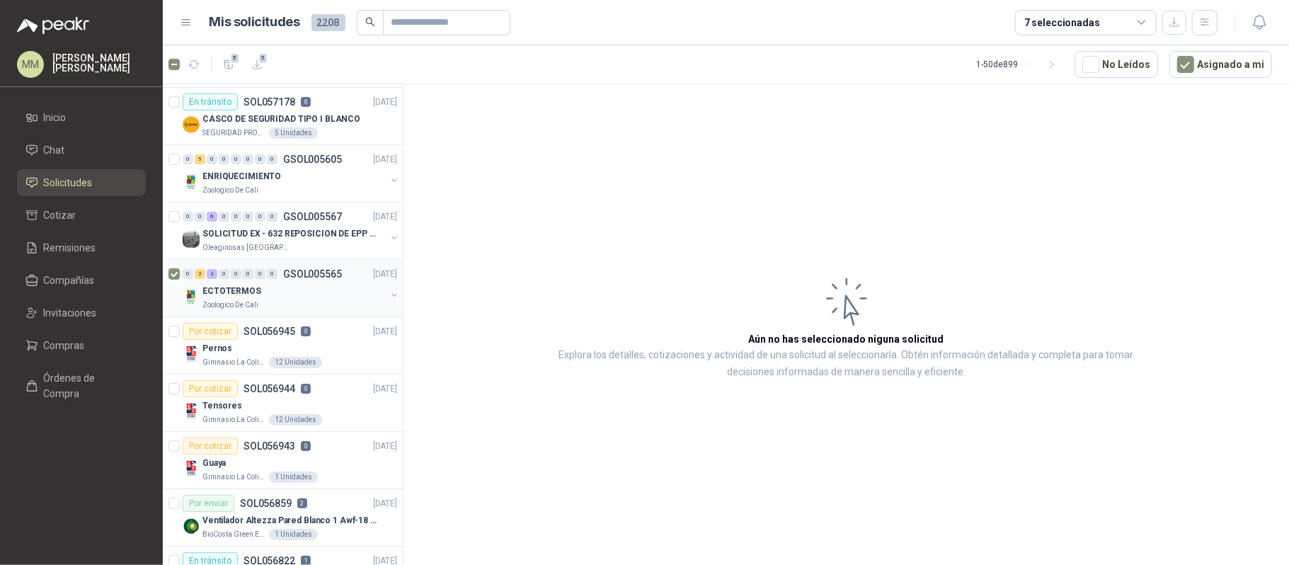
click at [389, 298] on button "button" at bounding box center [394, 295] width 11 height 11
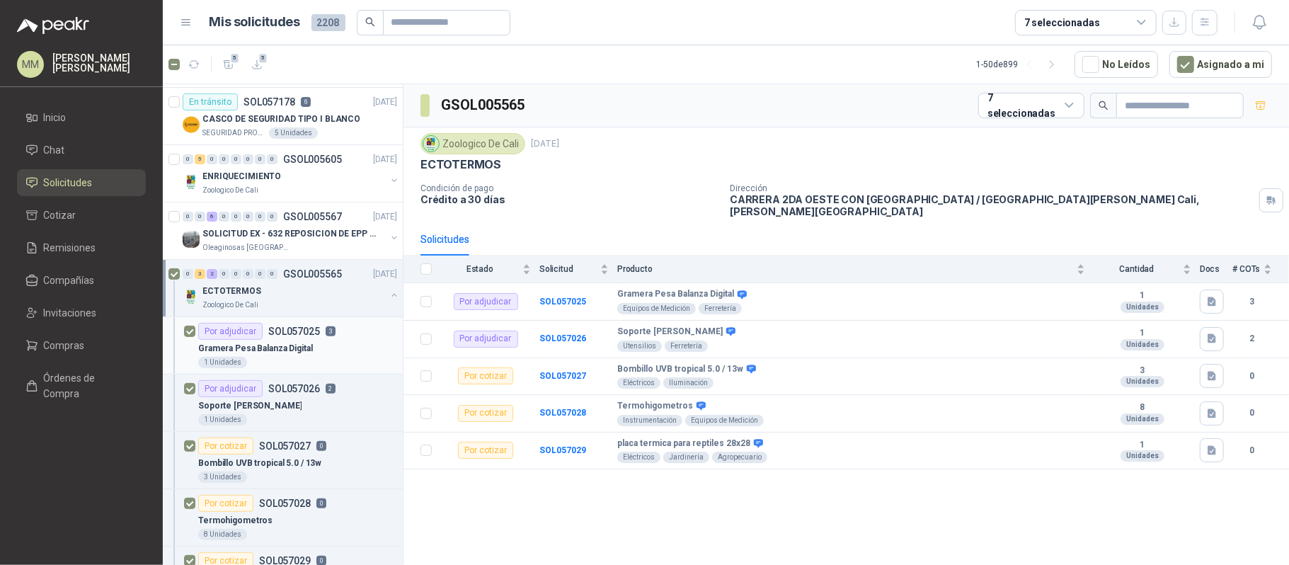
scroll to position [377, 0]
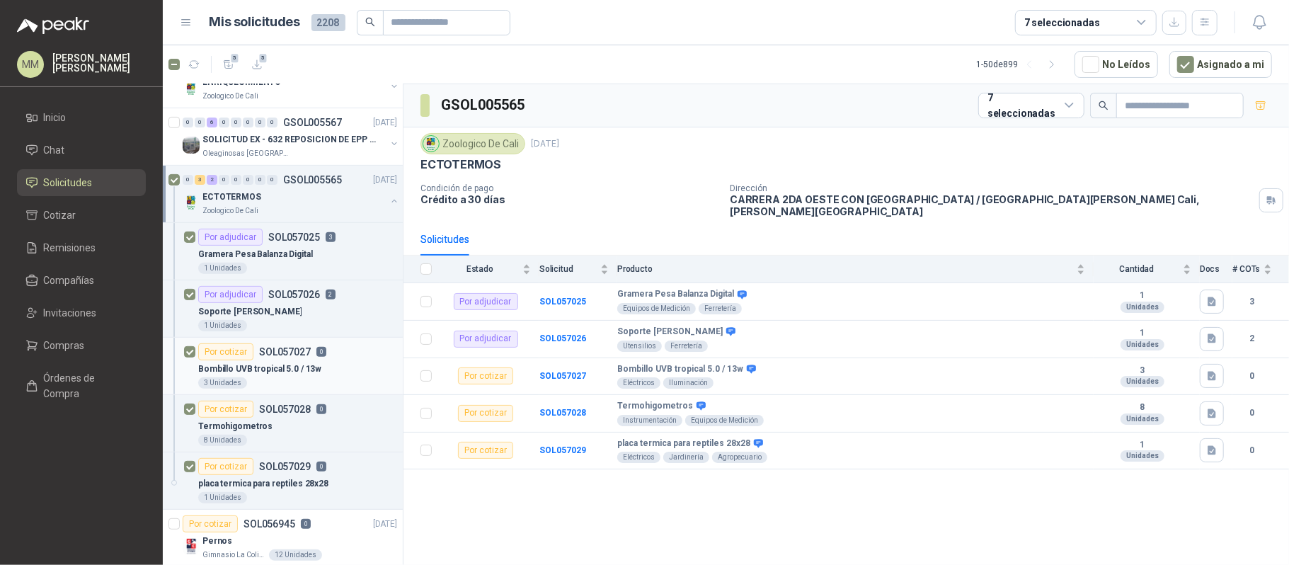
click at [326, 368] on div "Bombillo UVB tropical 5.0 / 13w" at bounding box center [297, 368] width 199 height 17
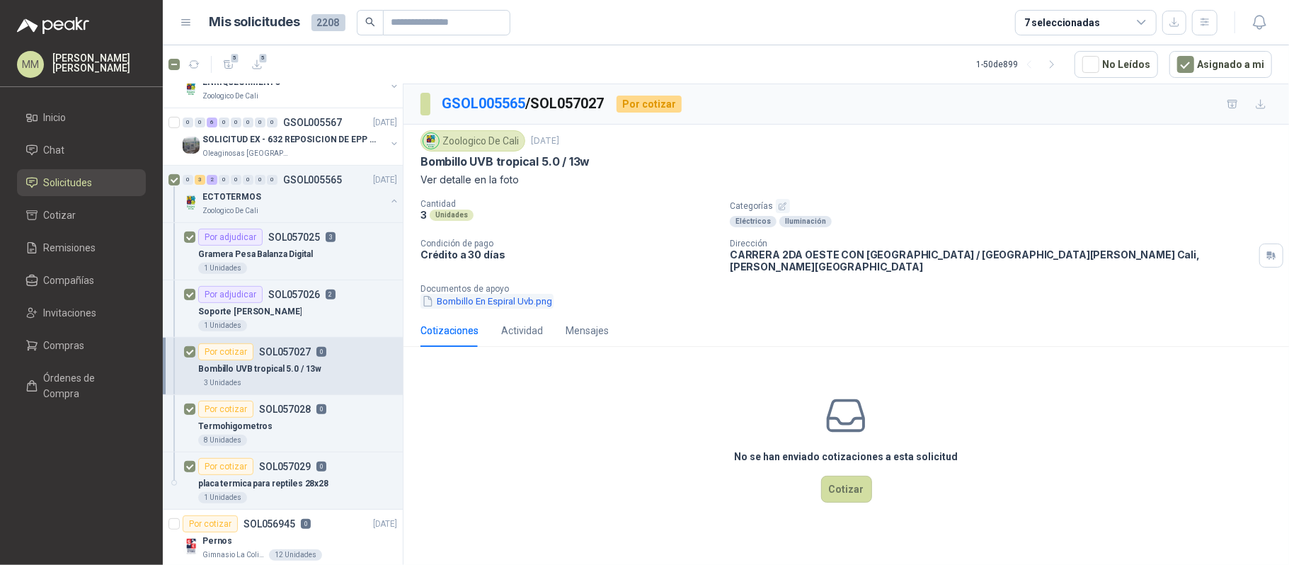
click at [502, 295] on button "Bombillo En Espiral Uvb.png" at bounding box center [487, 301] width 133 height 15
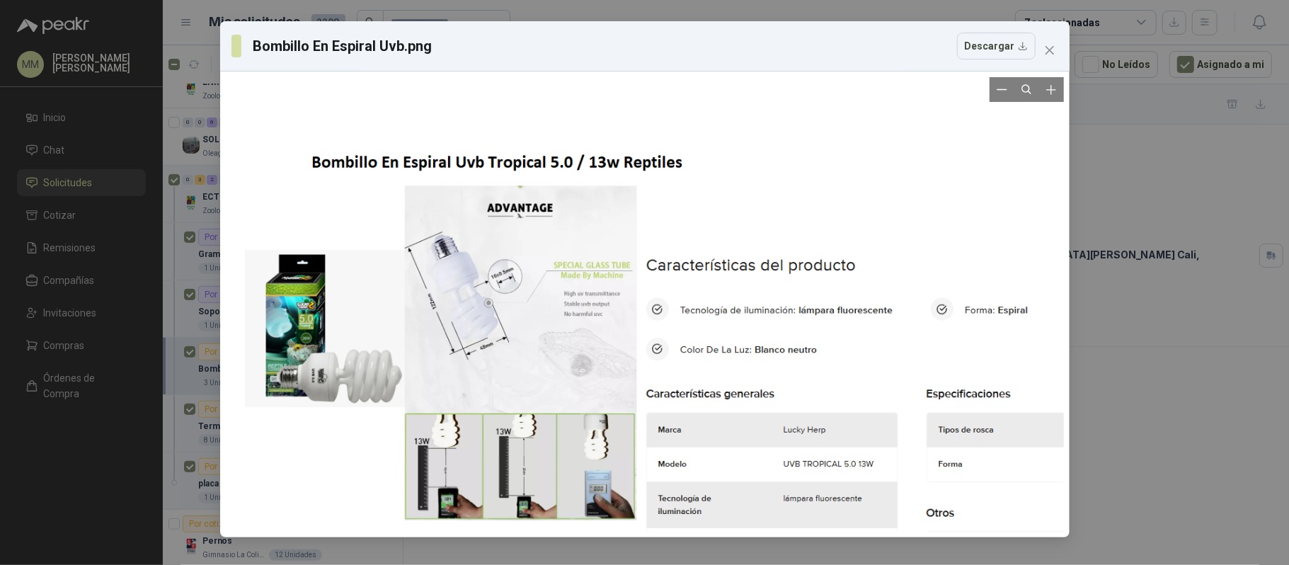
drag, startPoint x: 387, startPoint y: 211, endPoint x: 445, endPoint y: 318, distance: 121.7
click at [445, 318] on div at bounding box center [978, 461] width 1510 height 819
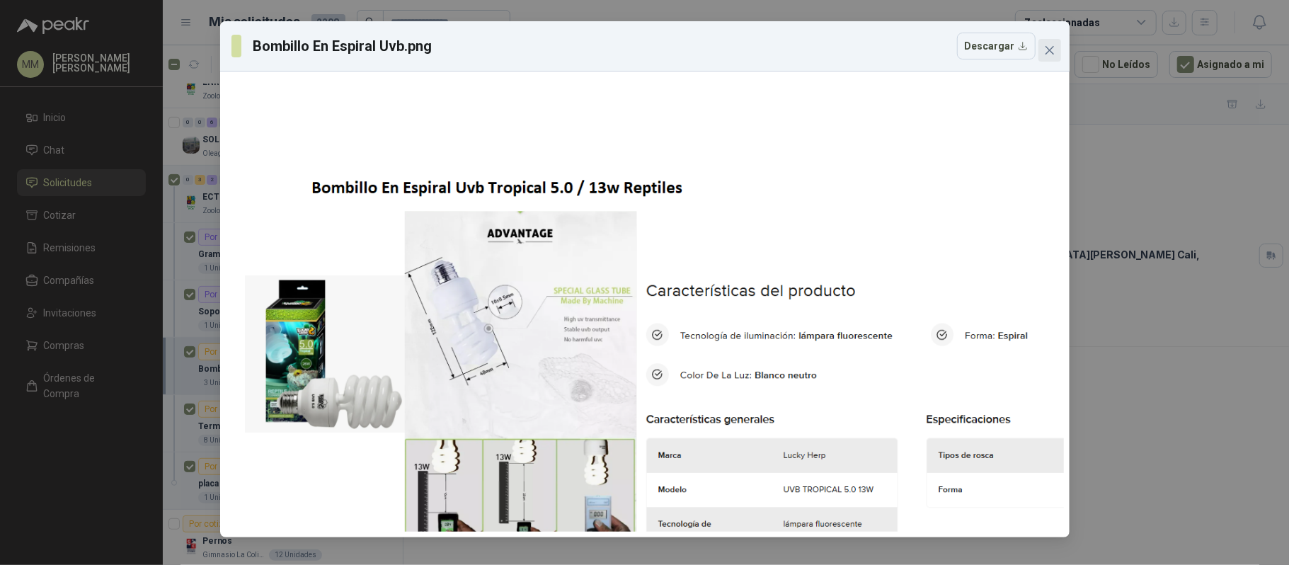
click at [1048, 52] on icon "close" at bounding box center [1049, 50] width 8 height 8
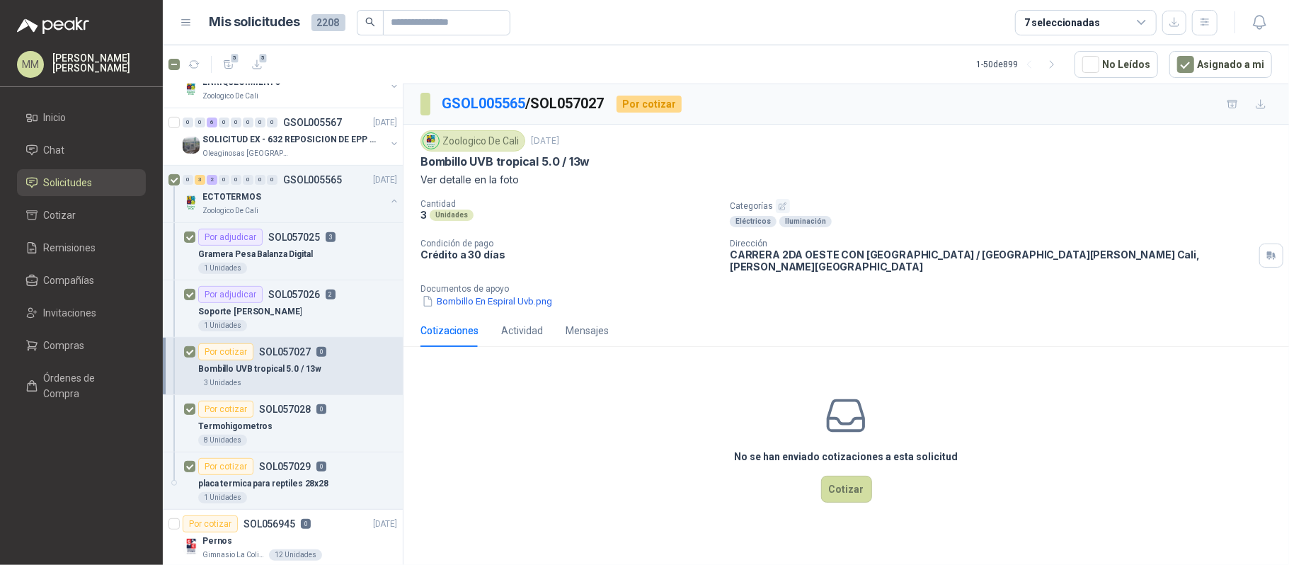
click at [504, 160] on p "Bombillo UVB tropical 5.0 / 13w" at bounding box center [505, 161] width 169 height 15
copy p "Bombillo UVB tropical 5.0 / 13w"
click at [593, 178] on p "Ver detalle en la foto" at bounding box center [847, 180] width 852 height 16
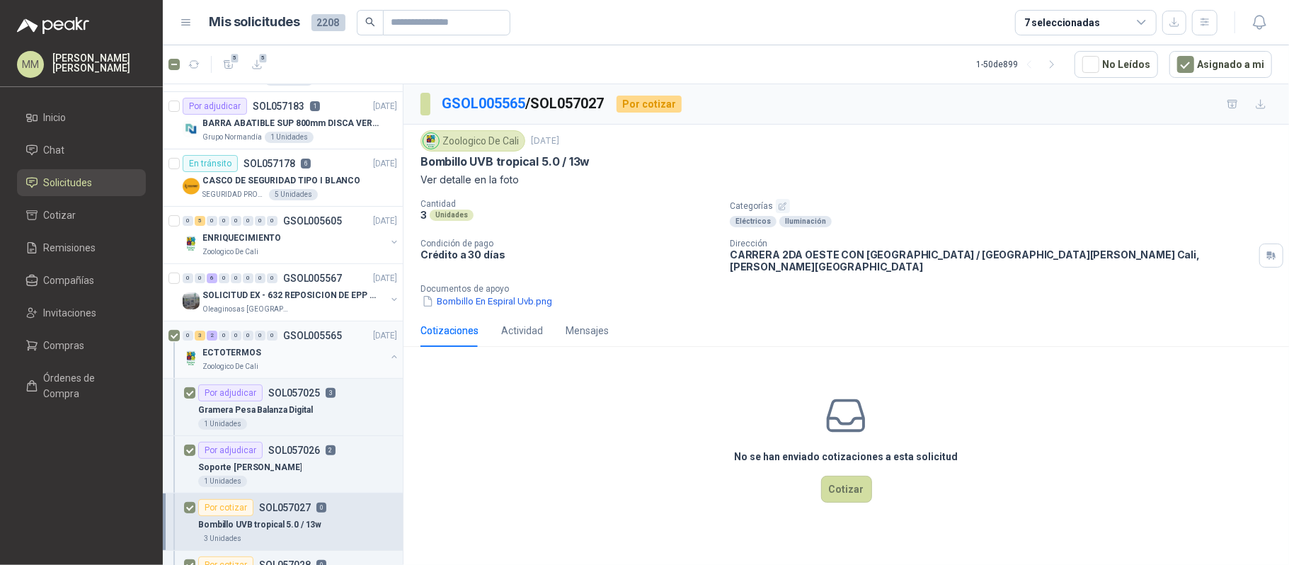
scroll to position [188, 0]
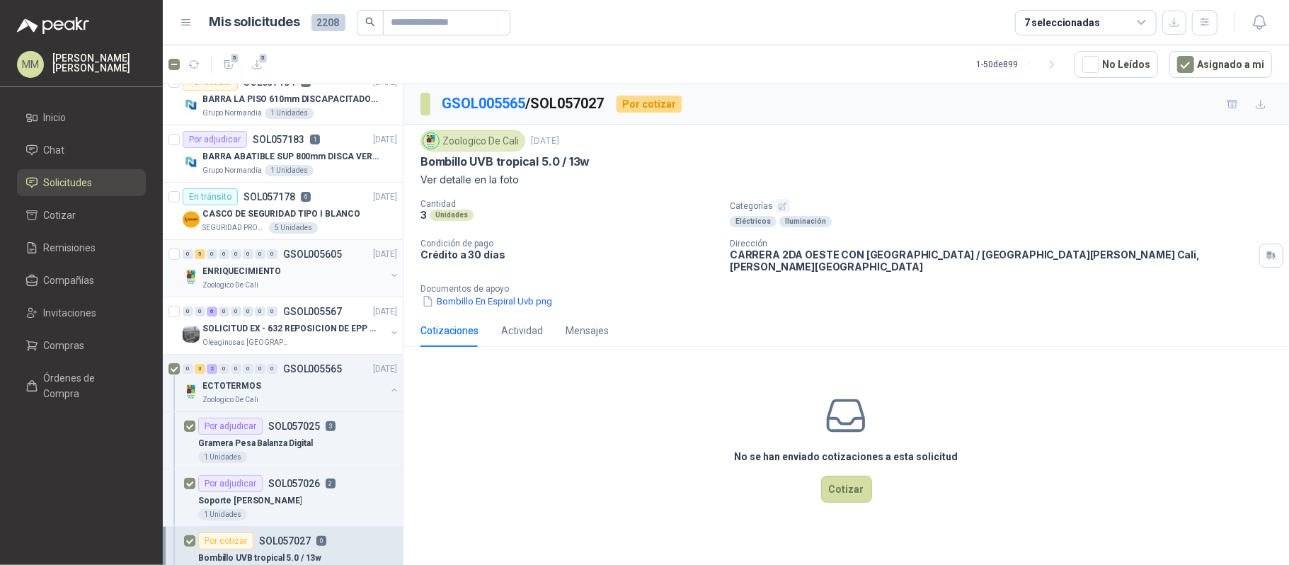
click at [389, 276] on button "button" at bounding box center [394, 275] width 11 height 11
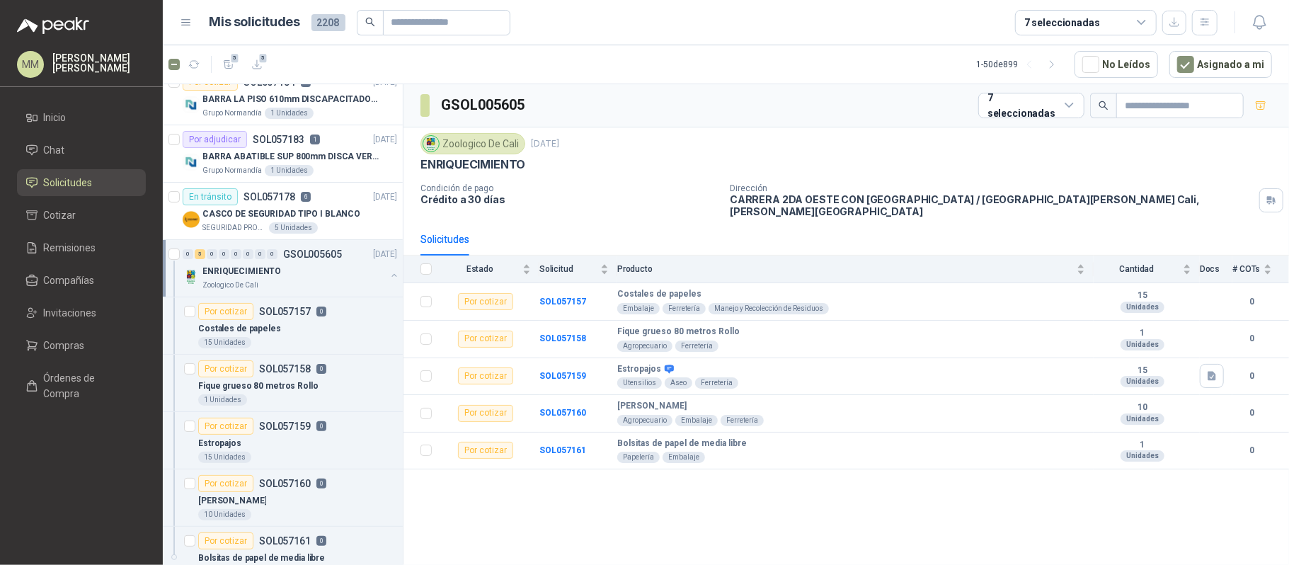
click at [389, 276] on button "button" at bounding box center [394, 275] width 11 height 11
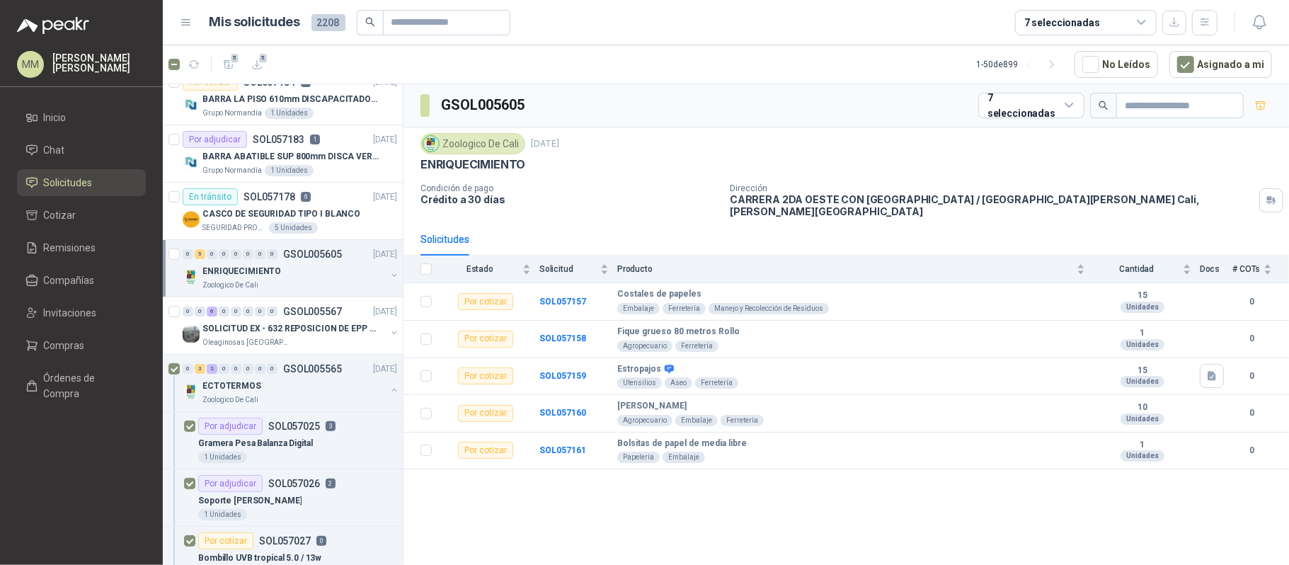
click at [836, 152] on div "Zoologico De Cali [DATE]" at bounding box center [847, 143] width 852 height 21
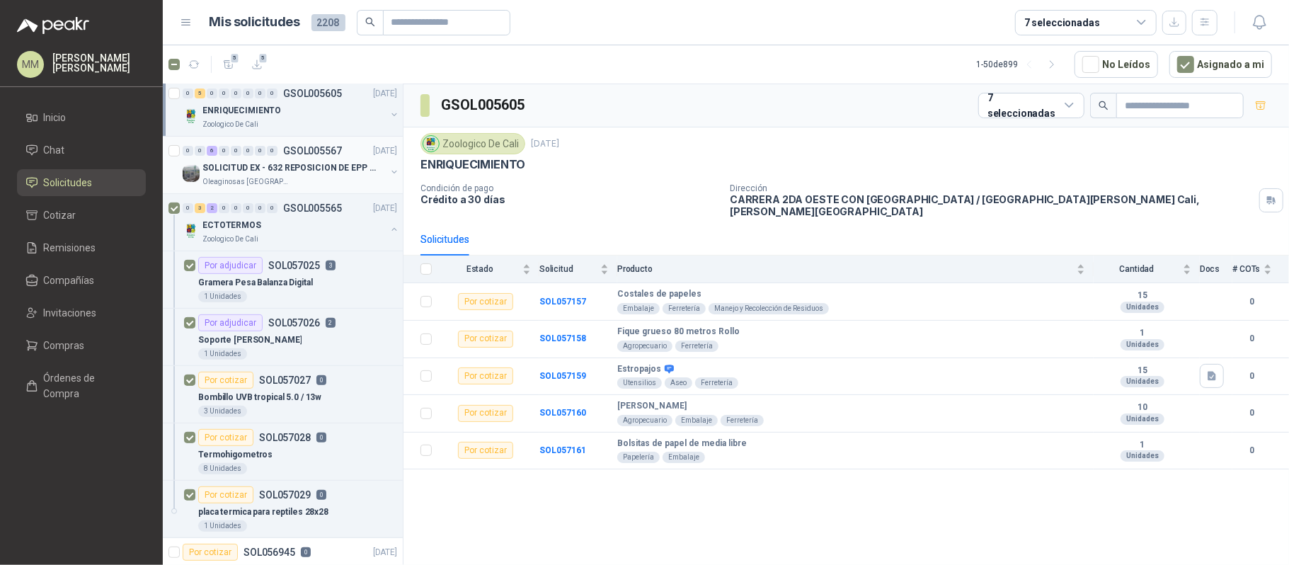
scroll to position [377, 0]
